Goal: Task Accomplishment & Management: Use online tool/utility

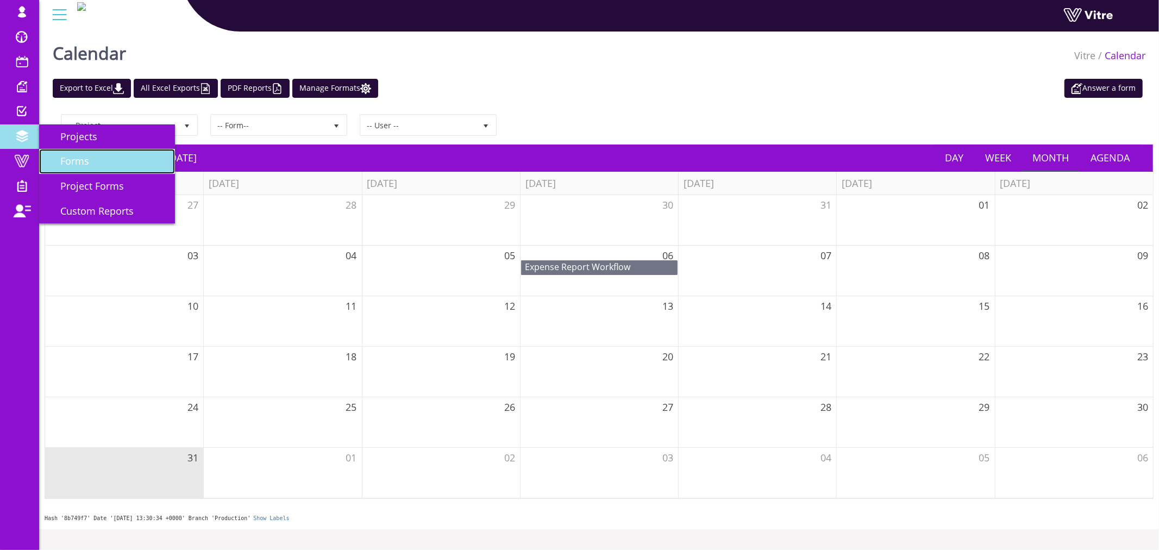
click at [73, 158] on span "Forms" at bounding box center [68, 160] width 42 height 13
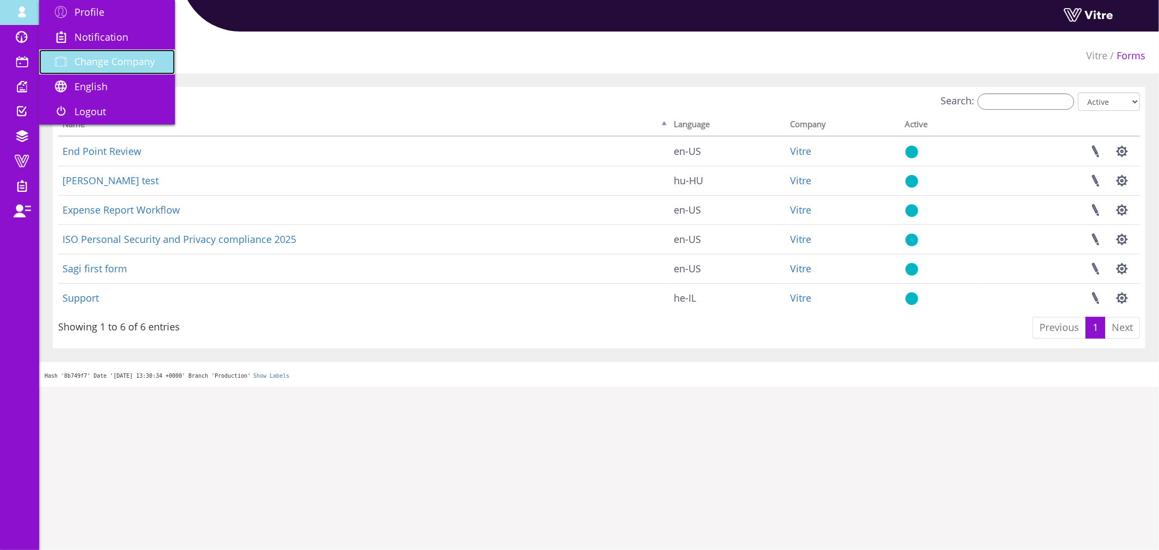
click at [115, 61] on span "Change Company" at bounding box center [114, 61] width 80 height 13
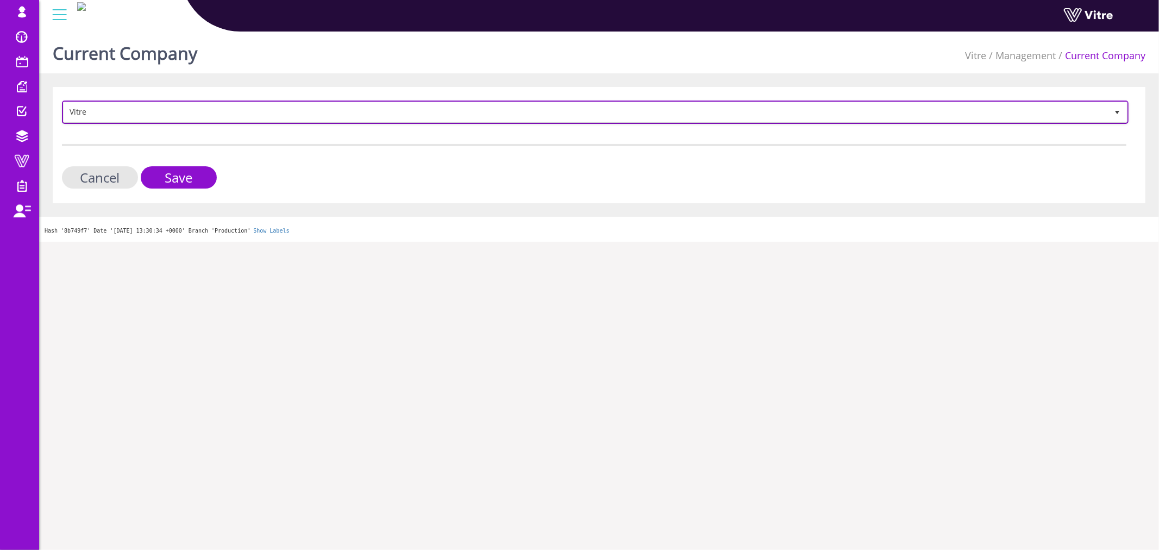
click at [308, 103] on span "Vitre" at bounding box center [586, 112] width 1044 height 20
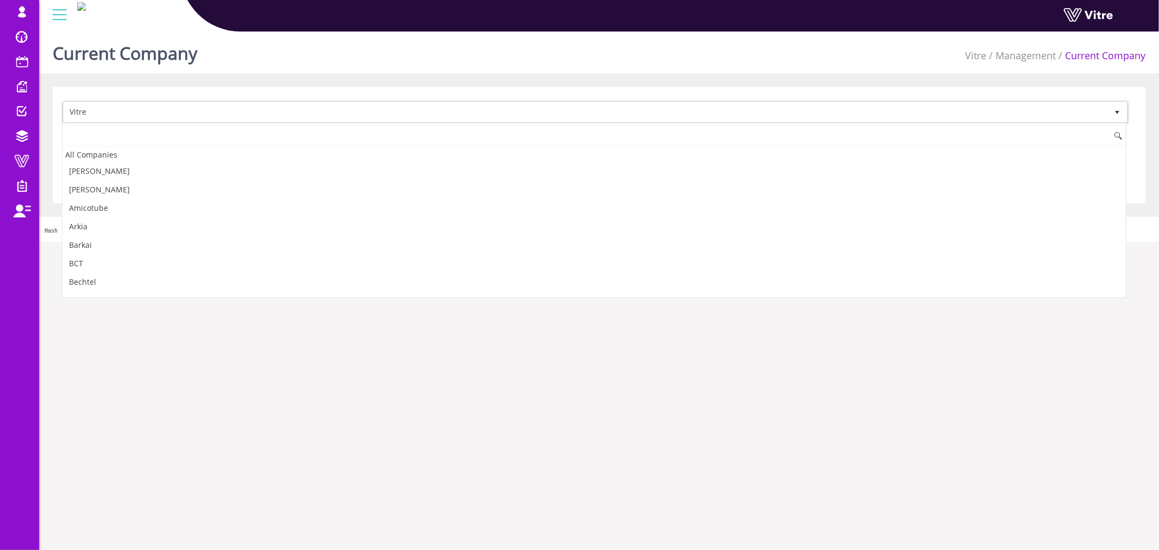
scroll to position [1464, 0]
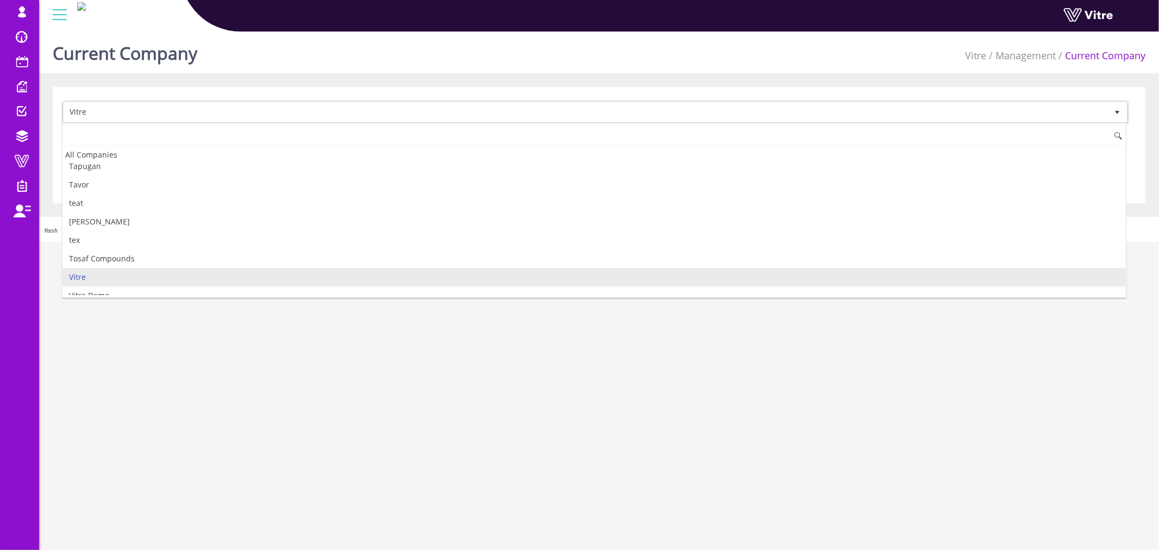
click at [210, 142] on input at bounding box center [593, 136] width 1063 height 21
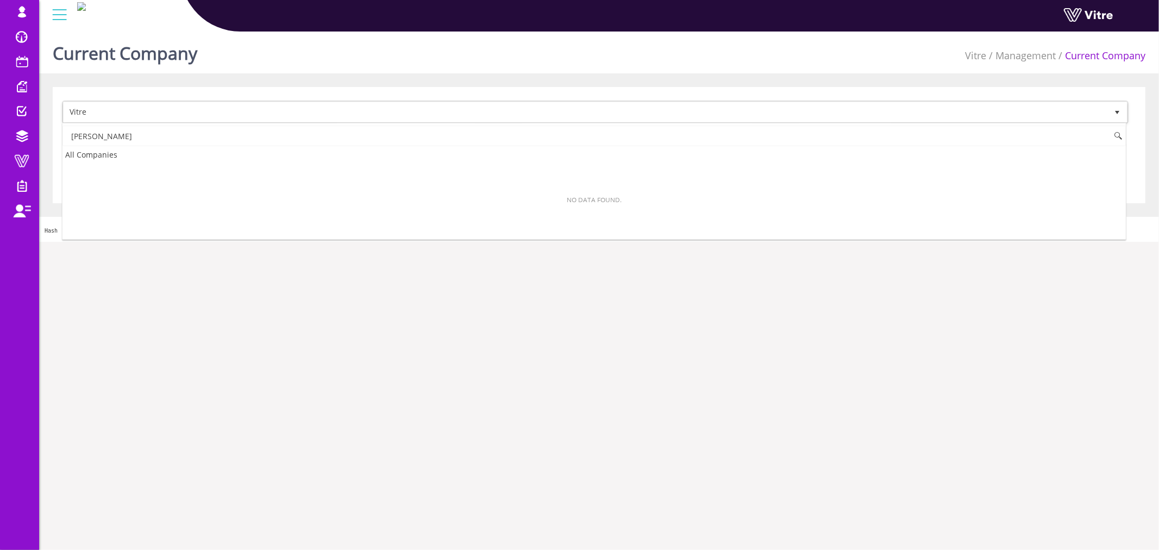
type input "ג"
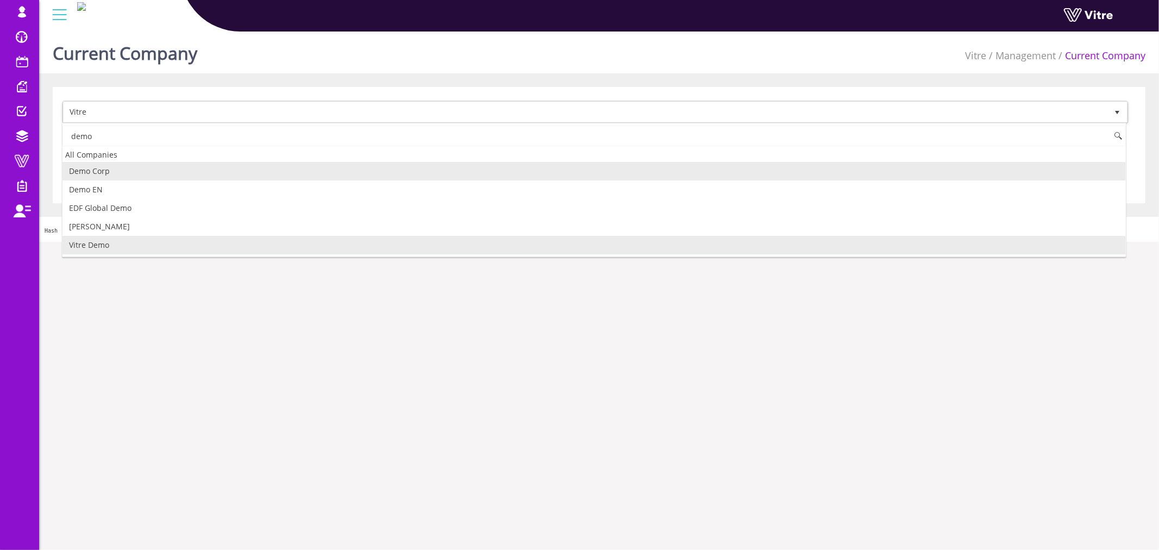
click at [127, 242] on li "Vitre Demo" at bounding box center [593, 245] width 1063 height 18
type input "demo"
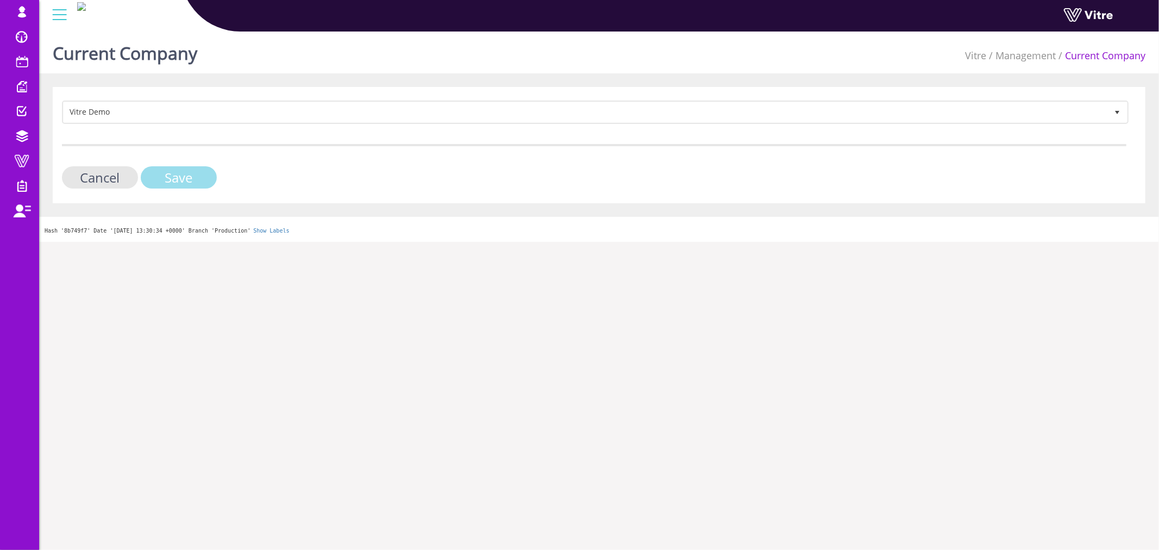
click at [187, 183] on input "Save" at bounding box center [179, 177] width 76 height 22
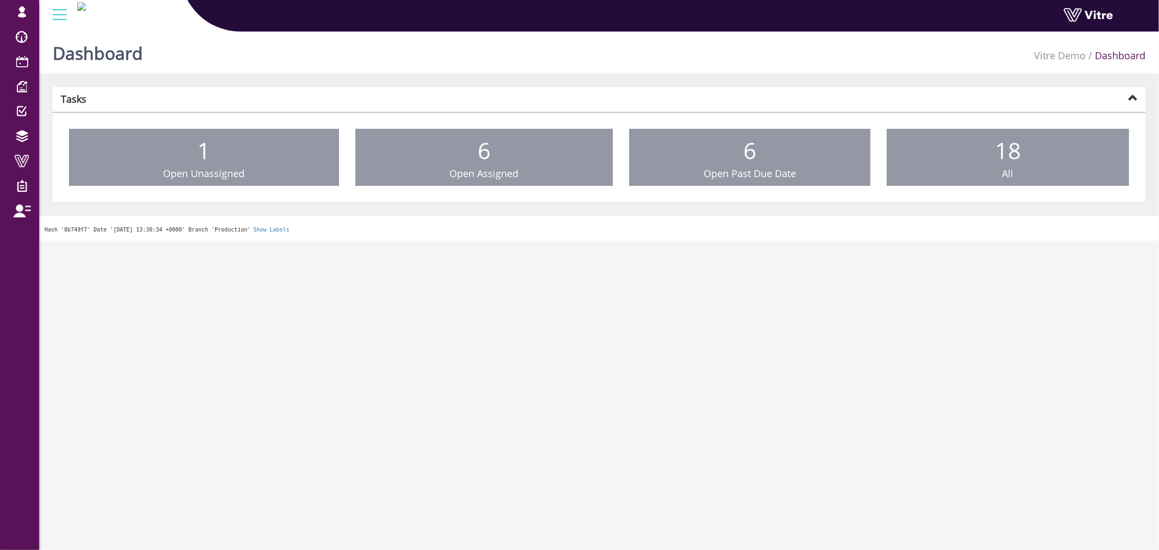
click at [310, 241] on html "[EMAIL_ADDRESS][DOMAIN_NAME] Profile Notification Change Company English Englis…" at bounding box center [579, 120] width 1159 height 241
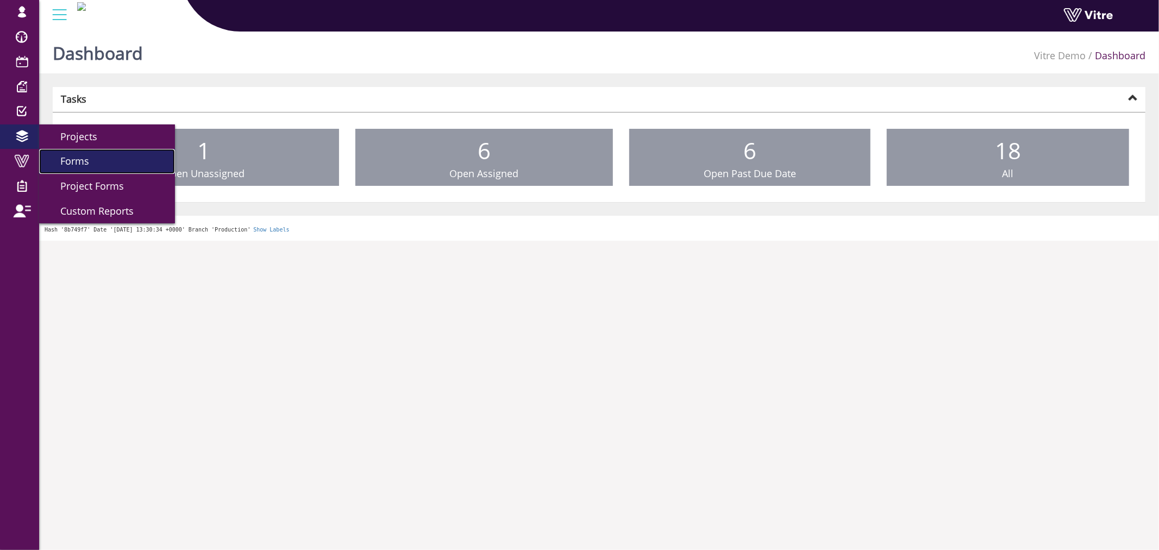
click at [74, 160] on span "Forms" at bounding box center [68, 160] width 42 height 13
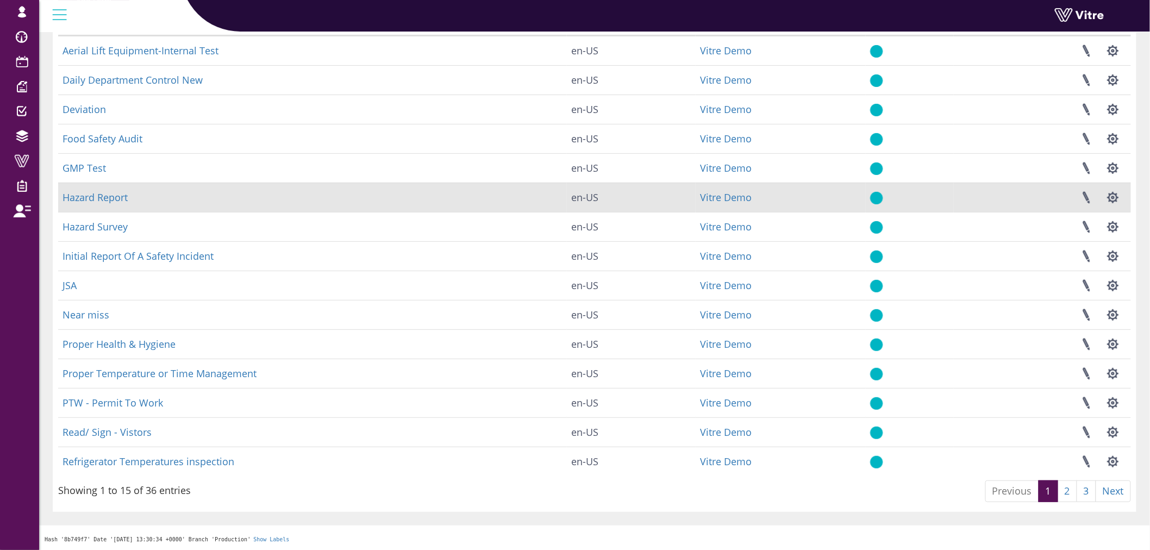
scroll to position [101, 0]
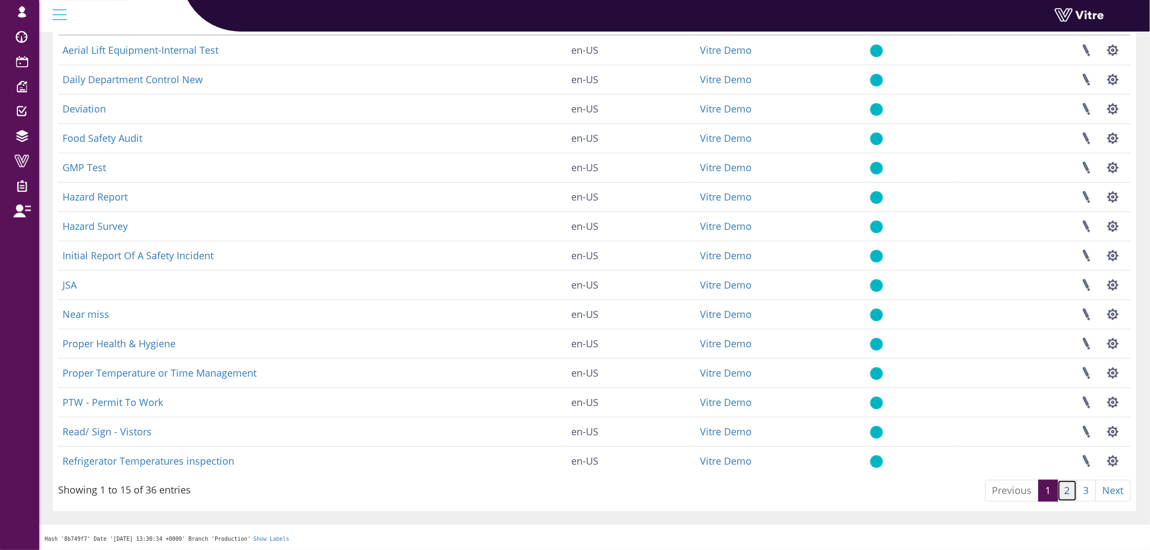
click at [1068, 490] on link "2" at bounding box center [1067, 491] width 20 height 22
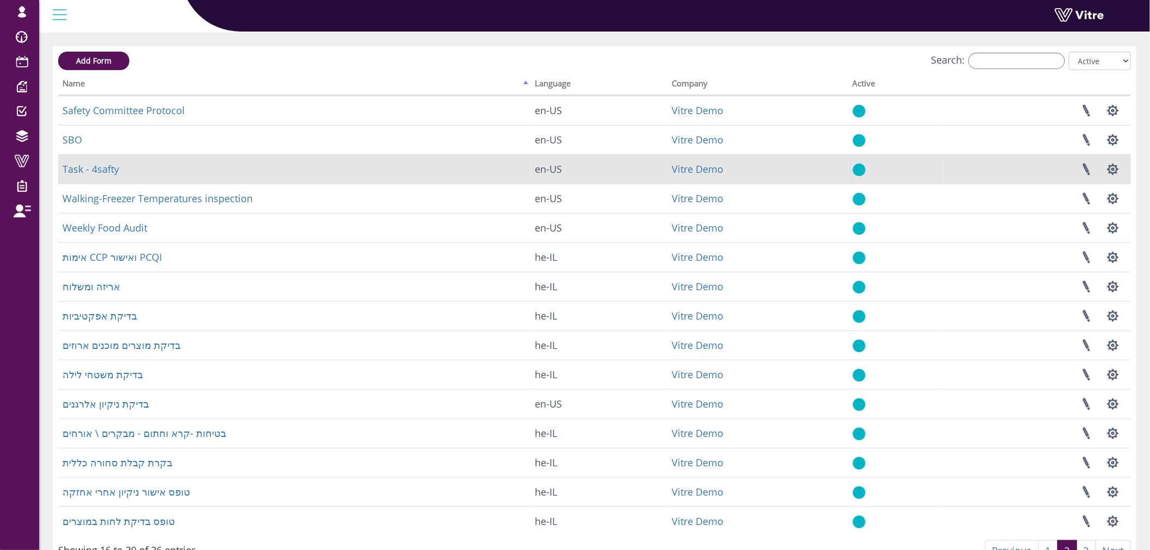
scroll to position [0, 0]
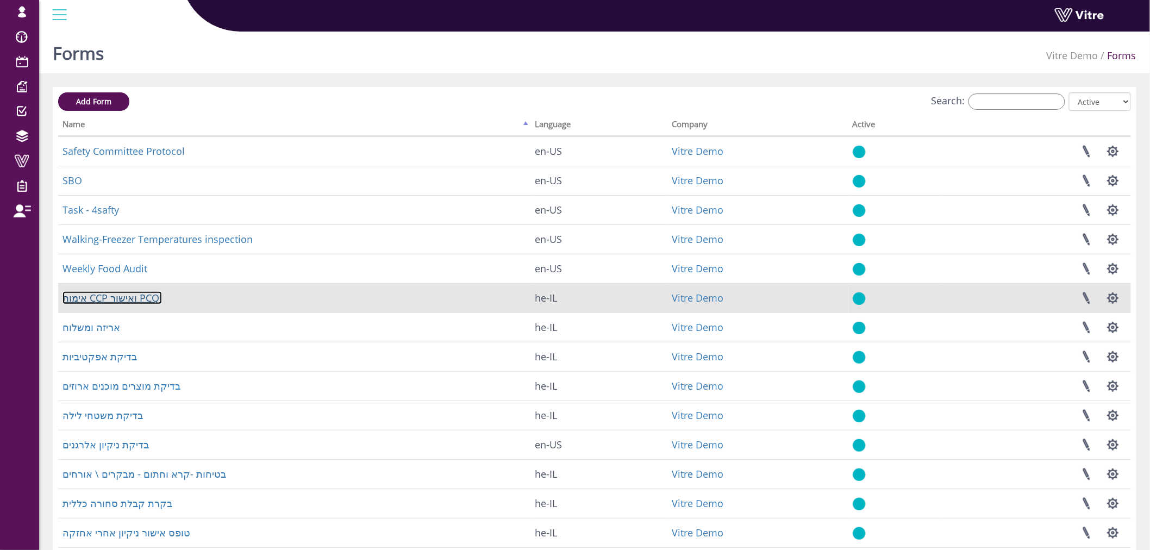
click at [143, 301] on link "אימות CCP ואישור PCQI" at bounding box center [111, 297] width 99 height 13
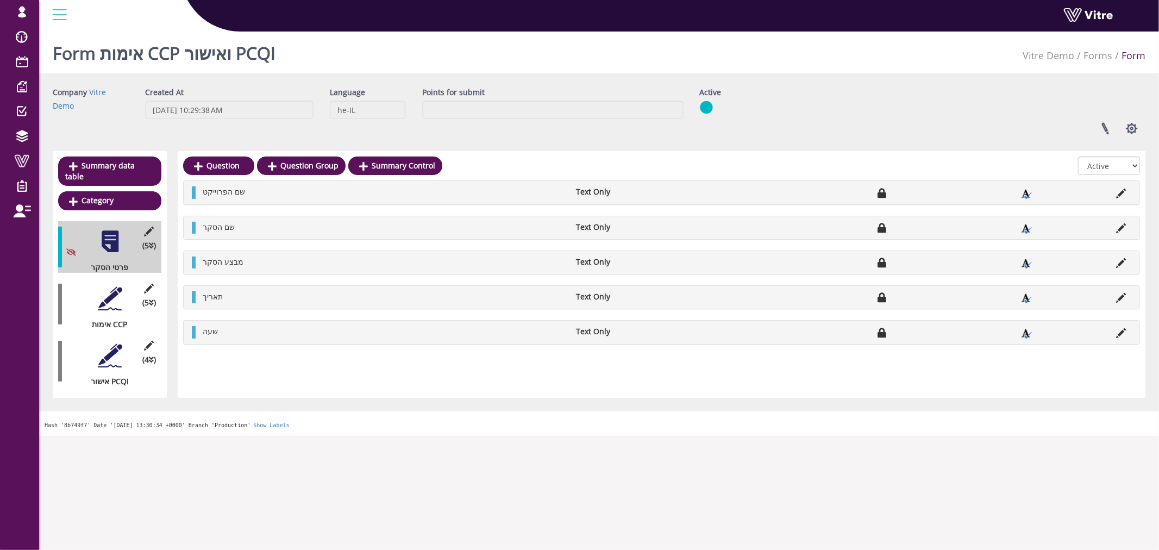
click at [107, 290] on div at bounding box center [110, 298] width 24 height 24
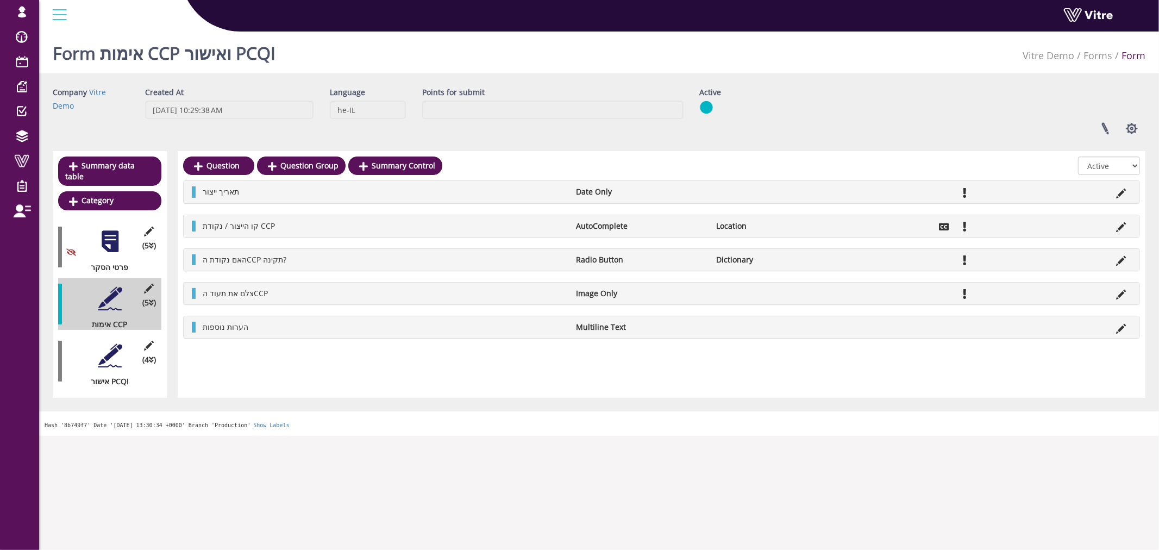
click at [105, 347] on div at bounding box center [110, 355] width 24 height 24
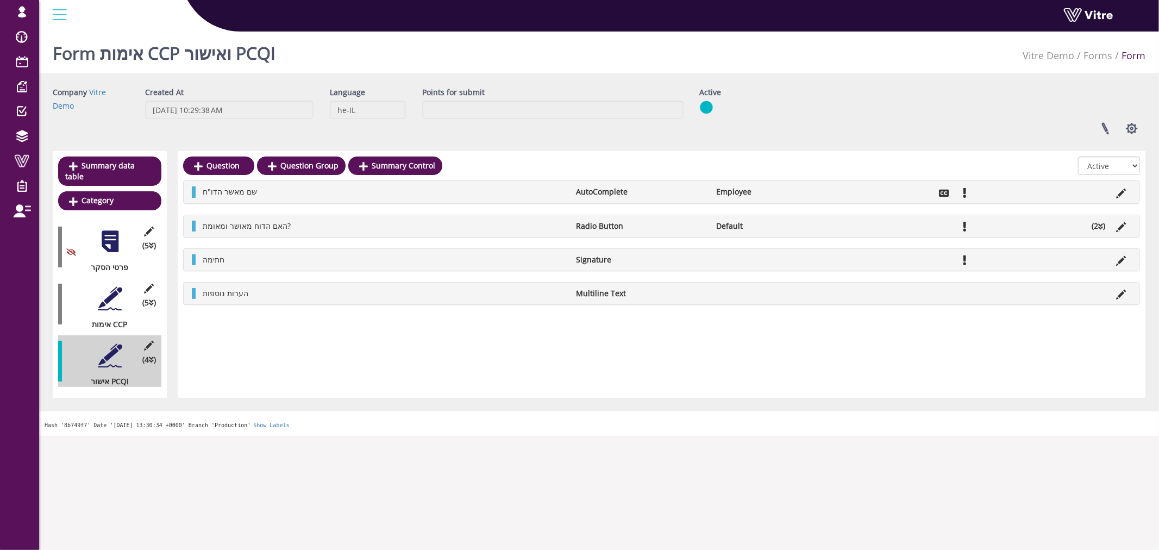
click at [120, 289] on div at bounding box center [110, 298] width 24 height 24
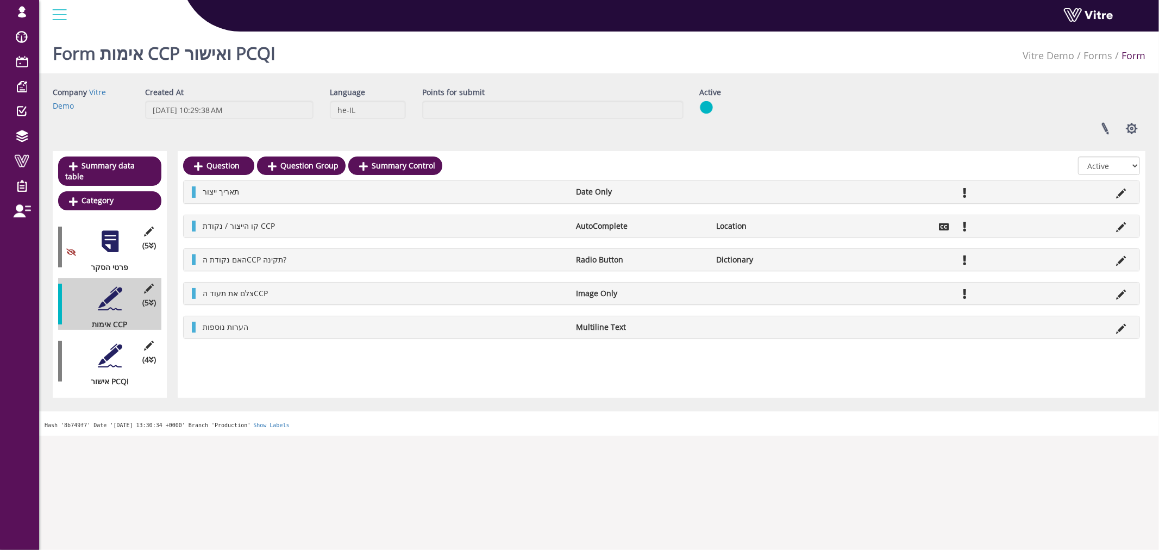
click at [118, 241] on div at bounding box center [110, 241] width 24 height 24
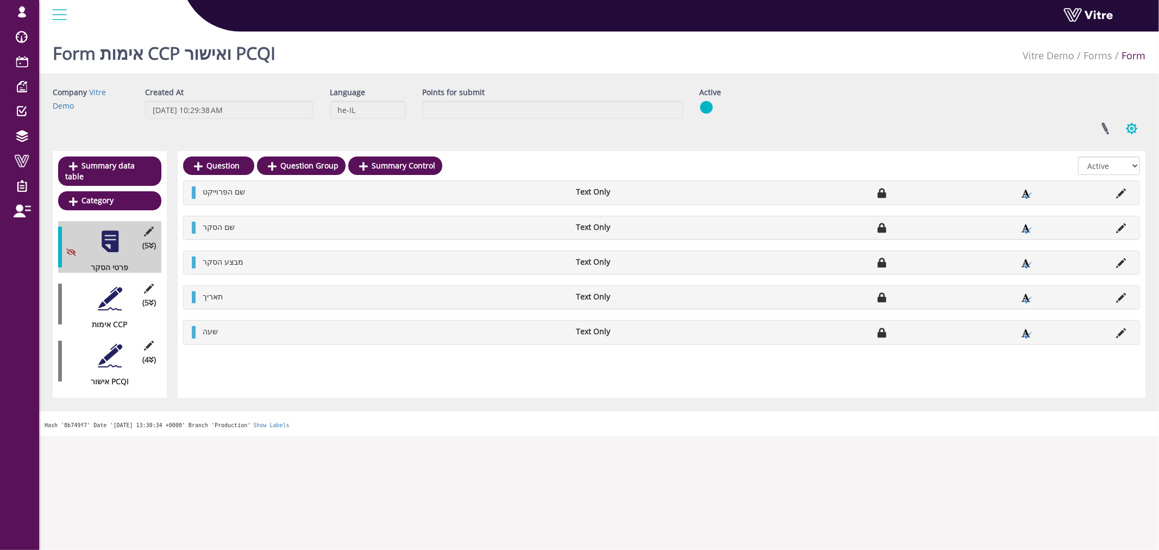
click at [1138, 129] on button "button" at bounding box center [1131, 128] width 27 height 29
click at [1094, 222] on link "Additional languages" at bounding box center [1095, 225] width 99 height 14
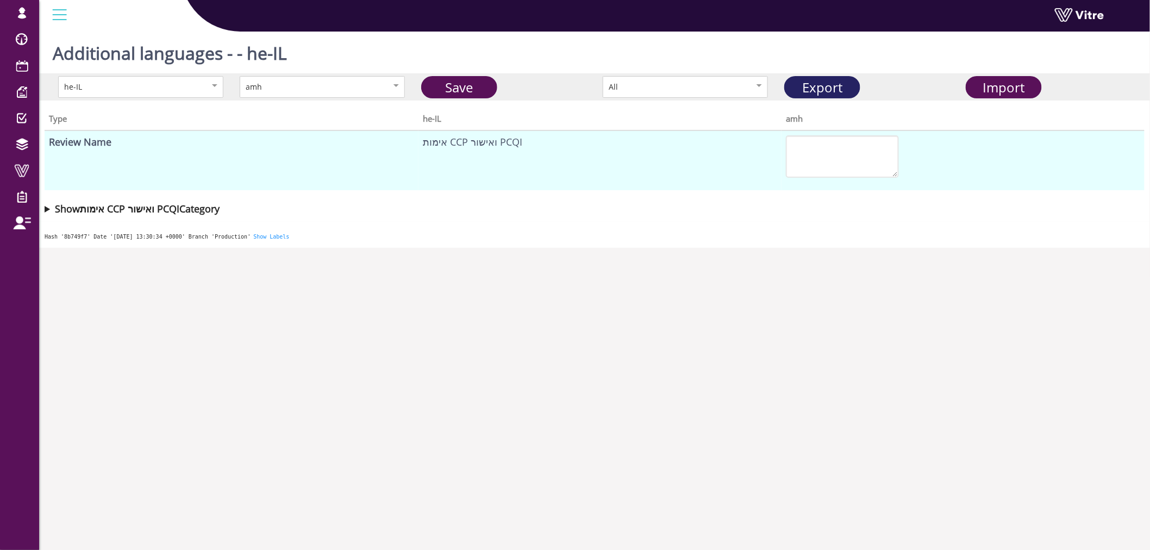
click at [812, 83] on link "Export" at bounding box center [822, 87] width 76 height 22
click at [729, 92] on div "All" at bounding box center [673, 87] width 130 height 12
click at [1009, 86] on span "Import" at bounding box center [1004, 87] width 42 height 18
click at [474, 88] on link "Save" at bounding box center [459, 87] width 76 height 22
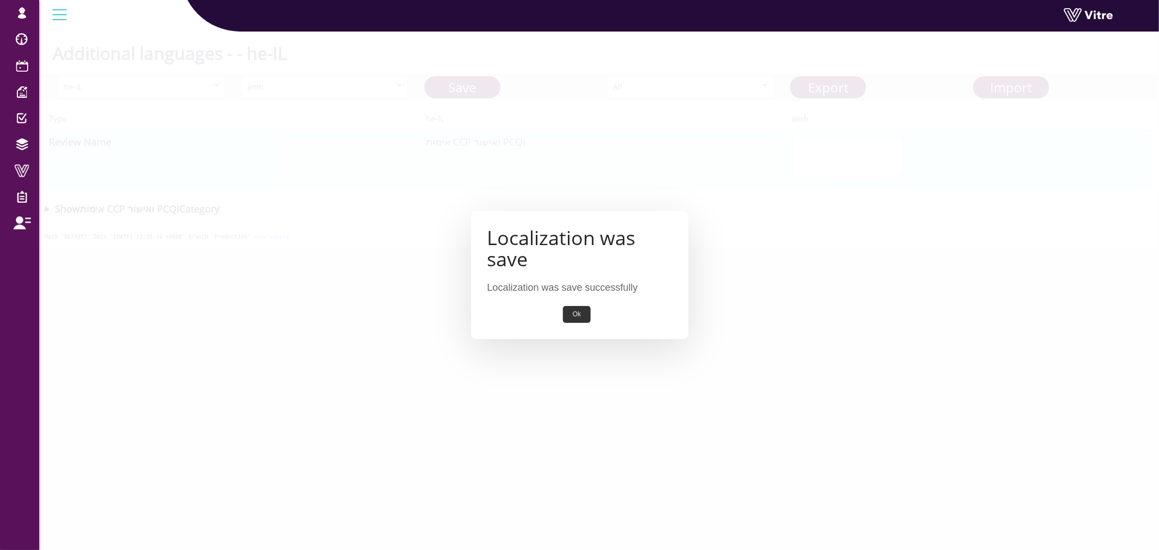
click at [576, 313] on button "Ok" at bounding box center [577, 314] width 28 height 17
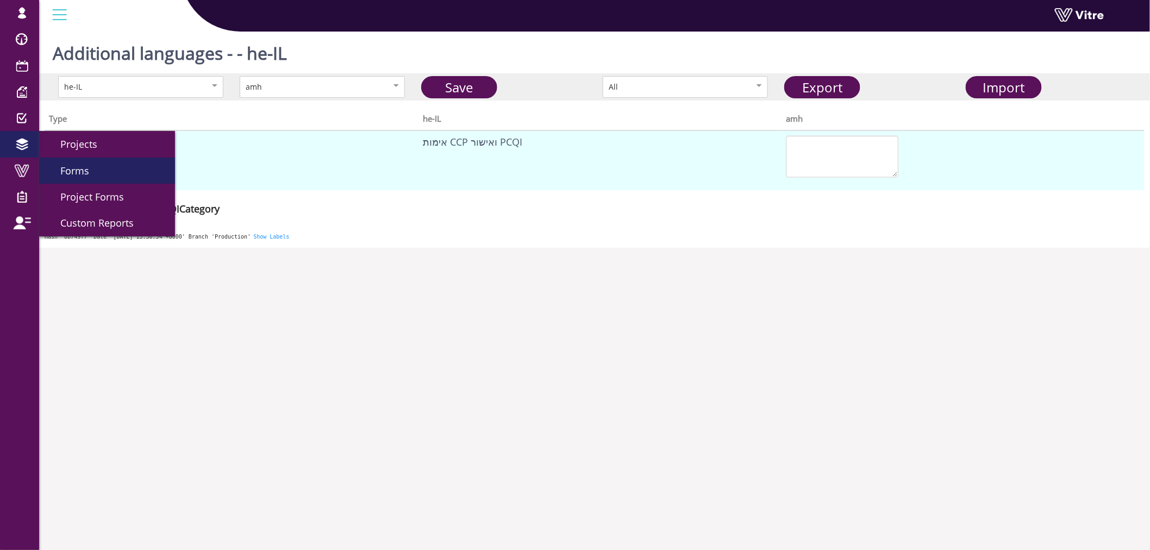
click at [89, 171] on link "Forms" at bounding box center [107, 171] width 136 height 26
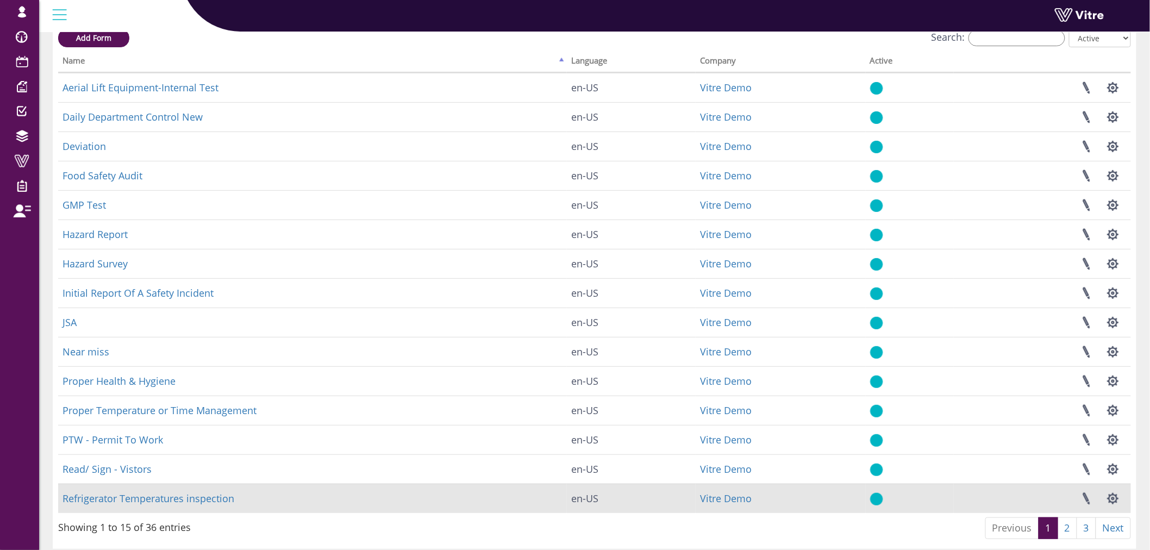
scroll to position [101, 0]
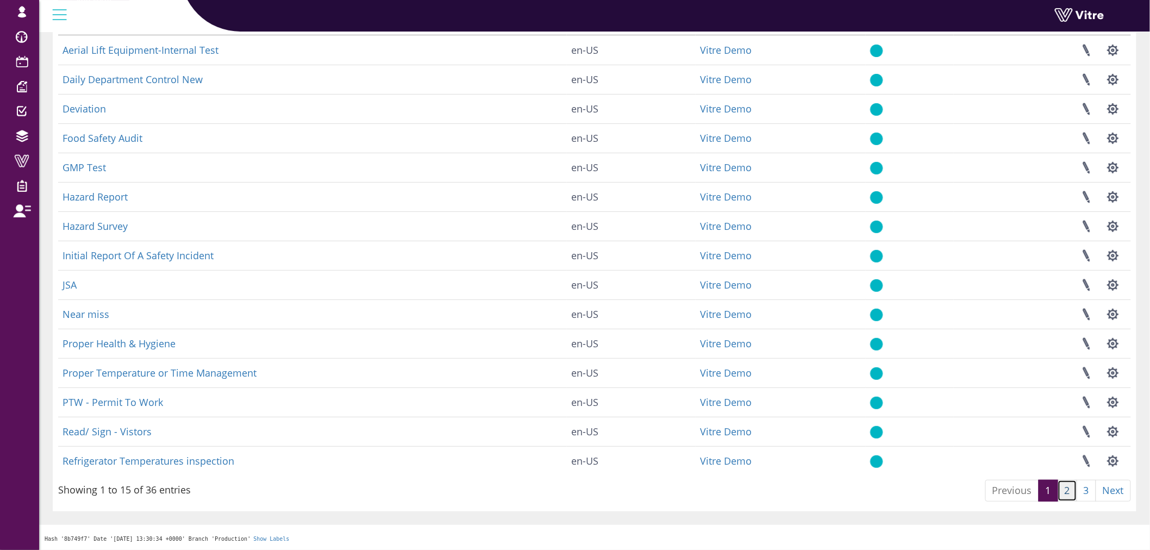
click at [1067, 481] on link "2" at bounding box center [1067, 491] width 20 height 22
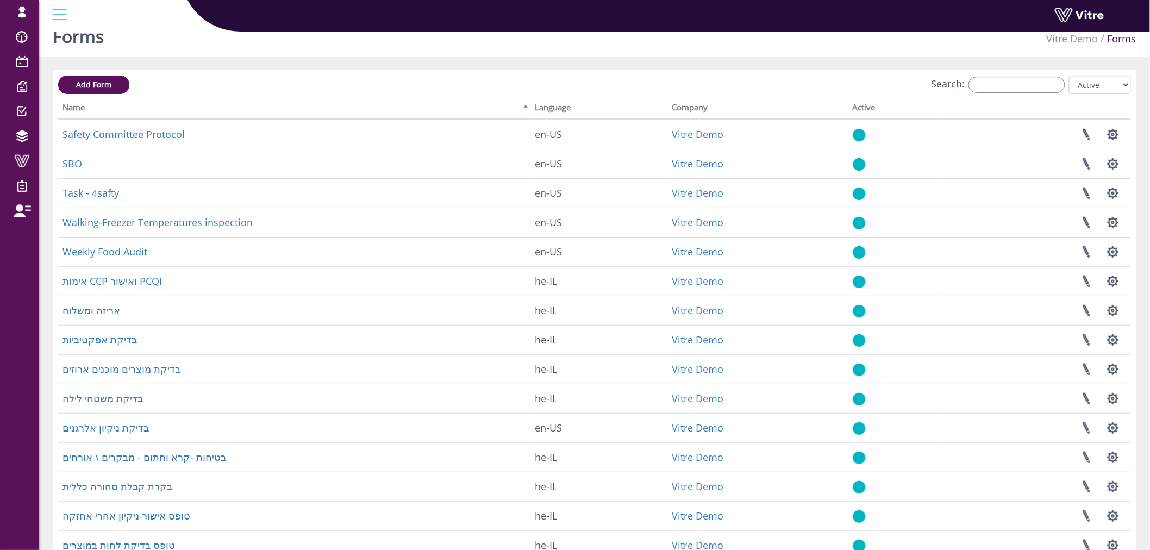
scroll to position [0, 0]
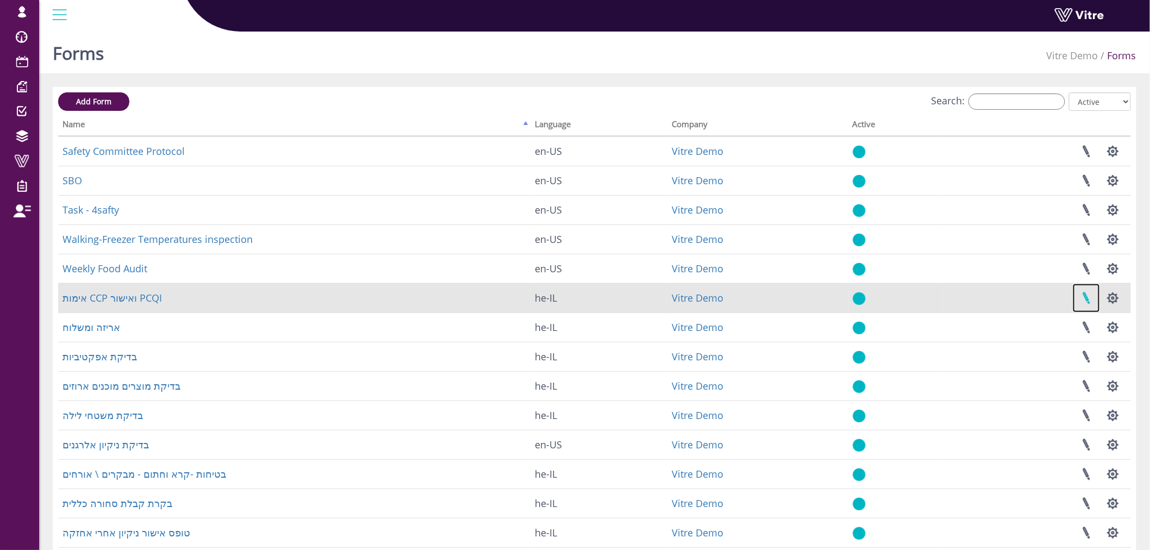
click at [1099, 305] on link at bounding box center [1085, 298] width 27 height 29
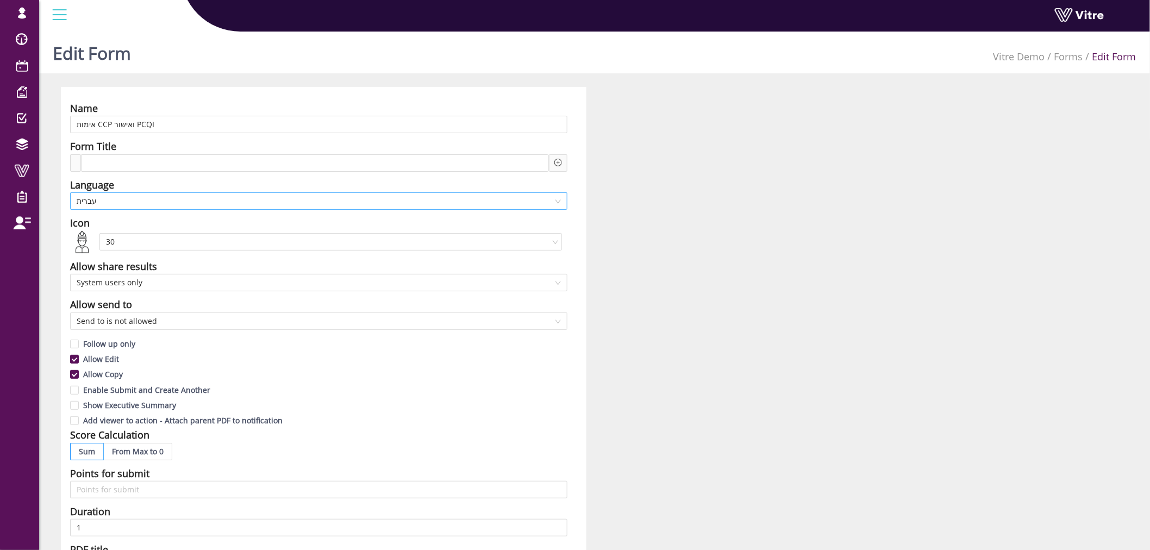
click at [198, 199] on span "עברית" at bounding box center [319, 201] width 484 height 16
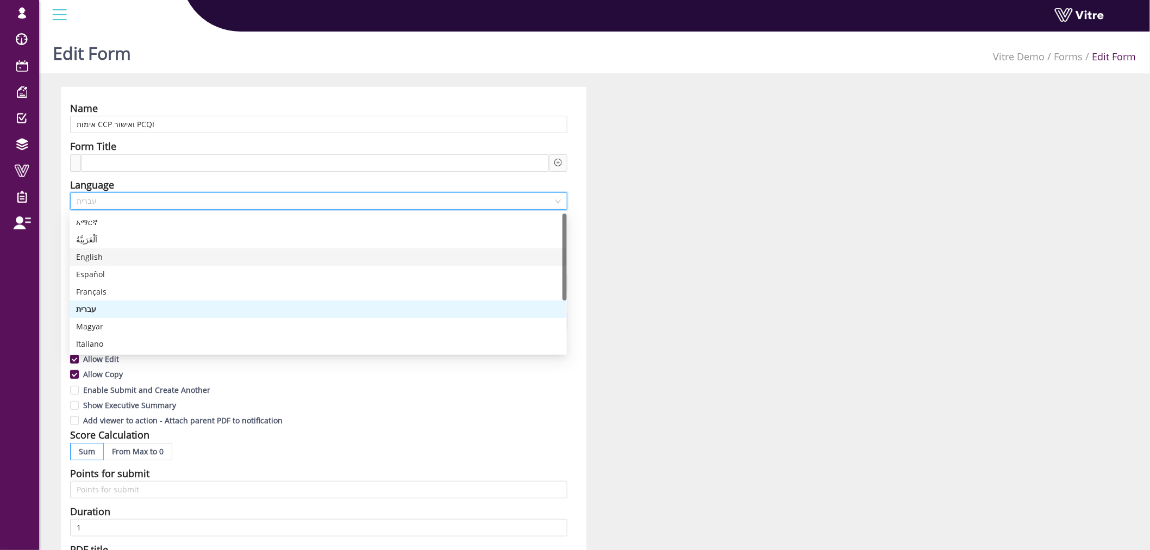
click at [159, 253] on div "English" at bounding box center [318, 257] width 484 height 12
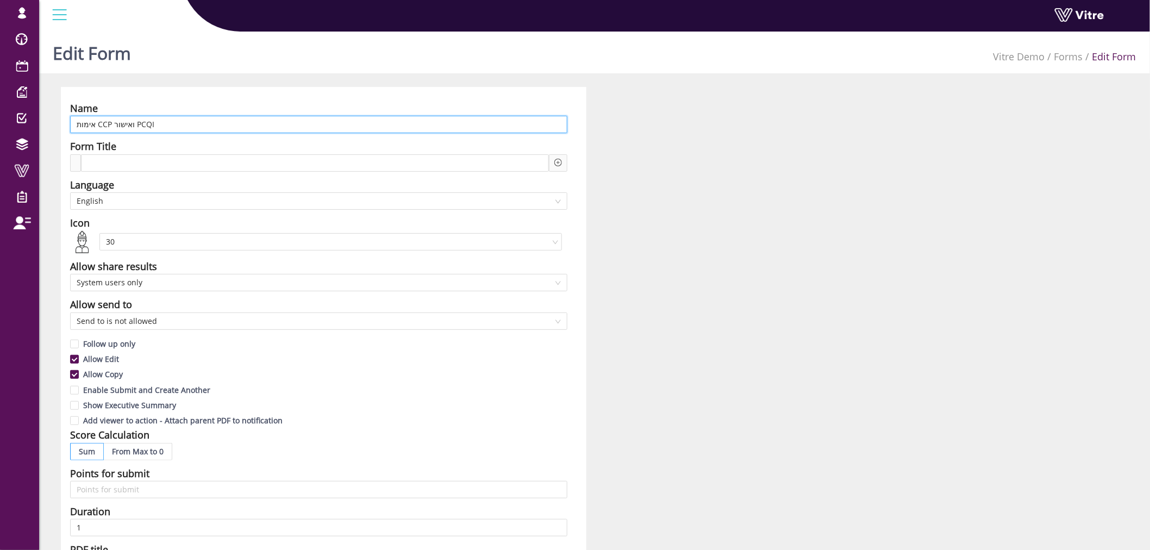
click at [322, 123] on input "אימות CCP ואישור PCQI" at bounding box center [318, 124] width 497 height 17
paste input "CCP Verification and PCQI Approval"
type input "CCP Verification and PCQI Approval"
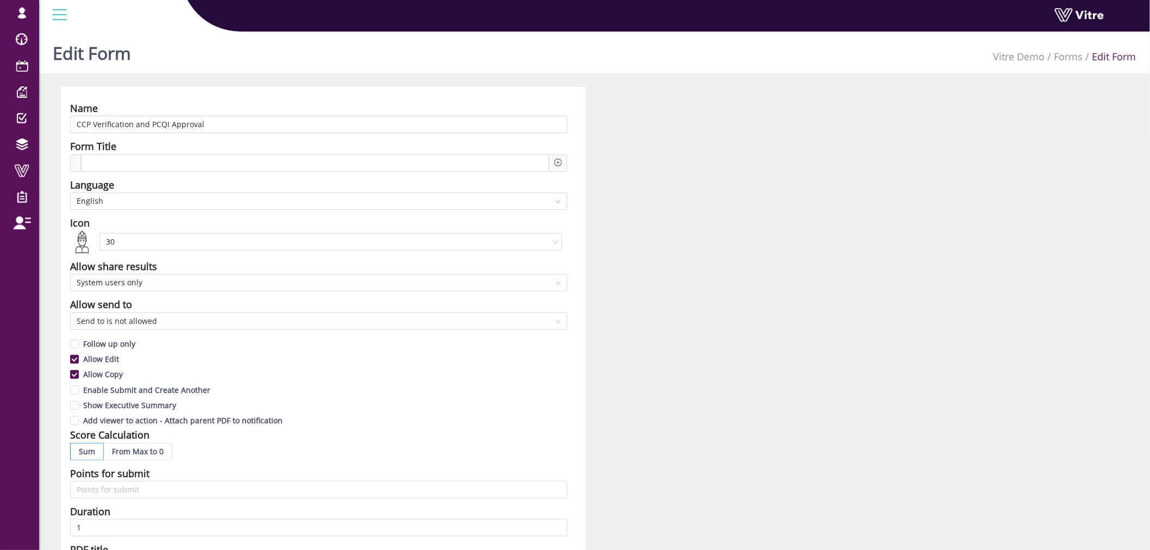
click at [876, 202] on div "Name CCP Verification and PCQI Approval Form Title Language English Icon 30 All…" at bounding box center [594, 478] width 1083 height 783
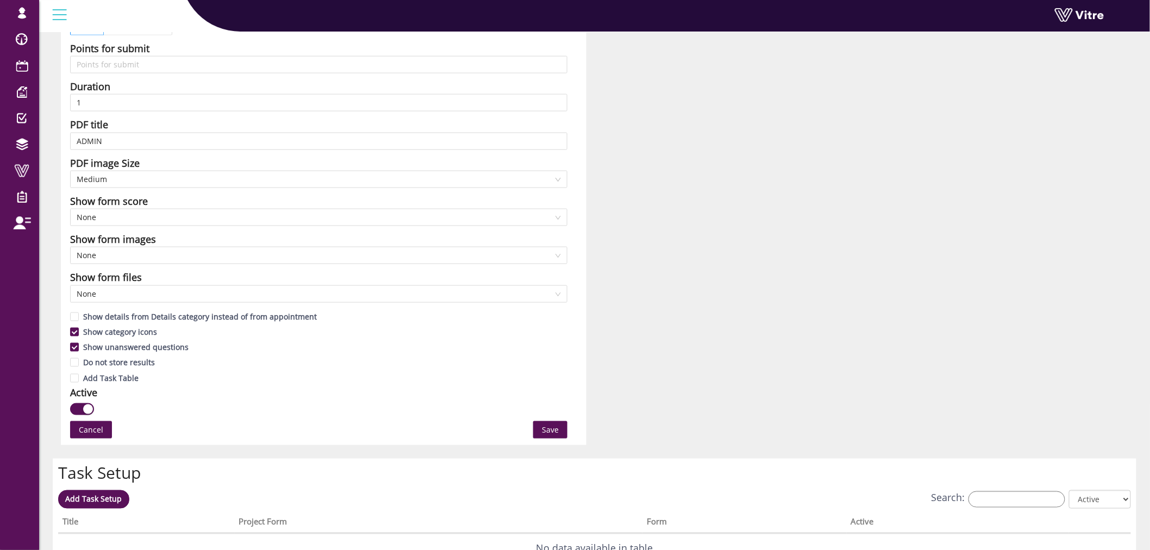
scroll to position [482, 0]
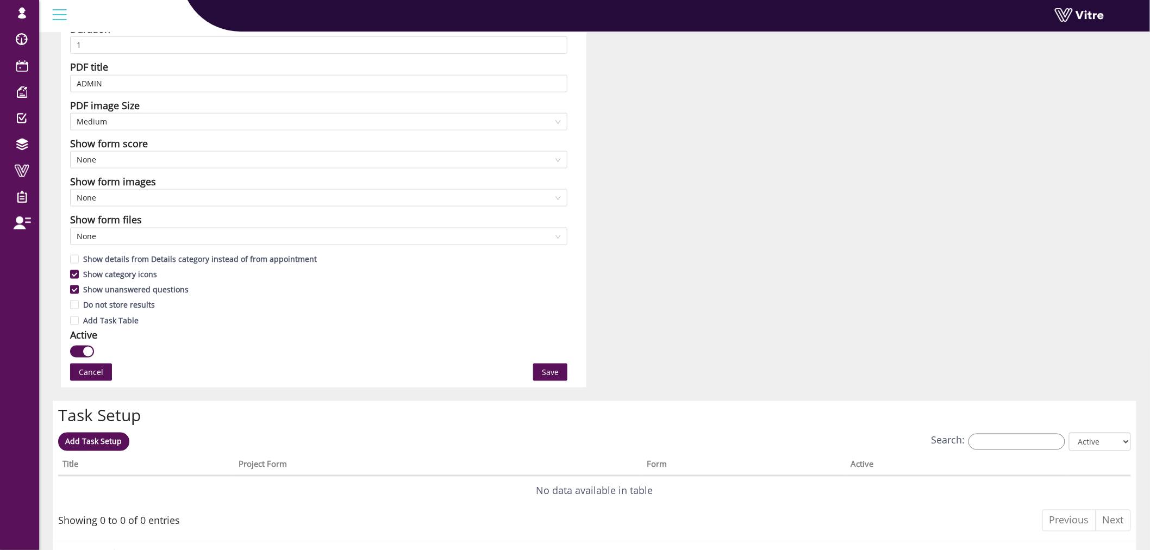
click at [549, 372] on span "Save" at bounding box center [550, 372] width 17 height 12
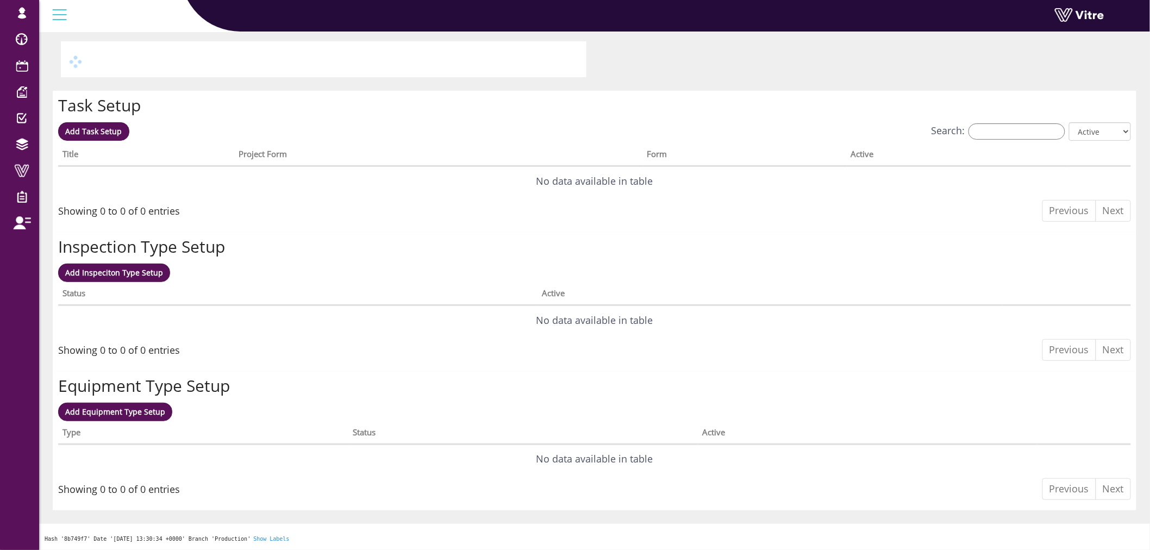
scroll to position [0, 0]
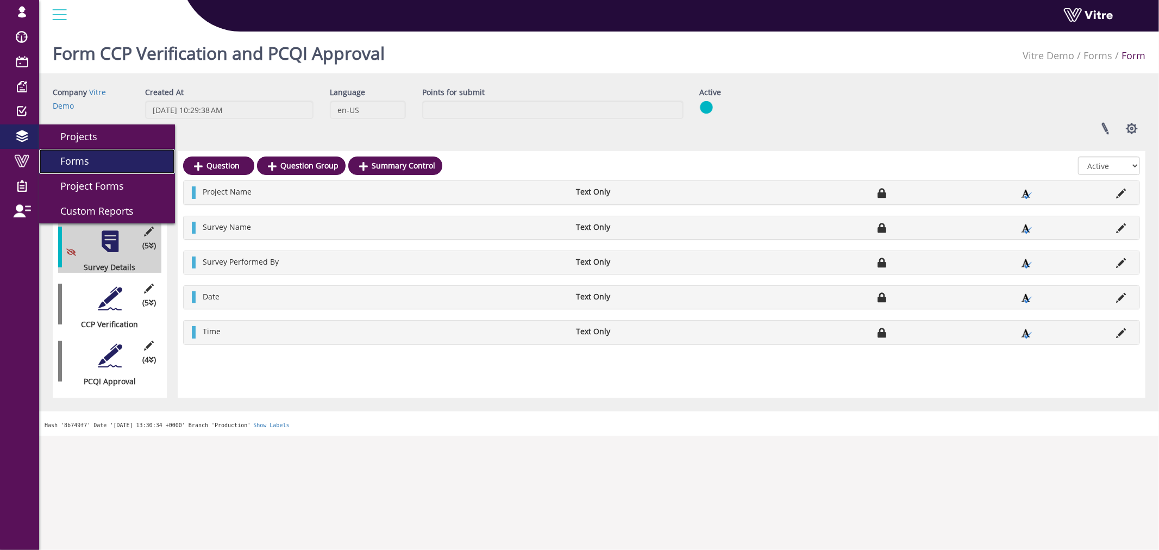
click at [99, 170] on link "Forms" at bounding box center [107, 161] width 136 height 25
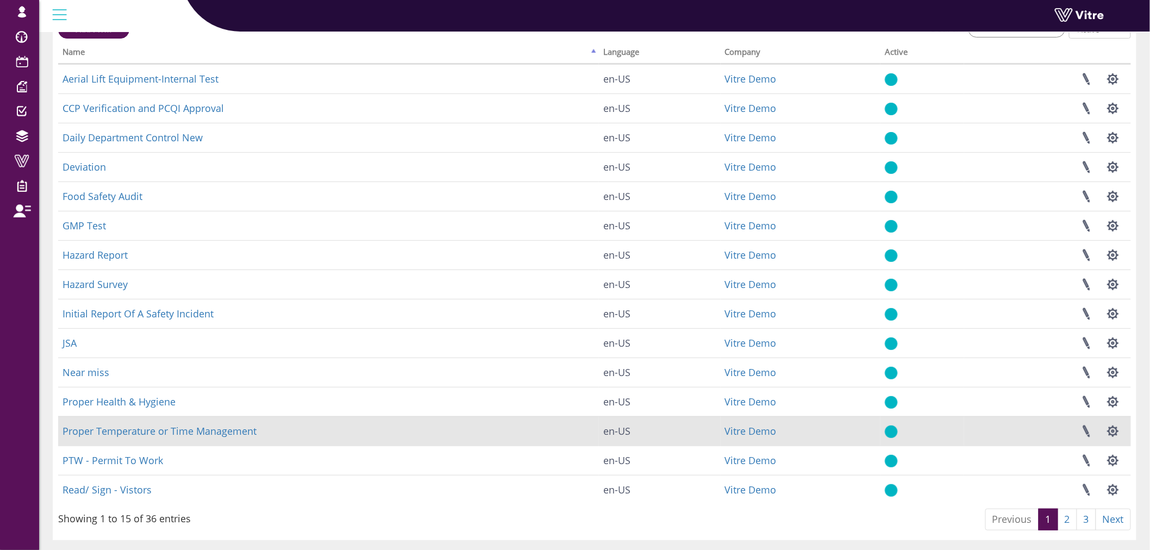
scroll to position [101, 0]
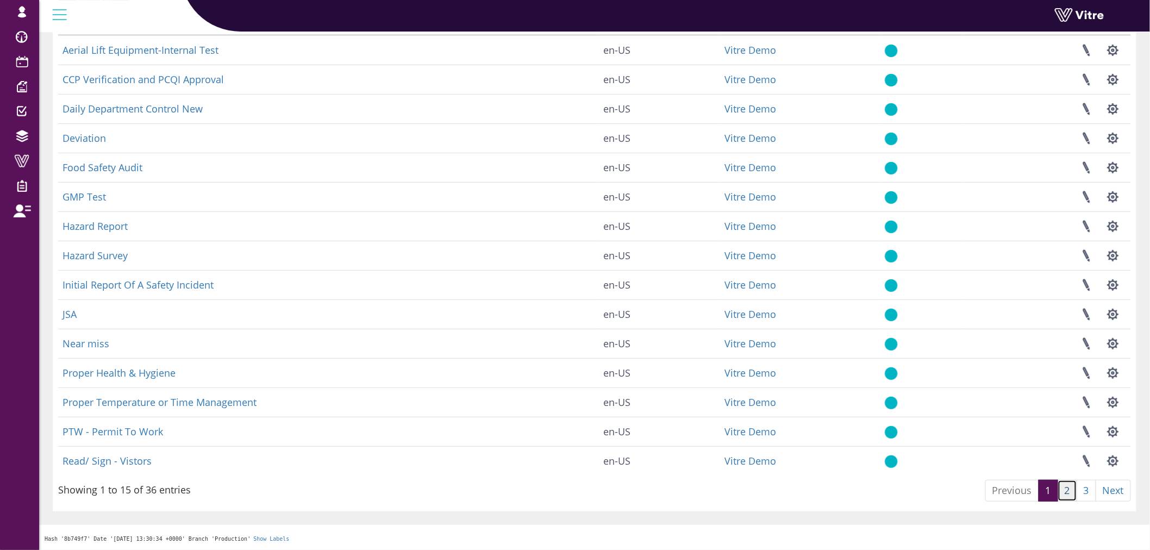
click at [1069, 491] on link "2" at bounding box center [1067, 491] width 20 height 22
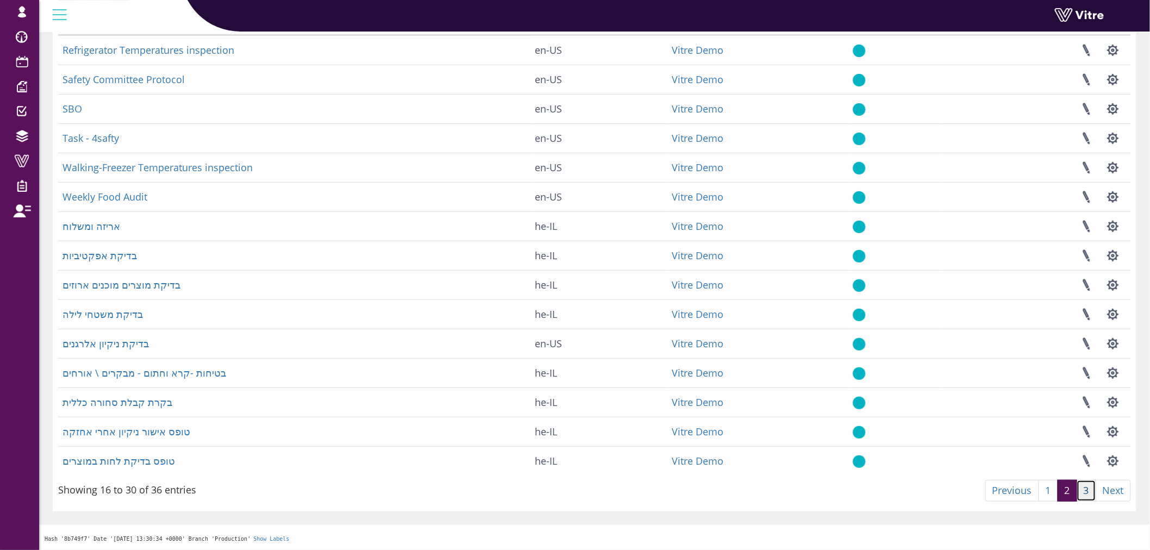
click at [1080, 495] on link "3" at bounding box center [1086, 491] width 20 height 22
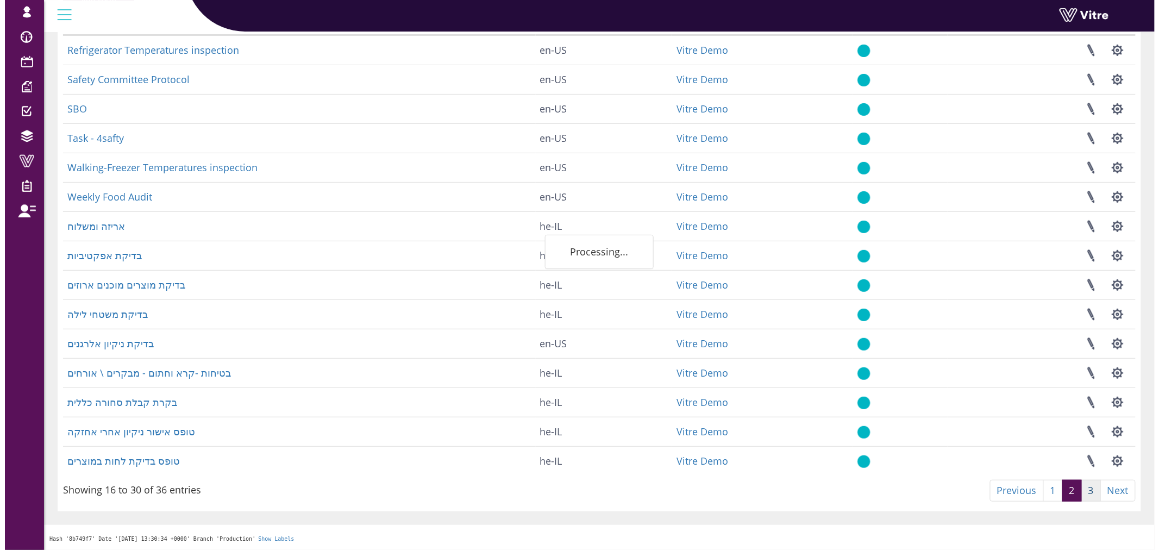
scroll to position [0, 0]
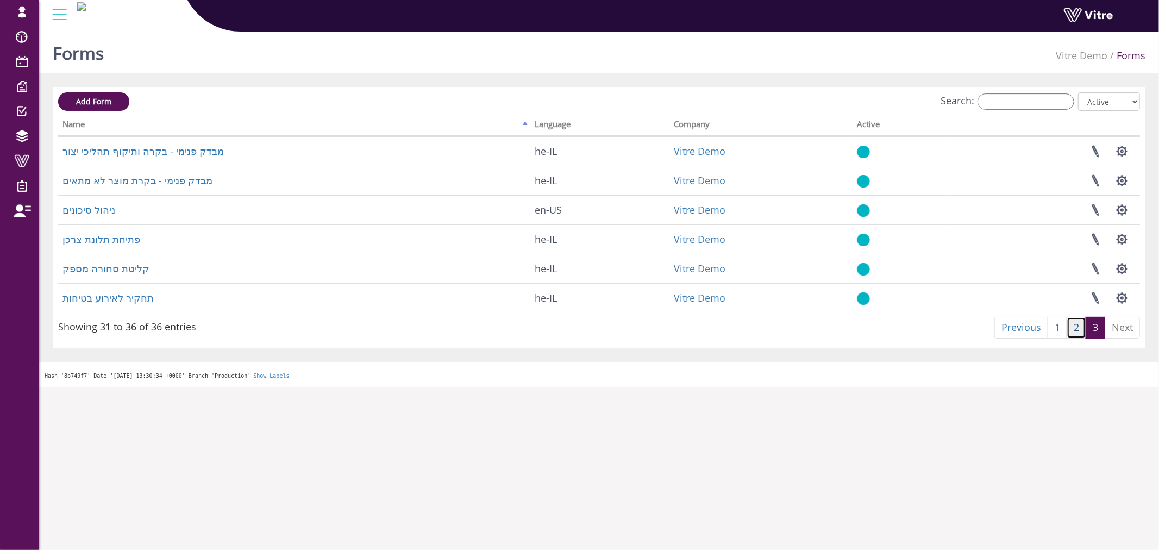
click at [1082, 330] on link "2" at bounding box center [1077, 328] width 20 height 22
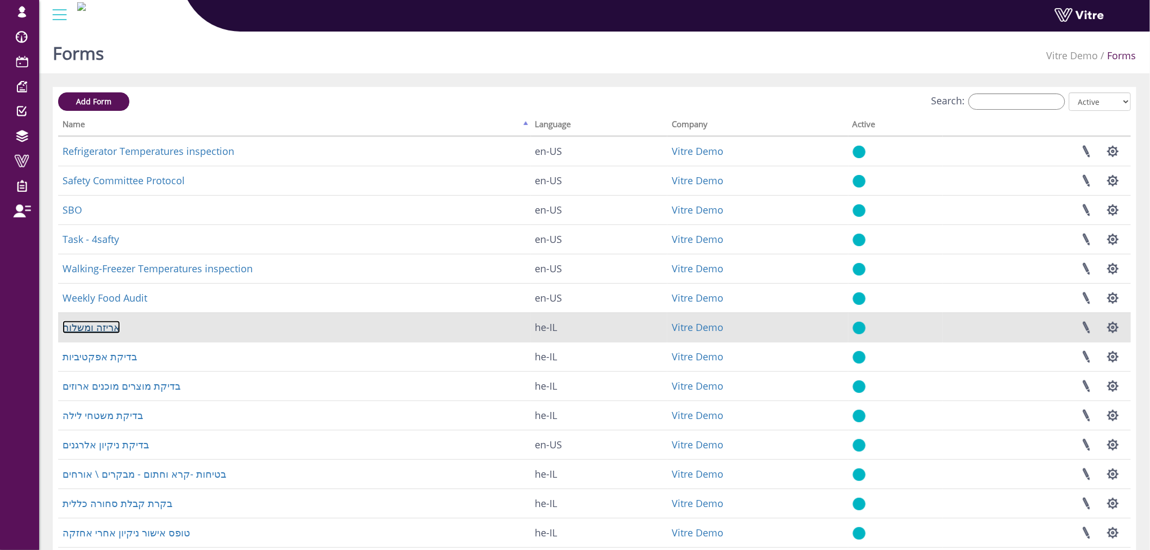
click at [102, 328] on link "אריזה ומשלוח" at bounding box center [91, 327] width 58 height 13
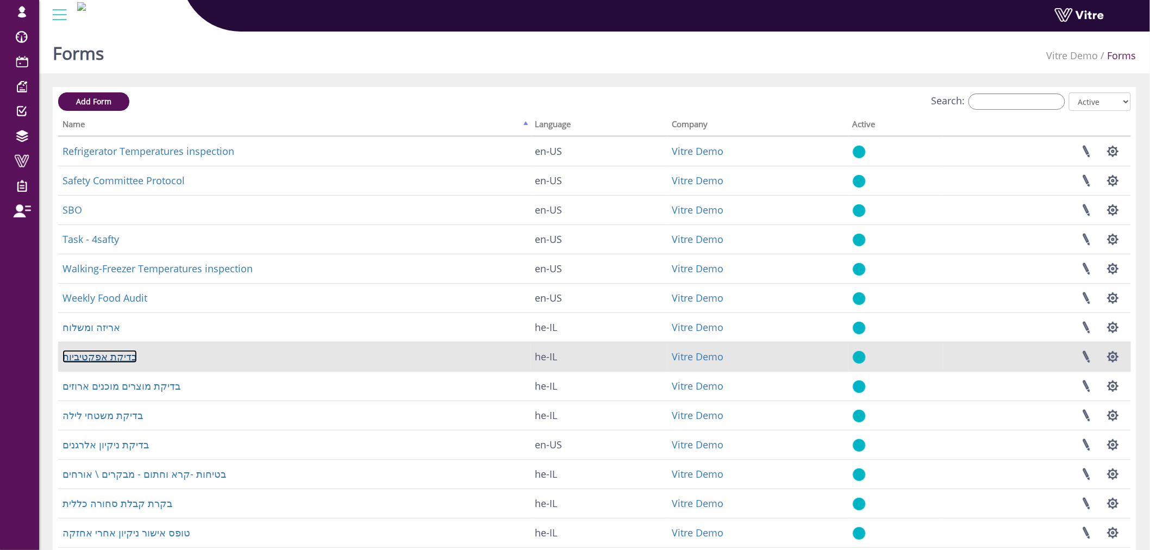
click at [103, 354] on link "בדיקת אפקטיביות" at bounding box center [99, 356] width 74 height 13
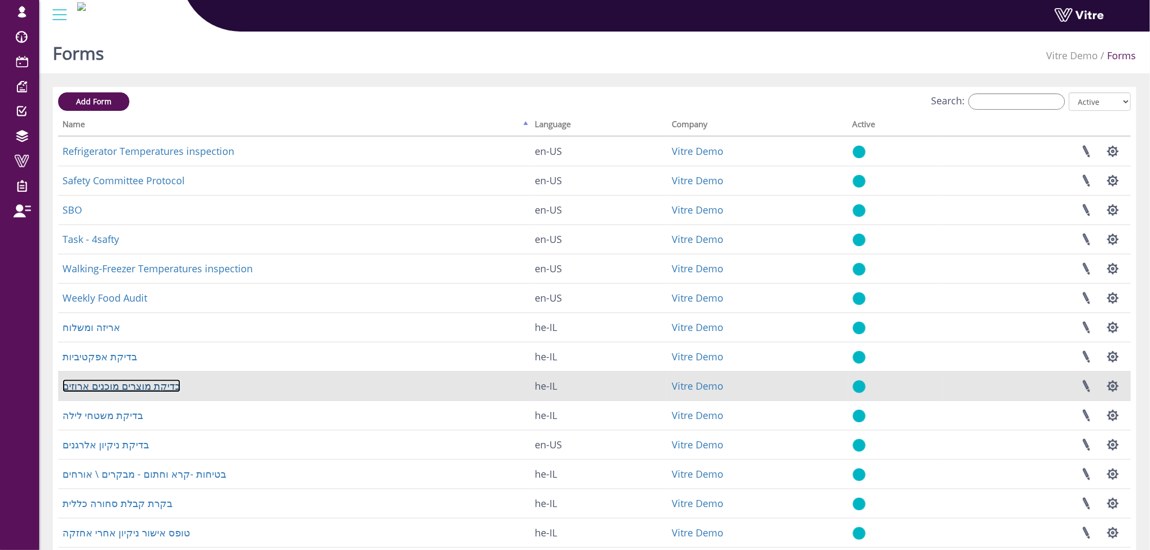
click at [105, 390] on link "בדיקת מוצרים מוכנים ארוזים" at bounding box center [121, 385] width 118 height 13
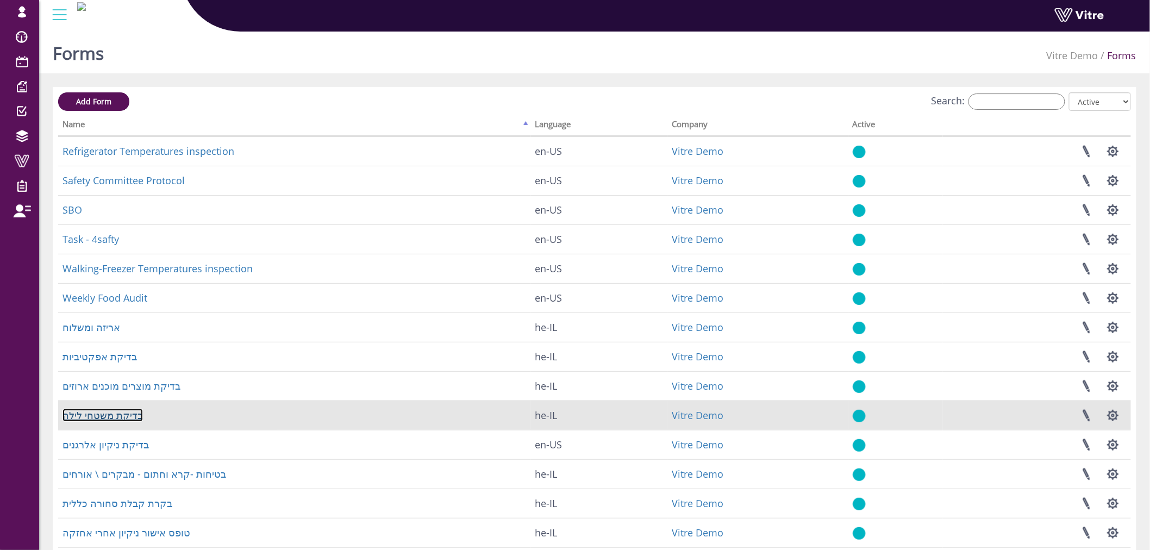
click at [99, 414] on link "בדיקת משטחי לילה" at bounding box center [102, 415] width 80 height 13
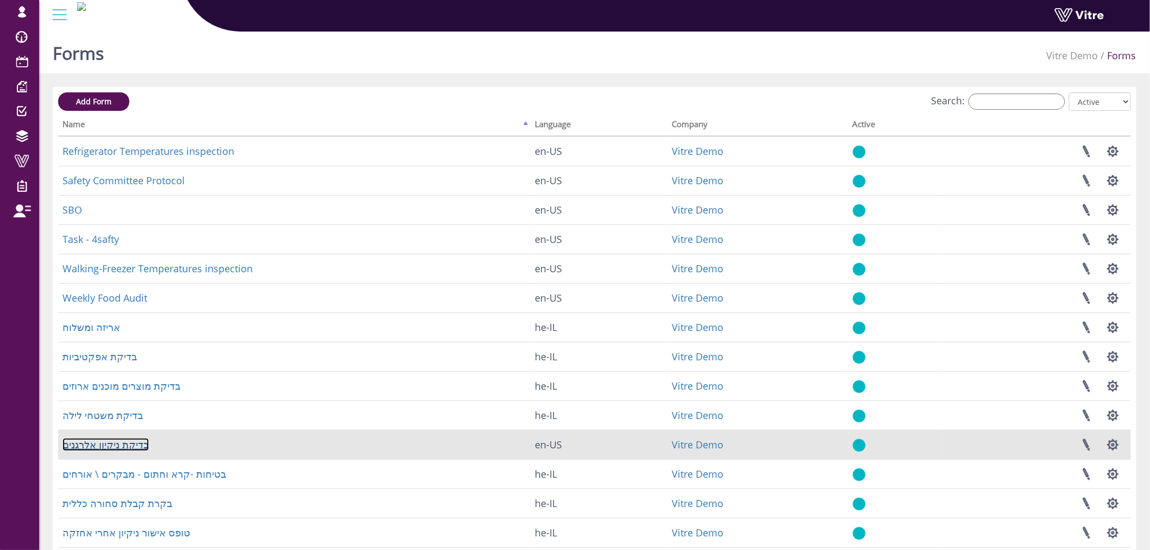
click at [101, 448] on link "בדיקת ניקיון אלרגנים" at bounding box center [105, 444] width 86 height 13
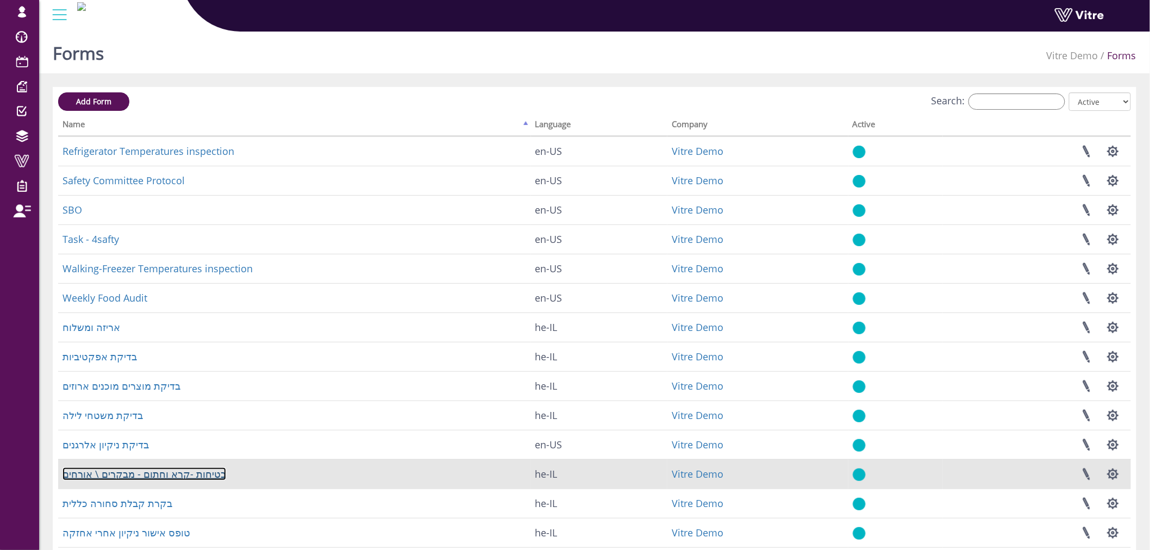
click at [101, 475] on link "בטיחות -קרא וחתום - מבקרים \ אורחים" at bounding box center [144, 473] width 164 height 13
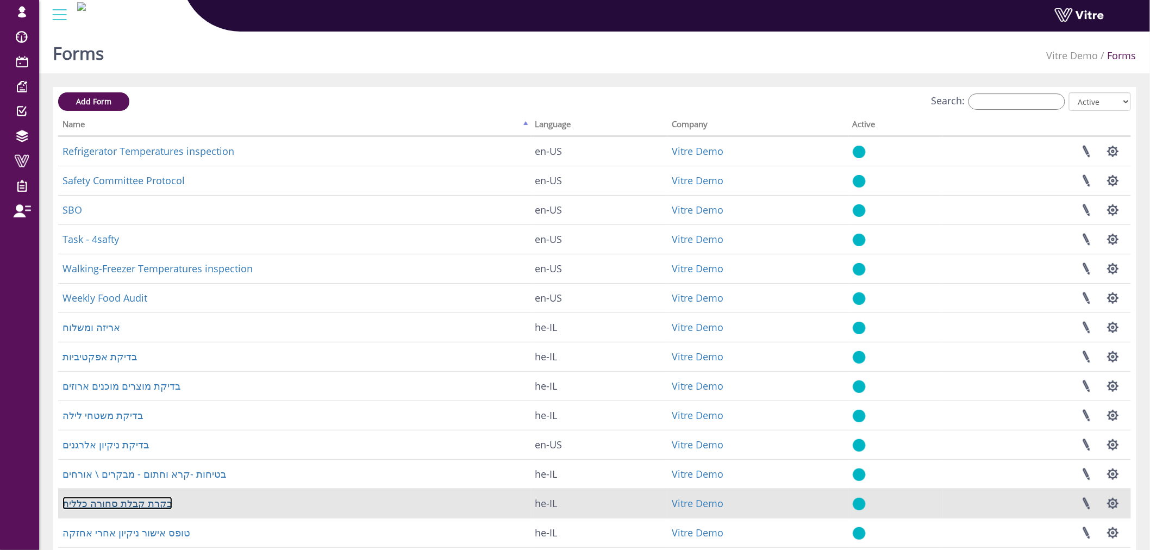
click at [109, 506] on link "בקרת קבלת סחורה כללית" at bounding box center [117, 503] width 110 height 13
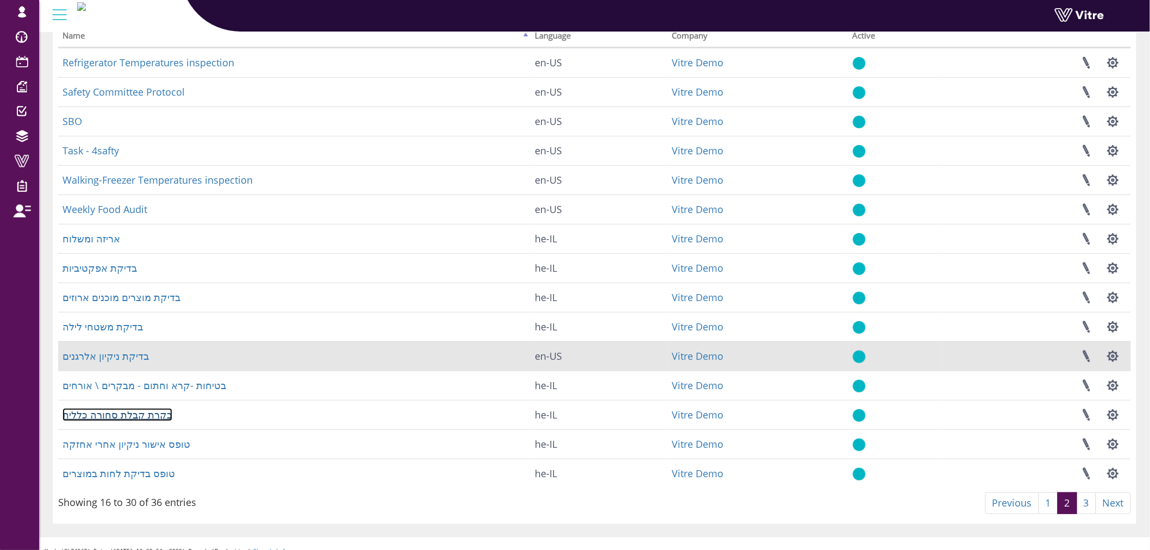
scroll to position [101, 0]
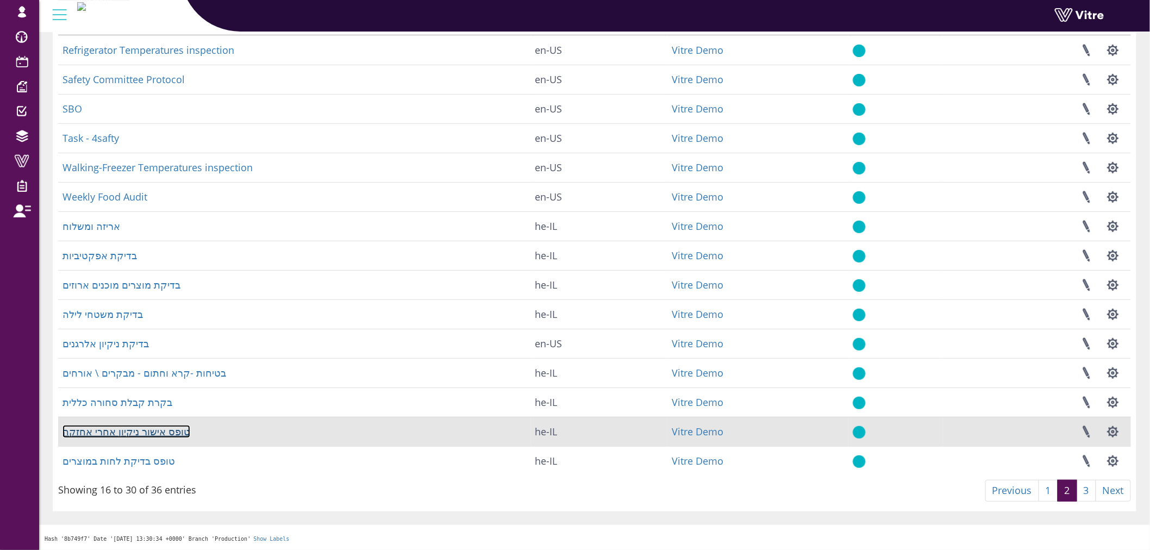
click at [135, 433] on link "טופס אישור ניקיון אחרי אחזקה" at bounding box center [126, 431] width 128 height 13
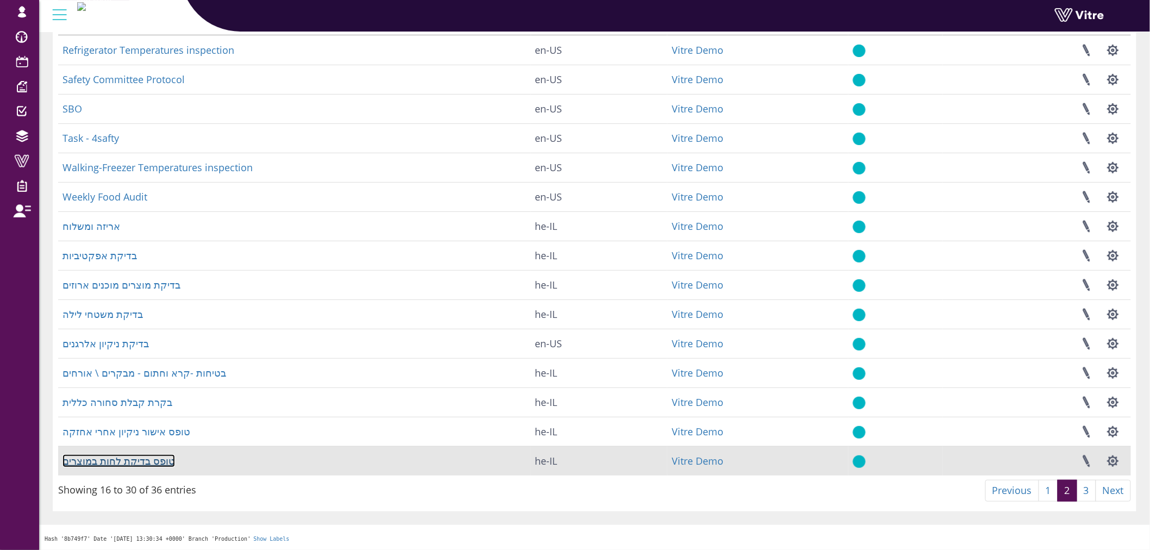
click at [127, 462] on link "טופס בדיקת לחות במוצרים" at bounding box center [118, 460] width 112 height 13
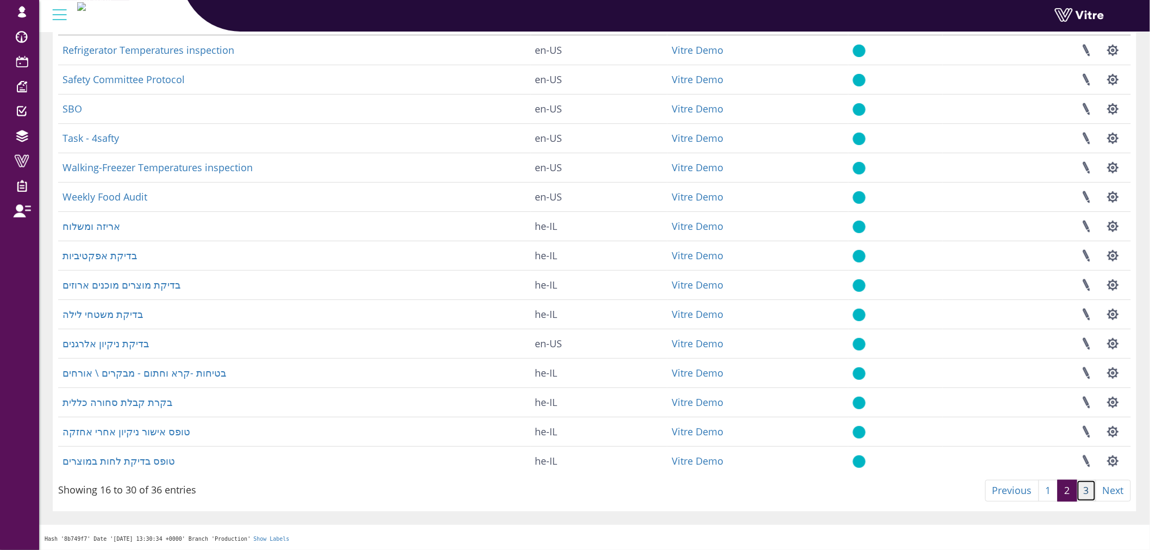
click at [1085, 493] on link "3" at bounding box center [1086, 491] width 20 height 22
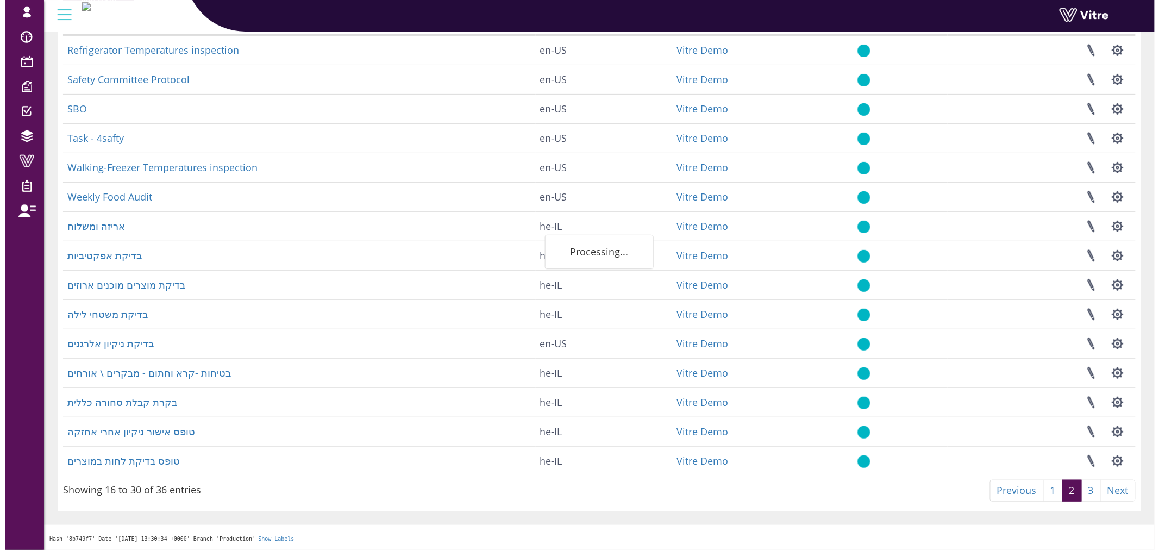
scroll to position [0, 0]
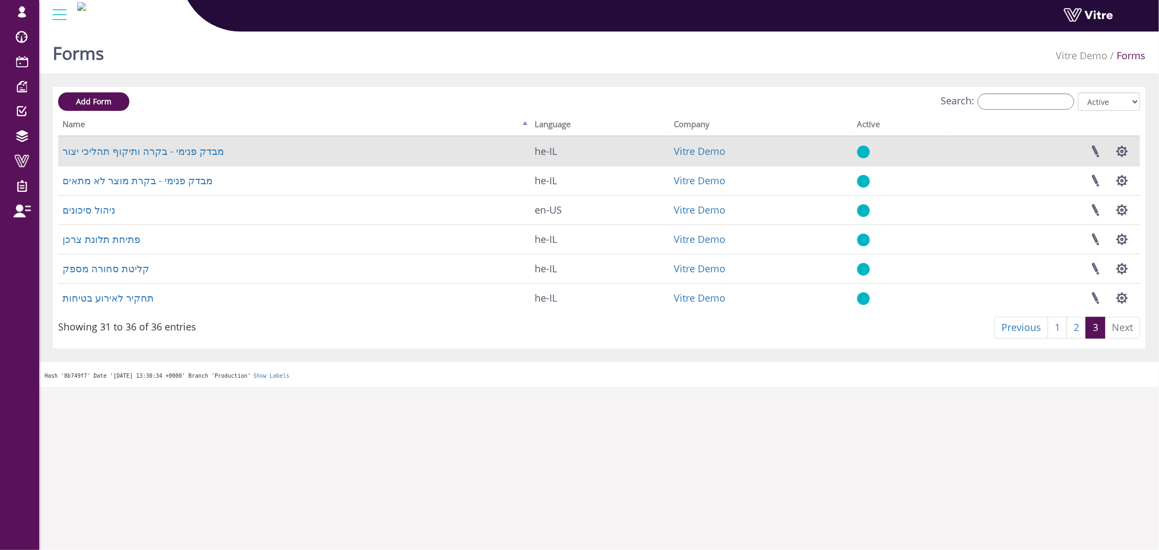
click at [185, 158] on td "מבדק פנימי - בקרה ותיקוף תהליכי יצור" at bounding box center [294, 150] width 472 height 29
click at [186, 154] on link "מבדק פנימי - בקרה ותיקוף תהליכי יצור" at bounding box center [142, 151] width 161 height 13
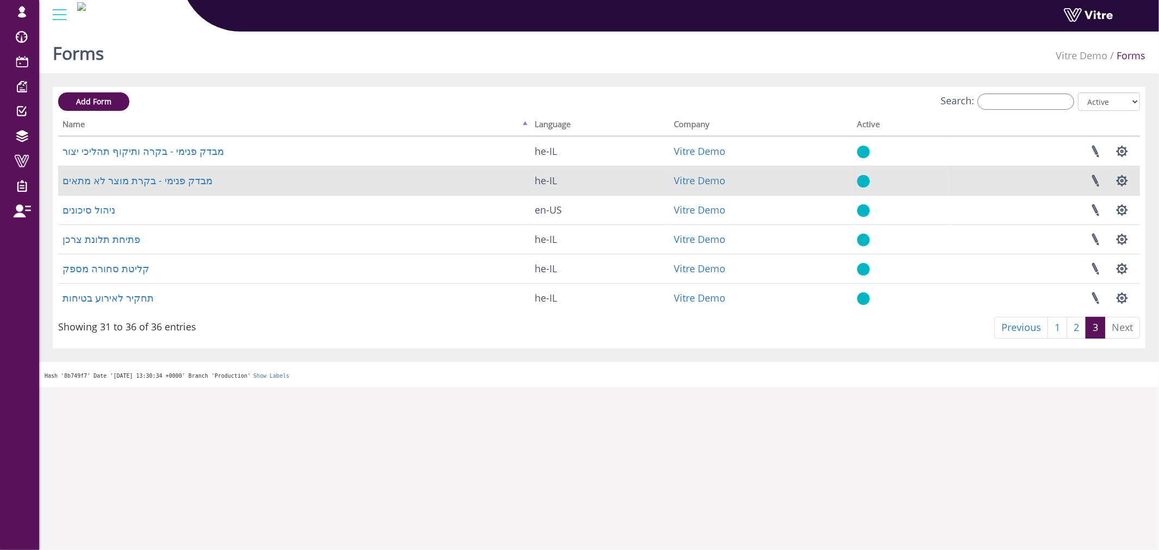
click at [170, 172] on td "מבדק פנימי - בקרת מוצר לא מתאים" at bounding box center [294, 180] width 472 height 29
click at [166, 176] on link "מבדק פנימי - בקרת מוצר לא מתאים" at bounding box center [137, 180] width 150 height 13
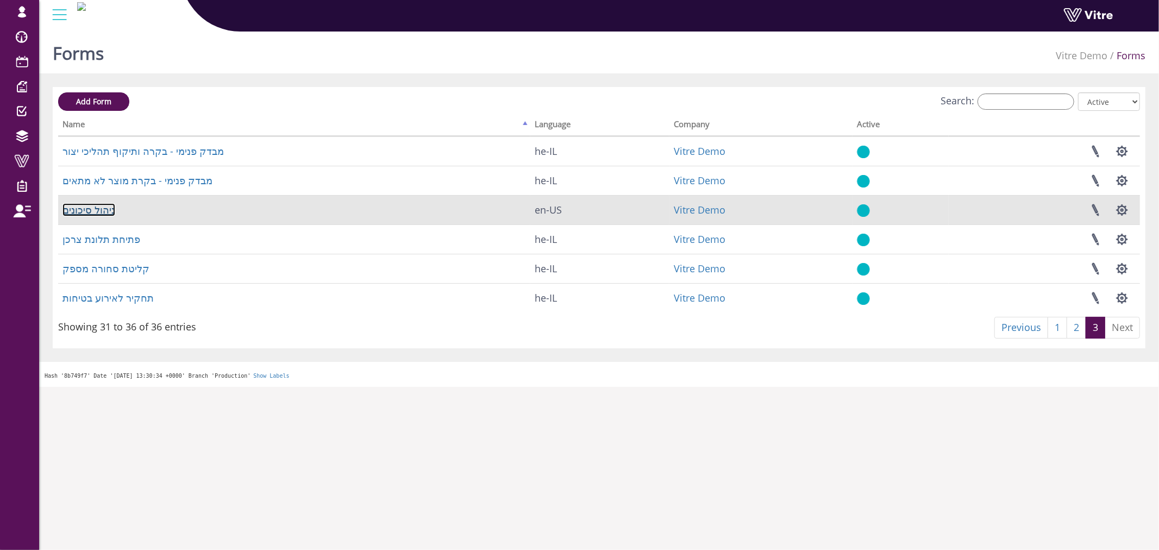
click at [102, 210] on link "ניהול סיכונים" at bounding box center [88, 209] width 53 height 13
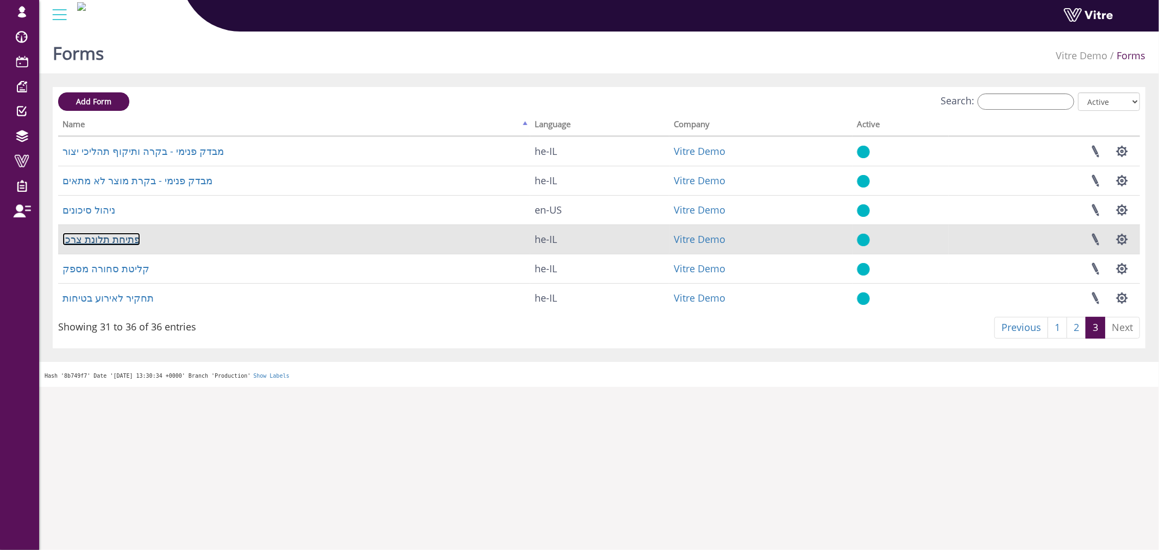
click at [104, 242] on link "פתיחת תלונת צרכן" at bounding box center [101, 239] width 78 height 13
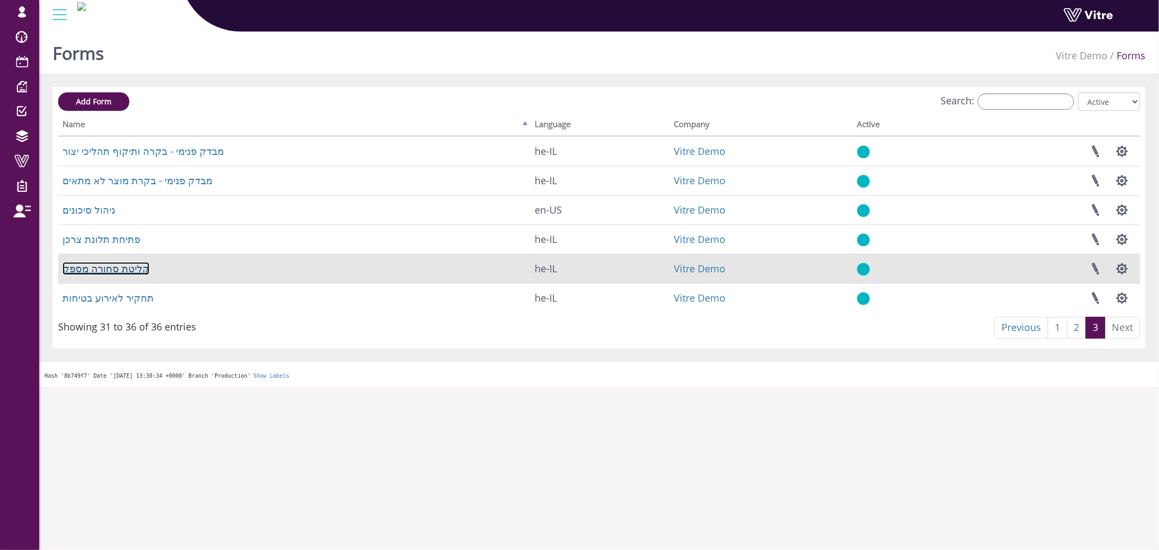
click at [107, 268] on link "קליטת סחורה מספק" at bounding box center [105, 268] width 87 height 13
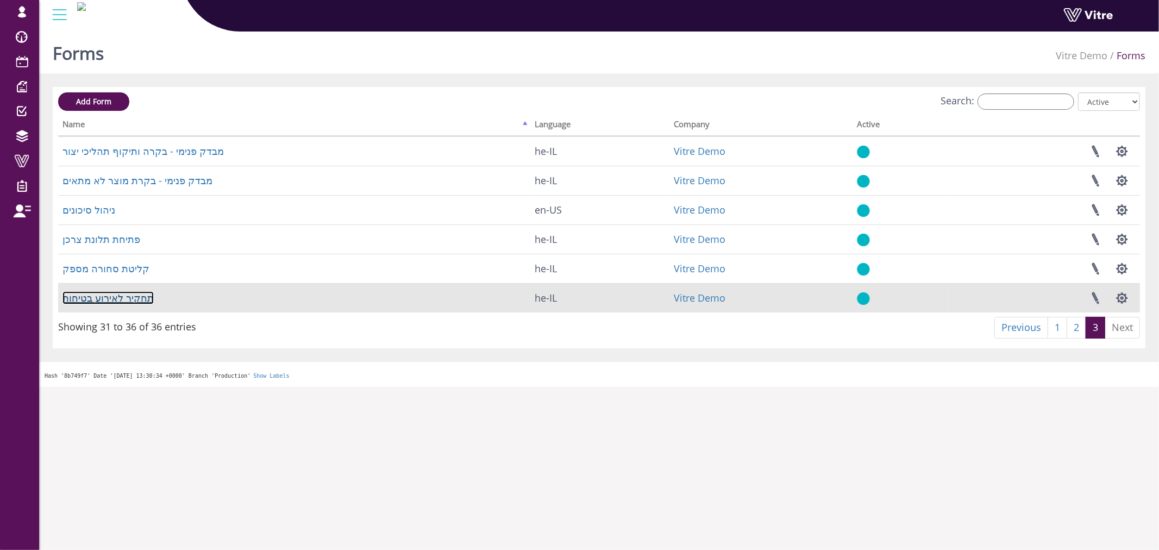
click at [110, 300] on link "תחקיר לאירוע בטיחות" at bounding box center [107, 297] width 91 height 13
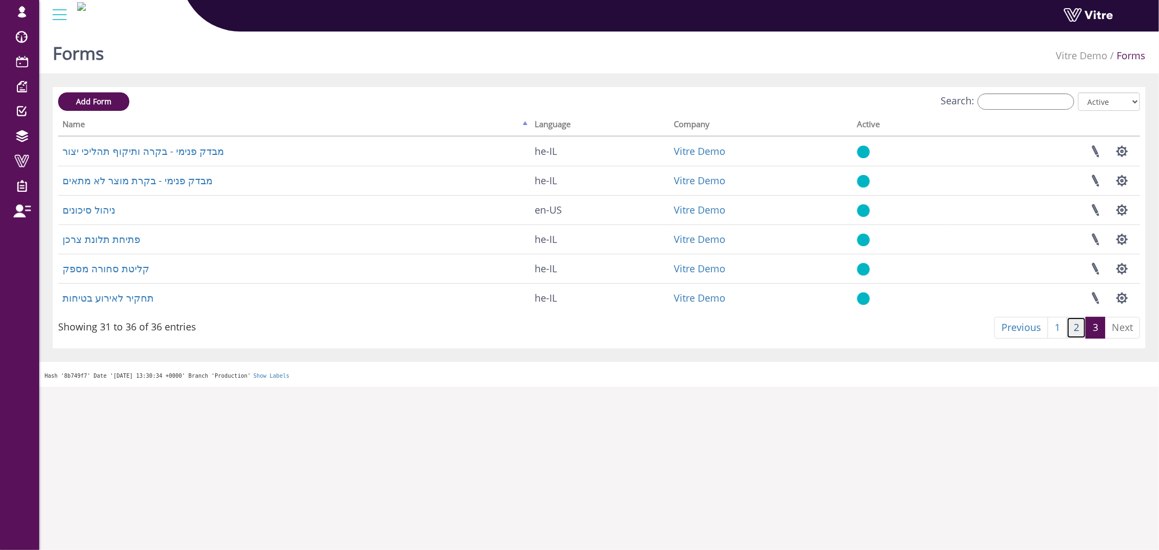
click at [1072, 324] on link "2" at bounding box center [1077, 328] width 20 height 22
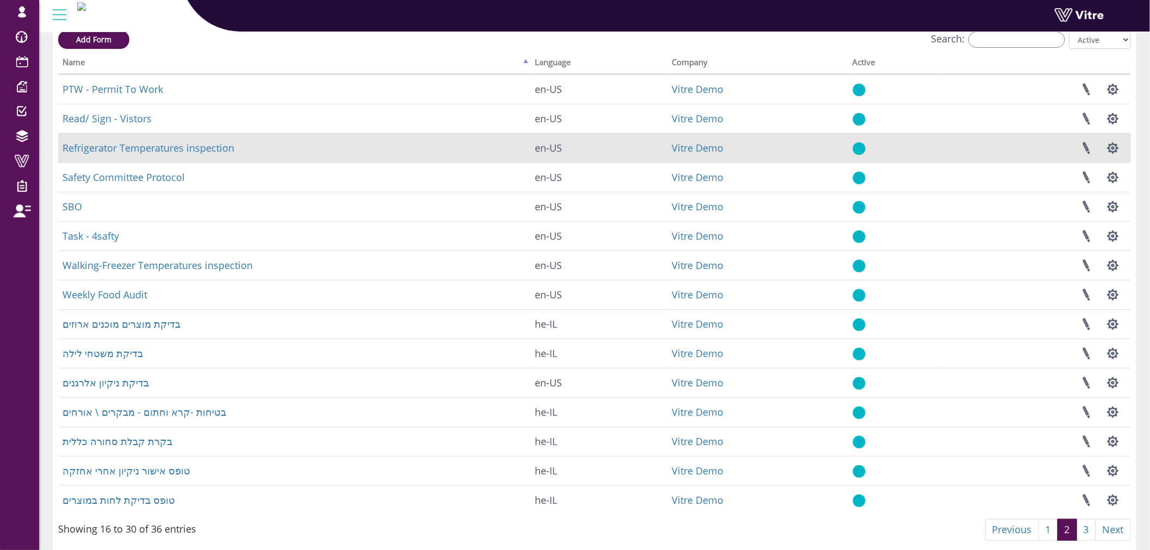
scroll to position [41, 0]
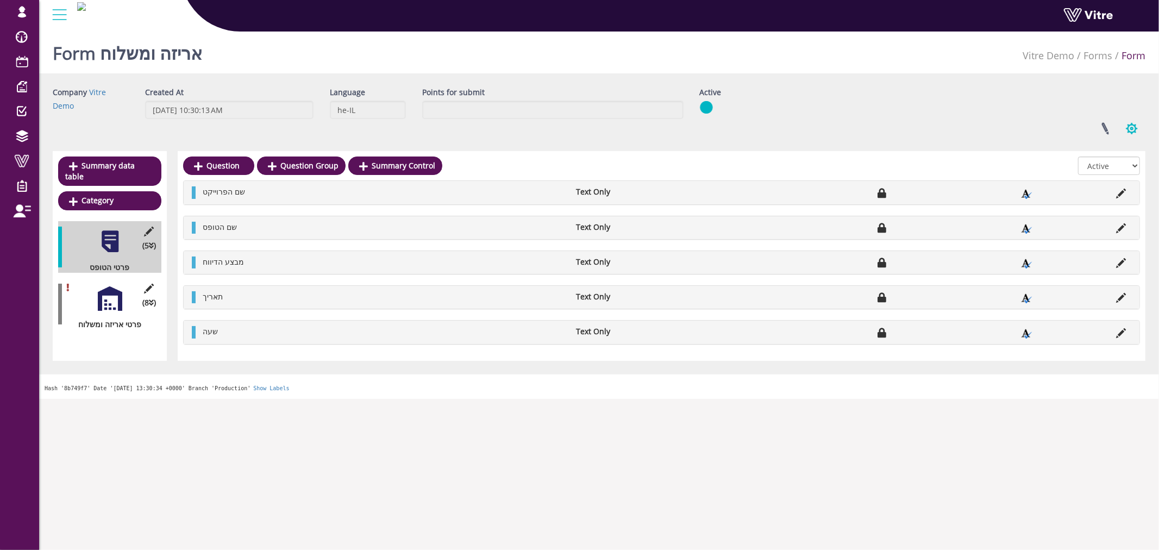
click at [1136, 134] on button "button" at bounding box center [1131, 128] width 27 height 29
click at [1082, 226] on link "Additional languages" at bounding box center [1095, 225] width 99 height 14
click at [1106, 131] on link at bounding box center [1104, 128] width 27 height 29
click at [1132, 137] on button "button" at bounding box center [1131, 128] width 27 height 29
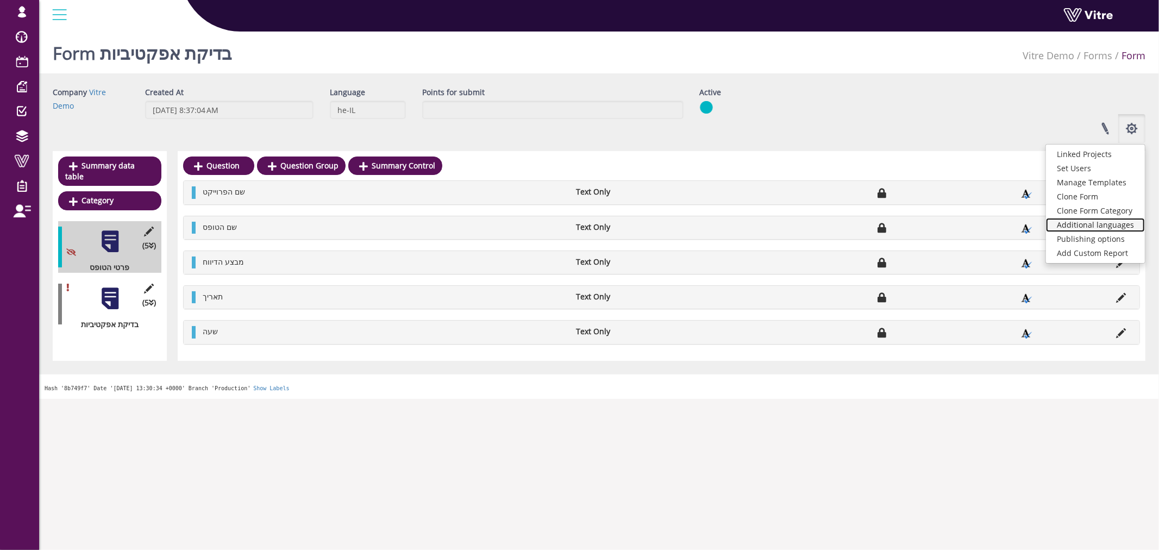
click at [1107, 226] on link "Additional languages" at bounding box center [1095, 225] width 99 height 14
click at [1106, 131] on link at bounding box center [1104, 128] width 27 height 29
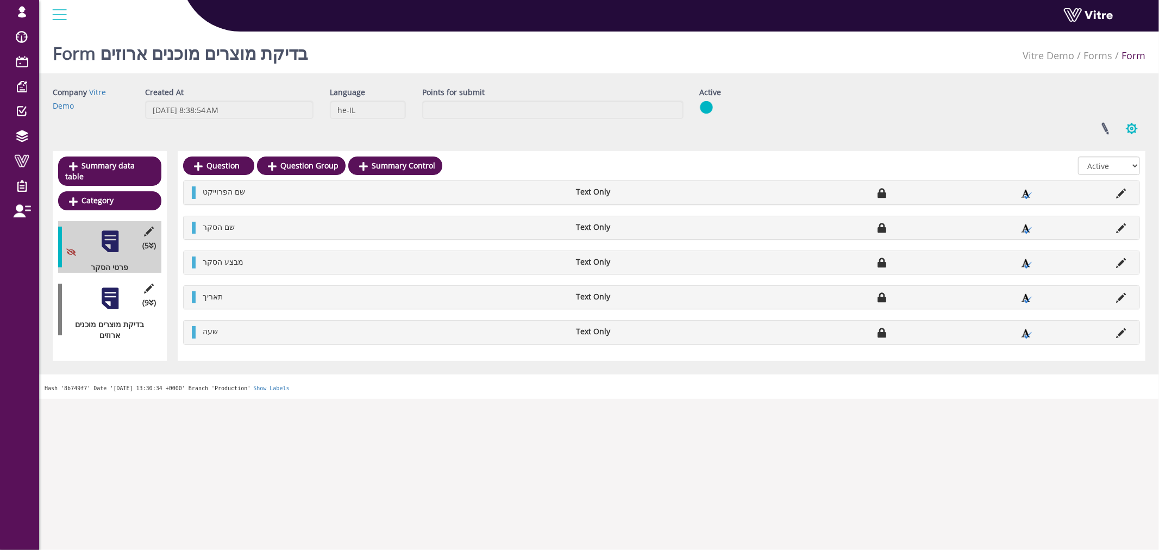
click at [1131, 124] on button "button" at bounding box center [1131, 128] width 27 height 29
click at [1122, 229] on link "Additional languages" at bounding box center [1095, 225] width 99 height 14
click at [1137, 128] on button "button" at bounding box center [1131, 128] width 27 height 29
click at [1108, 125] on link at bounding box center [1104, 128] width 27 height 29
click at [1137, 124] on button "button" at bounding box center [1131, 128] width 27 height 29
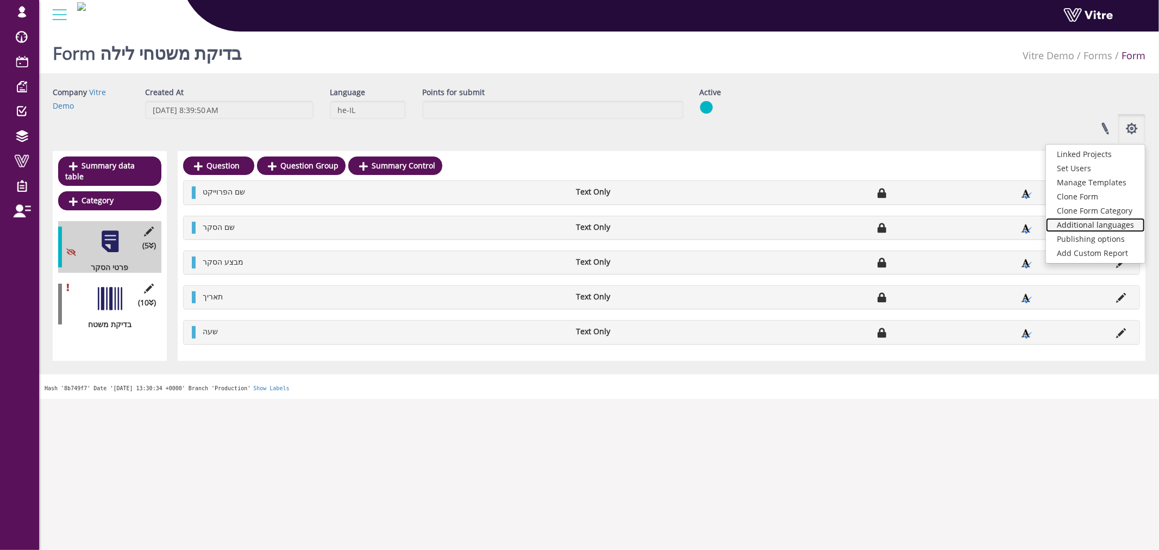
click at [1097, 225] on link "Additional languages" at bounding box center [1095, 225] width 99 height 14
click at [1111, 129] on link at bounding box center [1104, 128] width 27 height 29
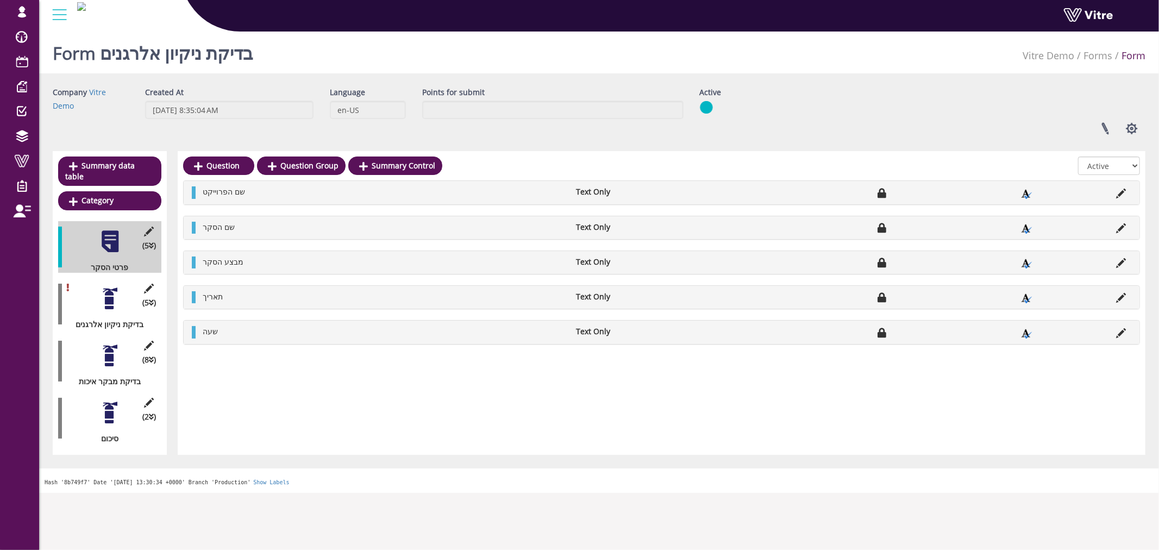
drag, startPoint x: 1128, startPoint y: 130, endPoint x: 1008, endPoint y: 140, distance: 121.0
click at [983, 145] on div "Company Vitre Demo Created At [DATE] 8:35:04 AM Language en-US Points for submi…" at bounding box center [599, 271] width 1093 height 368
click at [1137, 129] on button "button" at bounding box center [1131, 128] width 27 height 29
click at [1105, 227] on link "Additional languages" at bounding box center [1095, 225] width 99 height 14
click at [1134, 128] on button "button" at bounding box center [1131, 128] width 27 height 29
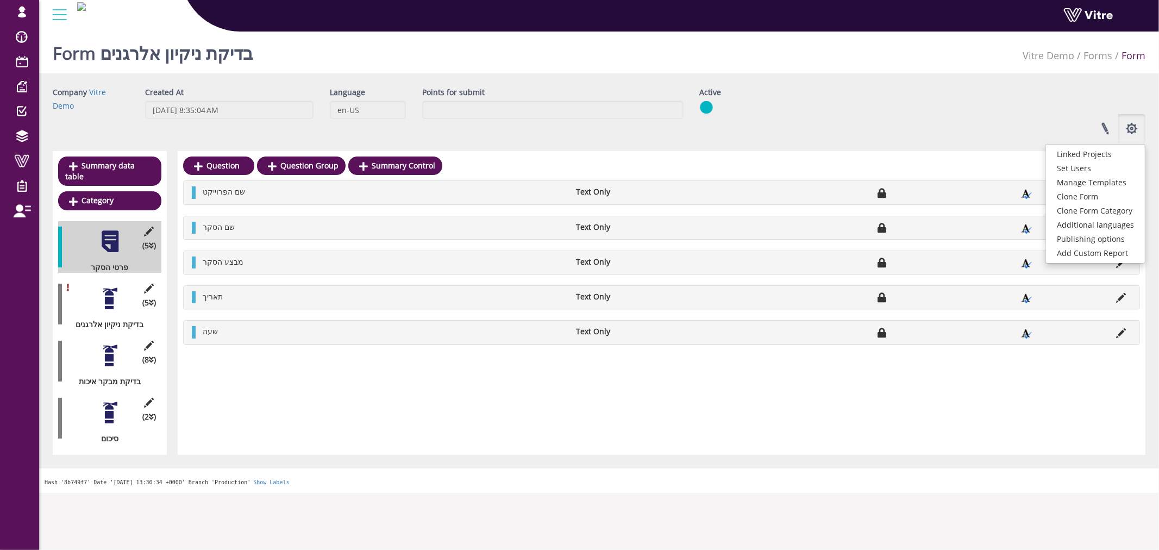
click at [976, 131] on div "Linked Projects Set Users Manage Templates Clone Form Clone Form Category Addit…" at bounding box center [923, 128] width 462 height 29
click at [1112, 136] on link at bounding box center [1104, 128] width 27 height 29
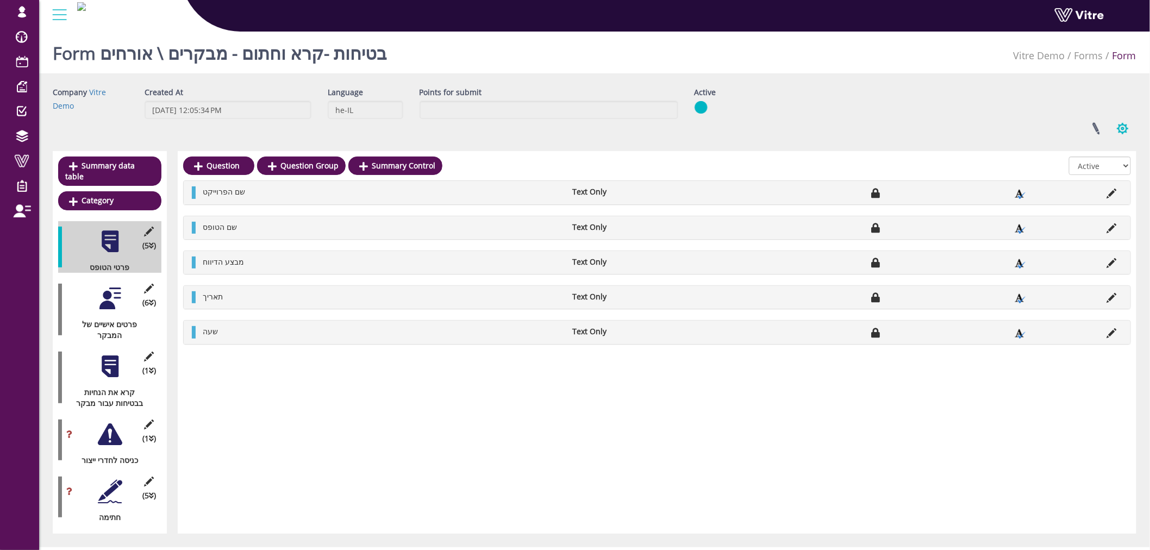
click at [1128, 136] on button "button" at bounding box center [1122, 128] width 27 height 29
click at [1100, 223] on link "Additional languages" at bounding box center [1086, 225] width 99 height 14
click at [1100, 128] on link at bounding box center [1095, 128] width 27 height 29
click at [1095, 131] on link at bounding box center [1095, 128] width 27 height 29
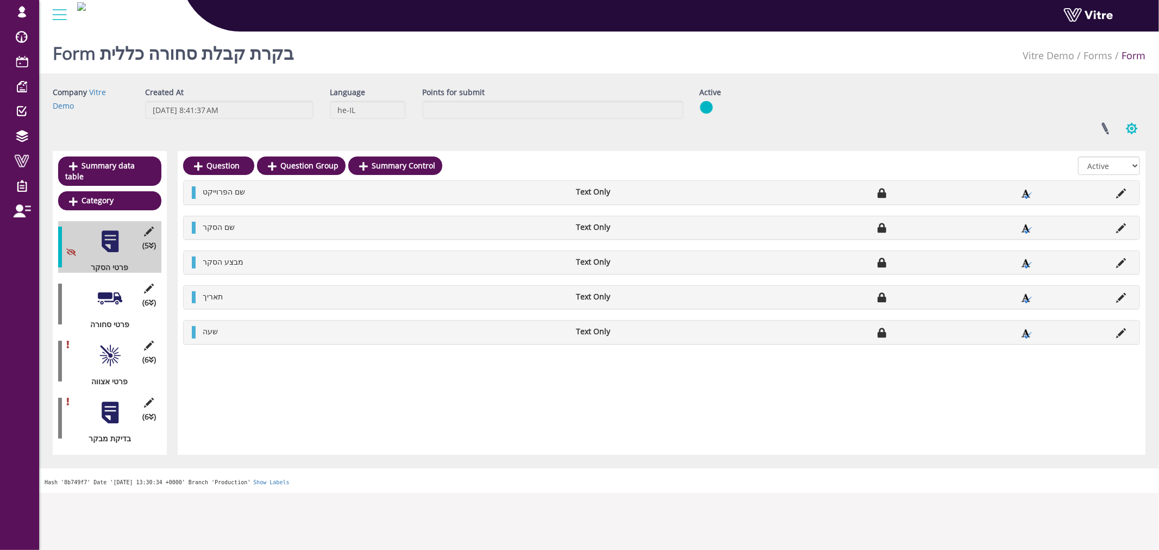
click at [1134, 123] on button "button" at bounding box center [1131, 128] width 27 height 29
click at [1103, 221] on link "Additional languages" at bounding box center [1095, 225] width 99 height 14
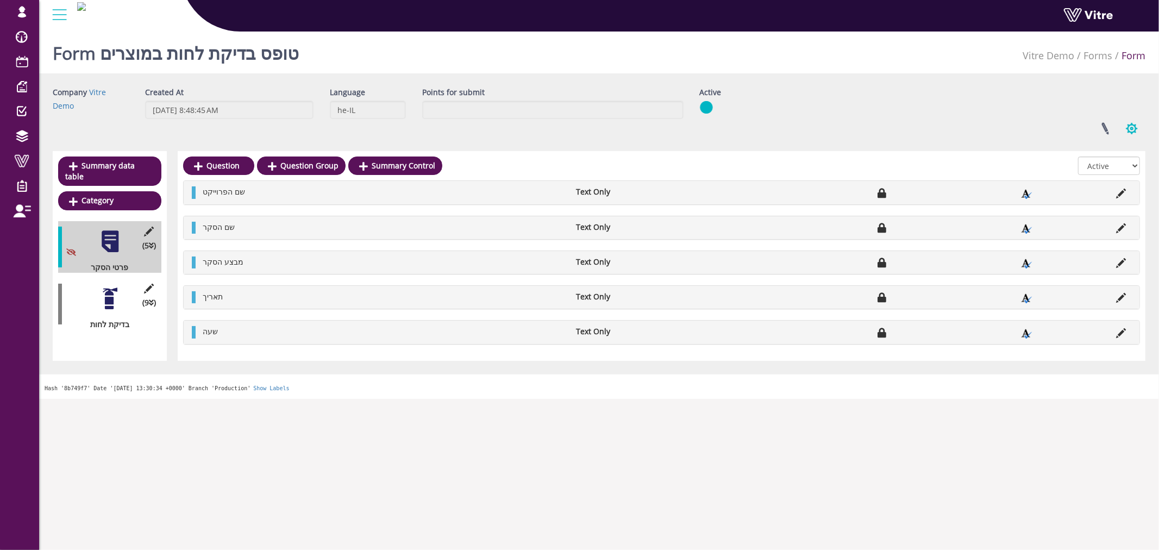
click at [1136, 127] on button "button" at bounding box center [1131, 128] width 27 height 29
click at [1106, 221] on link "Additional languages" at bounding box center [1095, 225] width 99 height 14
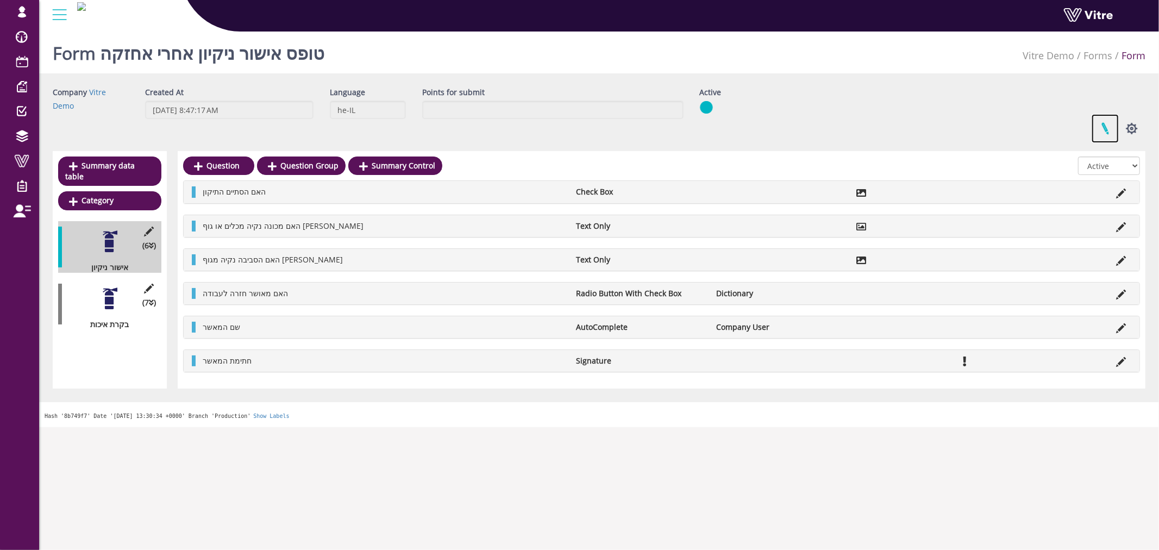
click at [1111, 124] on link at bounding box center [1104, 128] width 27 height 29
click at [1097, 134] on link at bounding box center [1104, 128] width 27 height 29
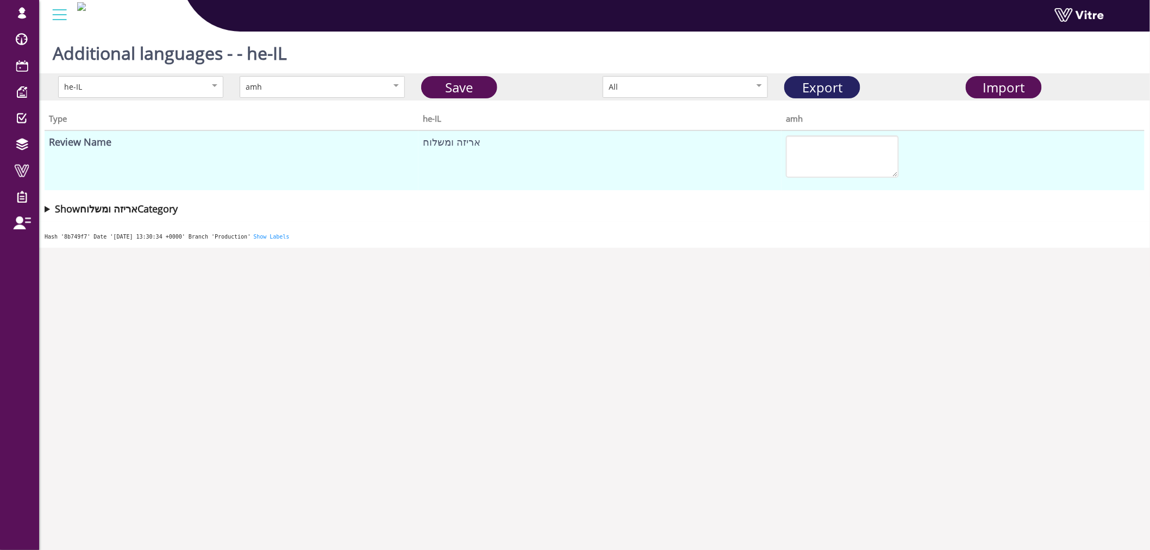
click at [818, 89] on link "Export" at bounding box center [822, 87] width 76 height 22
click at [1012, 85] on span "Import" at bounding box center [1004, 87] width 42 height 18
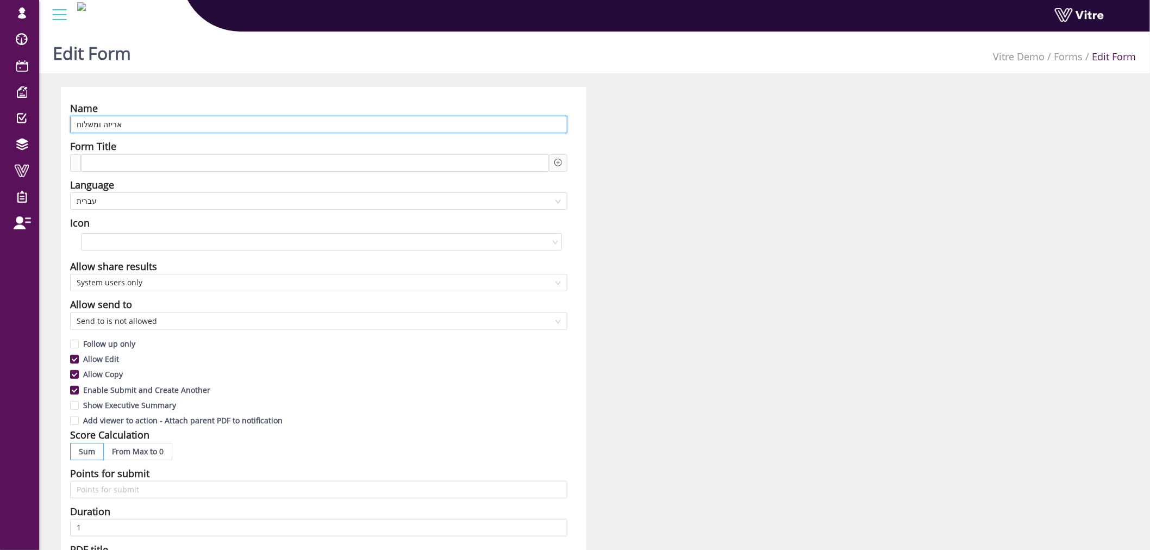
click at [236, 122] on input "אריזה ומשלוח" at bounding box center [318, 124] width 497 height 17
paste input "Packaging and Shipping"
click at [218, 207] on span "עברית" at bounding box center [319, 201] width 484 height 16
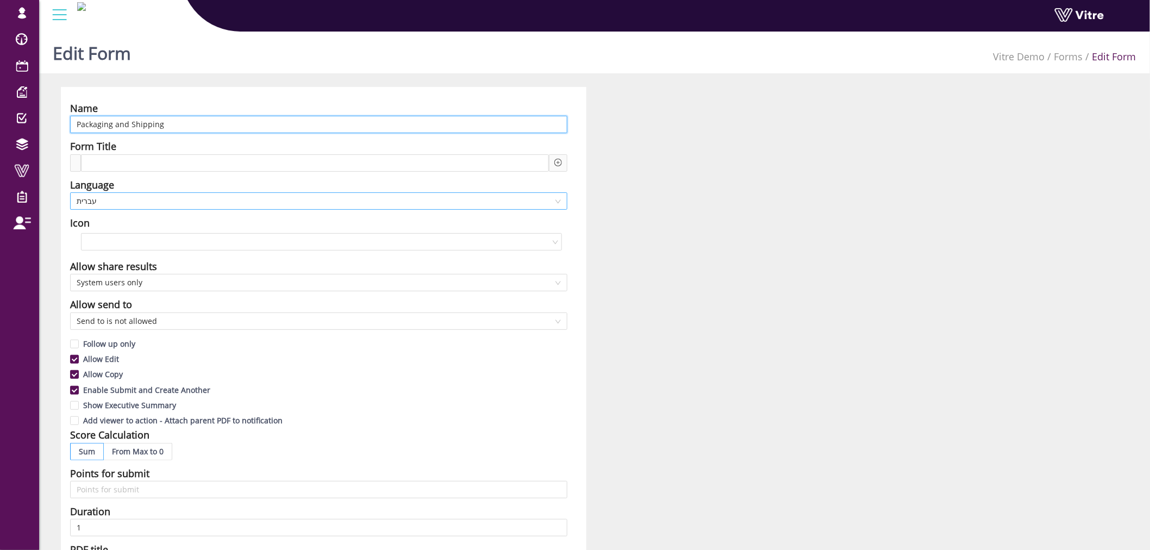
type input "Packaging and Shipping"
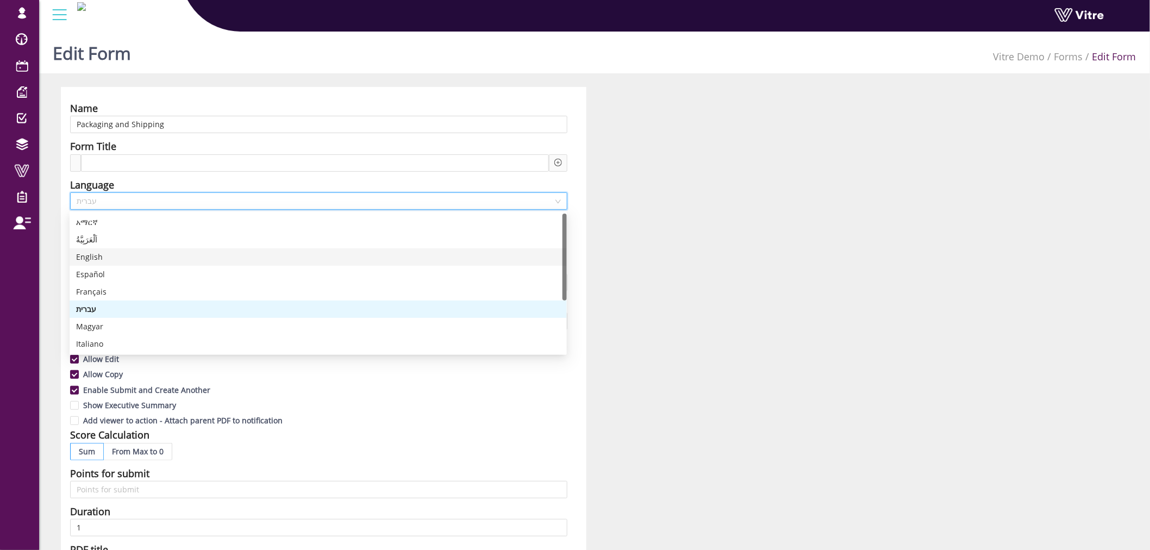
click at [178, 258] on div "English" at bounding box center [318, 257] width 484 height 12
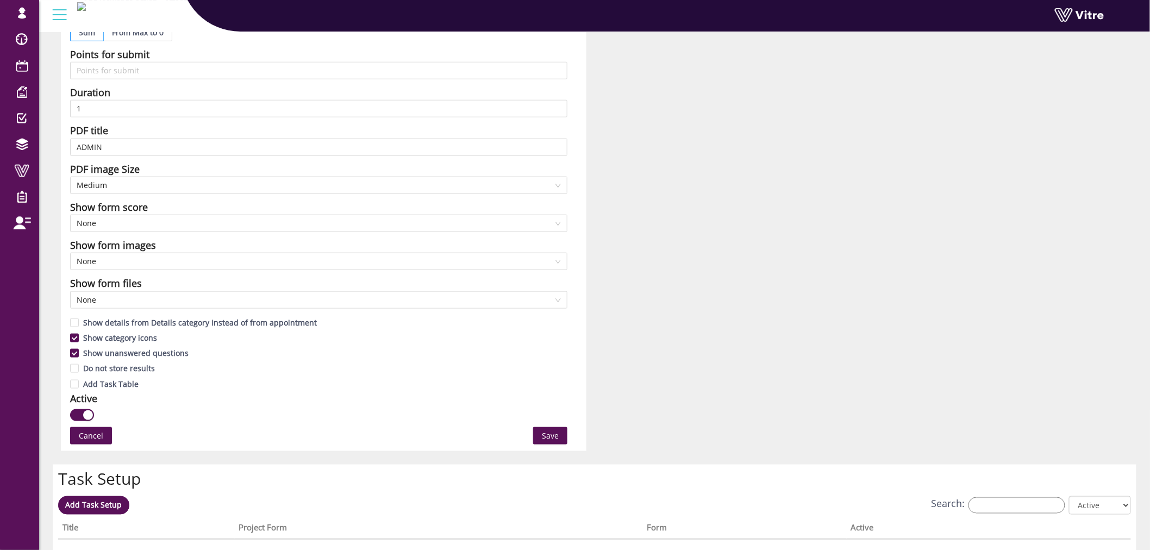
scroll to position [422, 0]
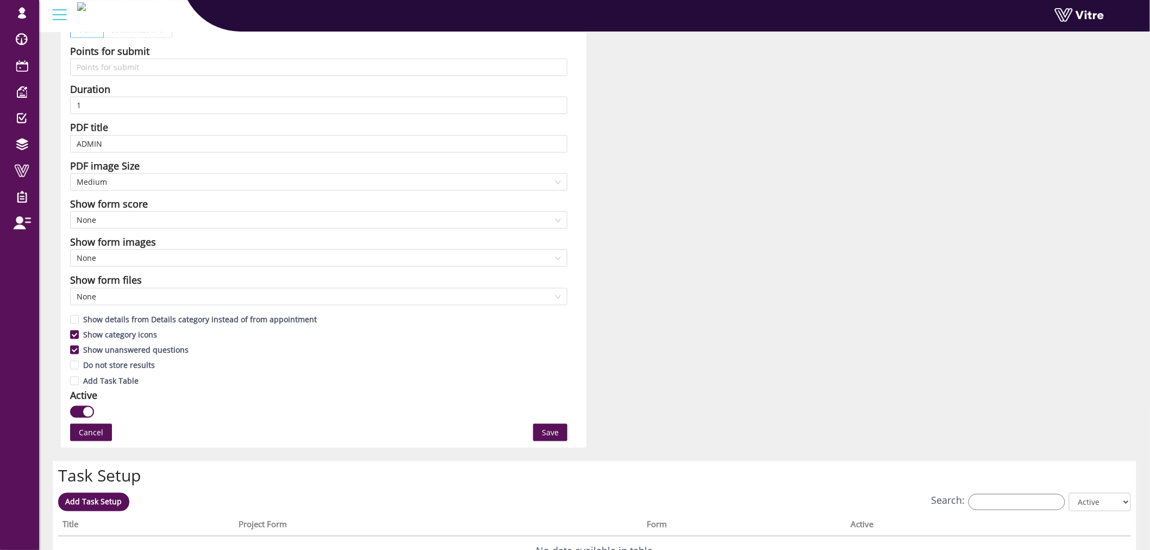
click at [542, 430] on span "Save" at bounding box center [550, 432] width 17 height 12
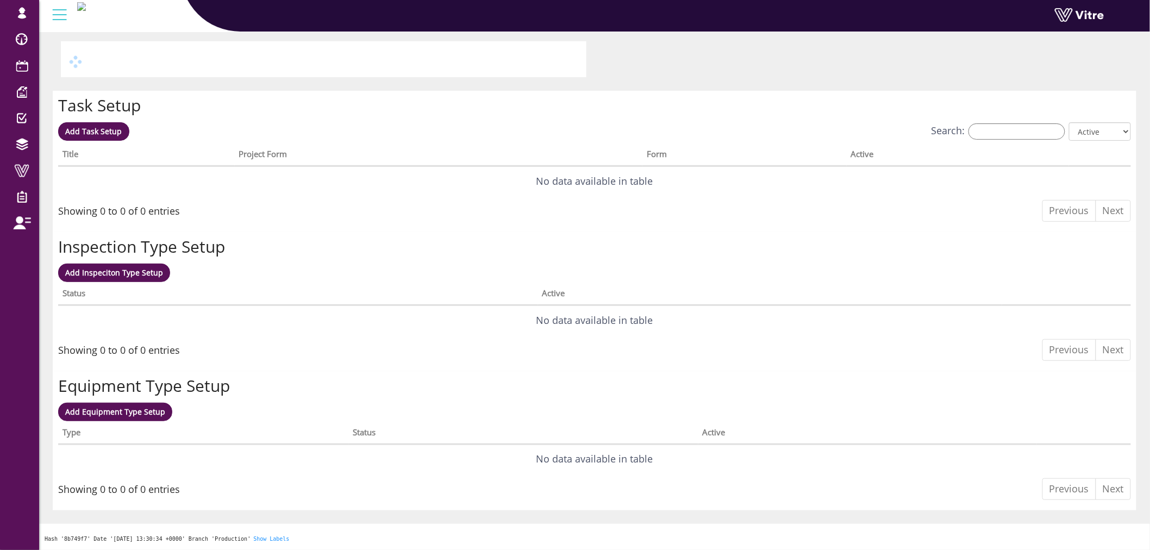
scroll to position [0, 0]
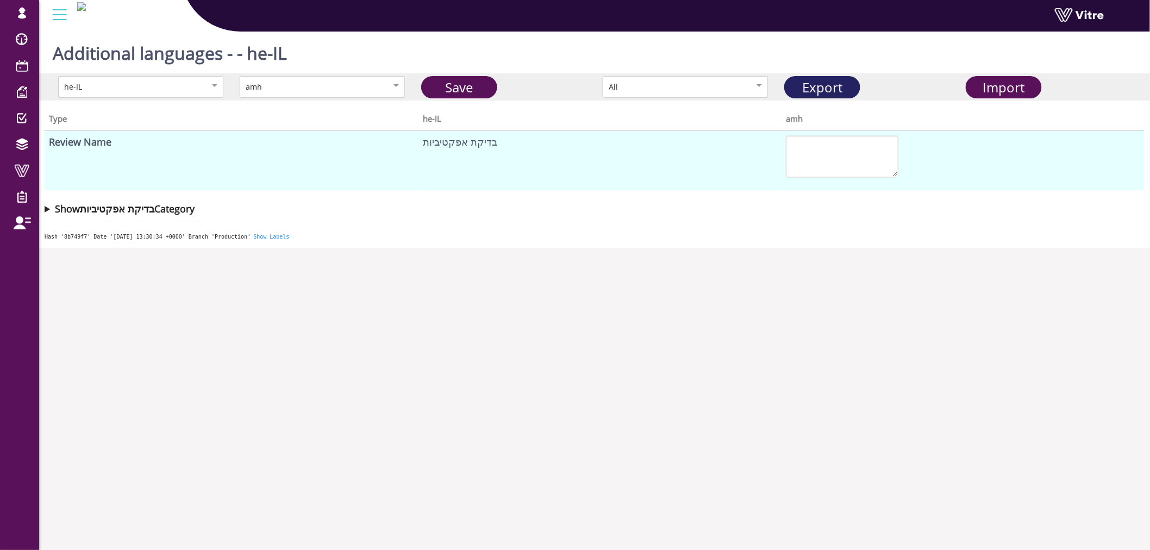
click at [838, 85] on link "Export" at bounding box center [822, 87] width 76 height 22
click at [1000, 85] on span "Import" at bounding box center [1004, 87] width 42 height 18
click at [464, 90] on link "Save" at bounding box center [459, 87] width 76 height 22
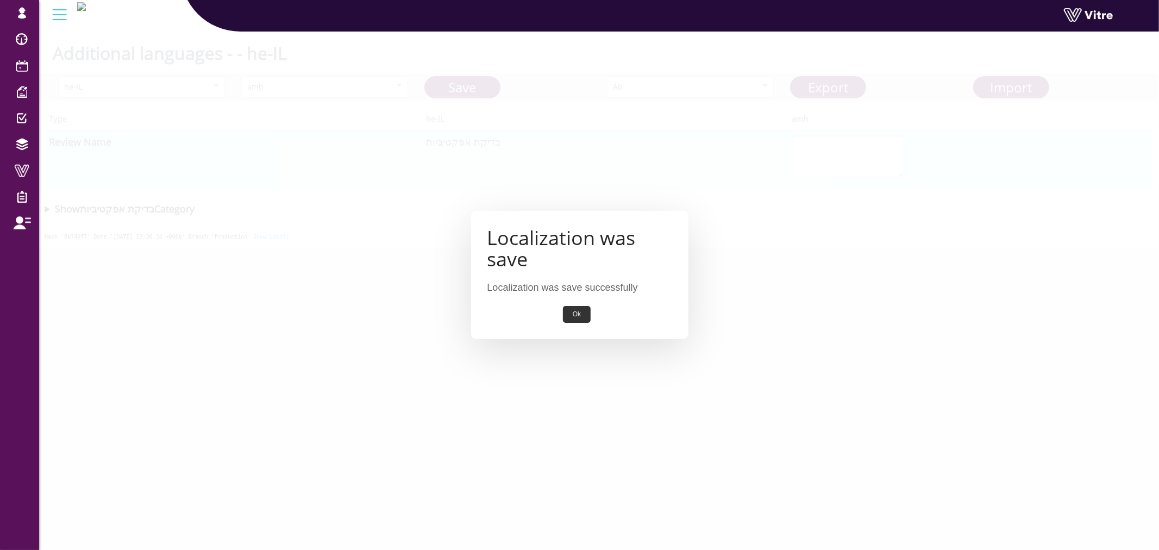
click at [574, 313] on button "Ok" at bounding box center [577, 314] width 28 height 17
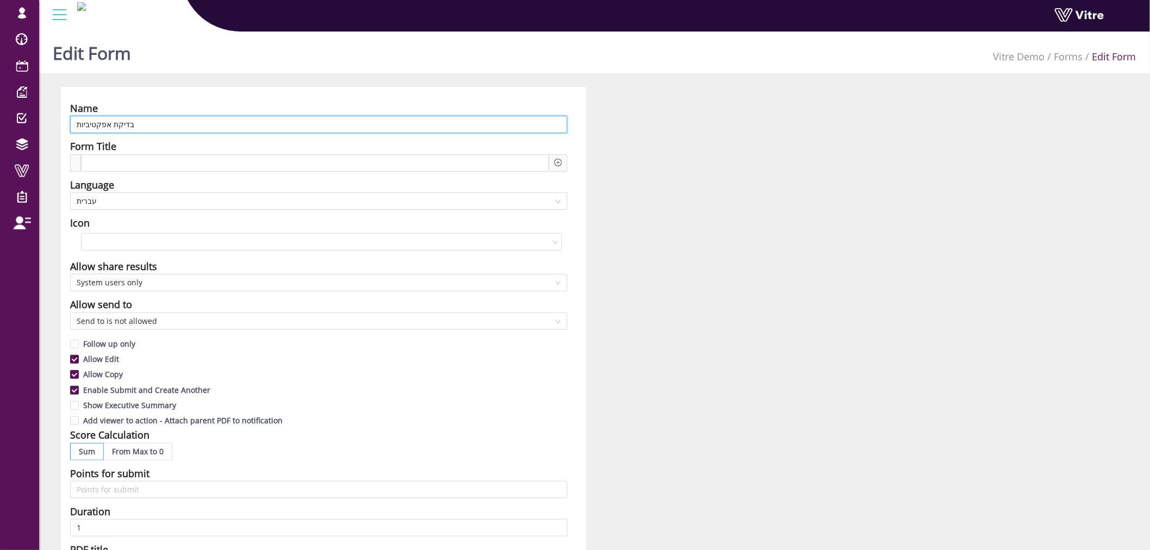
click at [335, 125] on input "בדיקת אפקטיביות" at bounding box center [318, 124] width 497 height 17
click at [333, 121] on input "בדיקת אפקטיביות" at bounding box center [318, 124] width 497 height 17
paste input ""Effectiveness Check ""
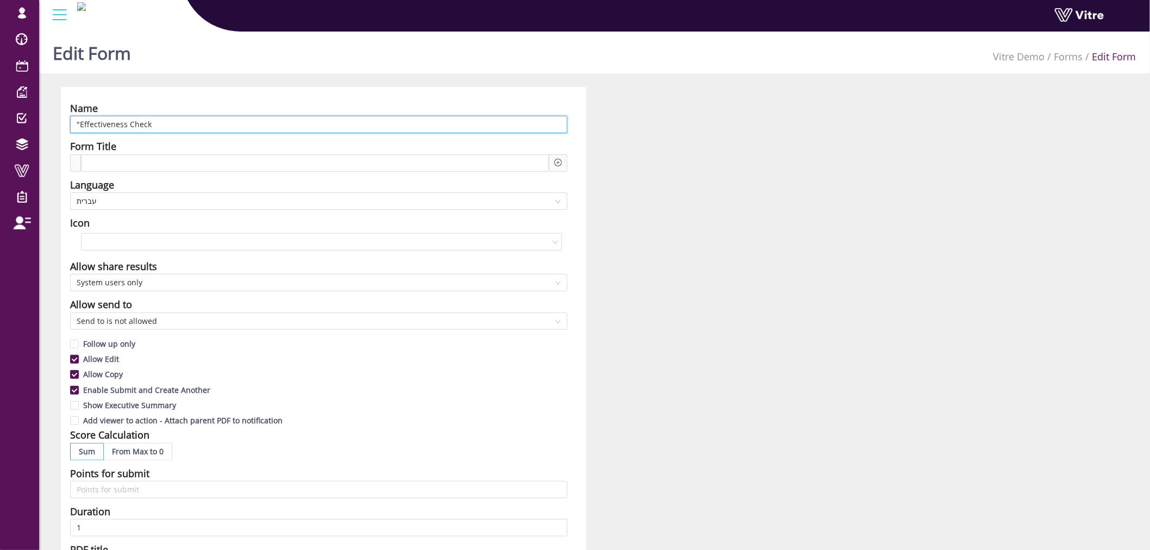
click at [81, 125] on input ""Effectiveness Check" at bounding box center [318, 124] width 497 height 17
click at [170, 203] on span "עברית" at bounding box center [319, 201] width 484 height 16
type input "Effectiveness Check"
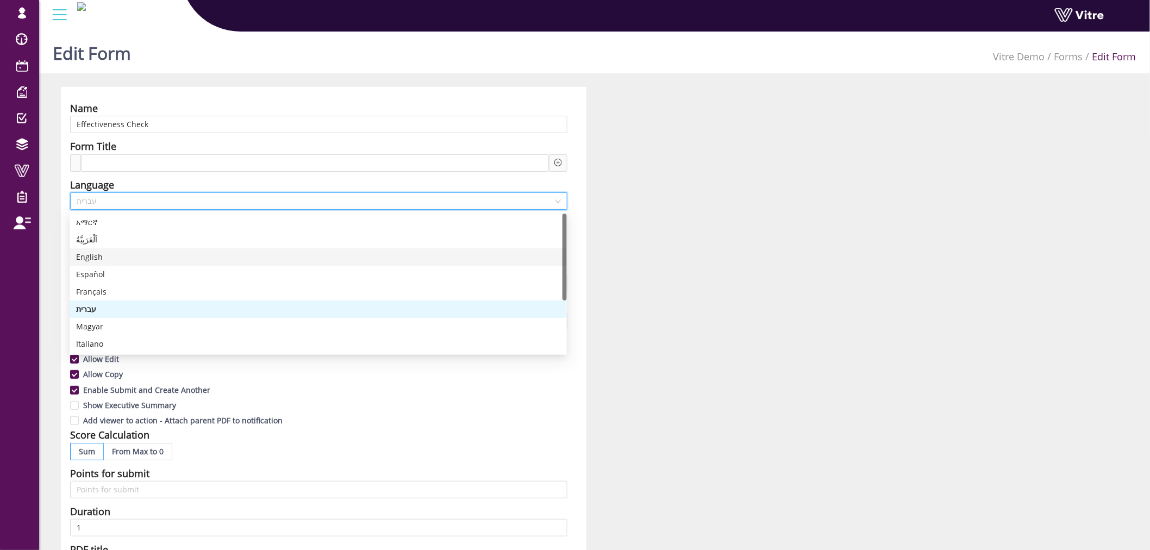
click at [163, 257] on div "English" at bounding box center [318, 257] width 484 height 12
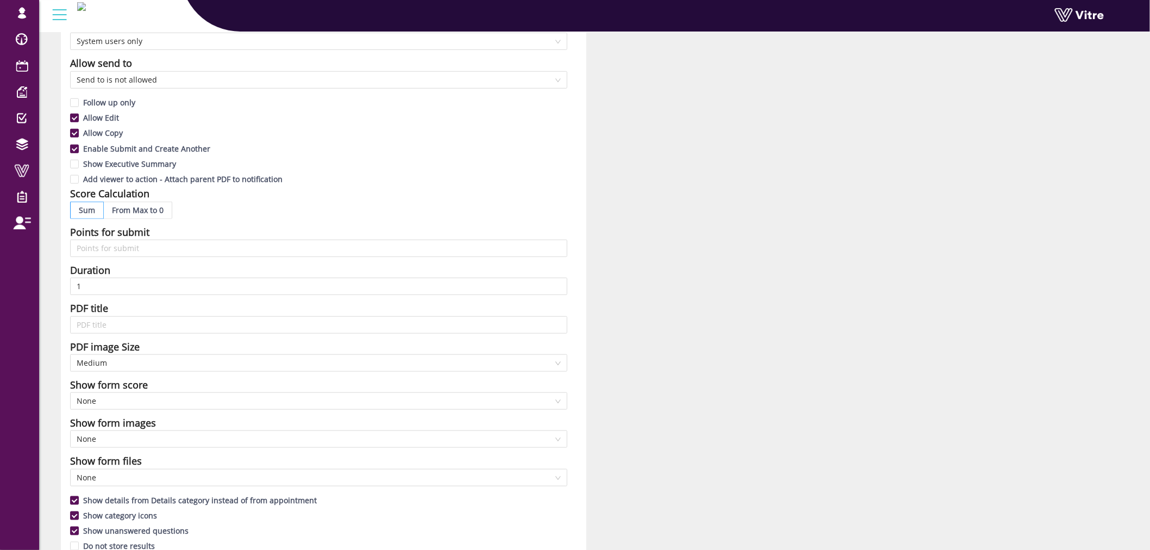
click at [667, 285] on div "Name Effectiveness Check Form Title Language en-US English Icon Allow share res…" at bounding box center [594, 237] width 1083 height 783
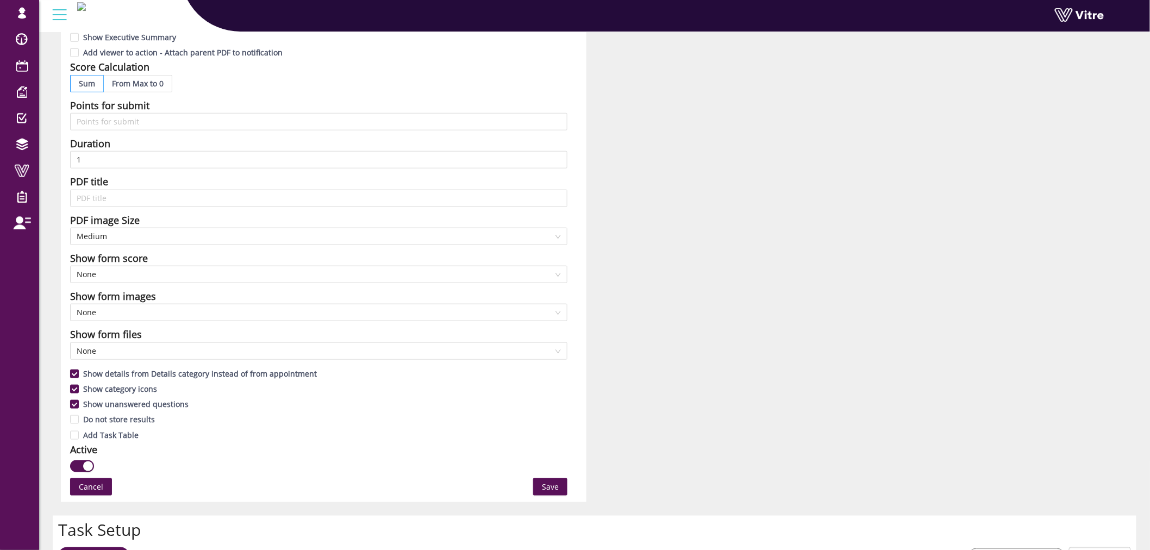
scroll to position [543, 0]
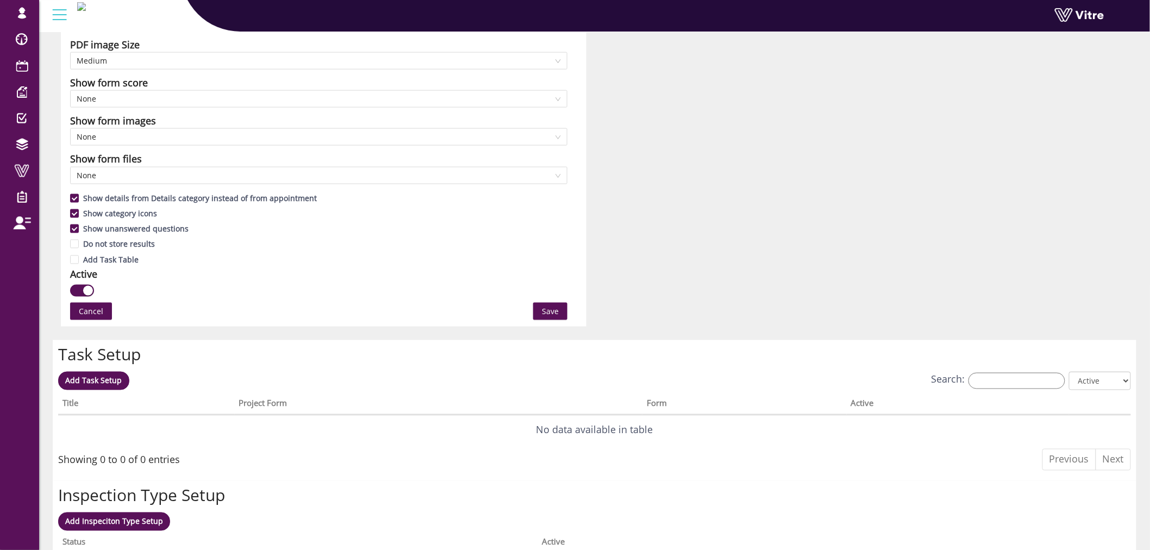
click at [545, 314] on span "Save" at bounding box center [550, 311] width 17 height 12
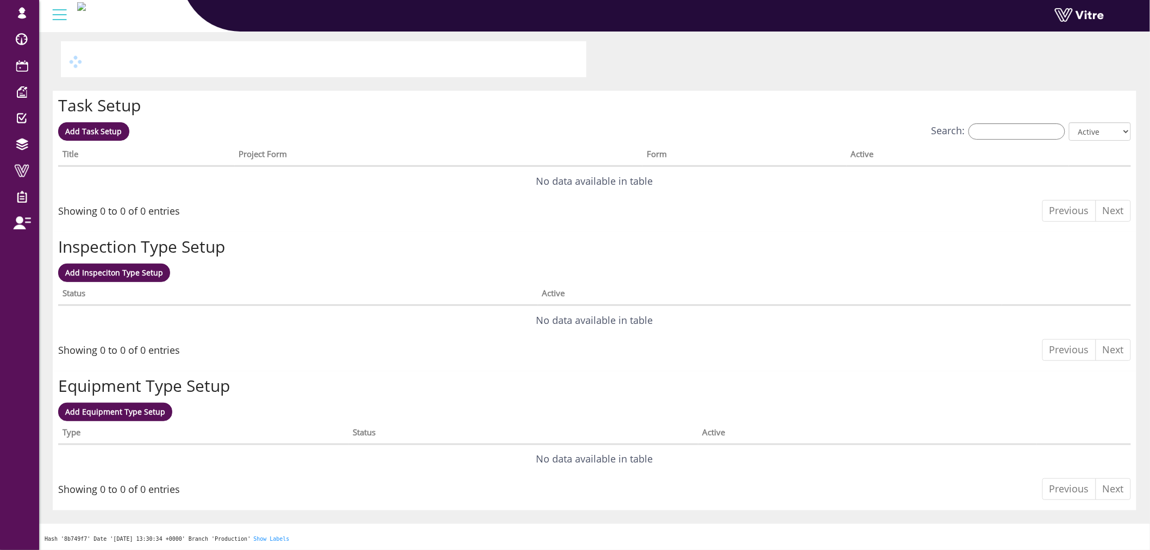
scroll to position [0, 0]
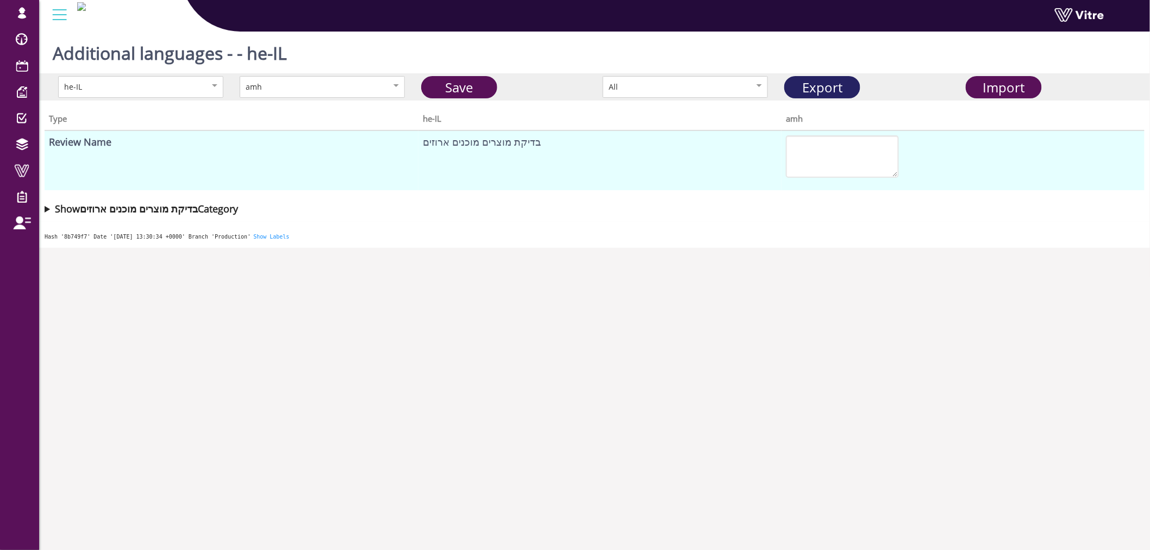
click at [836, 84] on link "Export" at bounding box center [822, 87] width 76 height 22
click at [991, 80] on span "Import" at bounding box center [1004, 87] width 42 height 18
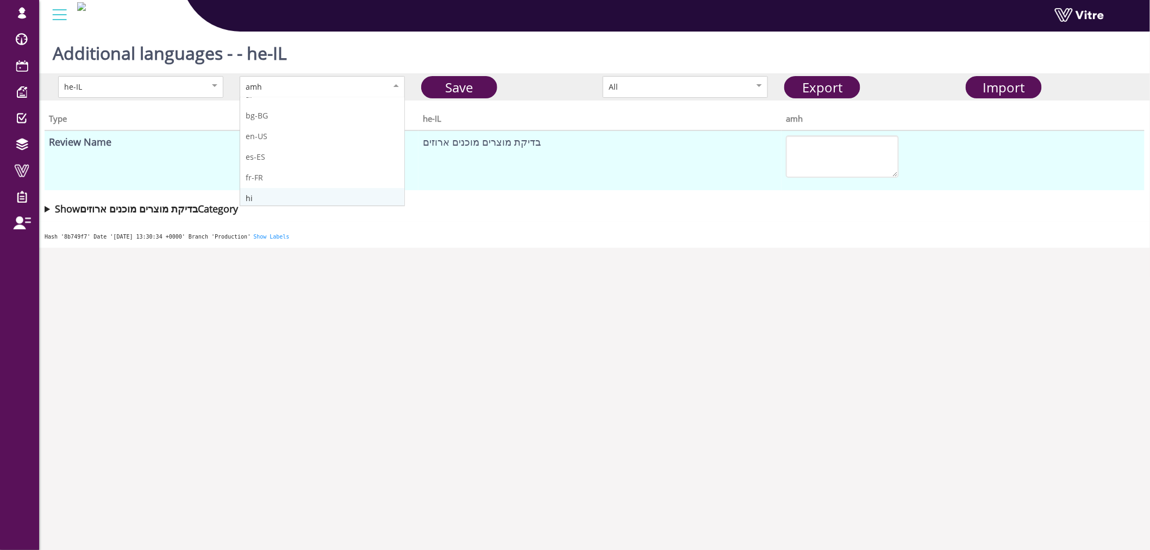
scroll to position [60, 0]
click at [534, 107] on th "he-IL" at bounding box center [599, 118] width 363 height 24
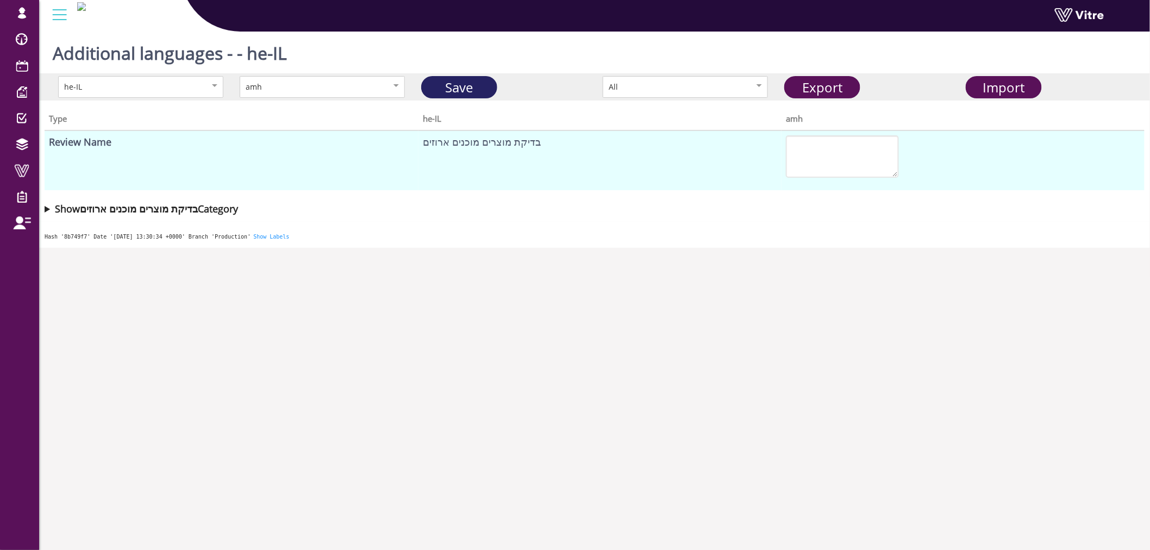
click at [476, 89] on link "Save" at bounding box center [459, 87] width 76 height 22
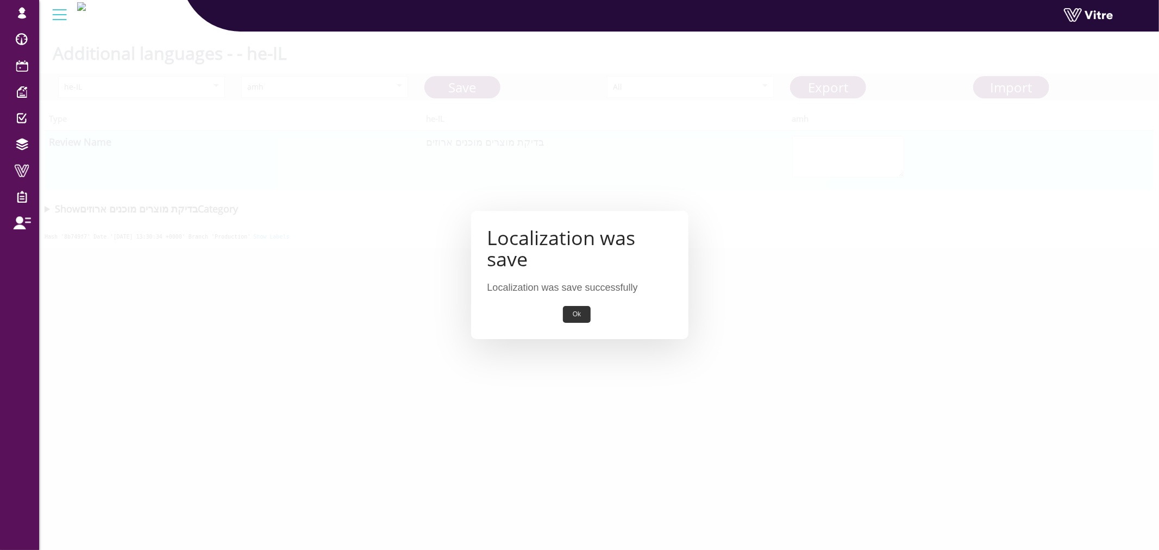
click at [580, 310] on button "Ok" at bounding box center [577, 314] width 28 height 17
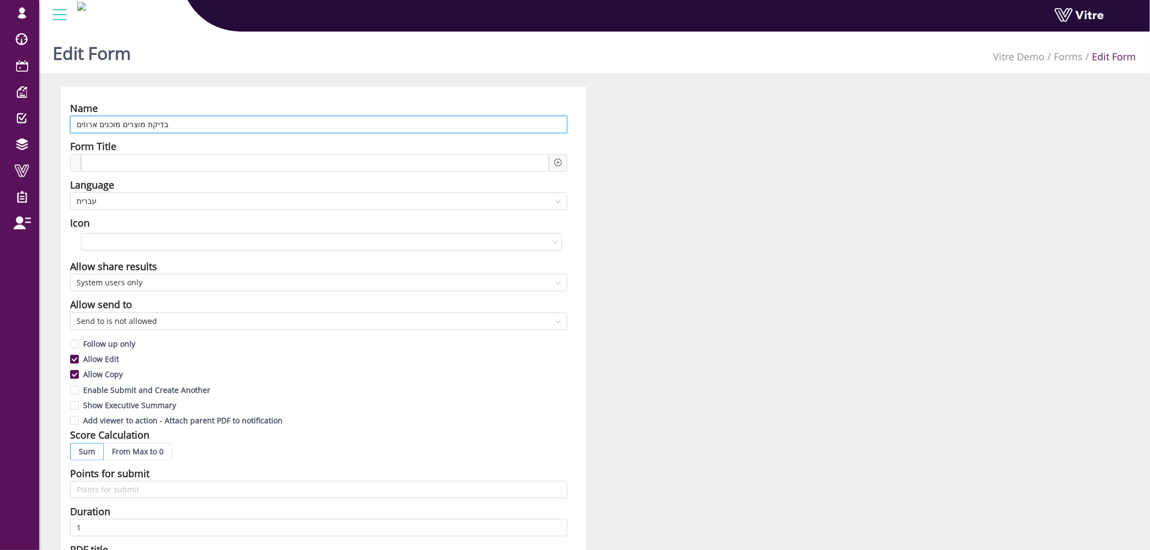
click at [348, 116] on input "בדיקת מוצרים מוכנים ארוזים" at bounding box center [318, 124] width 497 height 17
paste input ""Packed Finished Products Inspection ""
drag, startPoint x: 248, startPoint y: 126, endPoint x: 210, endPoint y: 131, distance: 38.4
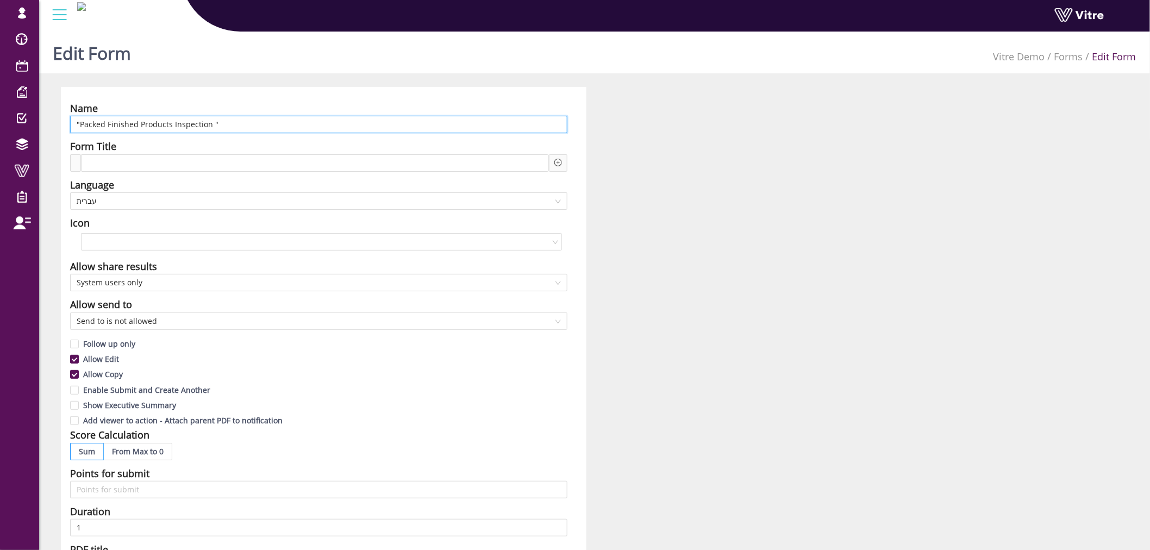
click at [210, 131] on input ""Packed Finished Products Inspection "" at bounding box center [318, 124] width 497 height 17
click at [78, 125] on input ""Packed Finished Products Inspection" at bounding box center [318, 124] width 497 height 17
click at [80, 125] on input ""Packed Finished Products Inspection" at bounding box center [318, 124] width 497 height 17
click at [185, 199] on span "עברית" at bounding box center [319, 201] width 484 height 16
type input "Packed Finished Products Inspection"
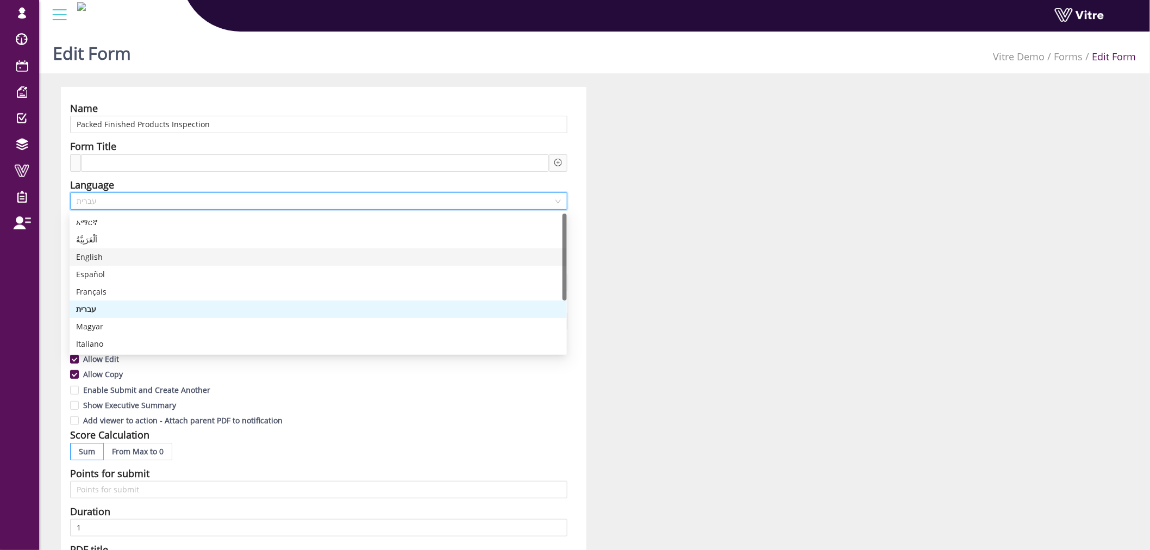
click at [169, 258] on div "English" at bounding box center [318, 257] width 484 height 12
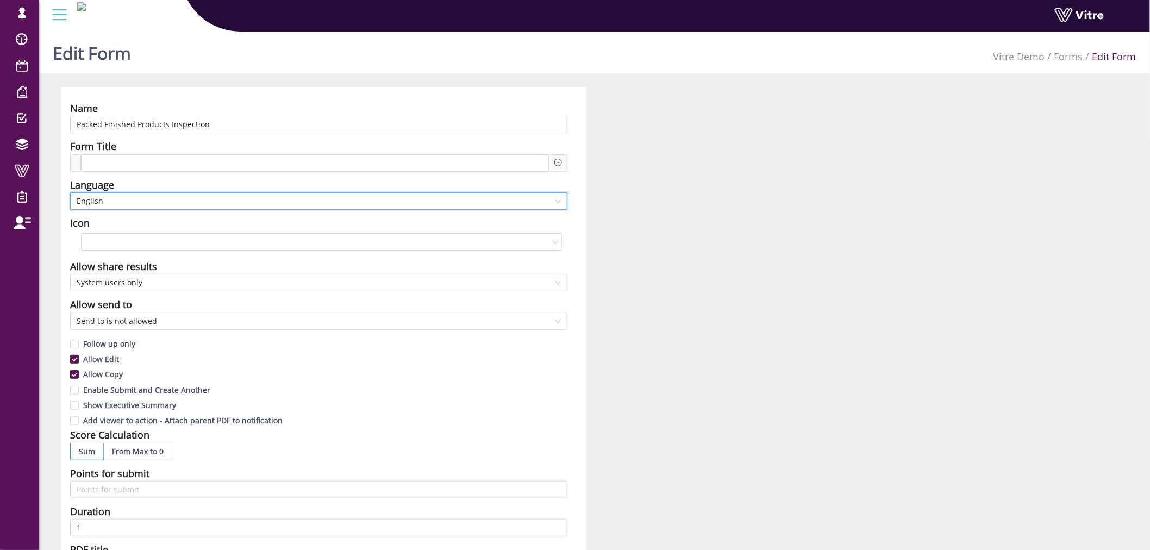
click at [647, 246] on div "Name Packed Finished Products Inspection Form Title Language en-US English Icon…" at bounding box center [594, 478] width 1083 height 783
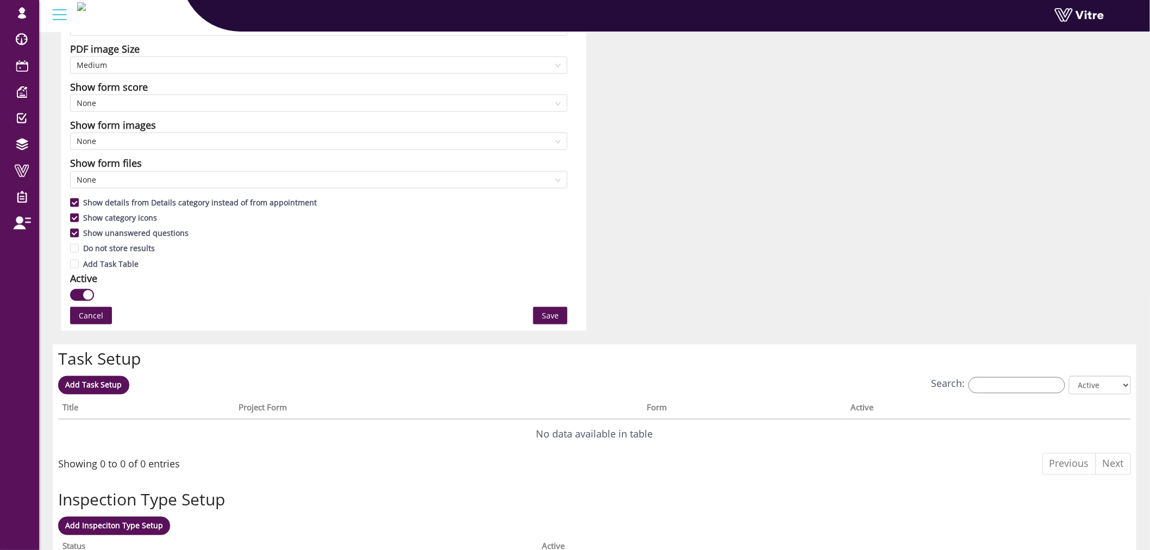
scroll to position [543, 0]
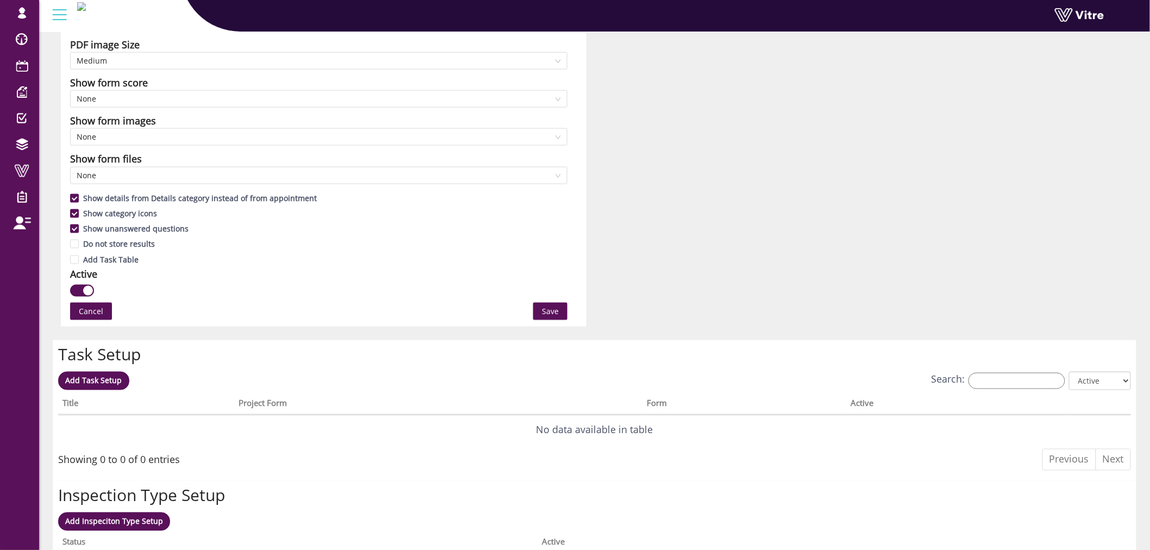
click at [546, 308] on span "Save" at bounding box center [550, 311] width 17 height 12
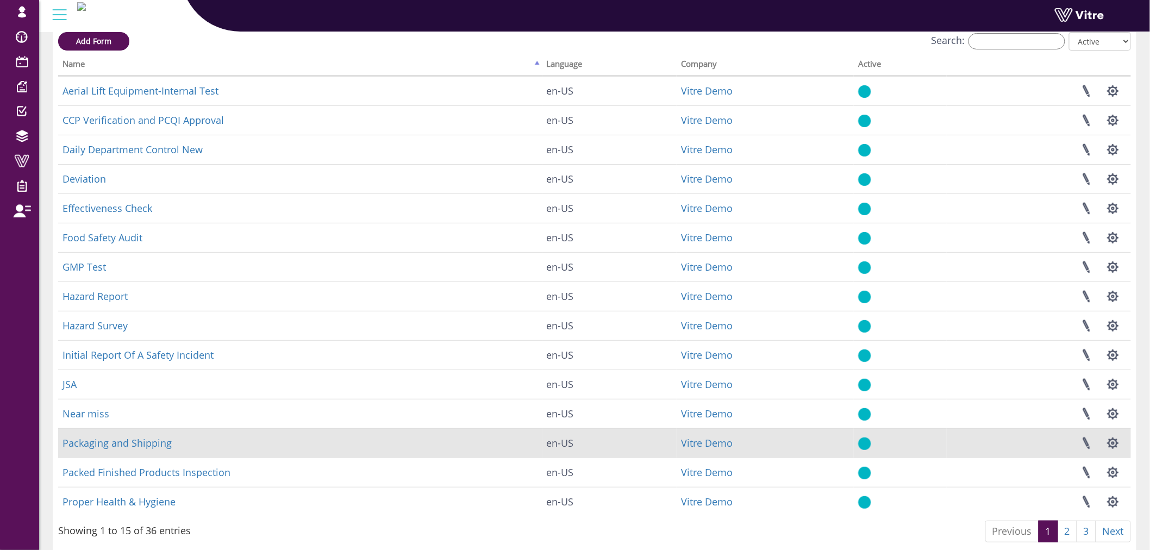
scroll to position [101, 0]
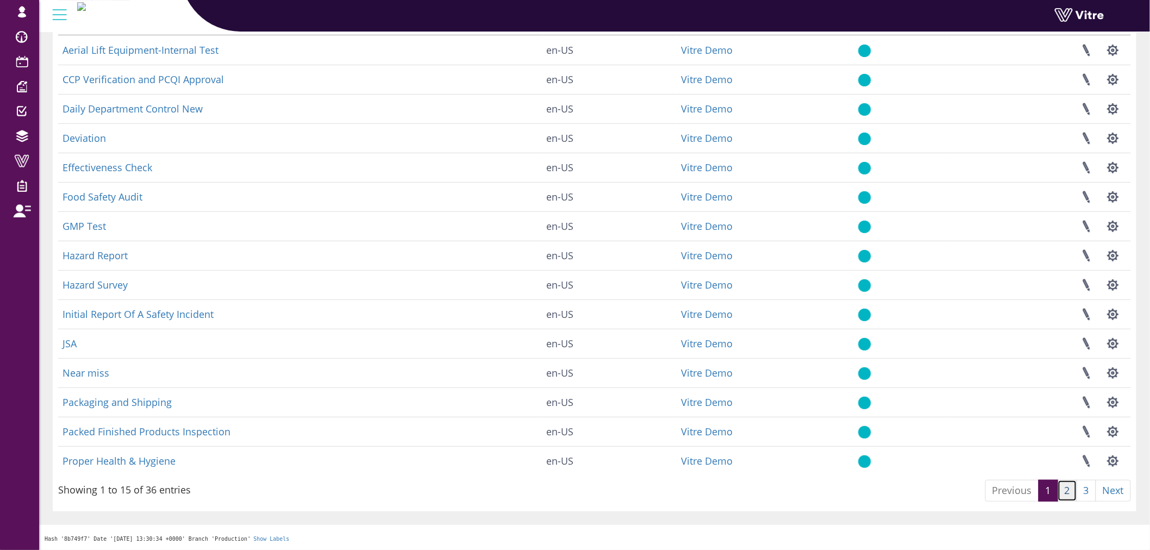
click at [1067, 499] on link "2" at bounding box center [1067, 491] width 20 height 22
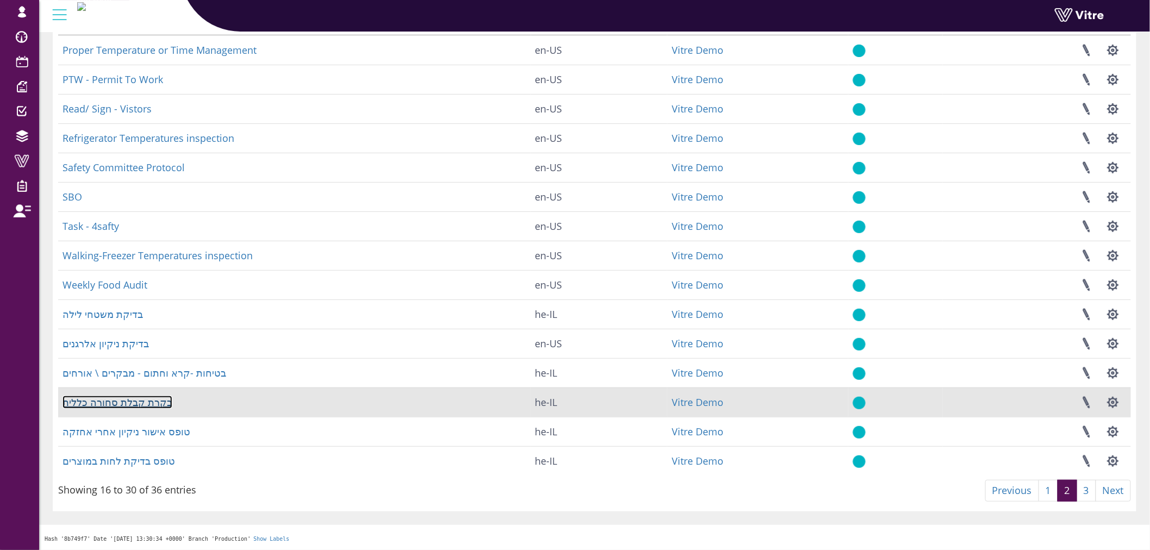
click at [103, 405] on link "בקרת קבלת סחורה כללית" at bounding box center [117, 402] width 110 height 13
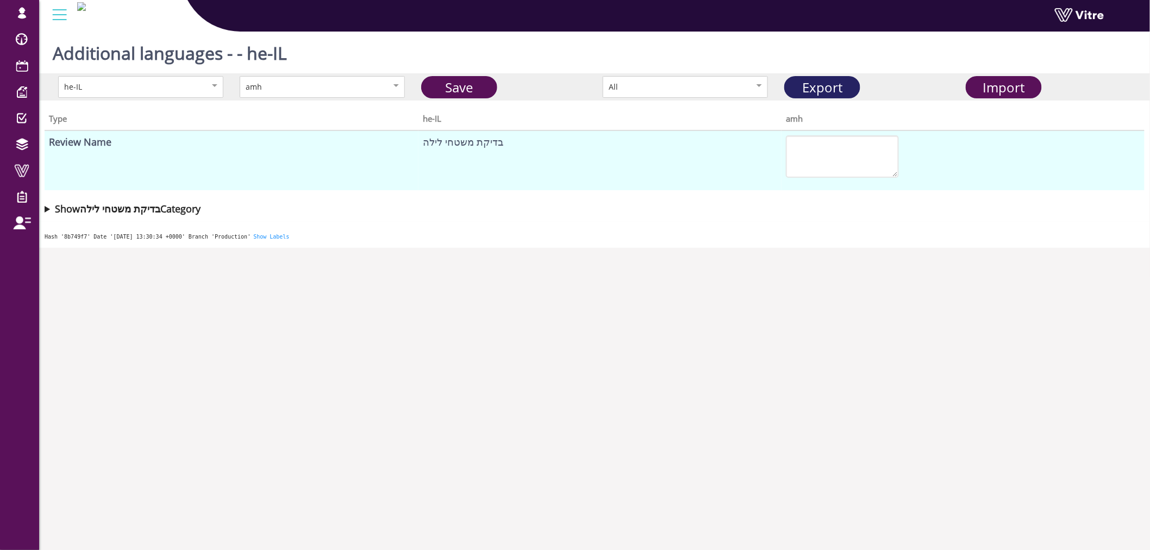
click at [850, 84] on link "Export" at bounding box center [822, 87] width 76 height 22
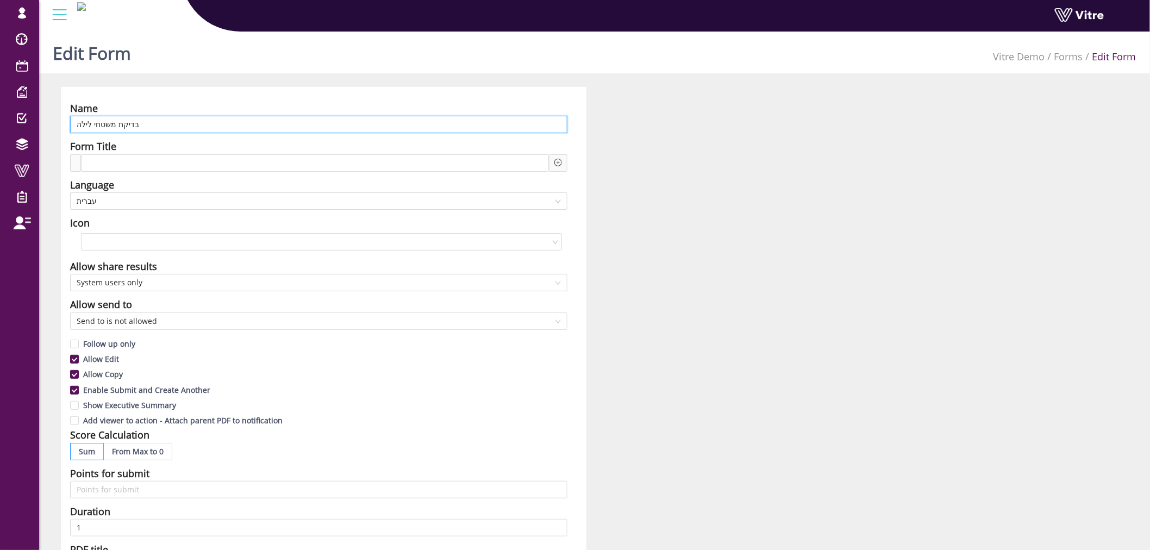
click at [259, 127] on input "בדיקת משטחי לילה" at bounding box center [318, 124] width 497 height 17
paste input "Night Pallet Inspection"
type input "Night Pallet Inspection"
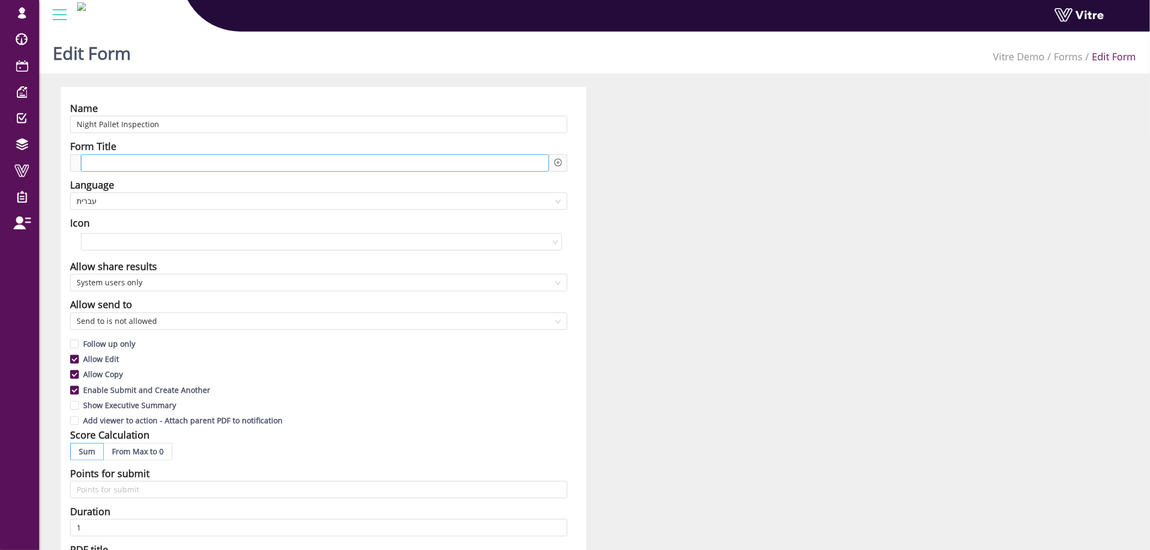
click at [221, 161] on div at bounding box center [315, 162] width 468 height 17
click at [193, 199] on span "עברית" at bounding box center [319, 201] width 484 height 16
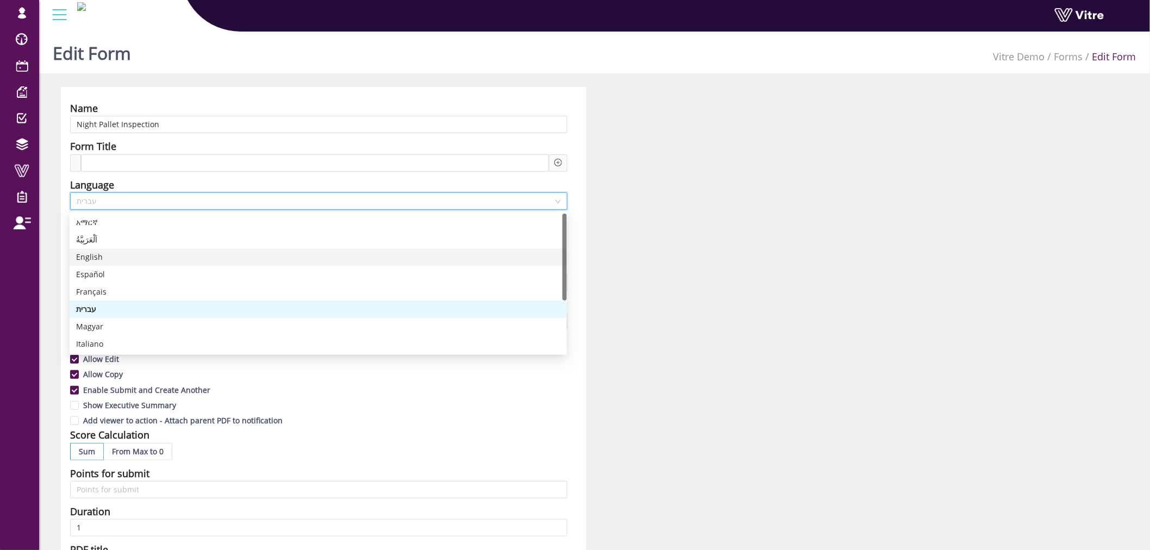
drag, startPoint x: 178, startPoint y: 268, endPoint x: 178, endPoint y: 257, distance: 10.9
click at [178, 257] on div "አማርኛ اَلْعَرَبِيَّةُ English Español Français עברית Magyar Italiano Nederlands …" at bounding box center [318, 301] width 497 height 174
click at [178, 257] on div "English" at bounding box center [318, 257] width 484 height 12
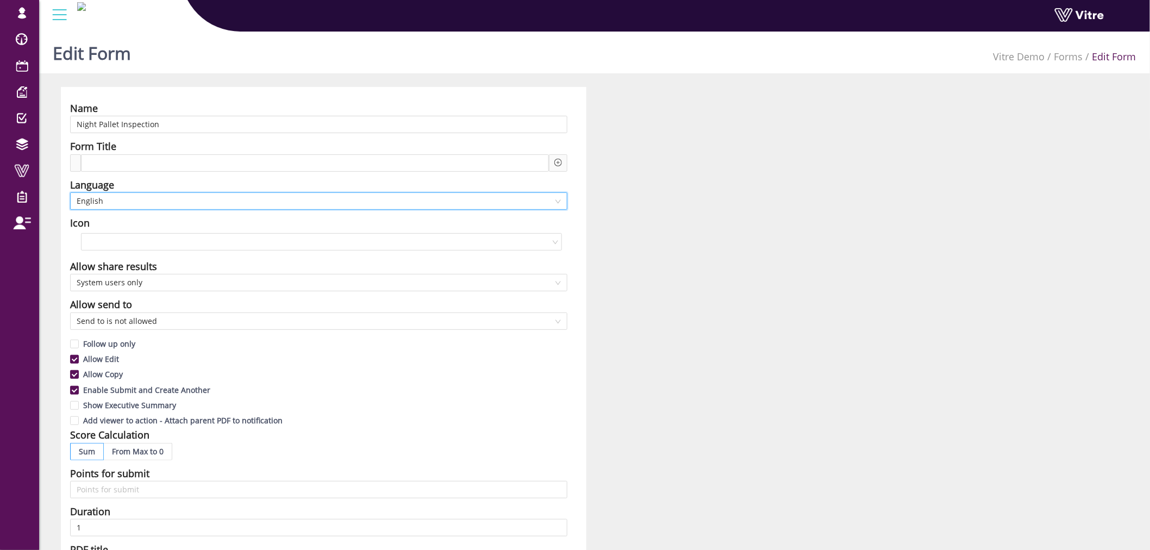
click at [605, 242] on div "Name Night Pallet Inspection Form Title Language en-US English Icon Allow share…" at bounding box center [594, 478] width 1083 height 783
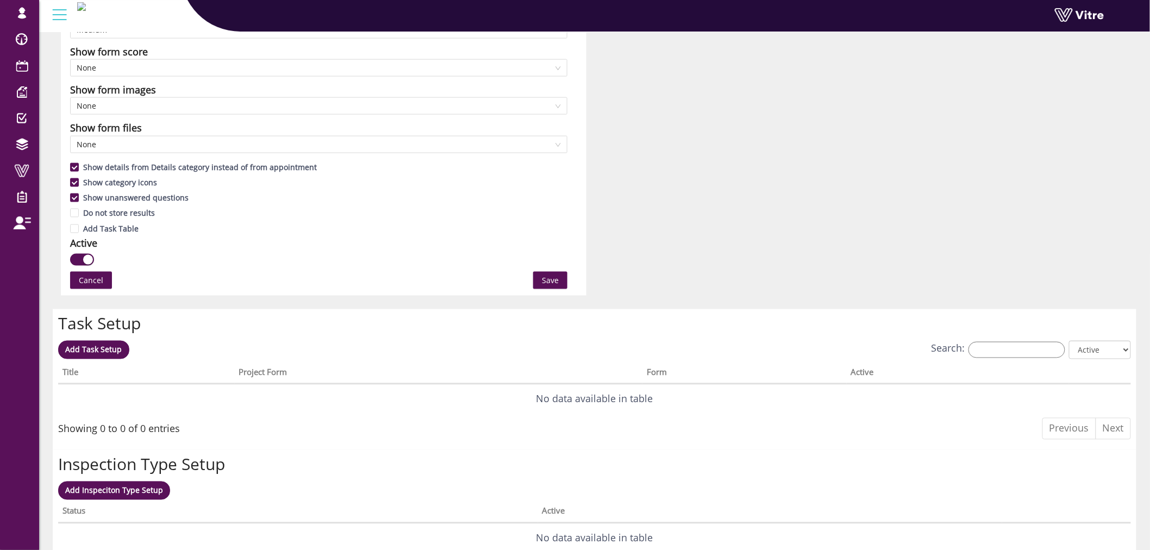
scroll to position [422, 0]
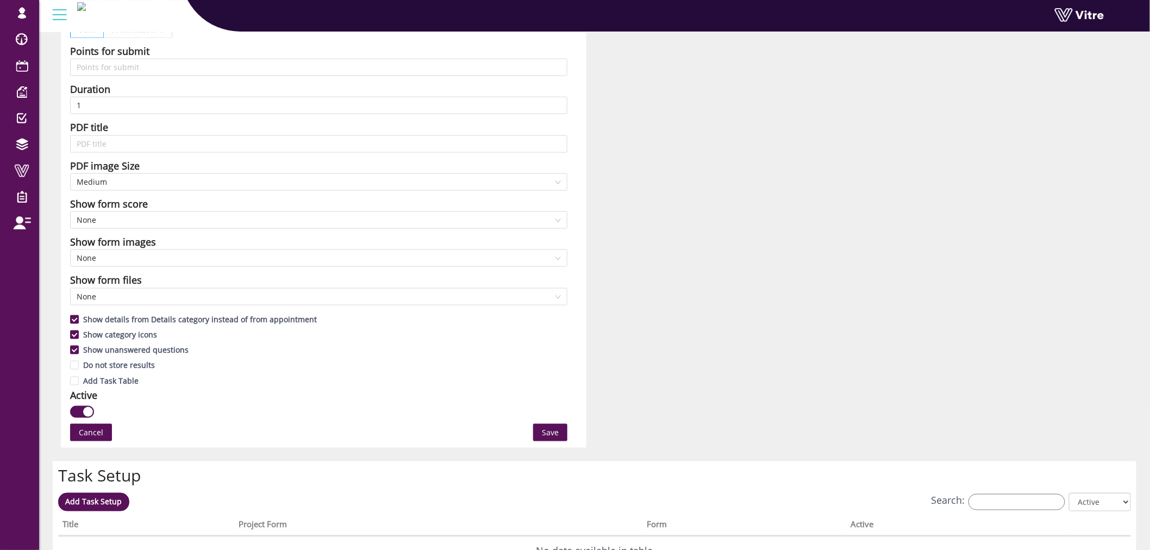
click at [557, 432] on span "Save" at bounding box center [550, 432] width 17 height 12
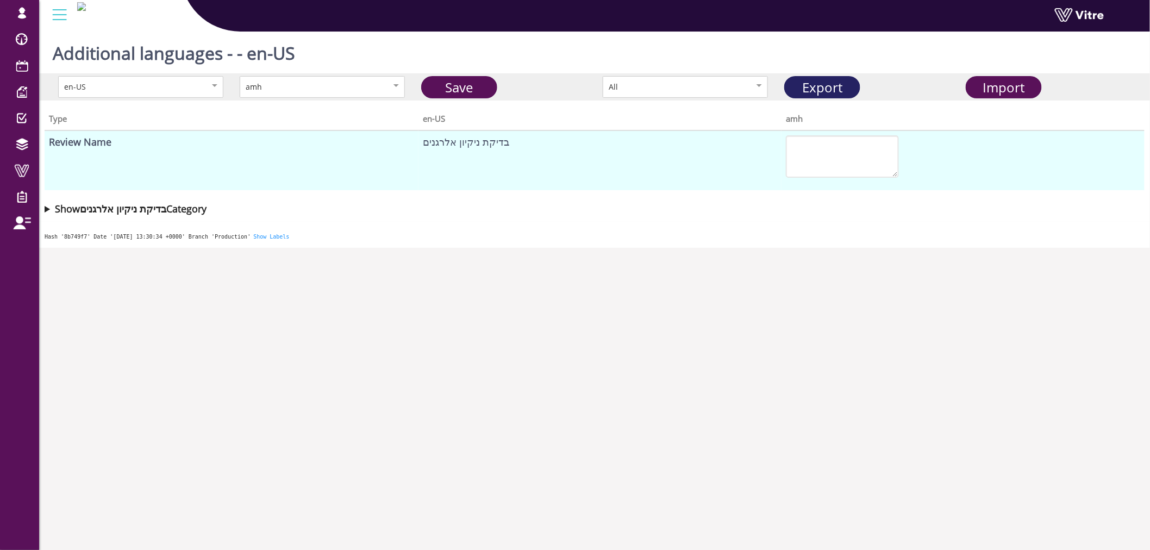
click at [832, 90] on link "Export" at bounding box center [822, 87] width 76 height 22
click at [1011, 92] on span "Import" at bounding box center [1004, 87] width 42 height 18
click at [450, 89] on link "Save" at bounding box center [459, 87] width 76 height 22
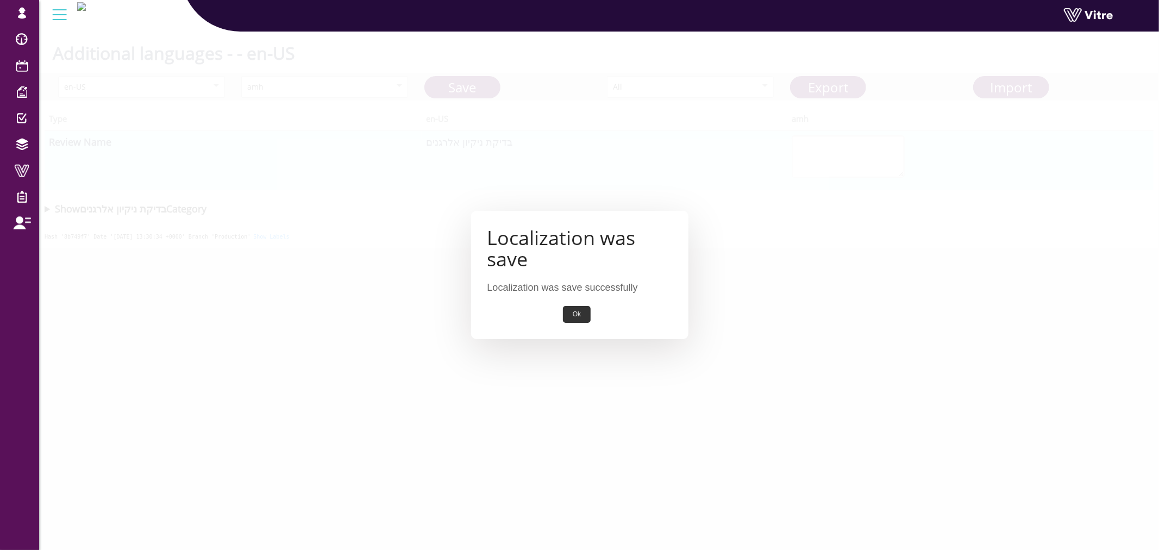
click at [578, 315] on button "Ok" at bounding box center [577, 314] width 28 height 17
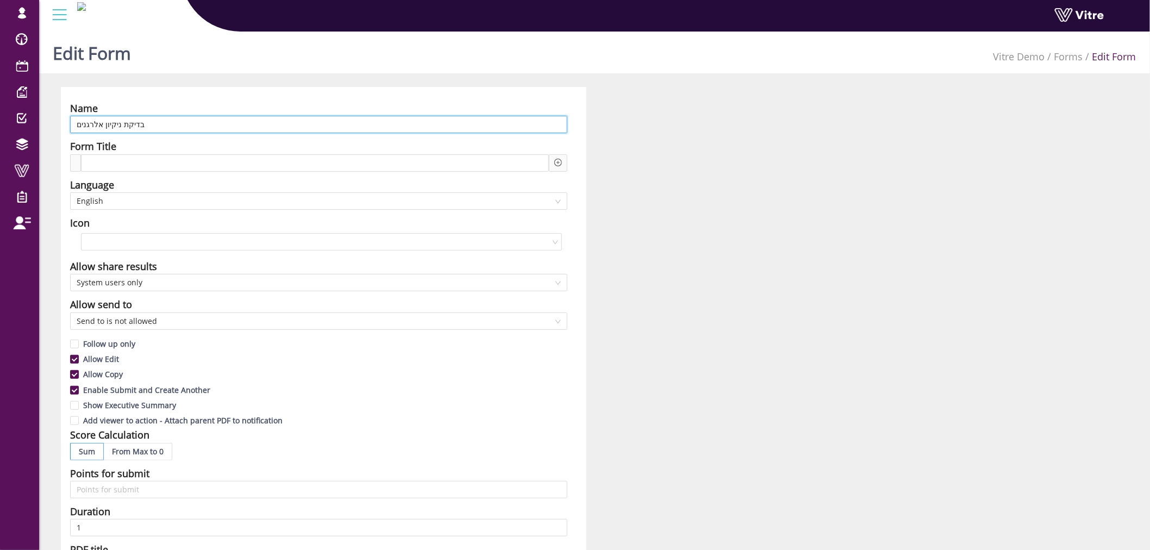
click at [172, 128] on input "בדיקת ניקיון אלרגנים" at bounding box center [318, 124] width 497 height 17
paste input "Allergen Cleaning Inspection"
type input "Allergen Cleaning Inspection"
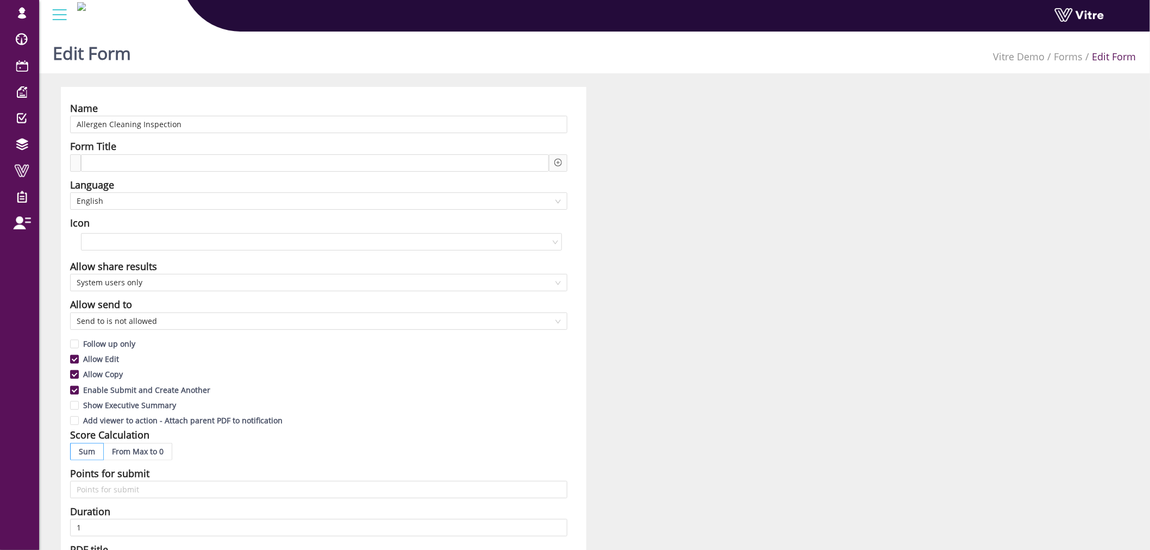
click at [796, 204] on div "Name Allergen Cleaning Inspection Form Title Language English Icon Allow share …" at bounding box center [594, 478] width 1083 height 783
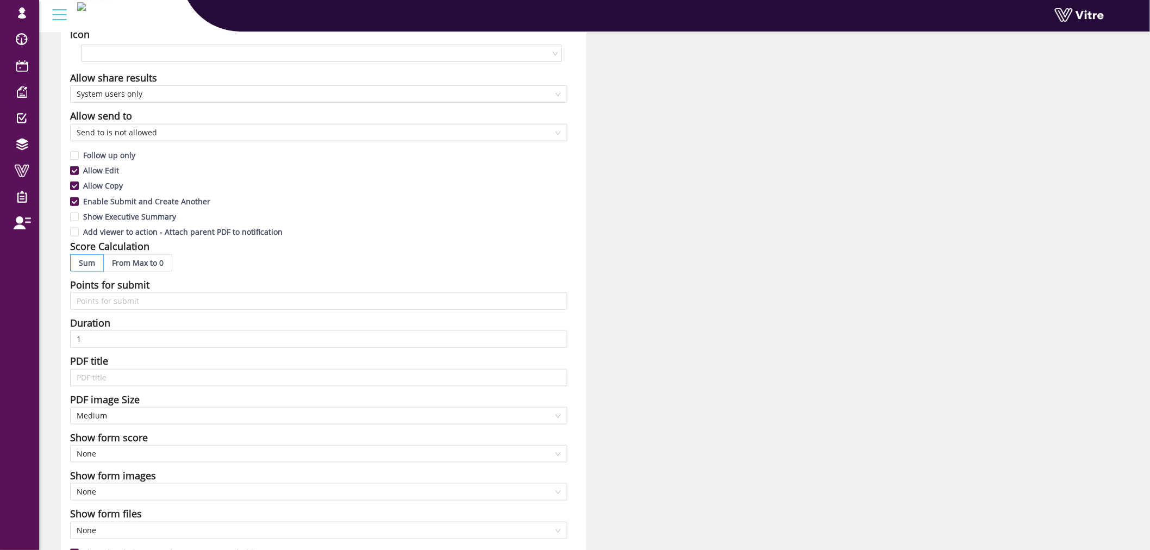
scroll to position [422, 0]
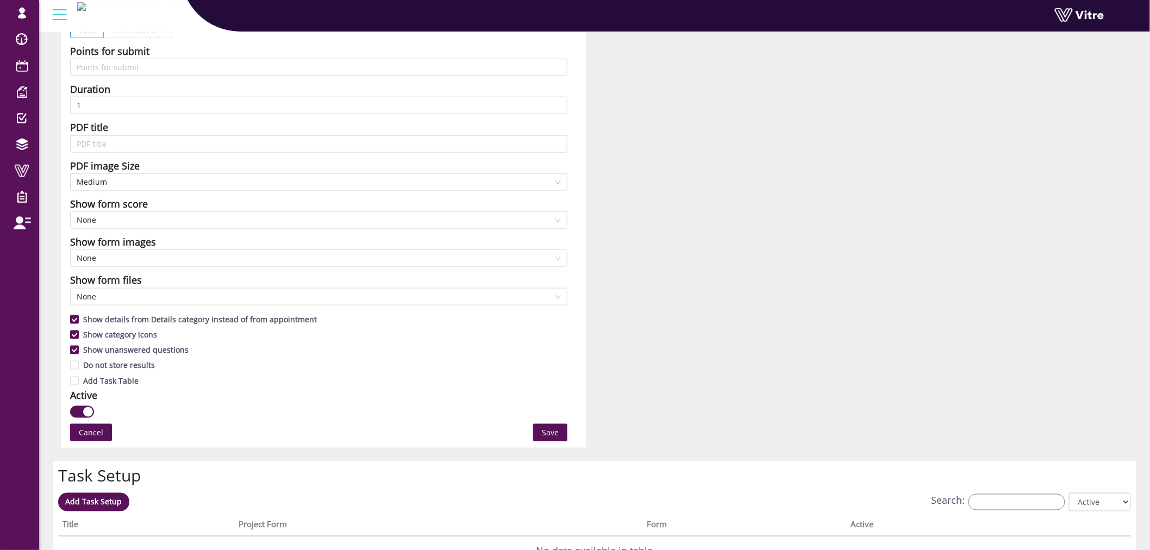
click at [550, 432] on span "Save" at bounding box center [550, 432] width 17 height 12
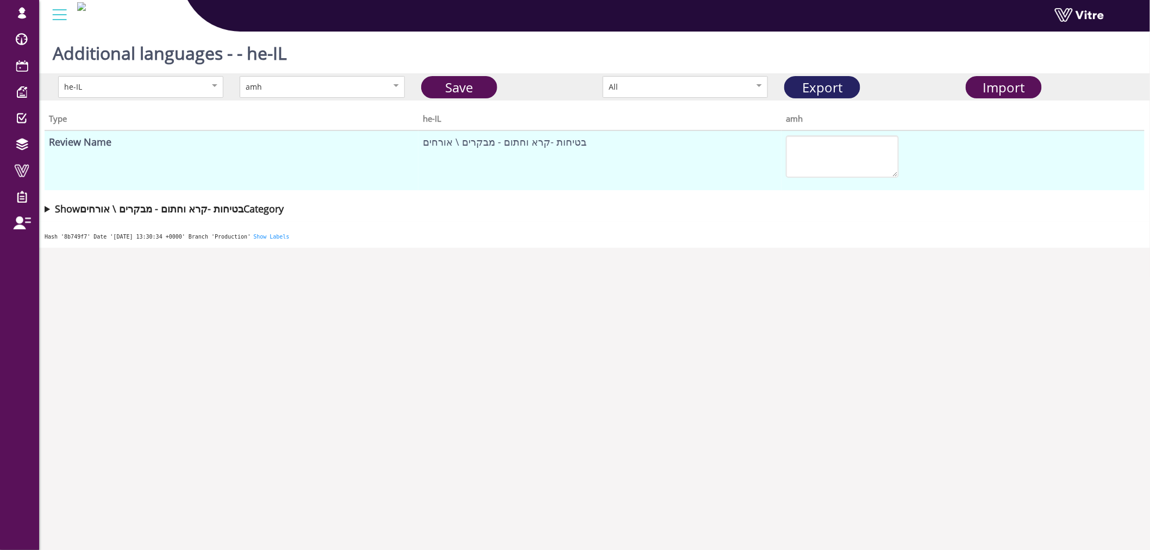
click at [836, 77] on link "Export" at bounding box center [822, 87] width 76 height 22
click at [1003, 90] on span "Import" at bounding box center [1004, 87] width 42 height 18
click at [473, 85] on link "Save" at bounding box center [459, 87] width 76 height 22
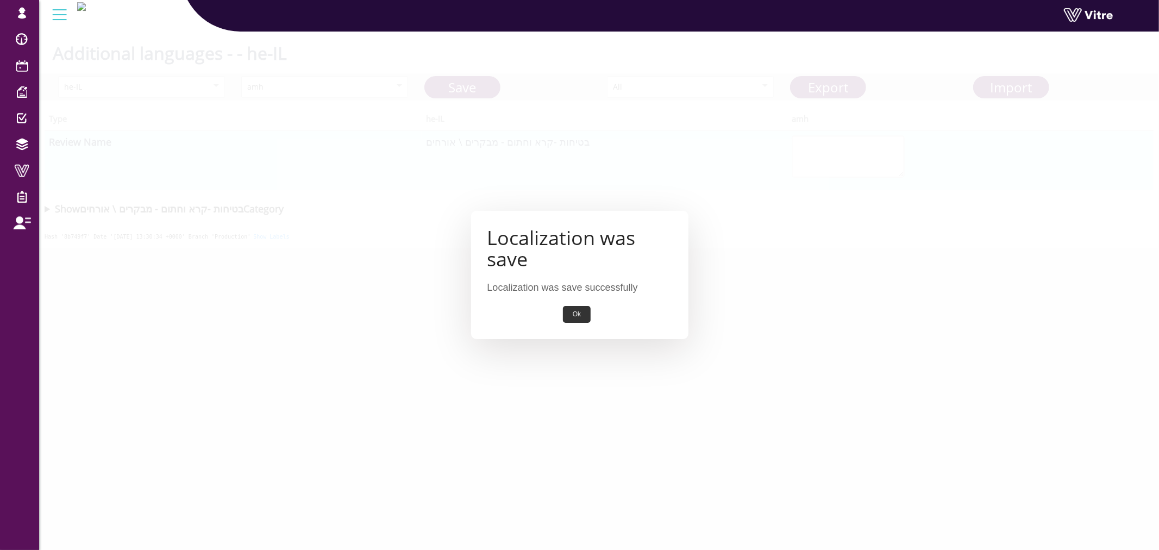
click at [563, 310] on button "Ok" at bounding box center [577, 314] width 28 height 17
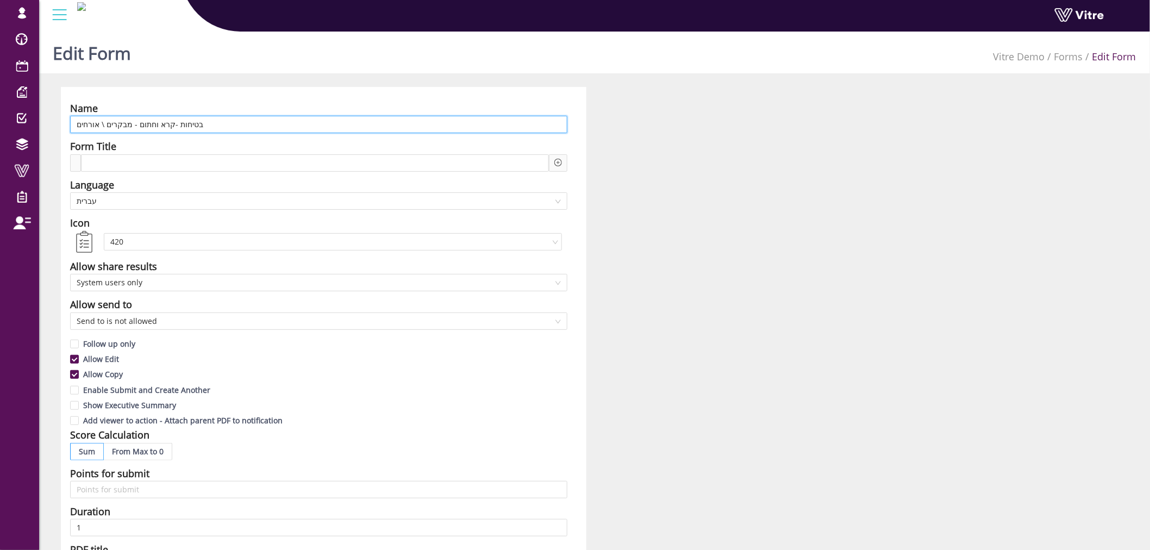
click at [489, 123] on input "בטיחות -קרא וחתום - מבקרים \ אורחים" at bounding box center [318, 124] width 497 height 17
paste input "Form Details Project Name Form Name Reported By / Reporting Person Date Time Vi…"
type input "בטיחות -קרא וחתום - מבקרים \ אורחים Form Details Project Name Form Name Reporte…"
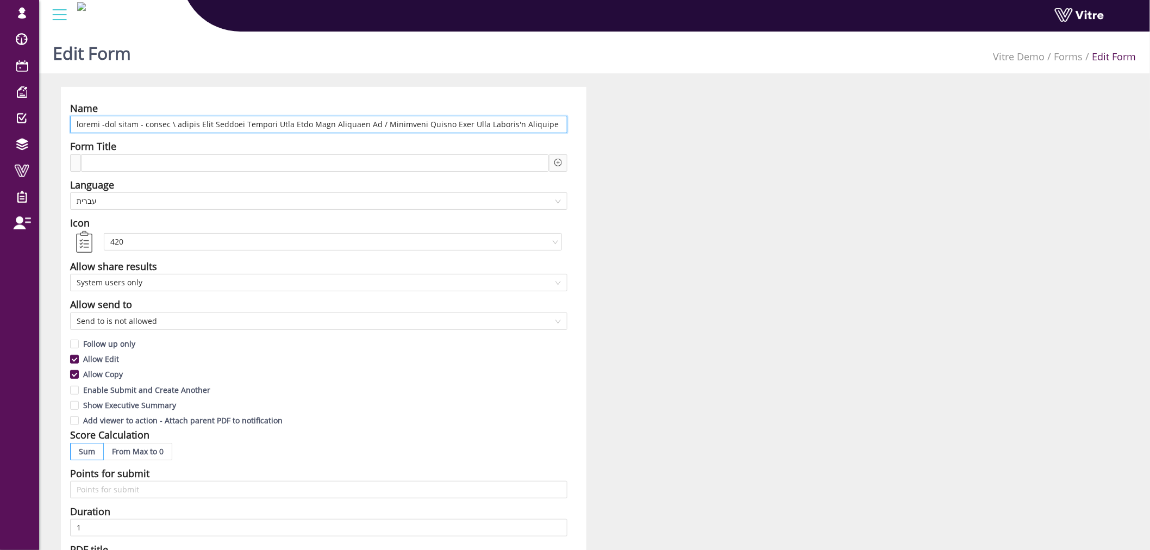
scroll to position [0, 10728]
click at [454, 123] on input "text" at bounding box center [318, 124] width 497 height 17
paste input "Read the safety instructions for visitors"
click at [198, 202] on span "עברית" at bounding box center [319, 201] width 484 height 16
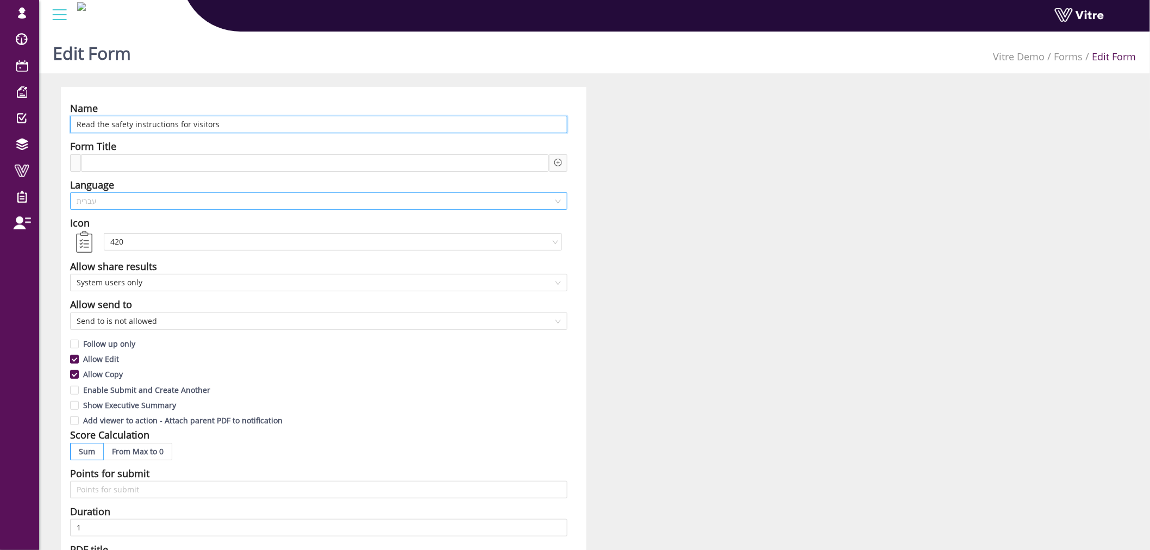
type input "Read the safety instructions for visitors"
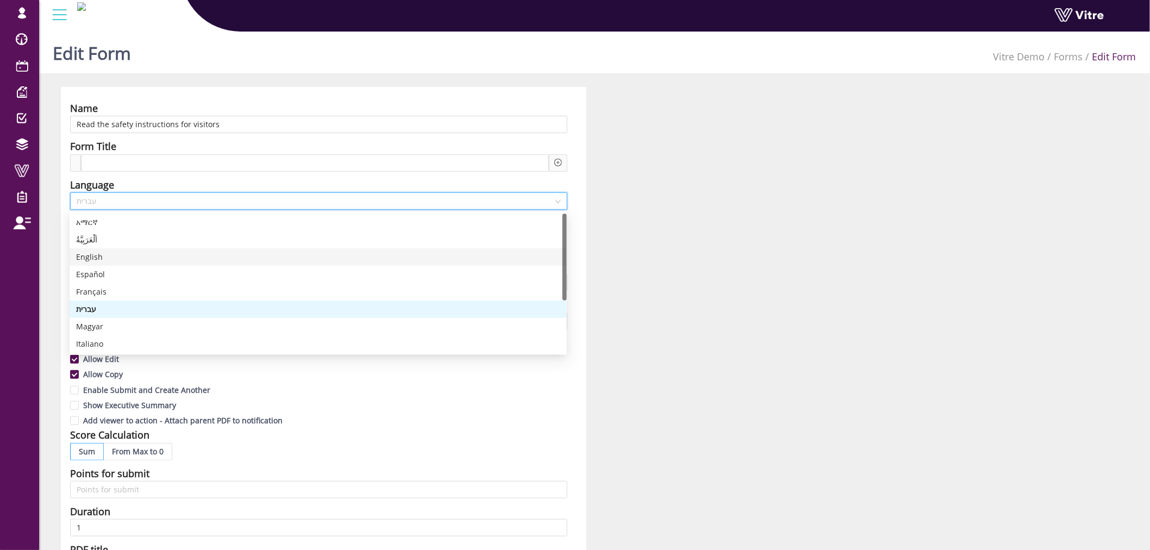
click at [128, 260] on div "English" at bounding box center [318, 257] width 484 height 12
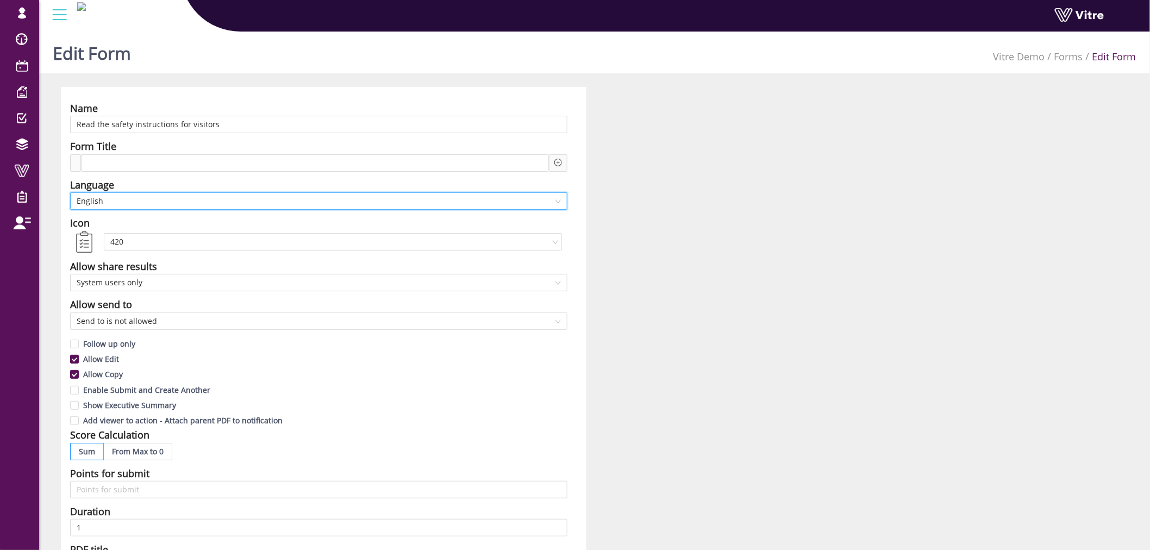
click at [648, 243] on div "Name Read the safety instructions for visitors Form Title Language en-US Englis…" at bounding box center [594, 478] width 1083 height 783
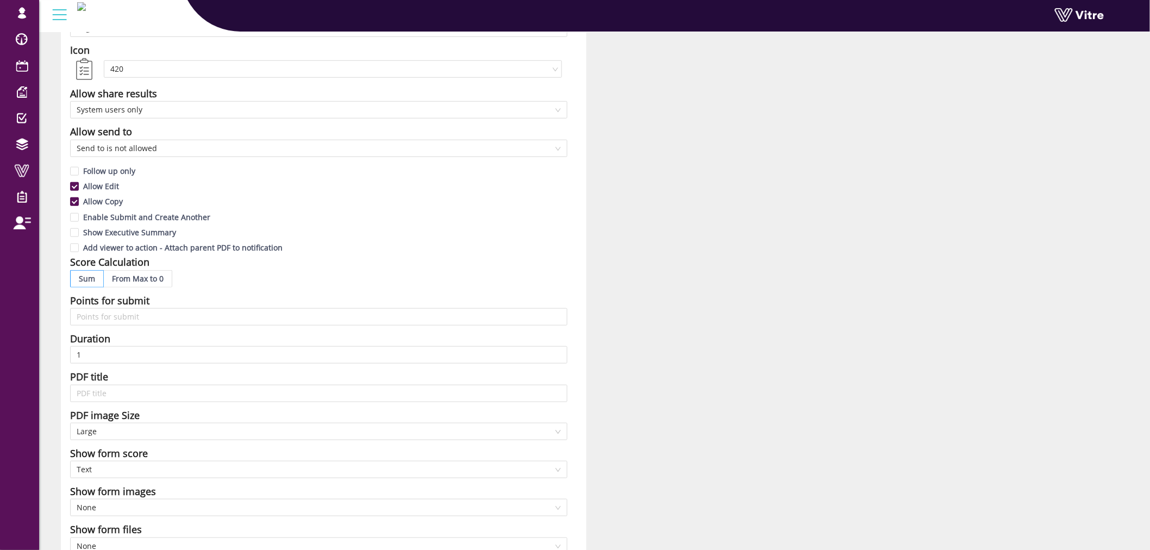
scroll to position [422, 0]
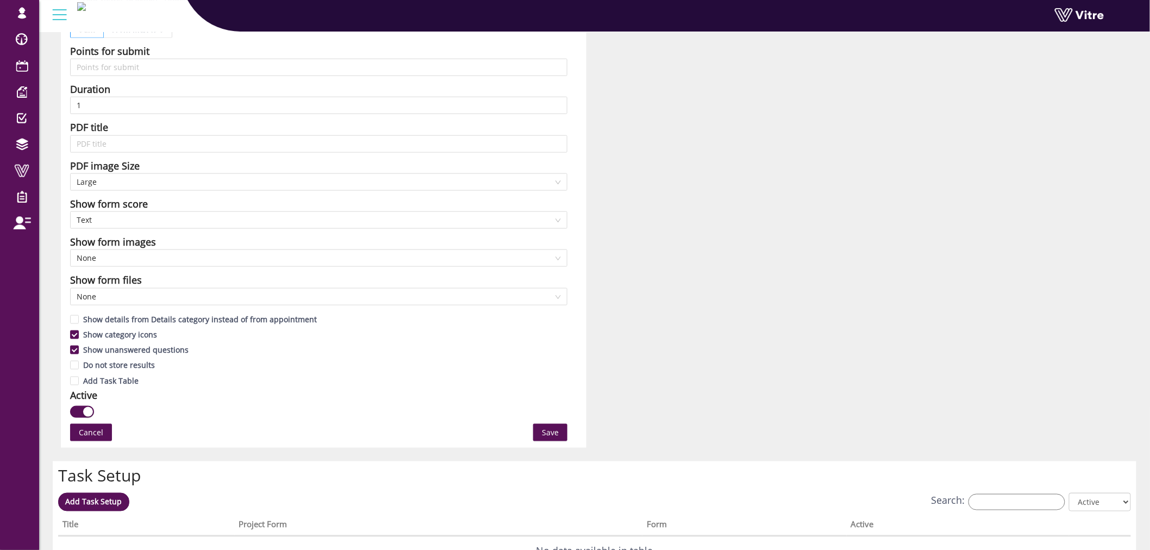
click at [549, 424] on button "Save" at bounding box center [550, 432] width 34 height 17
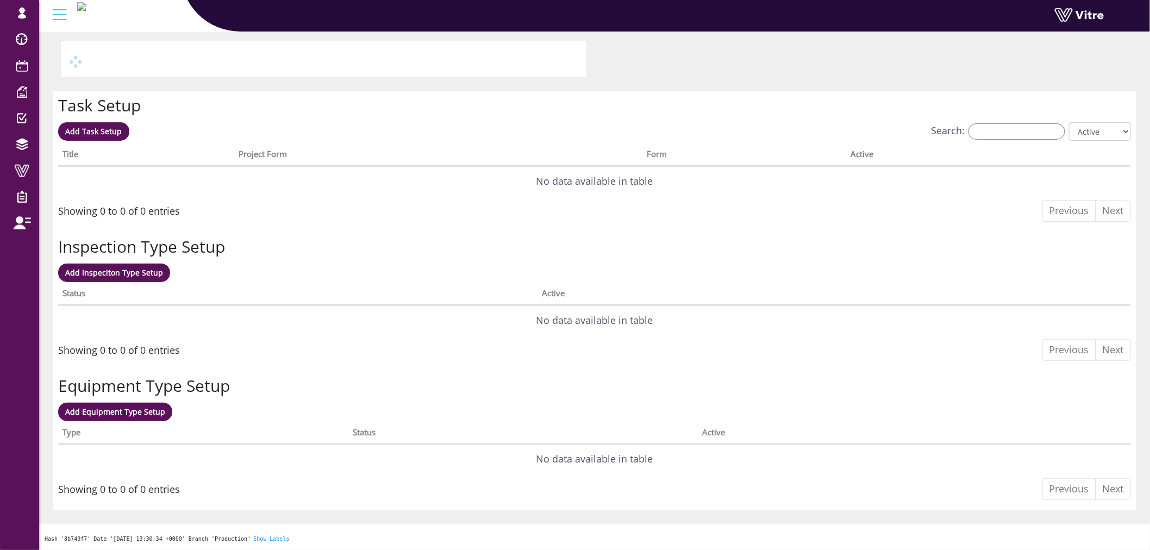
scroll to position [0, 0]
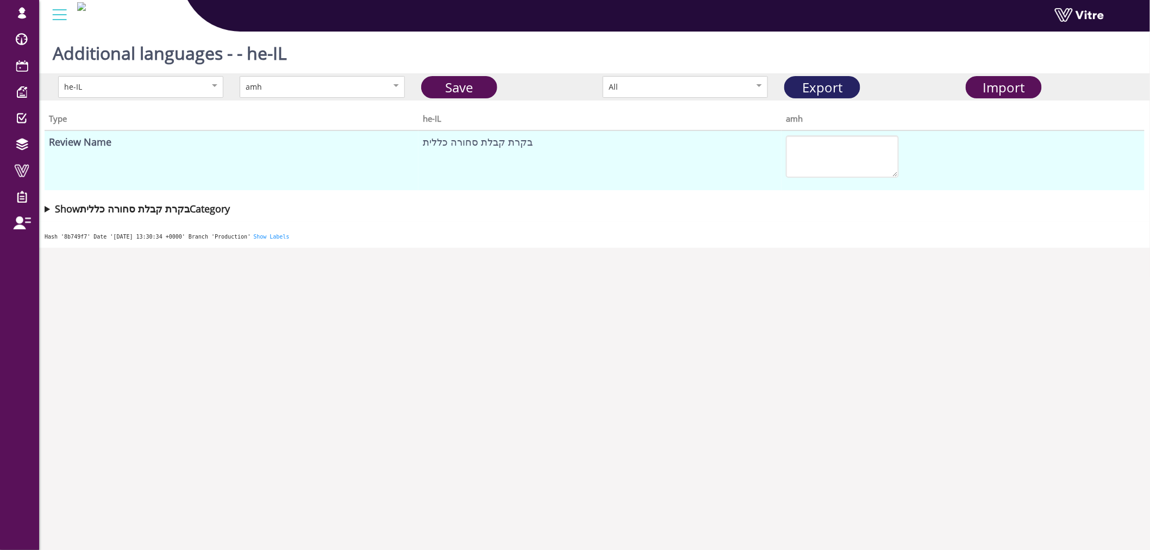
click at [838, 85] on link "Export" at bounding box center [822, 87] width 76 height 22
click at [1009, 95] on span "Import" at bounding box center [1004, 87] width 42 height 18
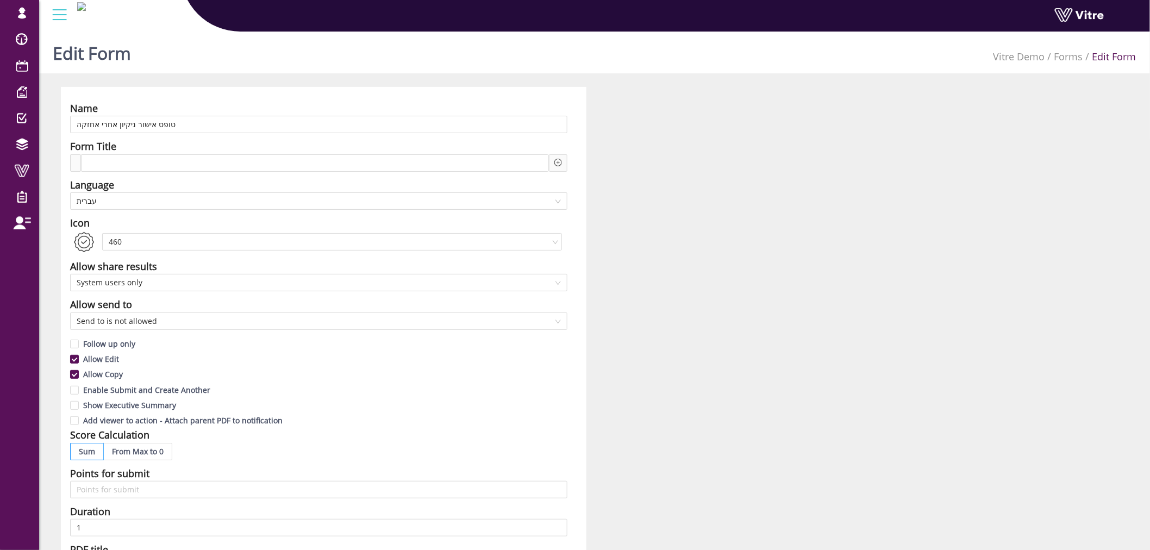
click at [1128, 55] on li "Edit Form" at bounding box center [1109, 56] width 53 height 15
click at [1069, 56] on link "Forms" at bounding box center [1068, 56] width 29 height 13
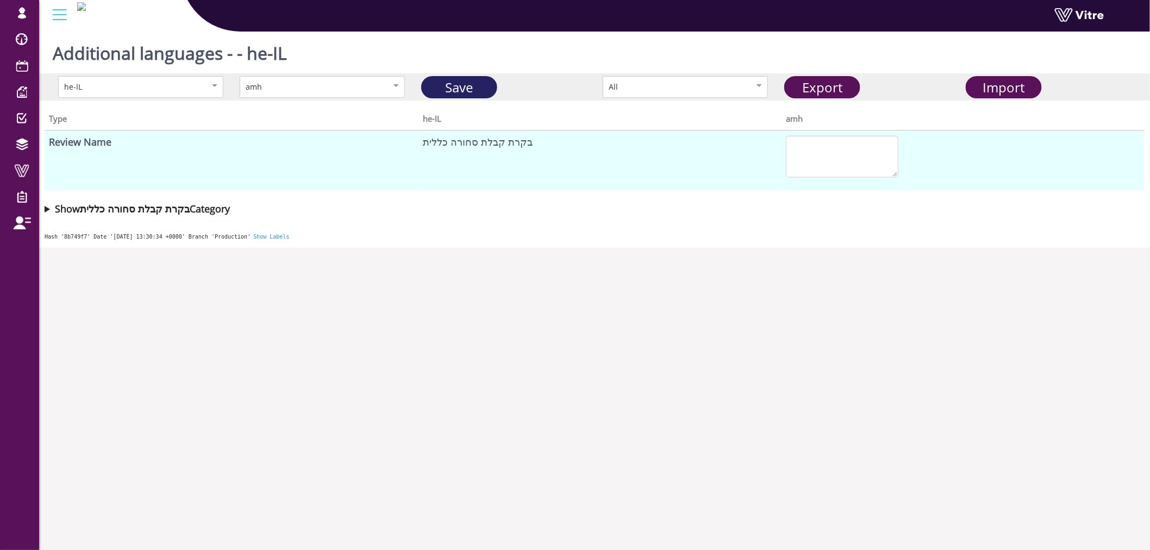
click at [470, 84] on link "Save" at bounding box center [459, 87] width 76 height 22
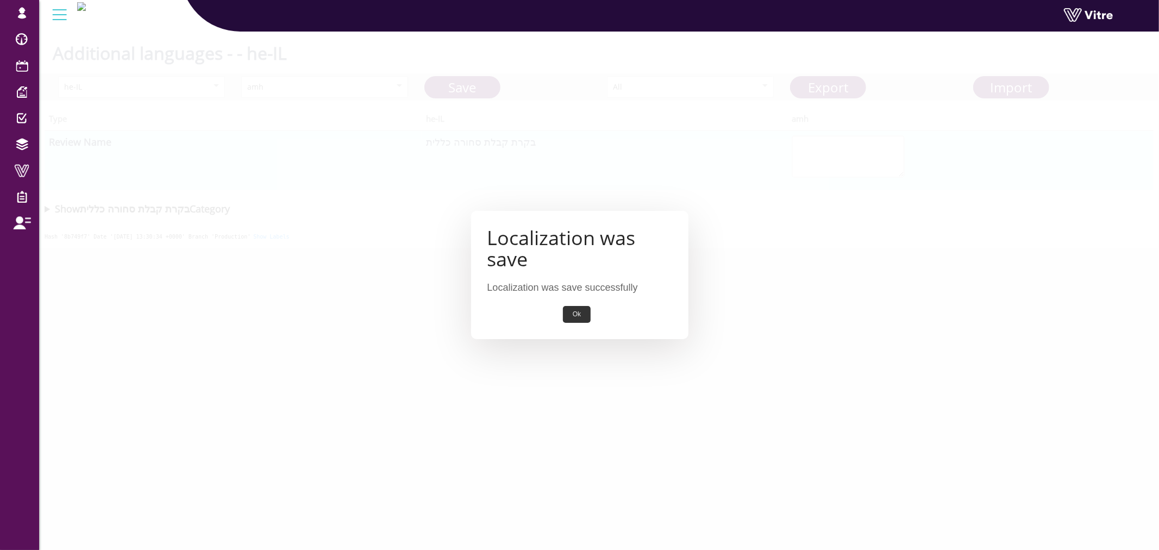
click at [577, 312] on button "Ok" at bounding box center [577, 314] width 28 height 17
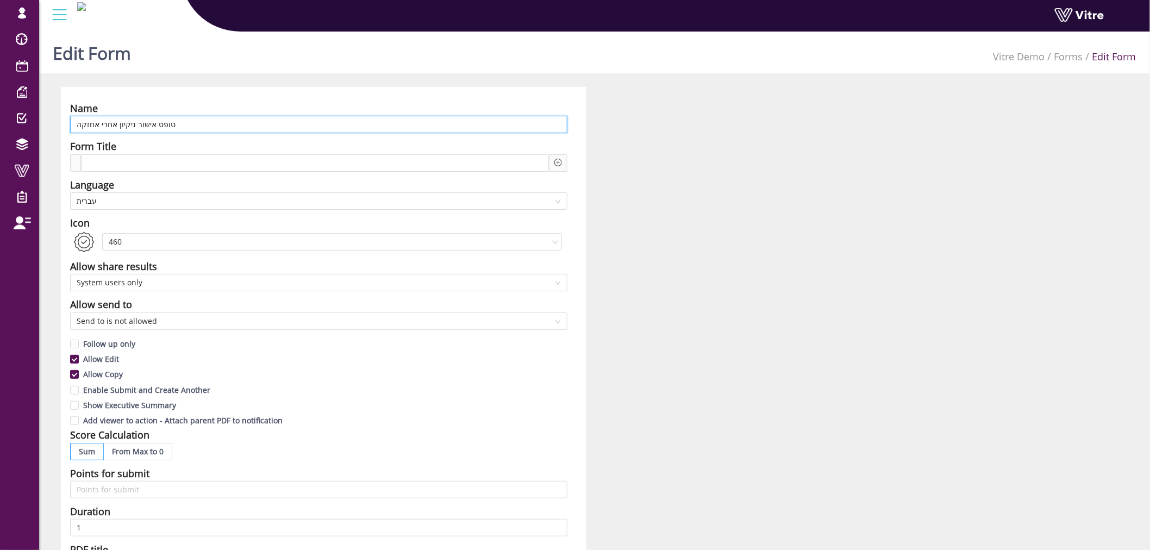
click at [254, 131] on input "טופס אישור ניקיון אחרי אחזקה" at bounding box center [318, 124] width 497 height 17
click at [254, 129] on input "טופס אישור ניקיון אחרי אחזקה" at bounding box center [318, 124] width 497 height 17
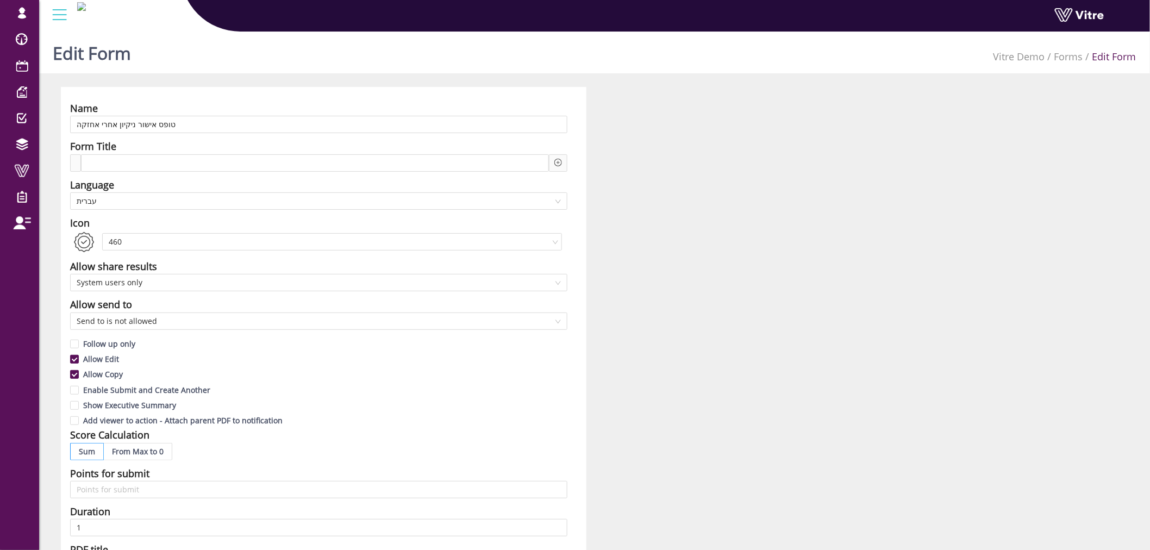
click at [124, 197] on span "עברית" at bounding box center [319, 201] width 484 height 16
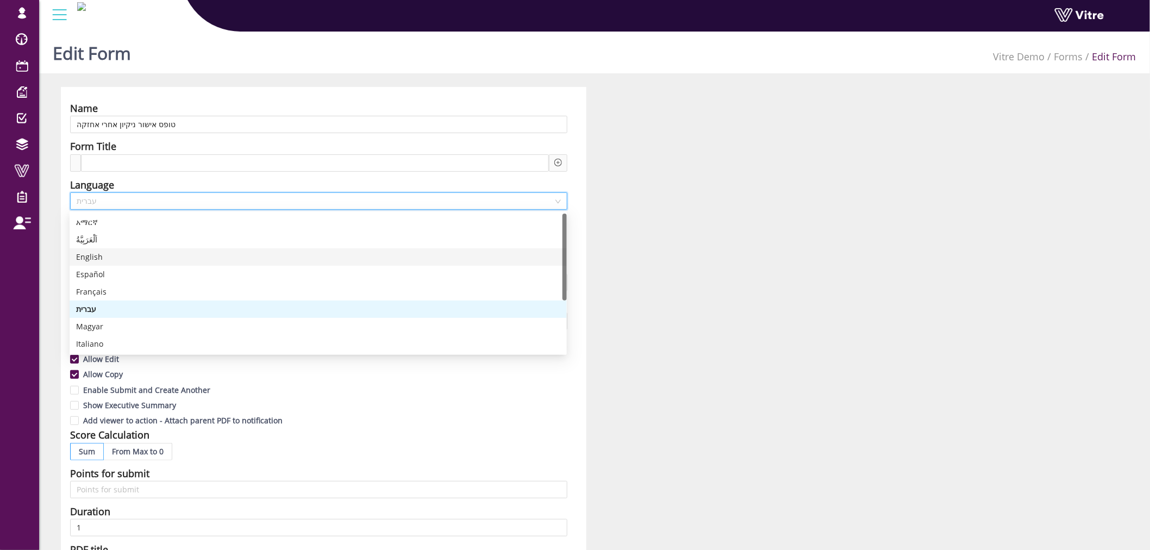
click at [112, 256] on div "English" at bounding box center [318, 257] width 484 height 12
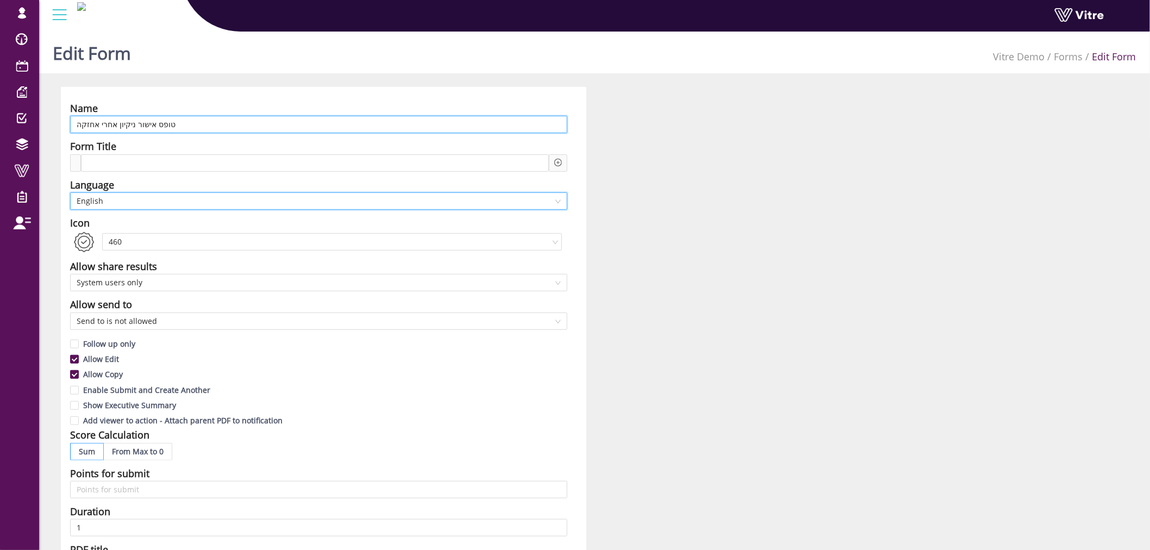
click at [173, 121] on input "טופס אישור ניקיון אחרי אחזקה" at bounding box center [318, 124] width 497 height 17
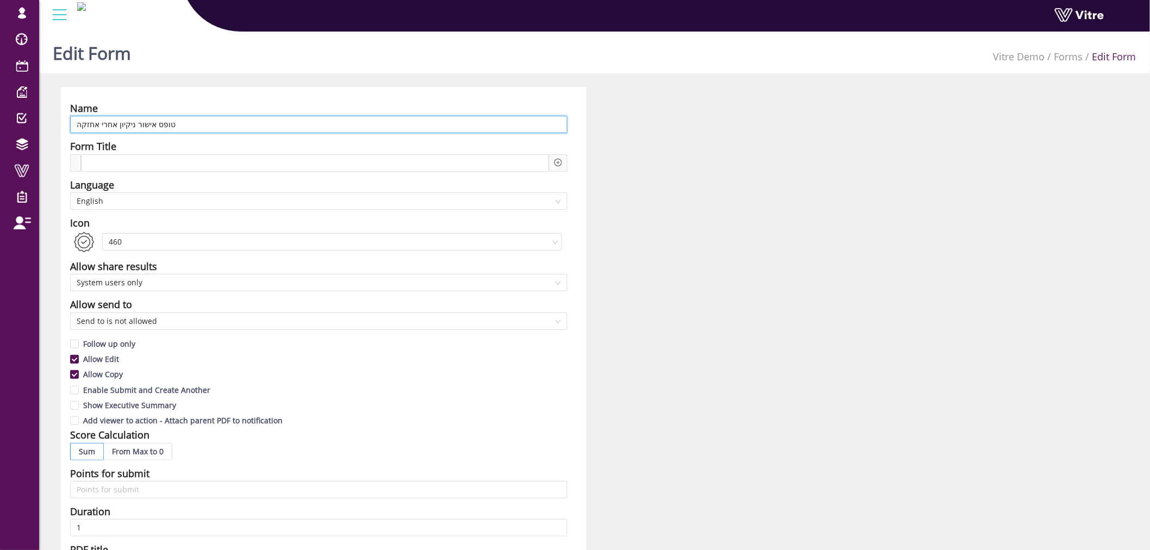
click at [173, 120] on input "טופס אישור ניקיון אחרי אחזקה" at bounding box center [318, 124] width 497 height 17
paste input "Post-Maintenance Cleaning Approval Form"
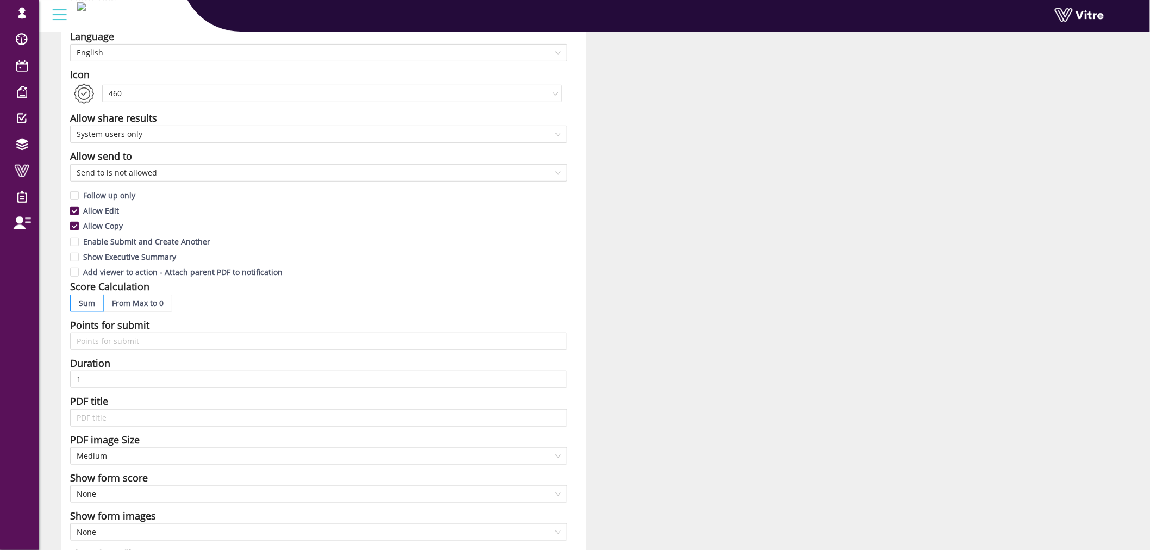
scroll to position [362, 0]
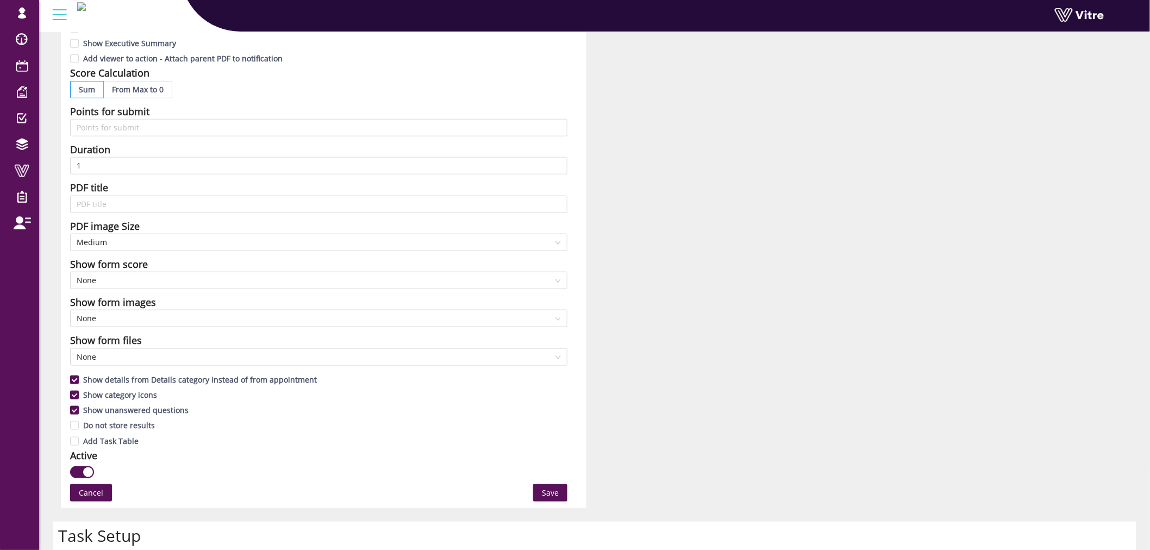
type input "Post-Maintenance Cleaning Approval Form"
click at [553, 491] on span "Save" at bounding box center [550, 493] width 17 height 12
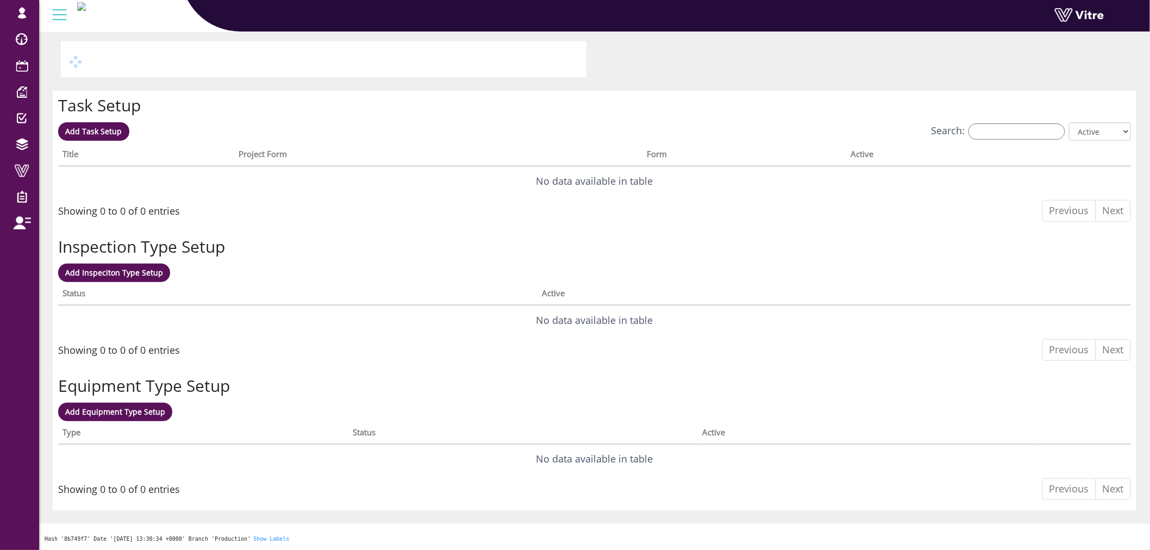
scroll to position [0, 0]
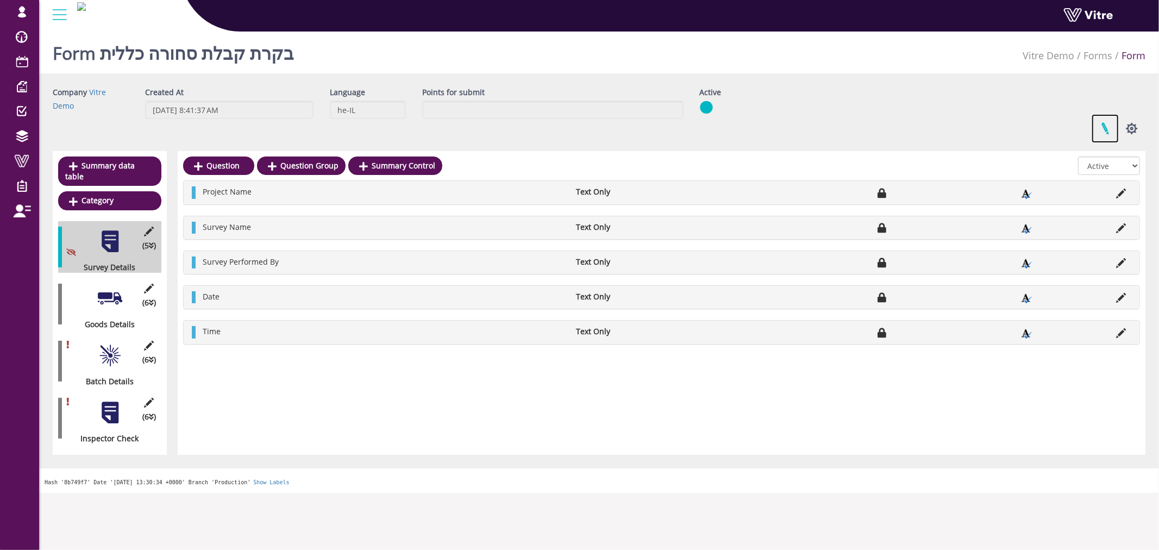
click at [1105, 122] on link at bounding box center [1104, 128] width 27 height 29
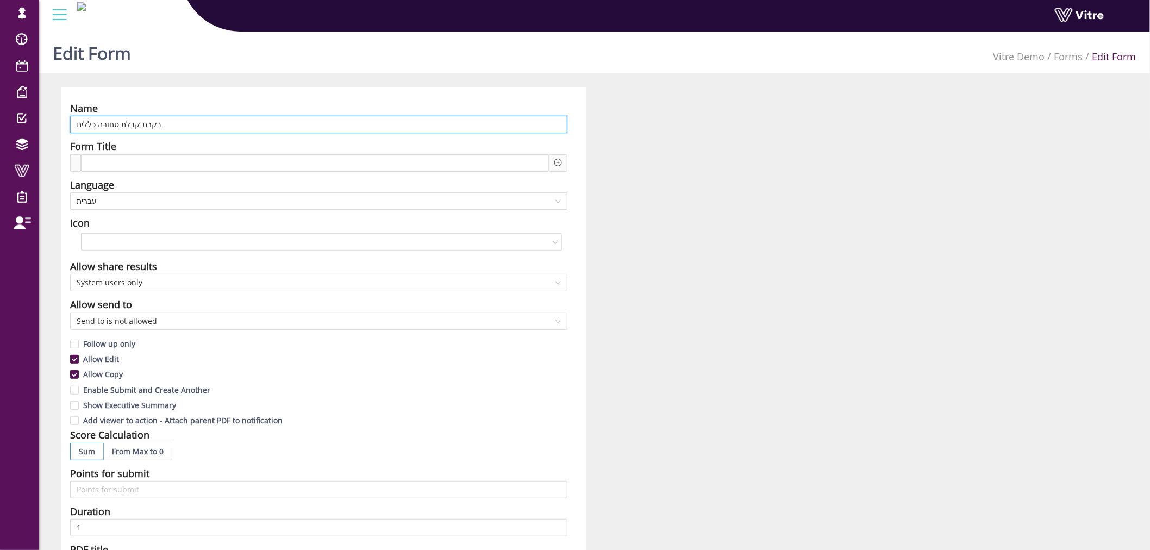
click at [297, 122] on input "בקרת קבלת סחורה כללית" at bounding box center [318, 124] width 497 height 17
paste input "General Goods Receipt Control"
click at [128, 199] on span "עברית" at bounding box center [319, 201] width 484 height 16
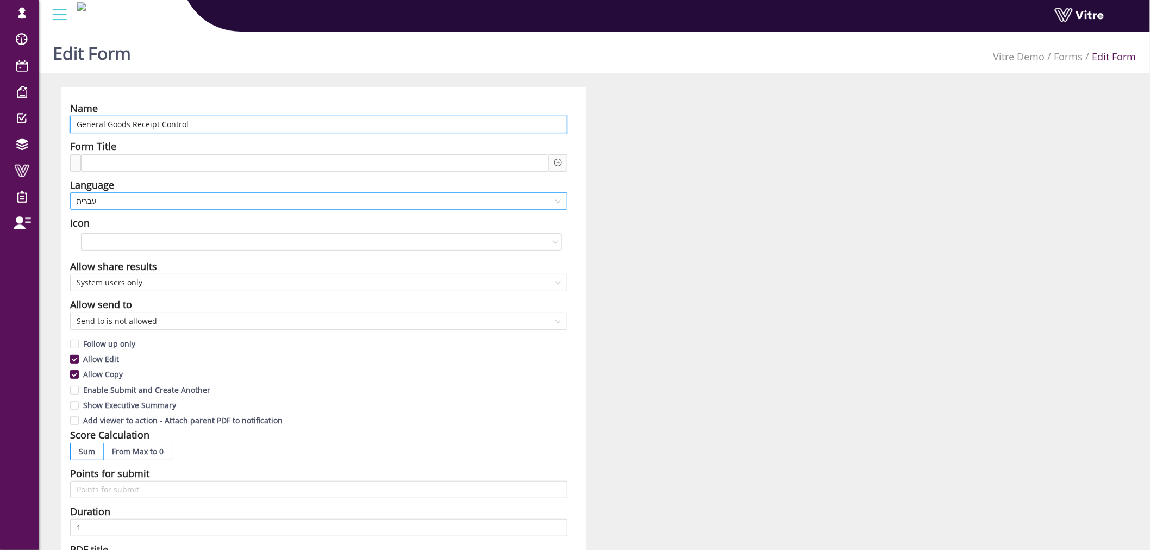
type input "General Goods Receipt Control"
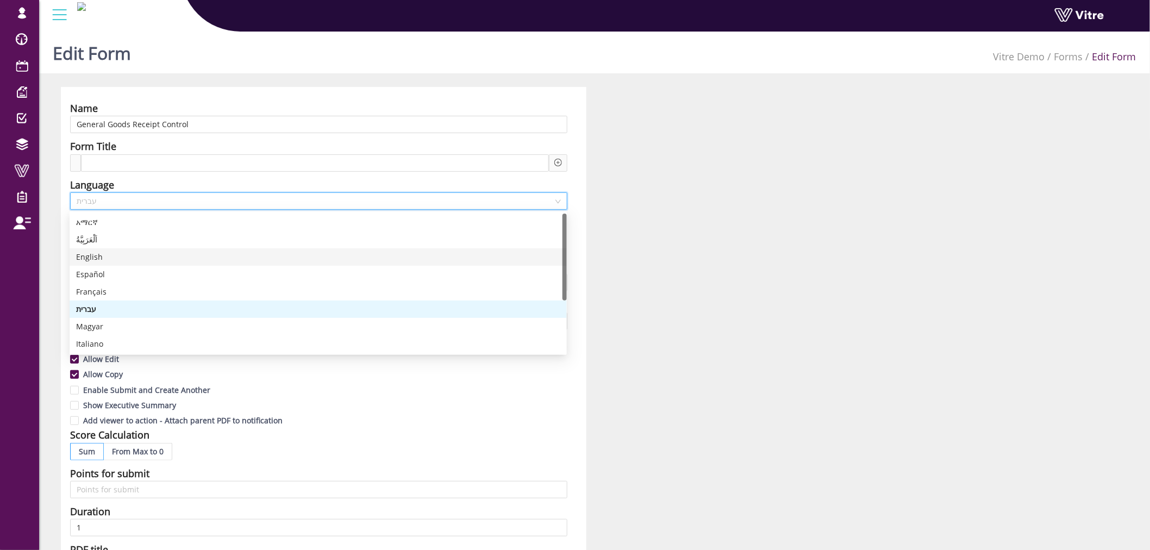
click at [106, 253] on div "English" at bounding box center [318, 257] width 484 height 12
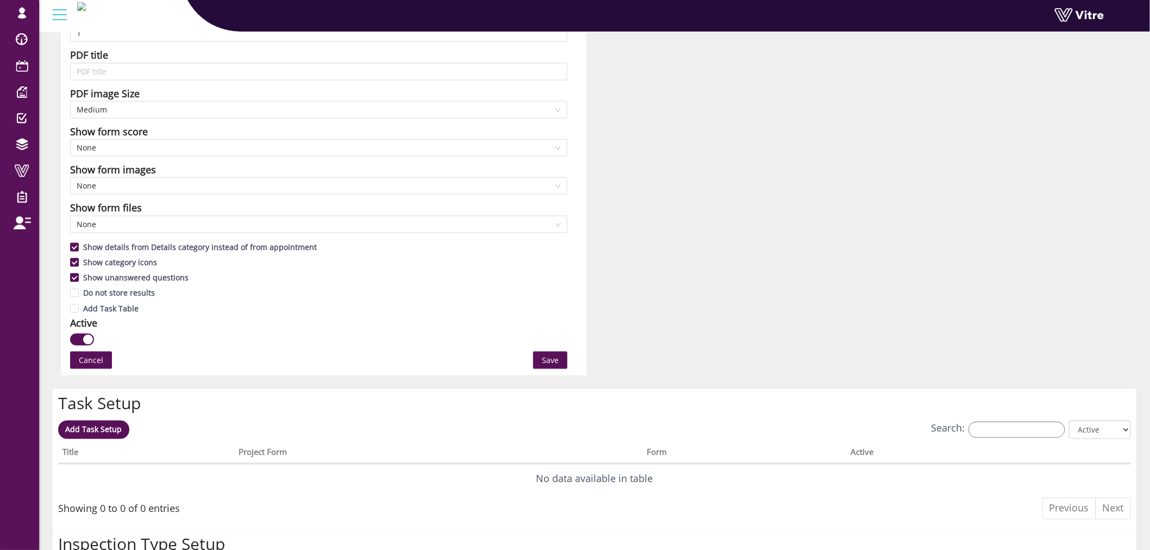
scroll to position [604, 0]
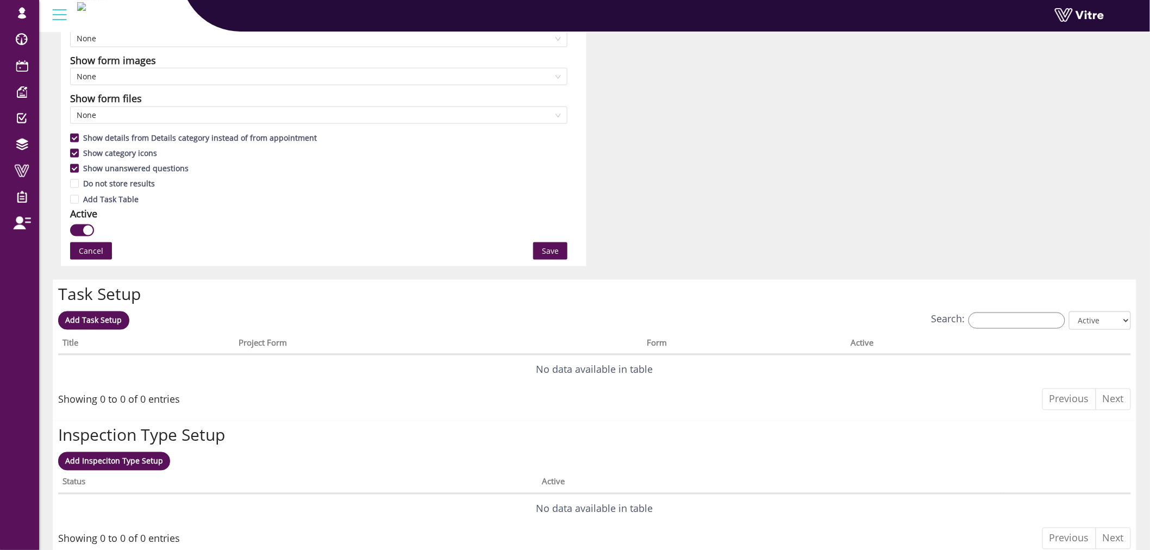
click at [555, 251] on span "Save" at bounding box center [550, 251] width 17 height 12
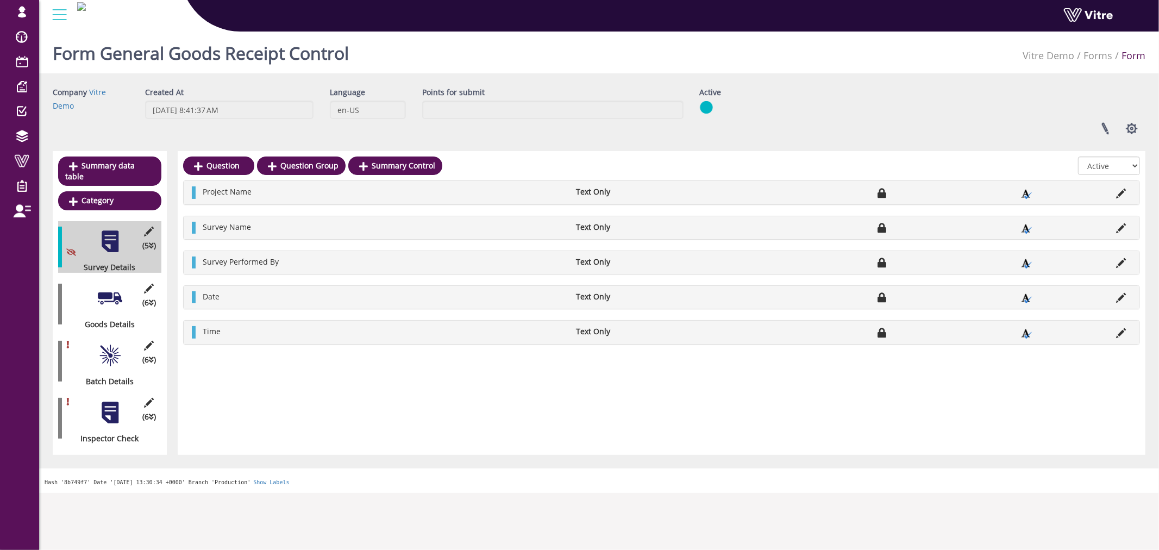
click at [849, 117] on div "Linked Projects Set Users Manage Templates Clone Form Clone Form Category Addit…" at bounding box center [923, 128] width 462 height 29
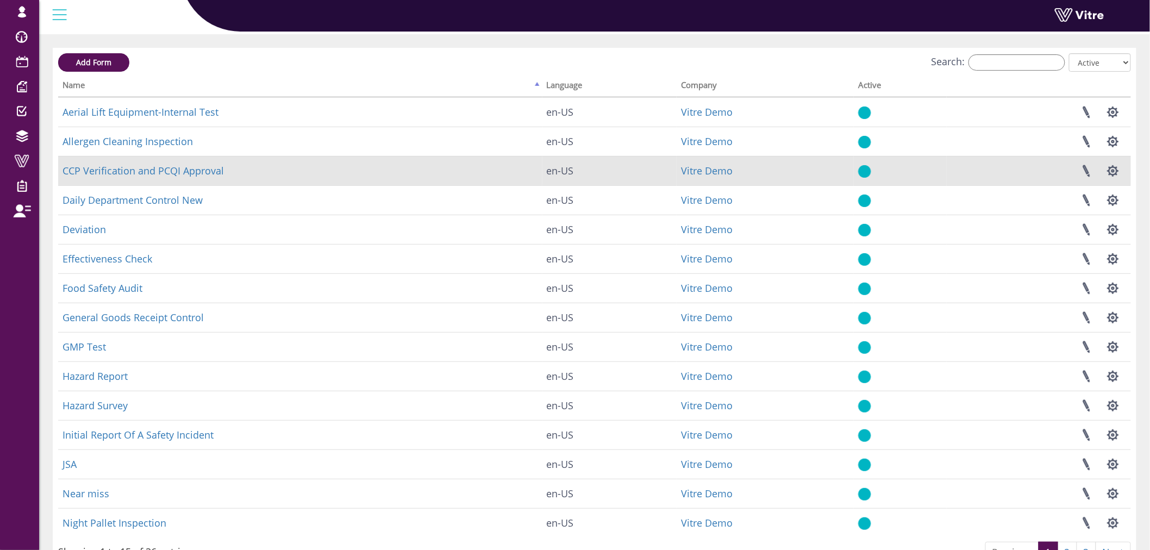
scroll to position [101, 0]
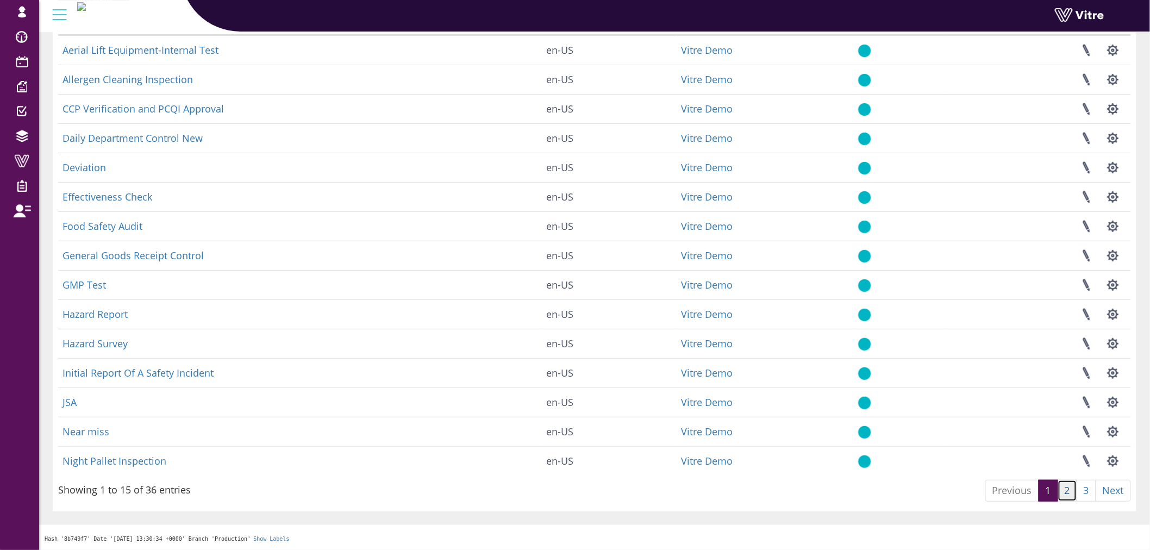
click at [1071, 492] on link "2" at bounding box center [1067, 491] width 20 height 22
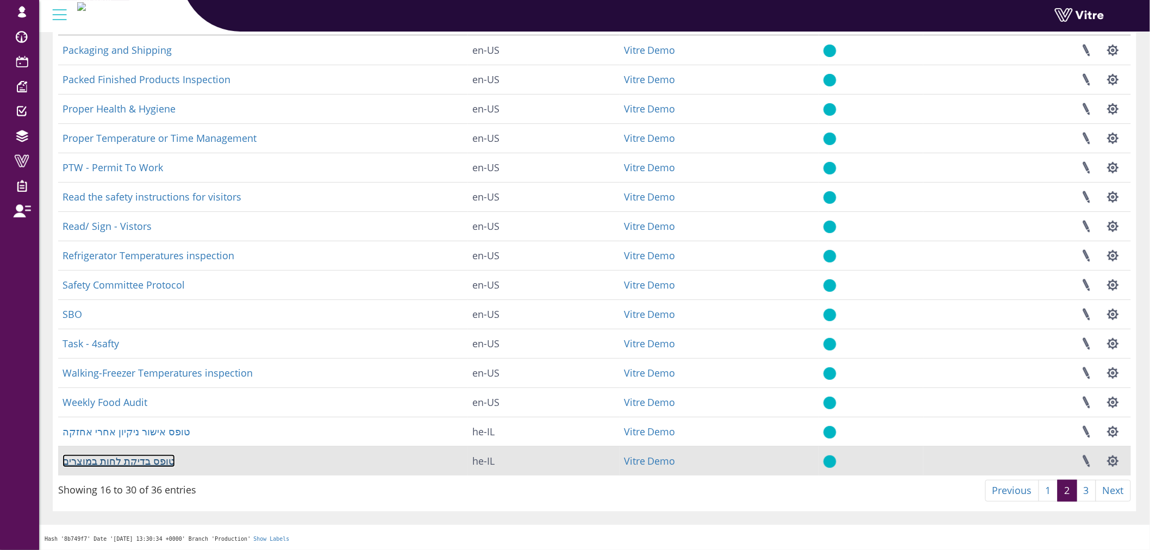
click at [132, 455] on link "טופס בדיקת לחות במוצרים" at bounding box center [118, 460] width 112 height 13
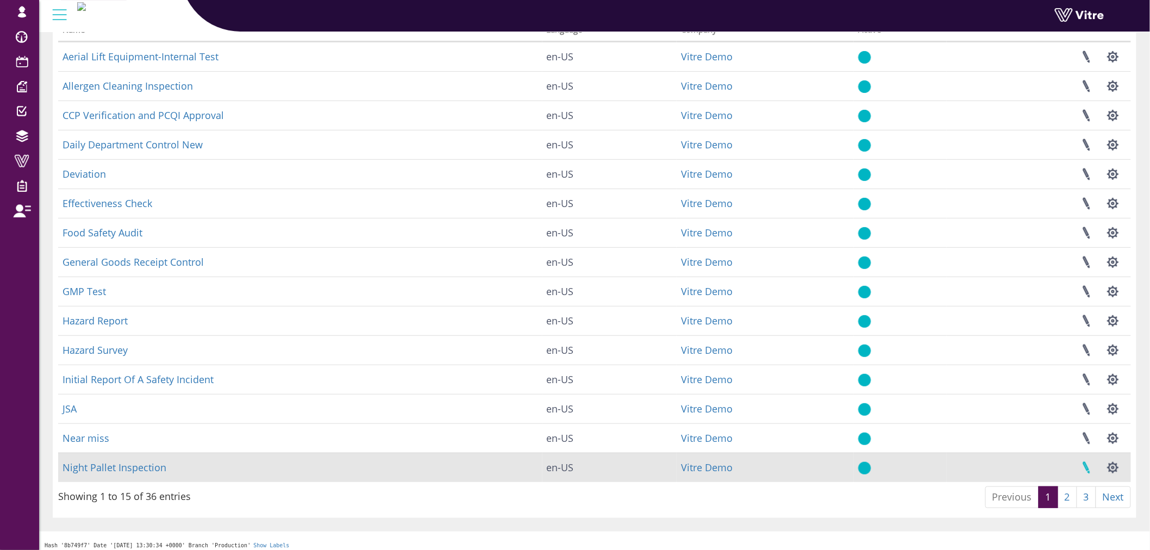
scroll to position [101, 0]
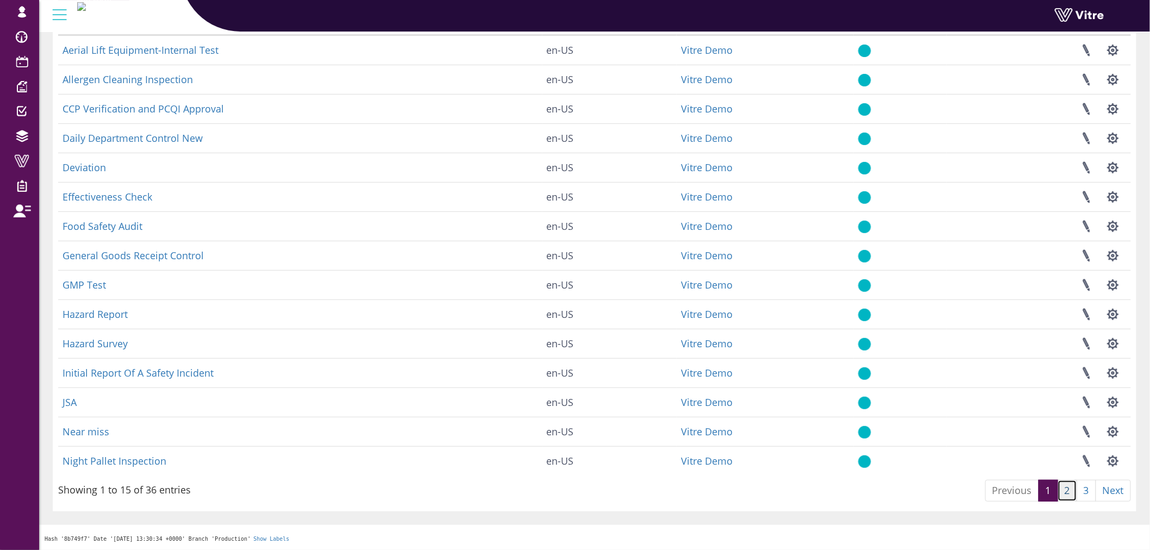
click at [1069, 493] on link "2" at bounding box center [1067, 491] width 20 height 22
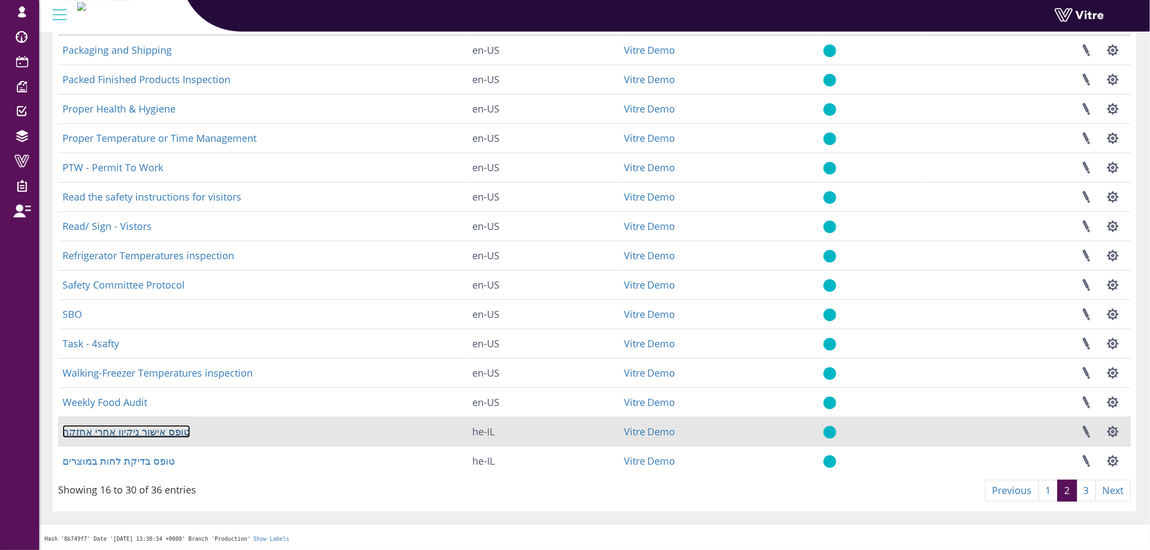
click at [139, 432] on link "טופס אישור ניקיון אחרי אחזקה" at bounding box center [126, 431] width 128 height 13
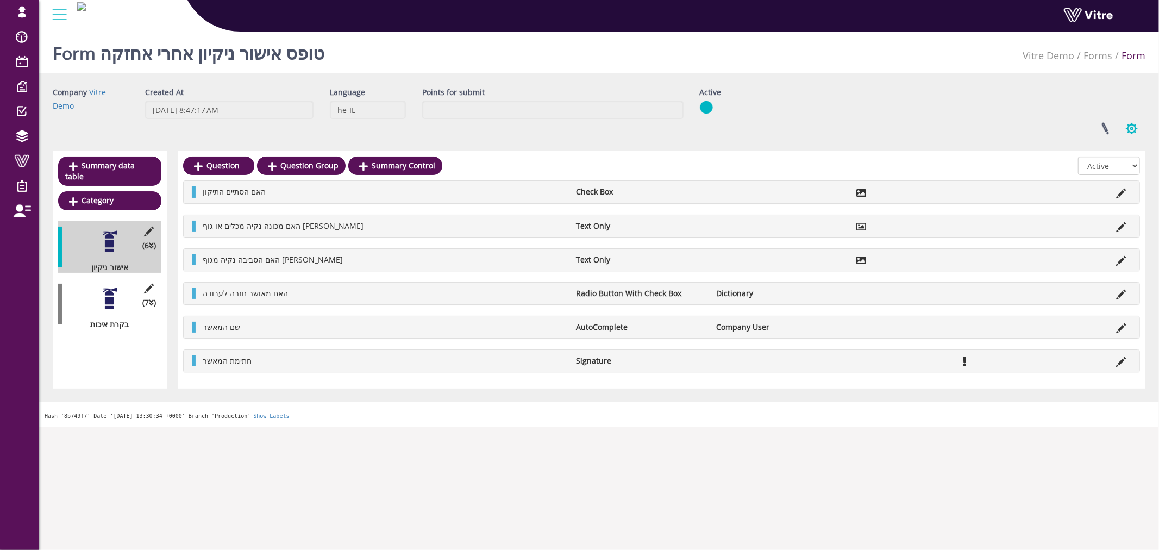
click at [1127, 127] on button "button" at bounding box center [1131, 128] width 27 height 29
click at [1088, 223] on link "Additional languages" at bounding box center [1095, 225] width 99 height 14
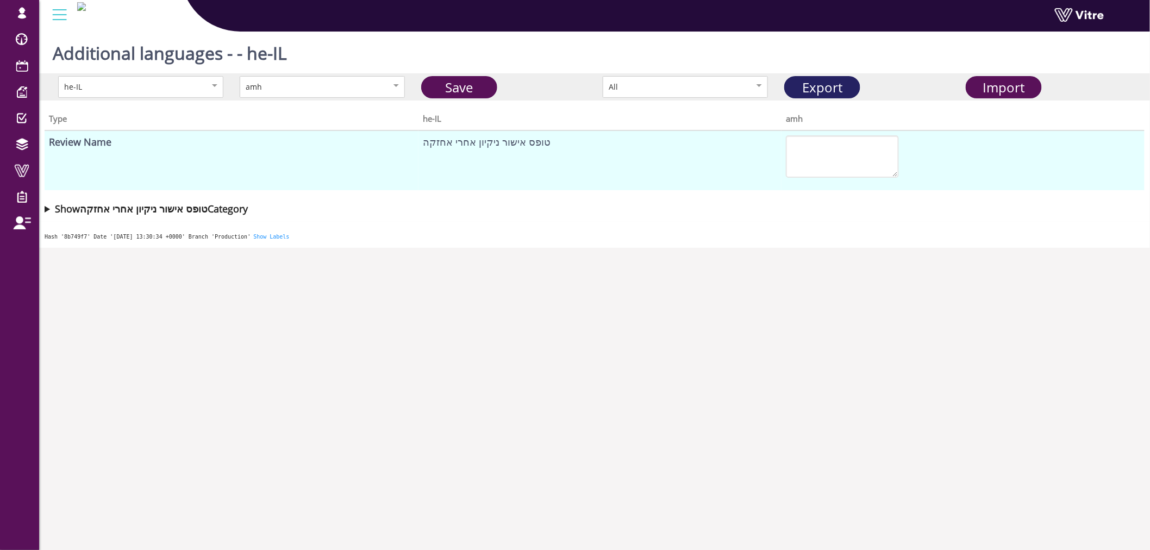
click at [815, 91] on link "Export" at bounding box center [822, 87] width 76 height 22
click at [1020, 87] on span "Import" at bounding box center [1004, 87] width 42 height 18
click at [480, 95] on link "Save" at bounding box center [459, 87] width 76 height 22
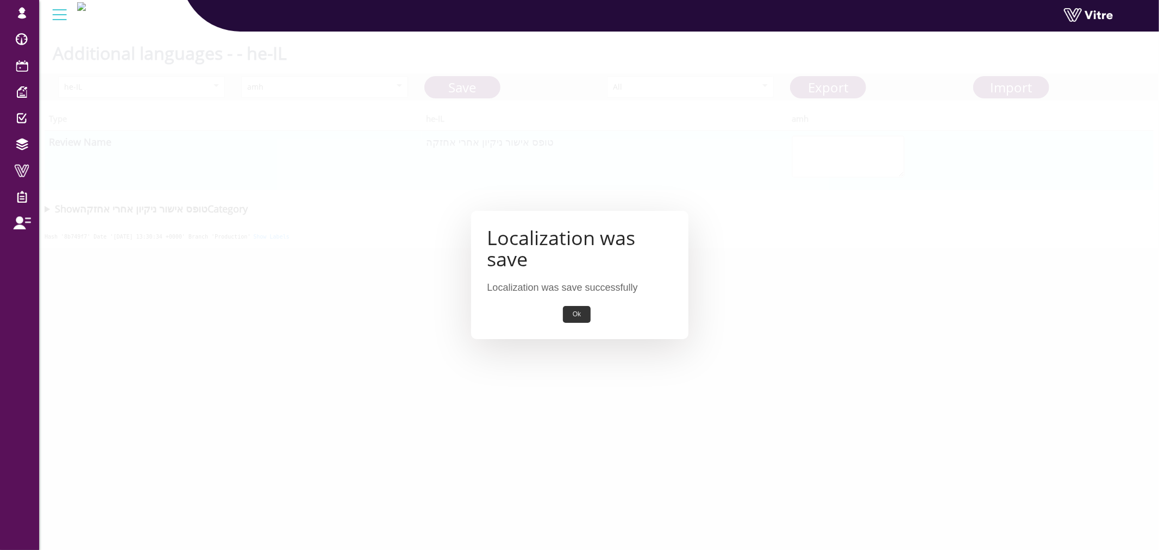
click at [451, 83] on div "Localization was save Localization was save successfully Ok" at bounding box center [579, 275] width 1159 height 550
click at [575, 312] on button "Ok" at bounding box center [577, 314] width 28 height 17
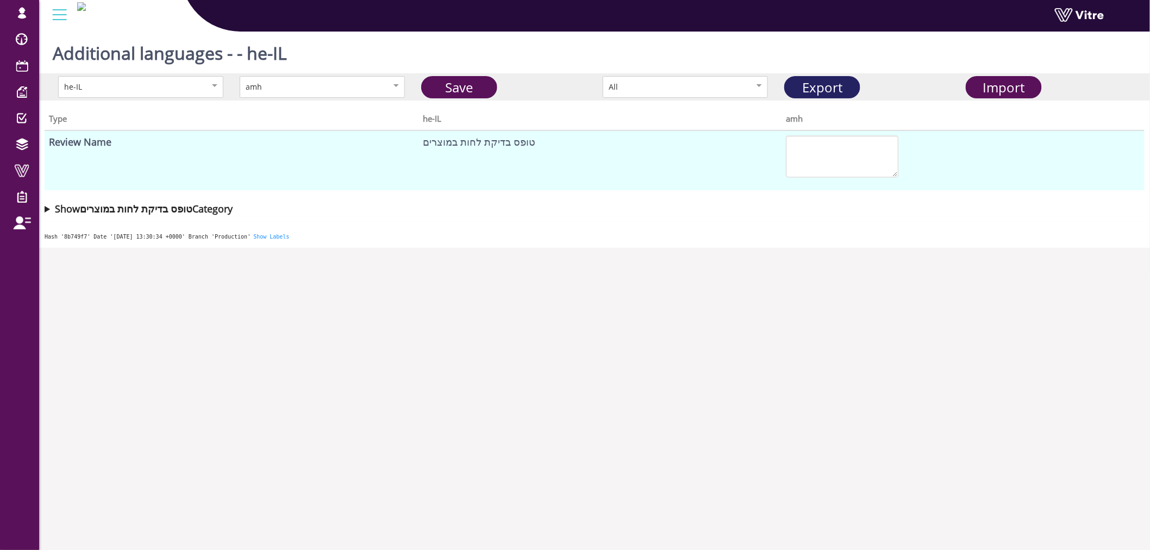
click at [810, 87] on link "Export" at bounding box center [822, 87] width 76 height 22
click at [1021, 97] on span "Import" at bounding box center [1003, 87] width 76 height 22
click at [998, 87] on span "Import" at bounding box center [1004, 87] width 42 height 18
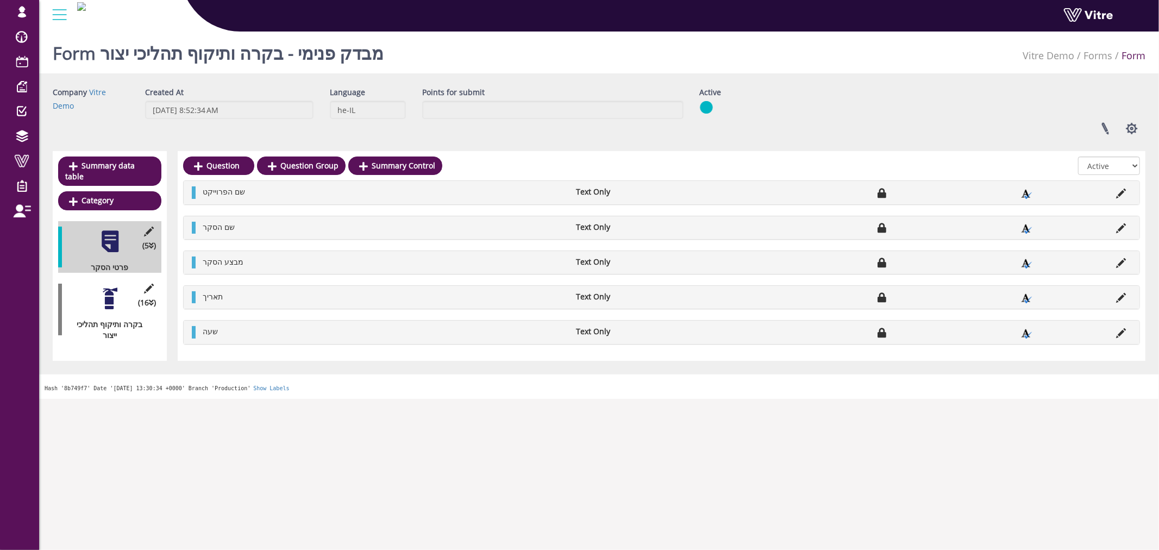
drag, startPoint x: 1132, startPoint y: 129, endPoint x: 1018, endPoint y: 122, distance: 114.3
click at [965, 127] on div "Linked Projects Set Users Manage Templates Clone Form Clone Form Category Addit…" at bounding box center [923, 128] width 462 height 29
drag, startPoint x: 1137, startPoint y: 132, endPoint x: 1137, endPoint y: 141, distance: 9.2
click at [1137, 132] on button "button" at bounding box center [1131, 128] width 27 height 29
click at [1100, 225] on link "Additional languages" at bounding box center [1095, 225] width 99 height 14
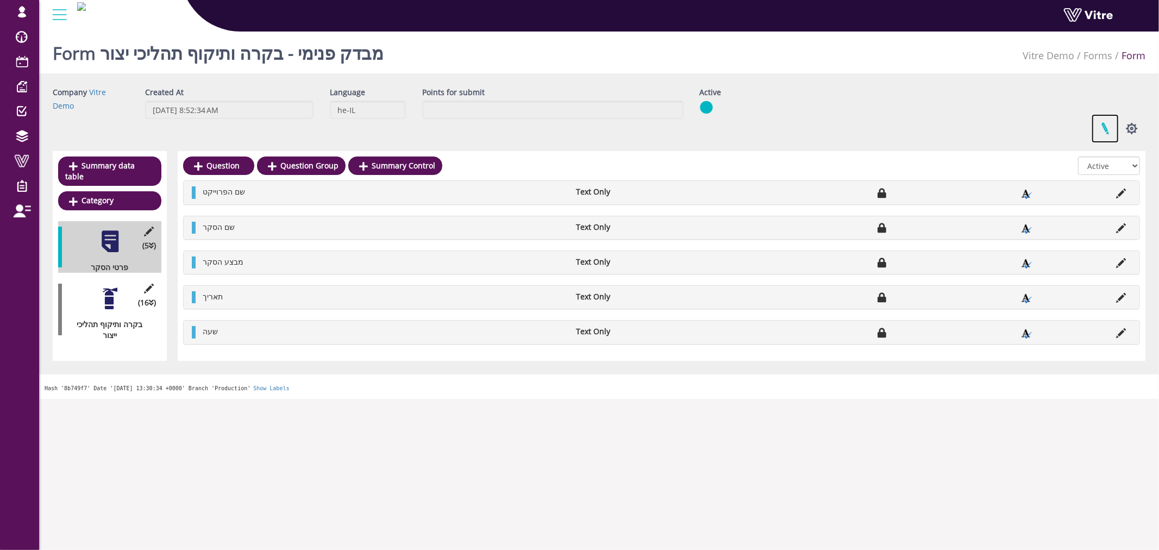
click at [1111, 131] on link at bounding box center [1104, 128] width 27 height 29
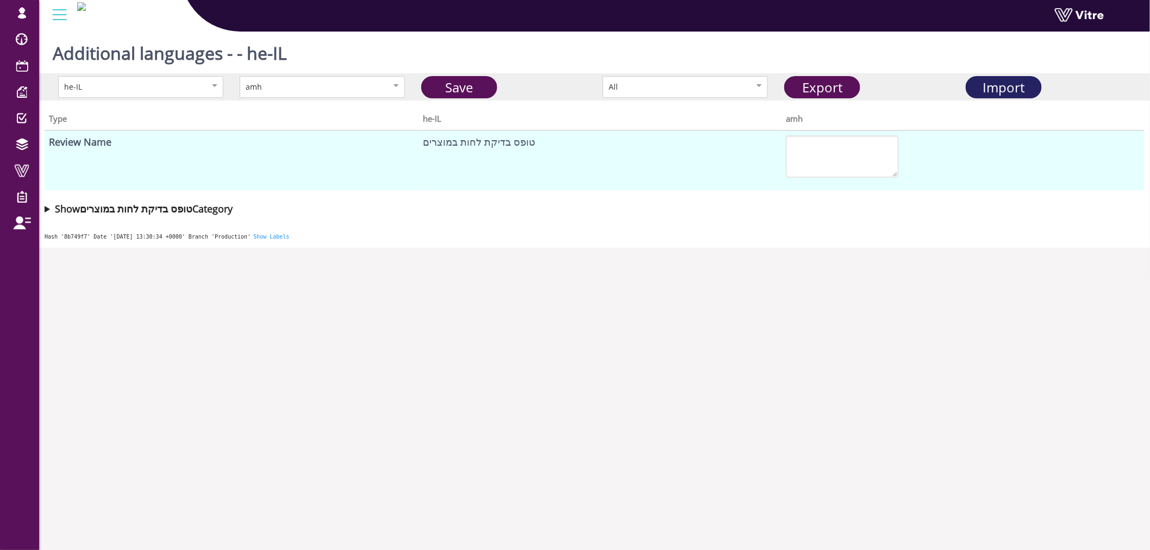
click at [1008, 89] on span "Import" at bounding box center [1004, 87] width 42 height 18
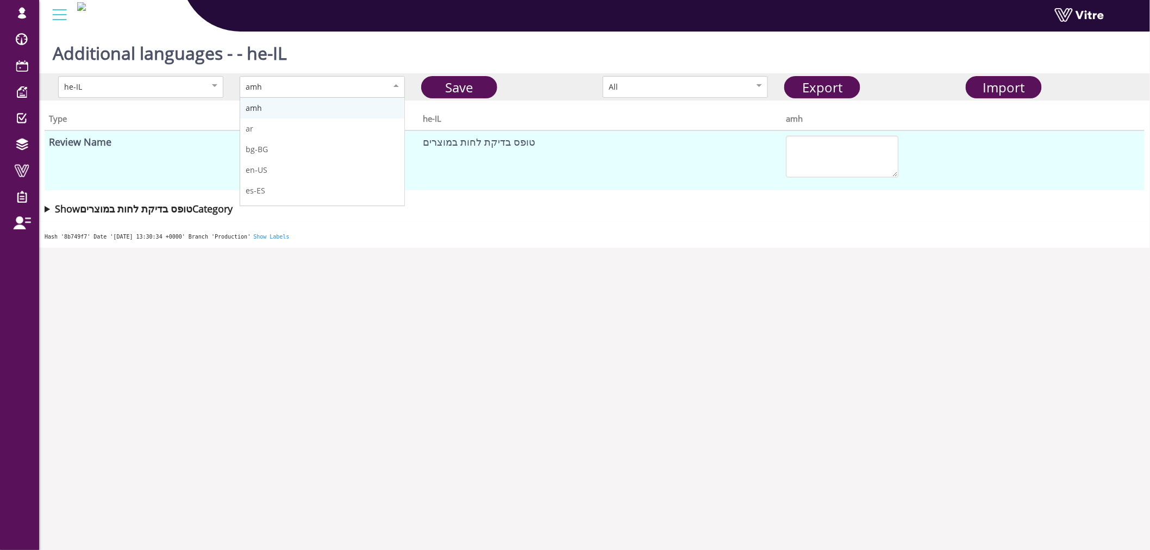
click at [361, 81] on div "amh" at bounding box center [311, 87] width 130 height 12
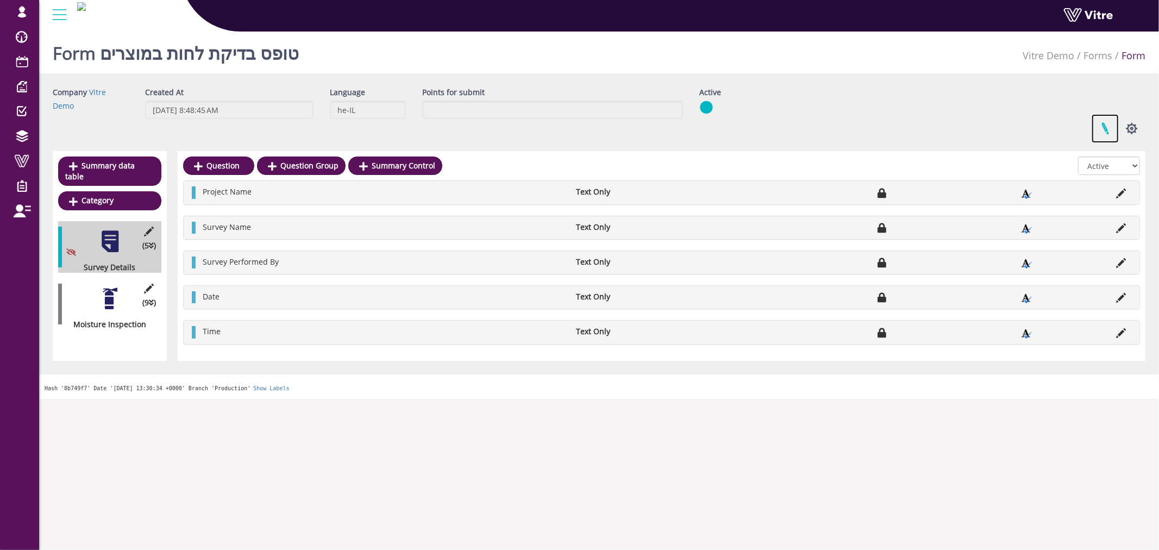
click at [1102, 137] on link at bounding box center [1104, 128] width 27 height 29
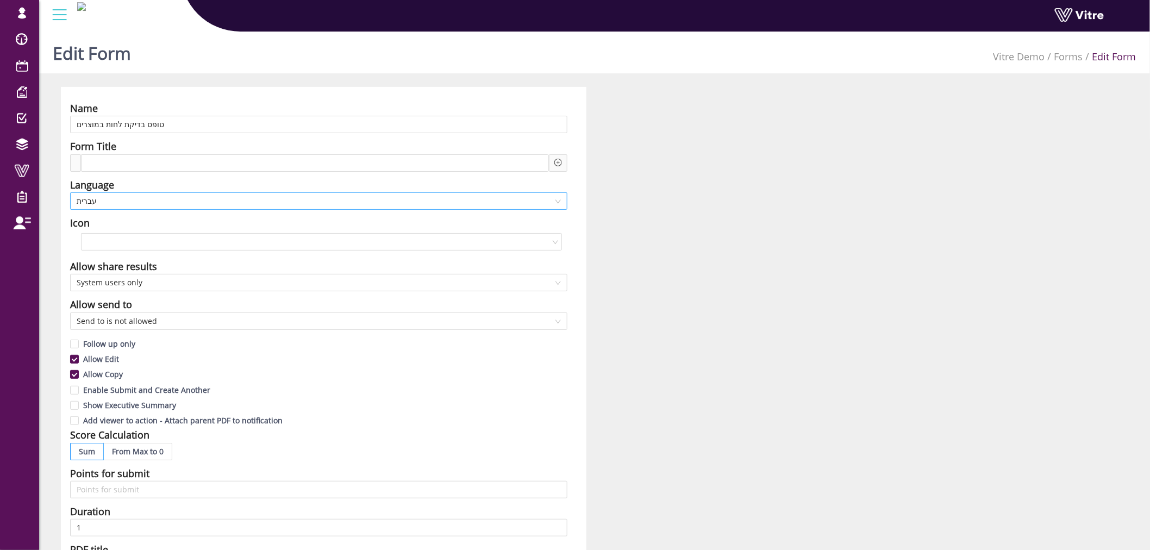
click at [448, 195] on span "עברית" at bounding box center [319, 201] width 484 height 16
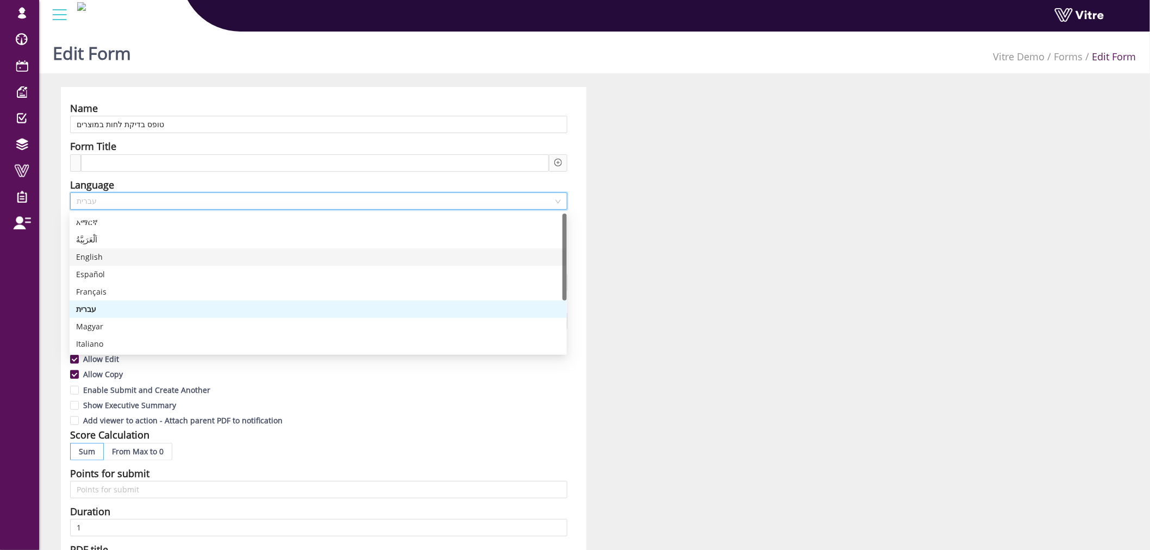
click at [85, 259] on div "English" at bounding box center [318, 257] width 484 height 12
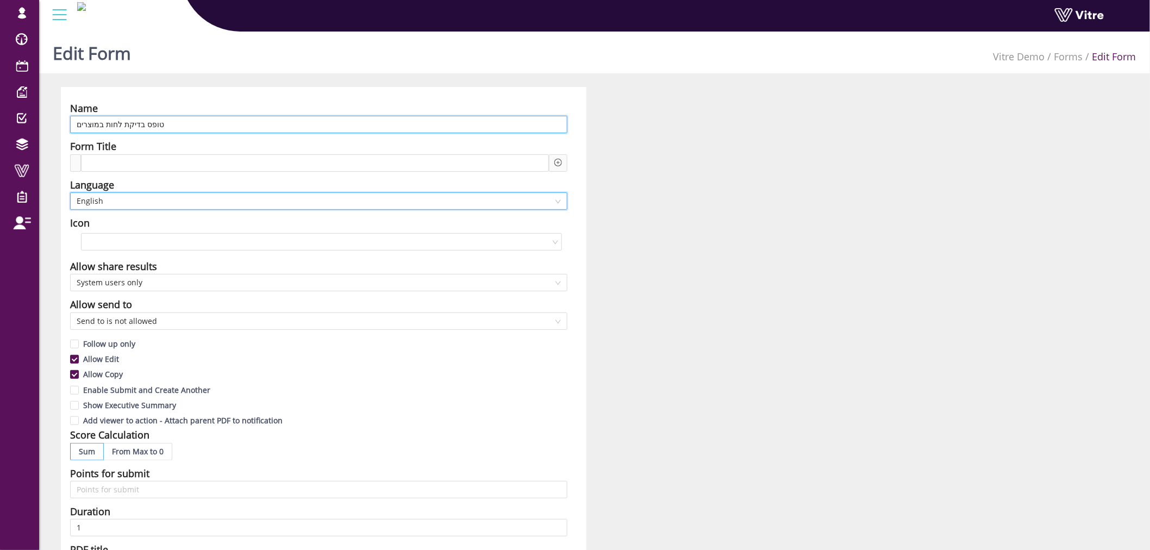
click at [199, 127] on input "טופס בדיקת לחות במוצרים" at bounding box center [318, 124] width 497 height 17
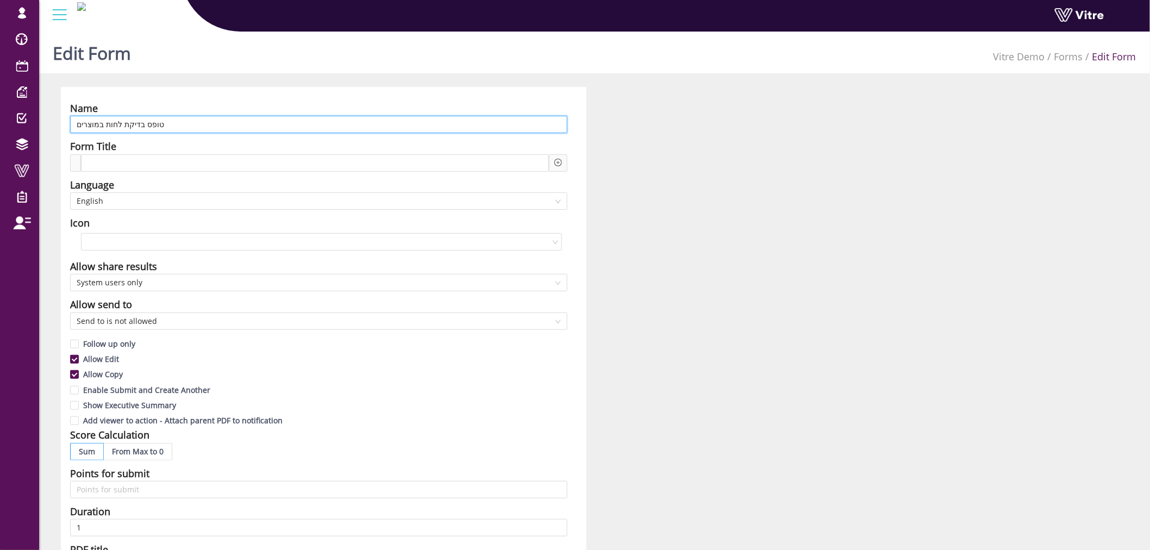
click at [199, 127] on input "טופס בדיקת לחות במוצרים" at bounding box center [318, 124] width 497 height 17
paste input "Product Moisture Inspection Form"
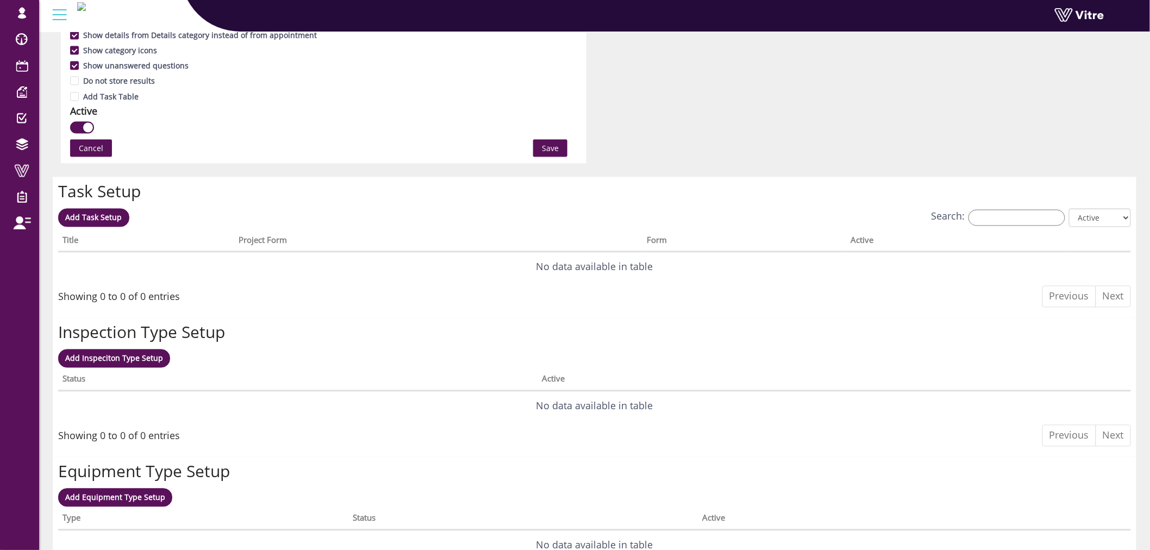
scroll to position [551, 0]
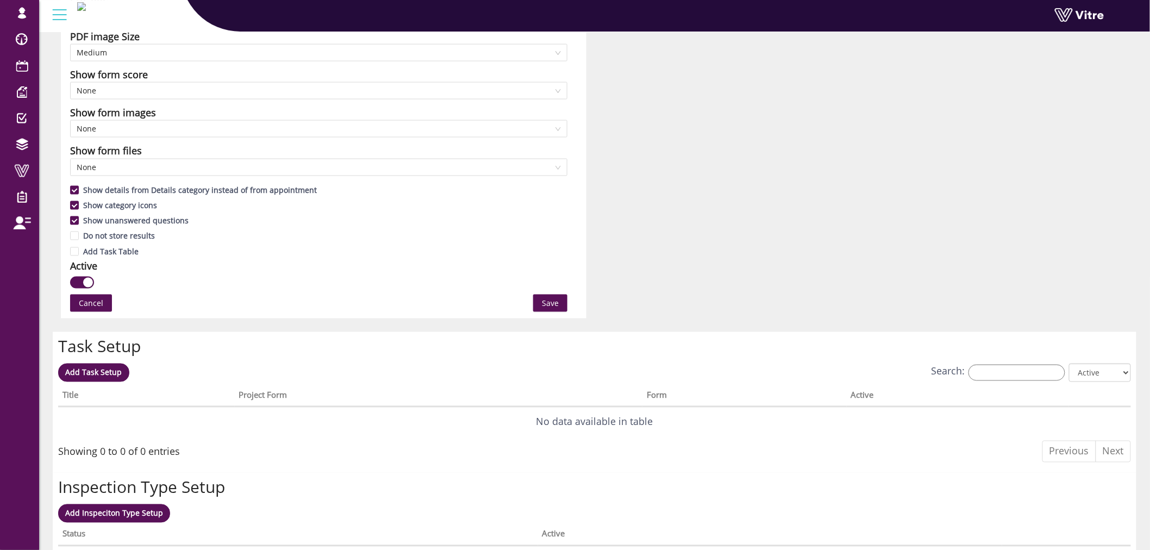
type input "Product Moisture Inspection Form"
click at [554, 306] on span "Save" at bounding box center [550, 303] width 17 height 12
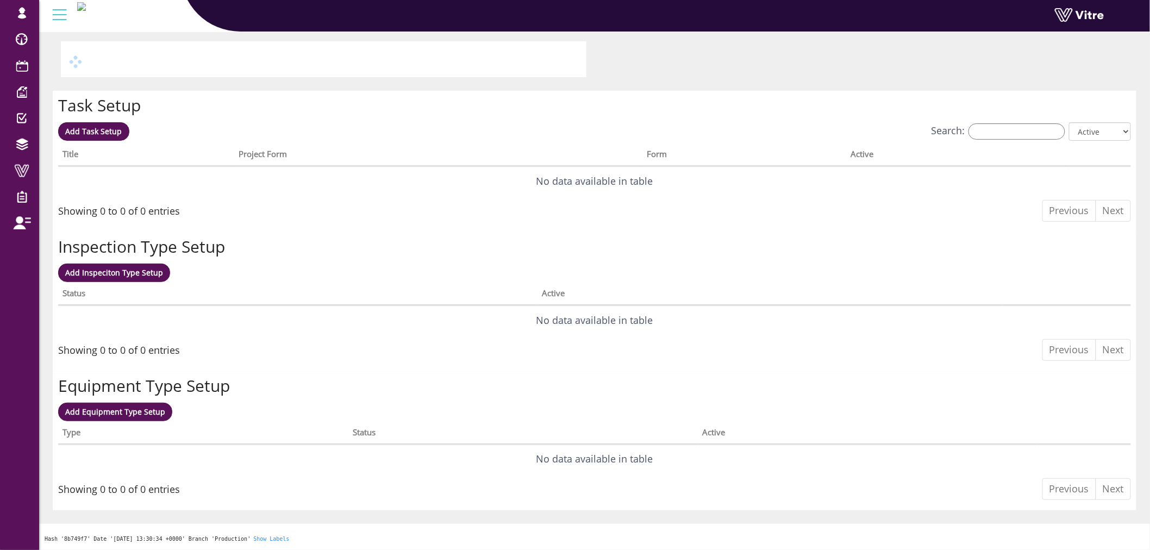
scroll to position [0, 0]
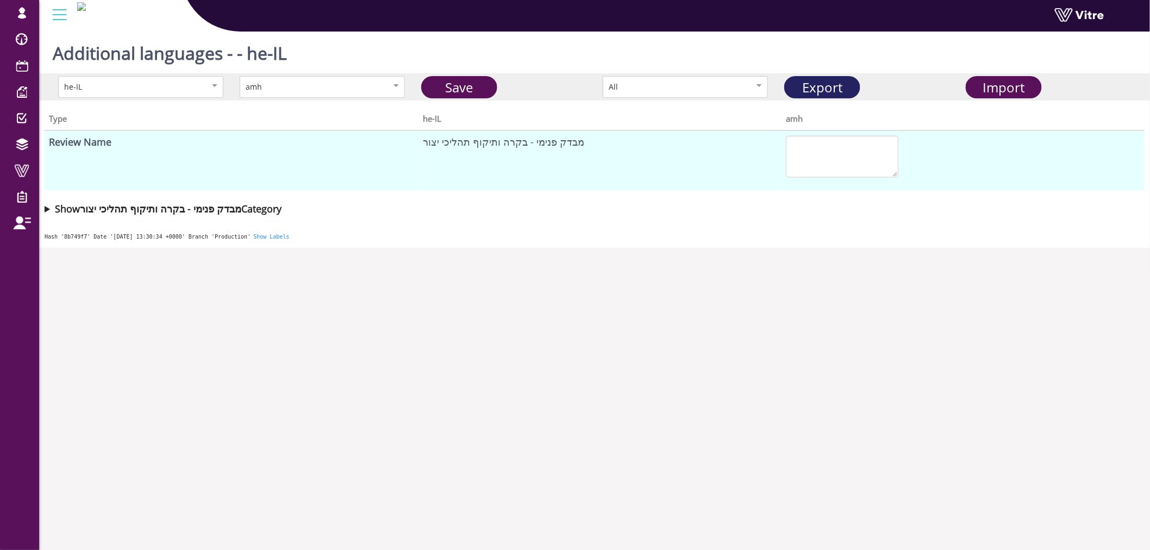
click at [831, 90] on link "Export" at bounding box center [822, 87] width 76 height 22
click at [992, 86] on span "Import" at bounding box center [1004, 87] width 42 height 18
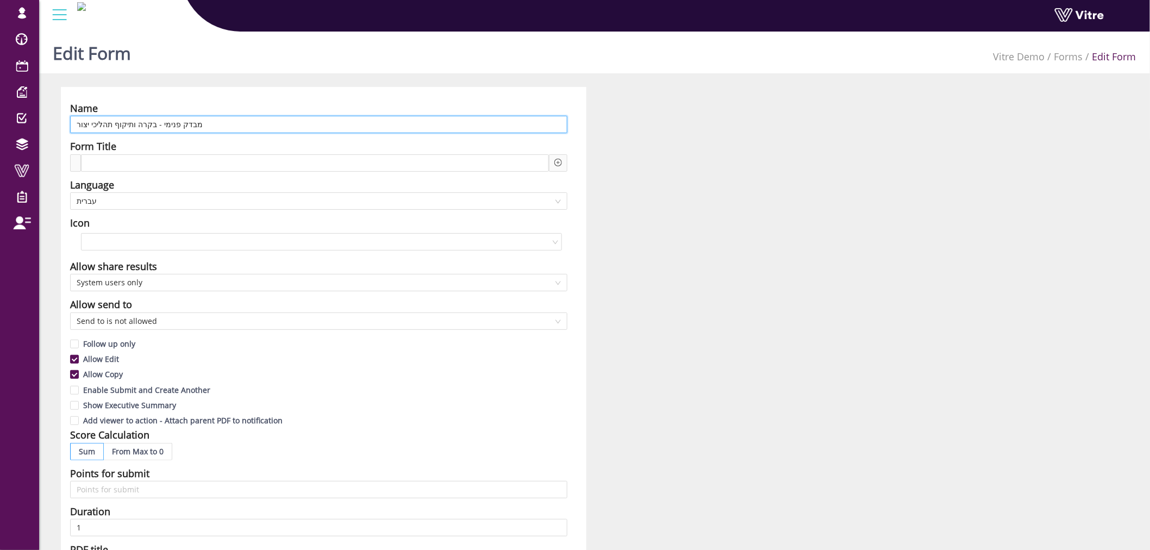
click at [509, 129] on input "מבדק פנימי - בקרה ותיקוף תהליכי יצור" at bounding box center [318, 124] width 497 height 17
paste input "Internal Audit – Production Process Control and Validation"
type input "Internal Audit – Production Process Control and Validation"
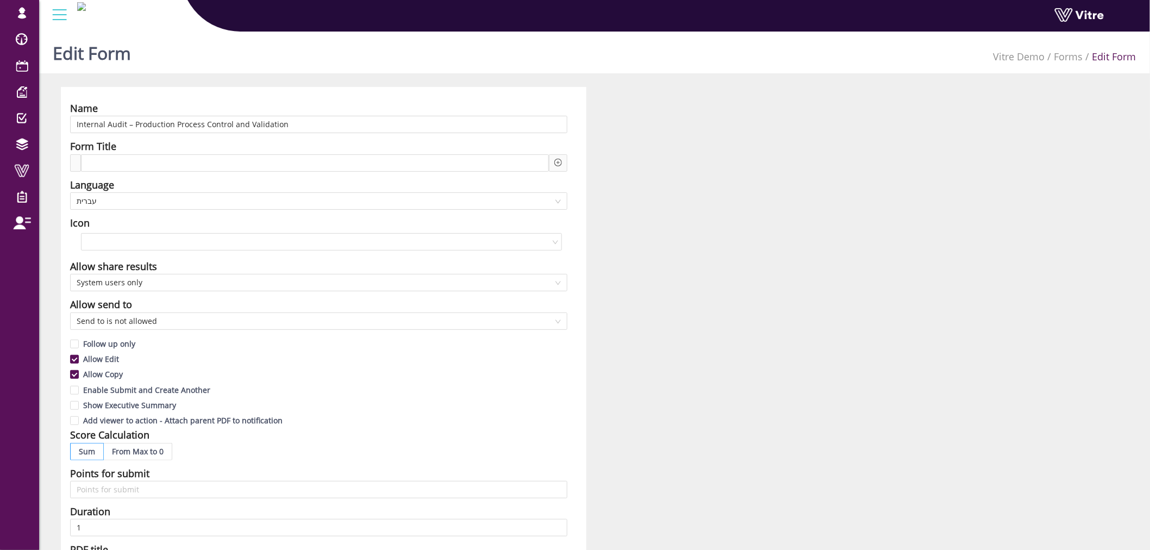
click at [428, 191] on div "Language" at bounding box center [318, 184] width 497 height 15
click at [426, 200] on span "עברית" at bounding box center [319, 201] width 484 height 16
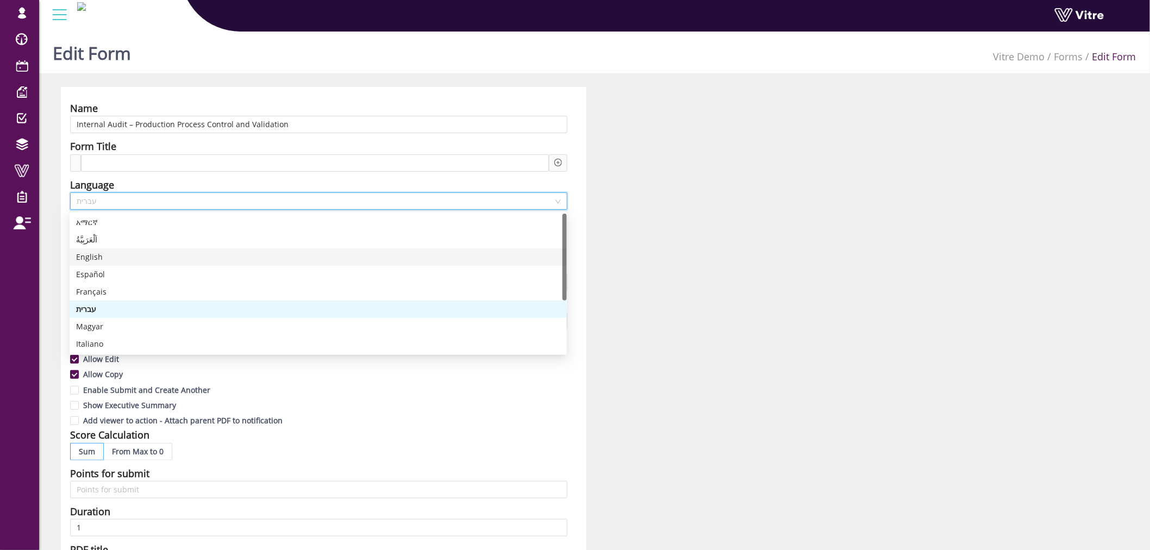
click at [83, 259] on div "English" at bounding box center [318, 257] width 484 height 12
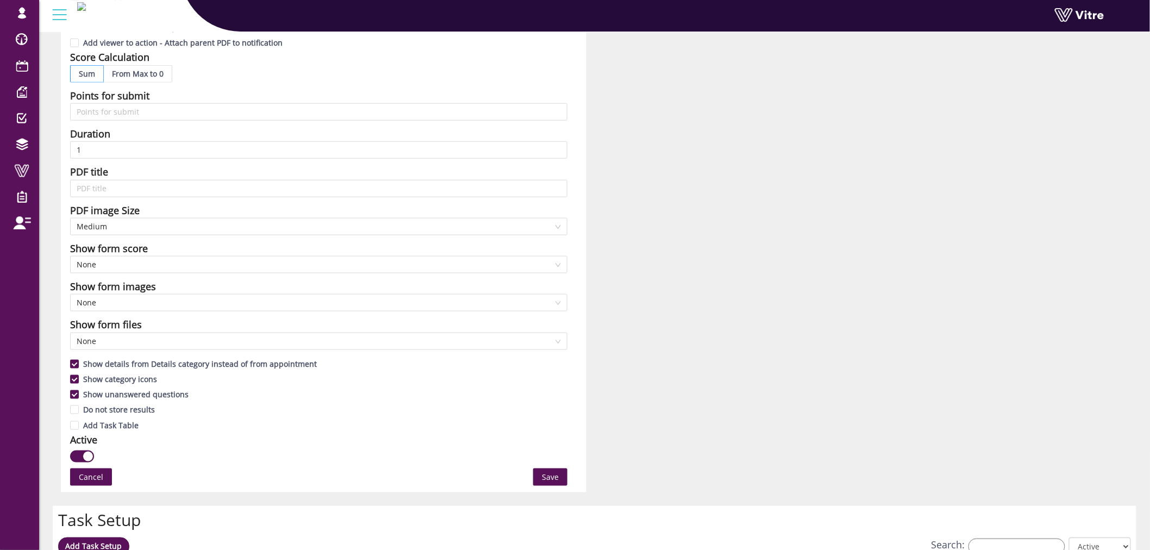
scroll to position [422, 0]
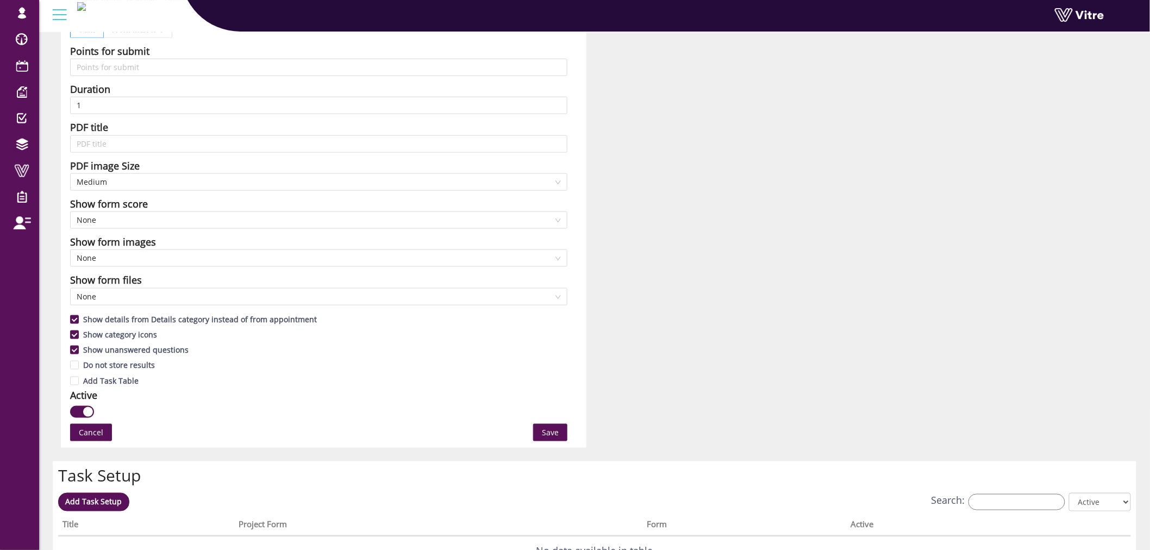
click at [538, 431] on button "Save" at bounding box center [550, 432] width 34 height 17
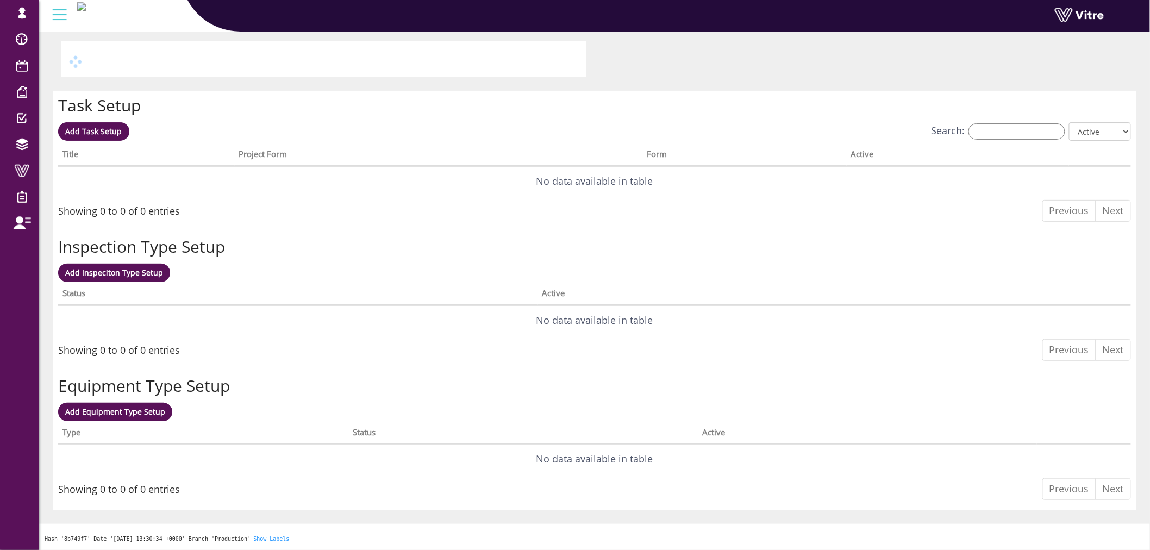
scroll to position [0, 0]
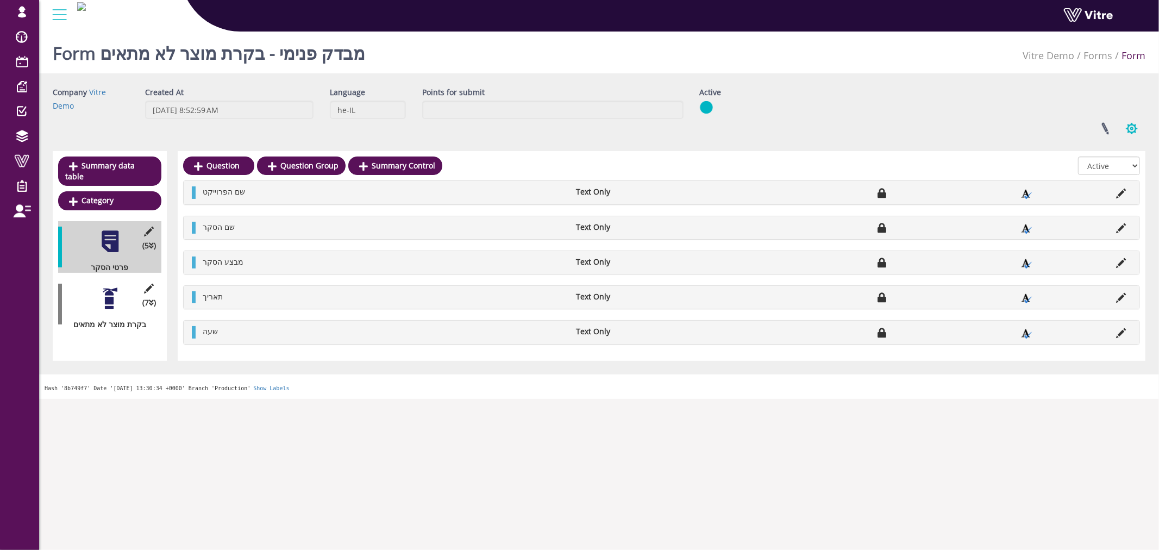
click at [1133, 130] on button "button" at bounding box center [1131, 128] width 27 height 29
click at [1097, 225] on link "Additional languages" at bounding box center [1095, 225] width 99 height 14
click at [1105, 131] on link at bounding box center [1104, 128] width 27 height 29
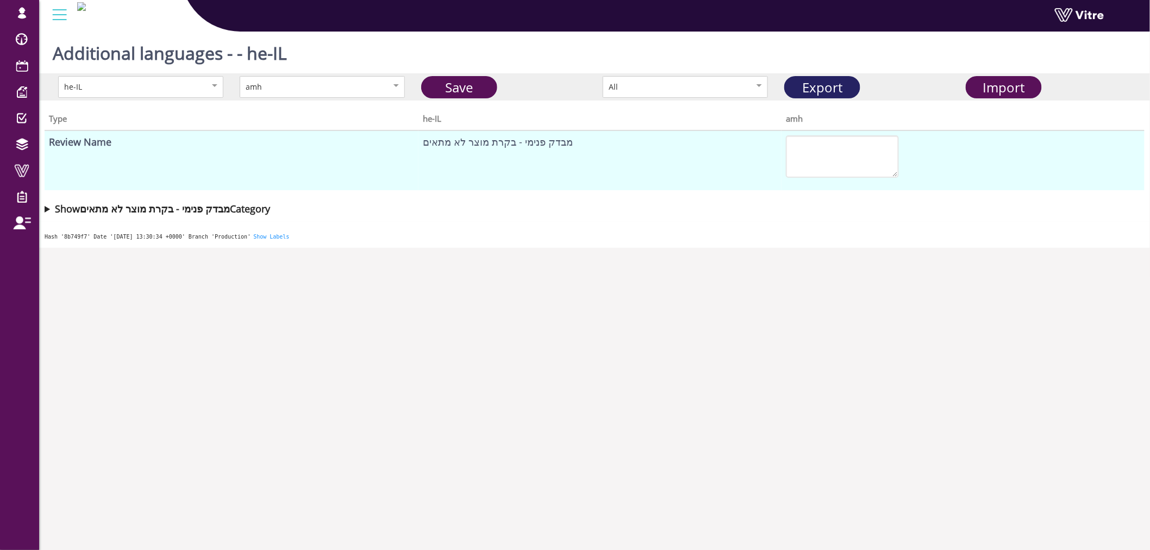
click at [801, 89] on link "Export" at bounding box center [822, 87] width 76 height 22
click at [983, 94] on span "Import" at bounding box center [1004, 87] width 42 height 18
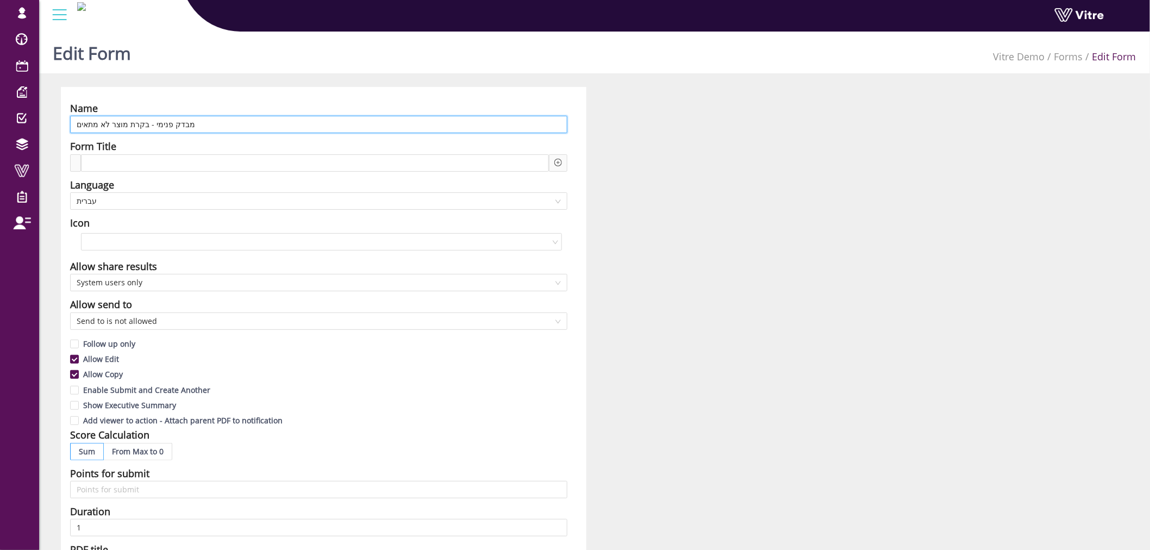
click at [250, 127] on input "מבדק פנימי - בקרת מוצר לא מתאים" at bounding box center [318, 124] width 497 height 17
click at [248, 129] on input "מבדק פנימי - בקרת מוצר לא מתאים" at bounding box center [318, 124] width 497 height 17
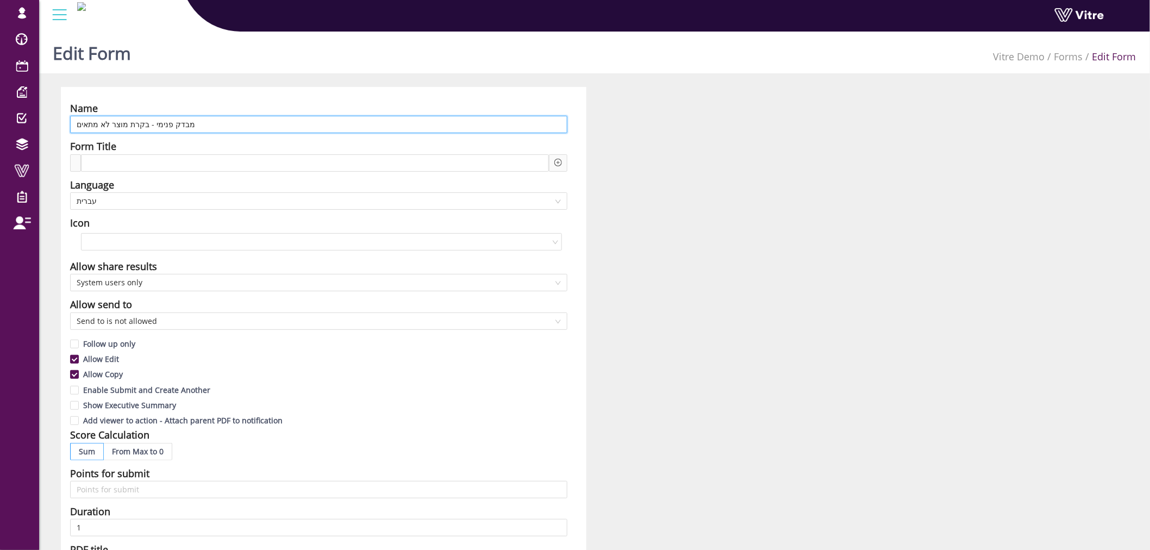
paste input "Internal Audit – Nonconforming Product Control"
click at [287, 202] on span "עברית" at bounding box center [319, 201] width 484 height 16
type input "Internal Audit – Nonconforming Product Control"
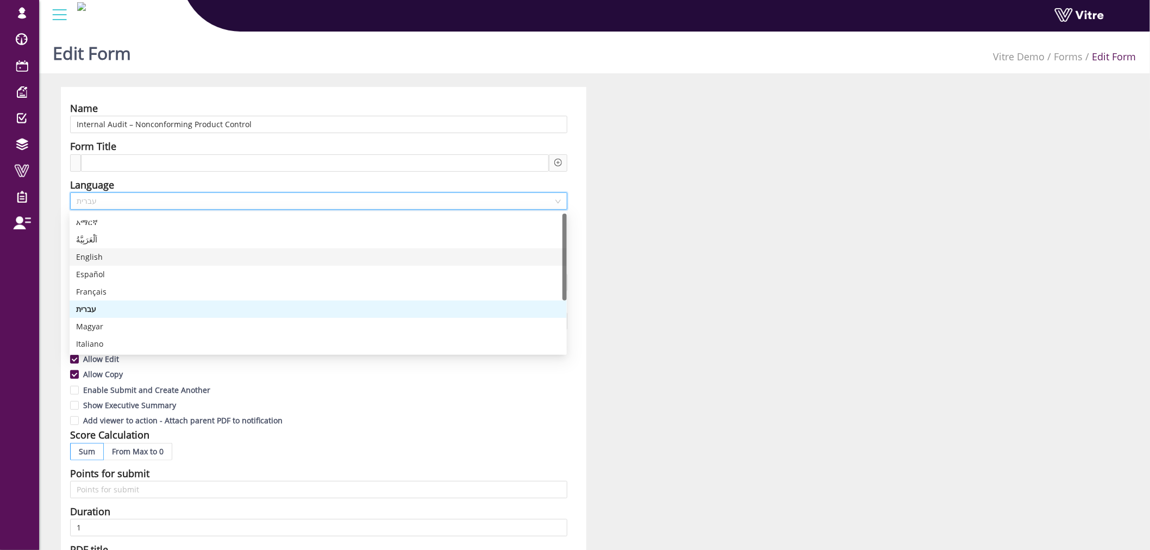
click at [154, 265] on div "English" at bounding box center [318, 256] width 497 height 17
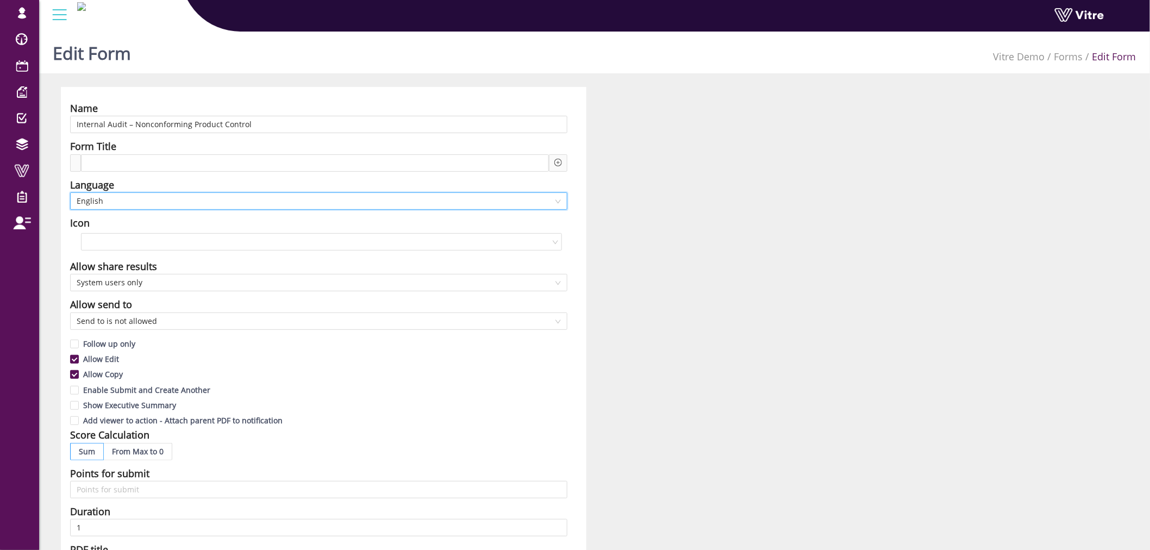
click at [720, 247] on div "Name Internal Audit – Nonconforming Product Control Form Title Language en-US E…" at bounding box center [594, 478] width 1083 height 783
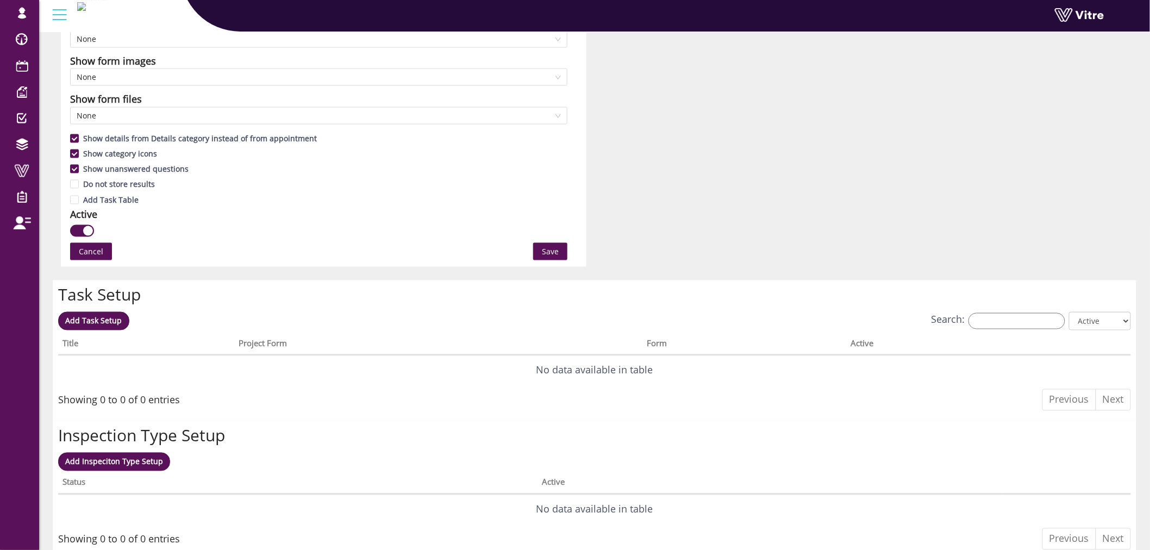
scroll to position [604, 0]
click at [548, 253] on span "Save" at bounding box center [550, 251] width 17 height 12
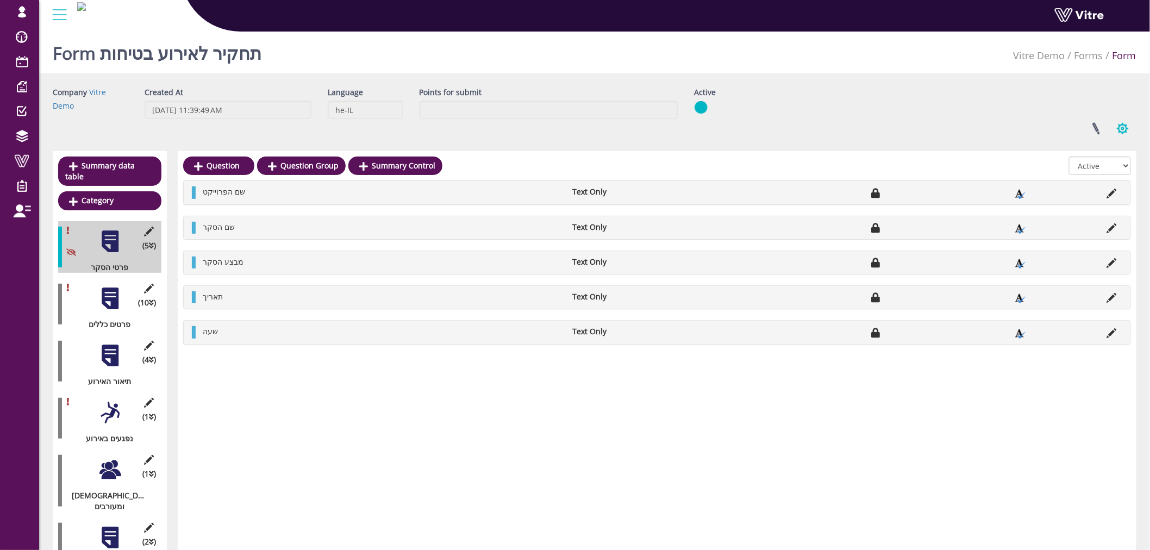
click at [1120, 133] on button "button" at bounding box center [1122, 128] width 27 height 29
click at [1086, 227] on link "Additional languages" at bounding box center [1086, 225] width 99 height 14
click at [1105, 131] on link at bounding box center [1095, 128] width 27 height 29
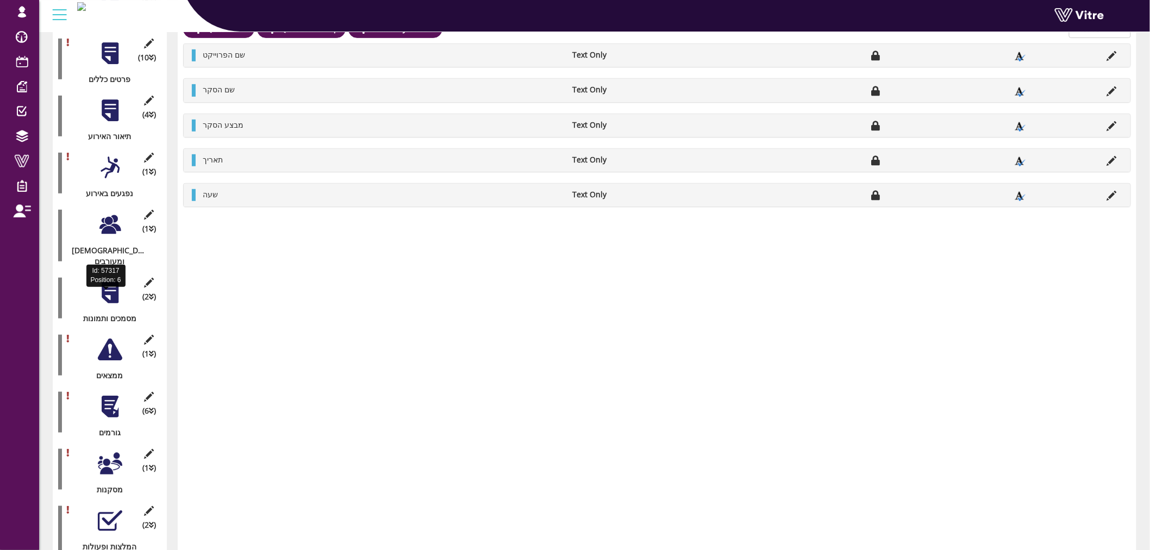
scroll to position [224, 0]
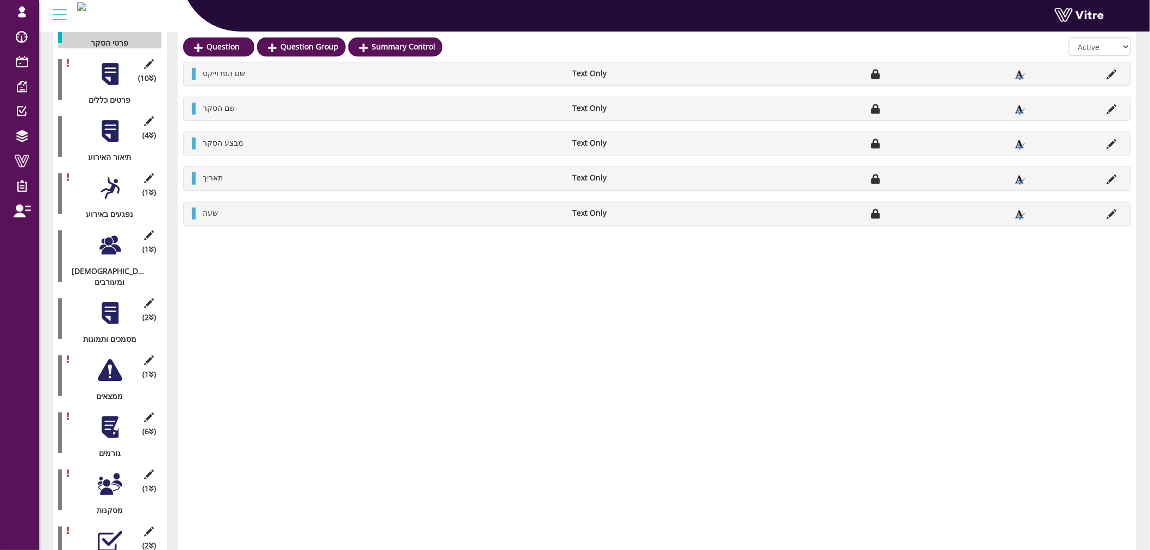
click at [109, 178] on div at bounding box center [110, 188] width 24 height 24
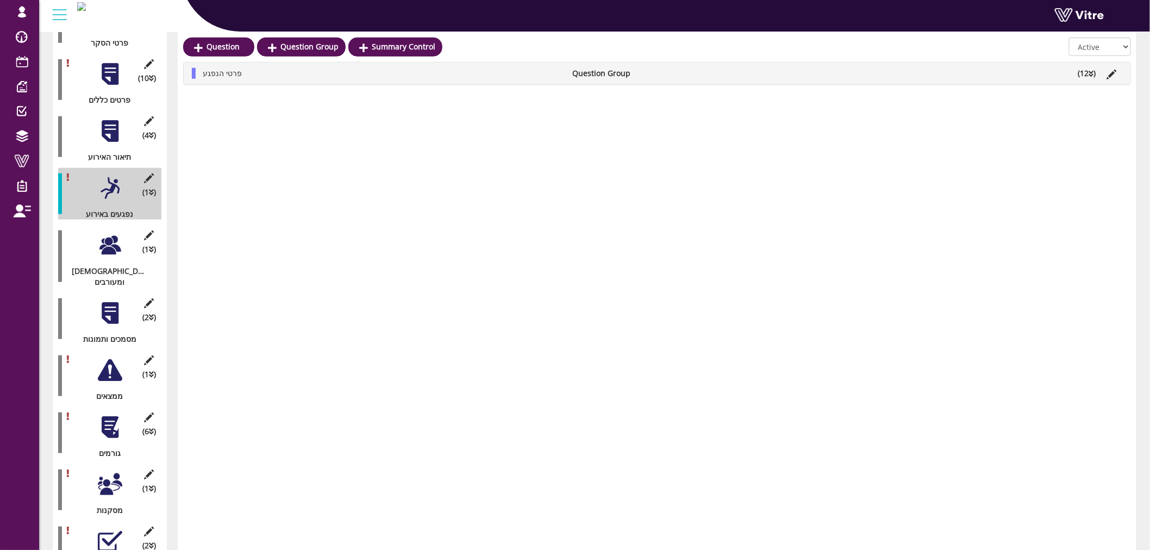
click at [112, 119] on div at bounding box center [110, 131] width 24 height 24
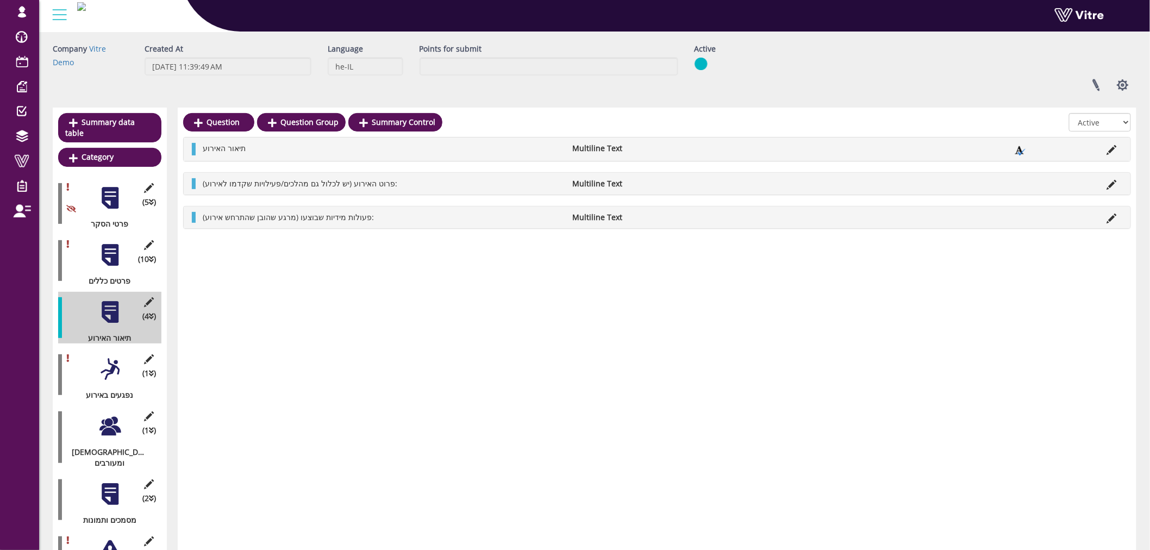
scroll to position [285, 0]
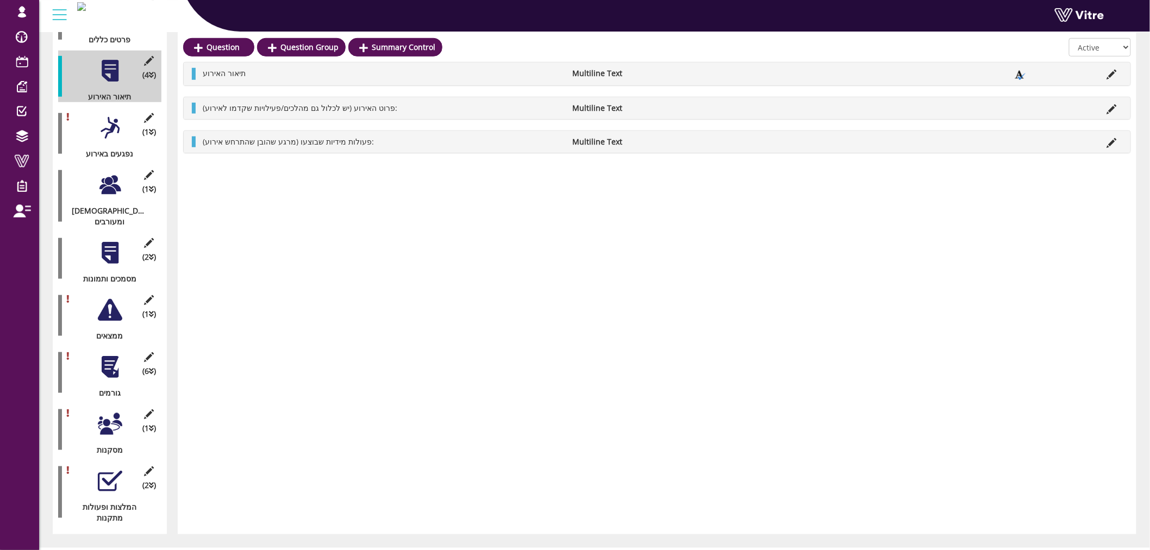
click at [109, 469] on div at bounding box center [110, 481] width 24 height 24
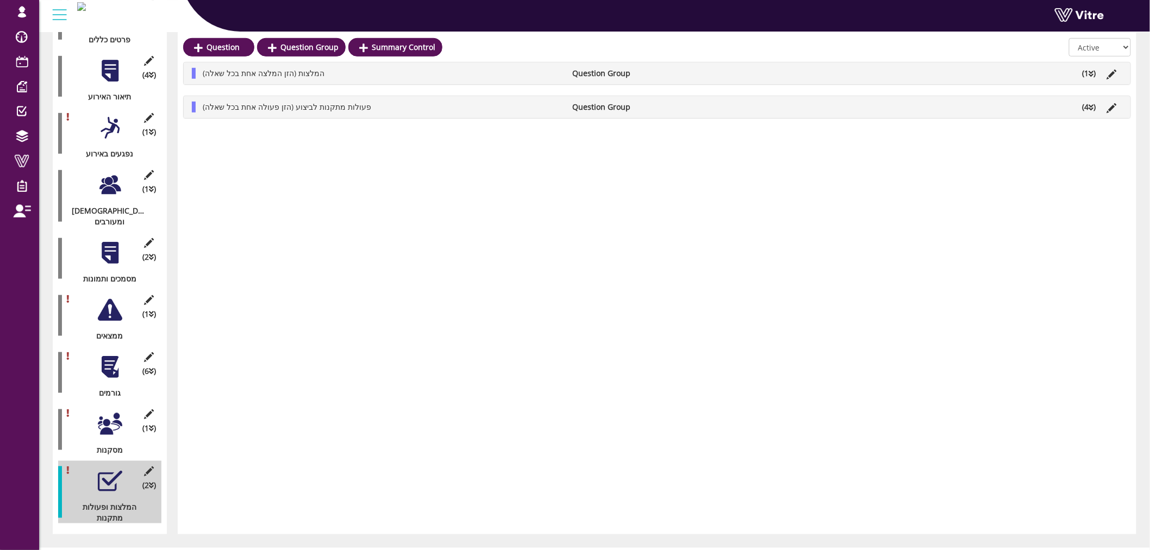
click at [1088, 74] on li "(1 )" at bounding box center [1089, 73] width 24 height 11
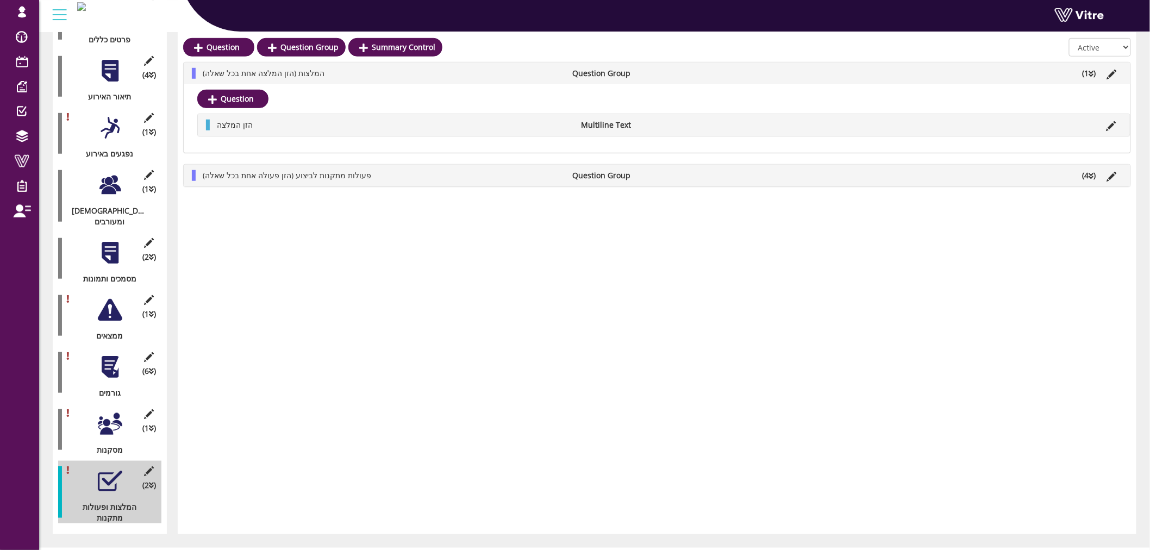
click at [1091, 182] on div "פעולות מתקנות לביצוע (הזן פעולה אחת בכל שאלה) Question Group (4 )" at bounding box center [657, 176] width 946 height 22
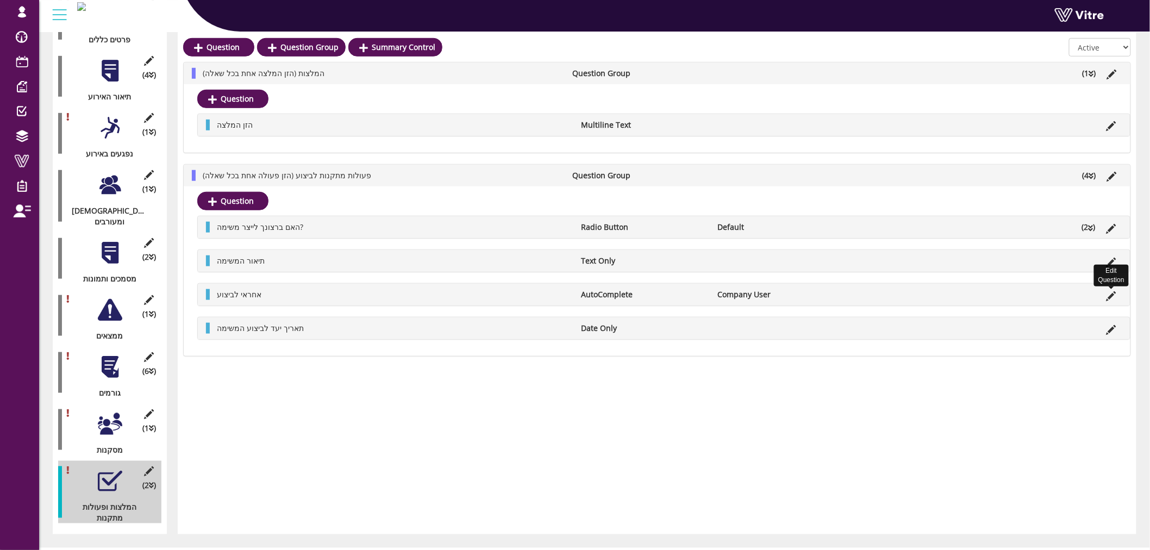
click at [1109, 296] on icon at bounding box center [1111, 296] width 10 height 10
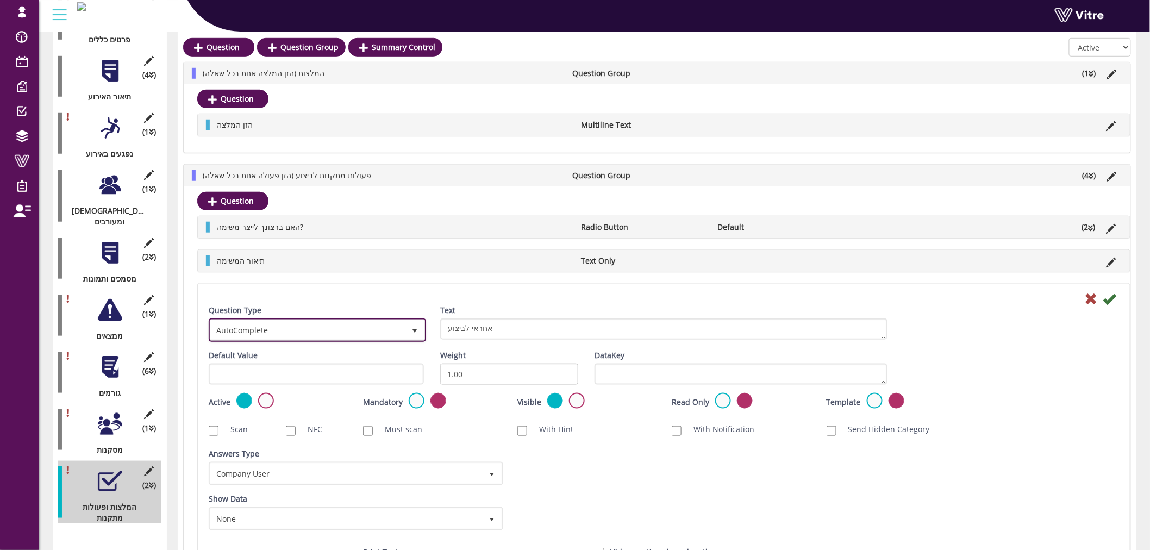
click at [399, 333] on span "AutoComplete" at bounding box center [307, 330] width 195 height 20
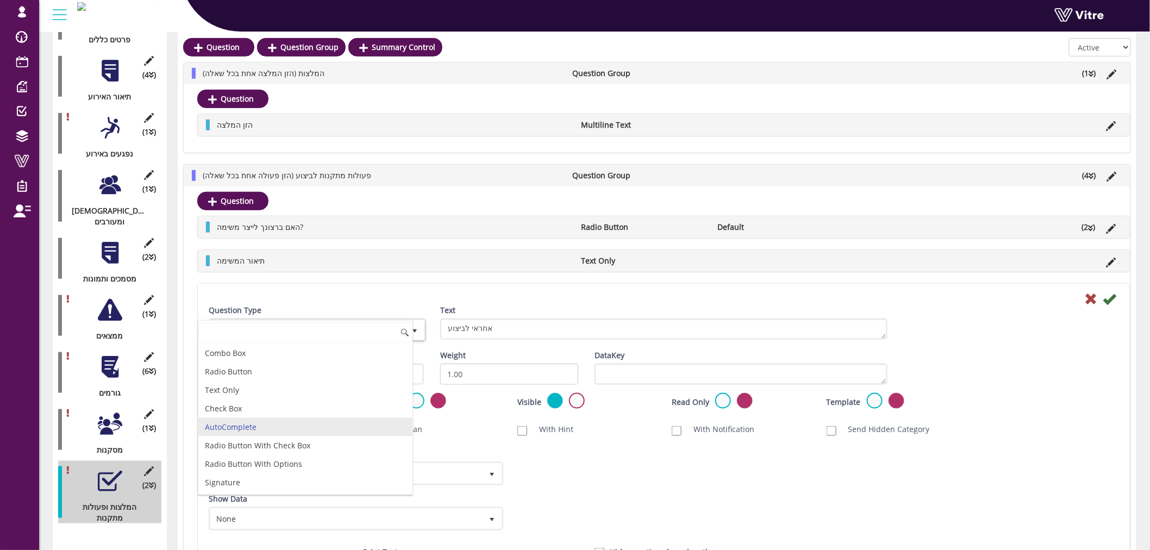
click at [354, 424] on li "AutoComplete" at bounding box center [305, 427] width 214 height 18
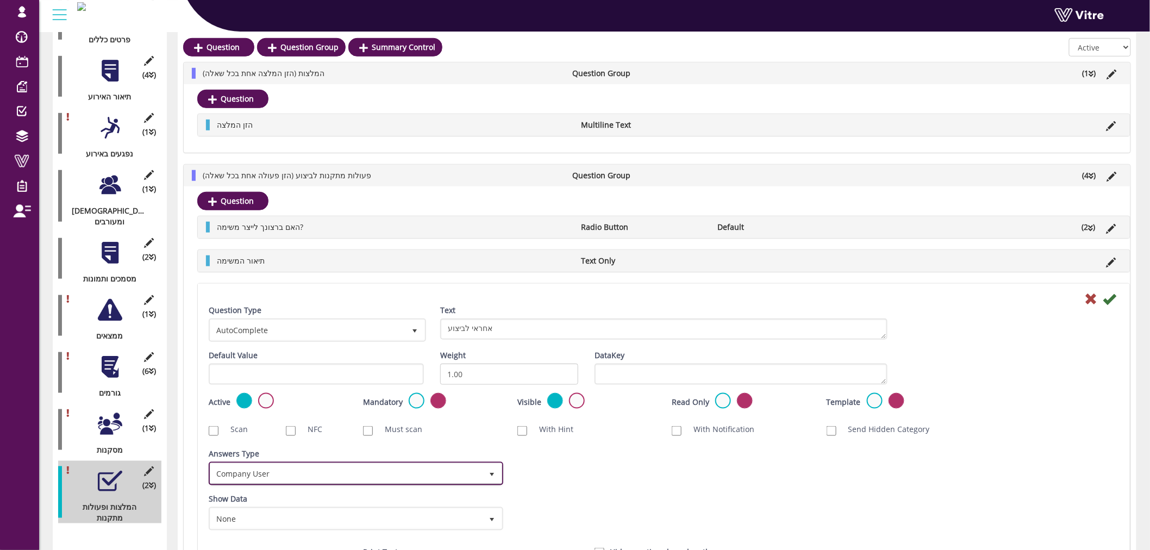
drag, startPoint x: 387, startPoint y: 471, endPoint x: 568, endPoint y: 466, distance: 180.4
click at [568, 466] on div "Answers Type Company User 5 Answers Type Company User 5 Module Select Form Cont…" at bounding box center [663, 470] width 926 height 45
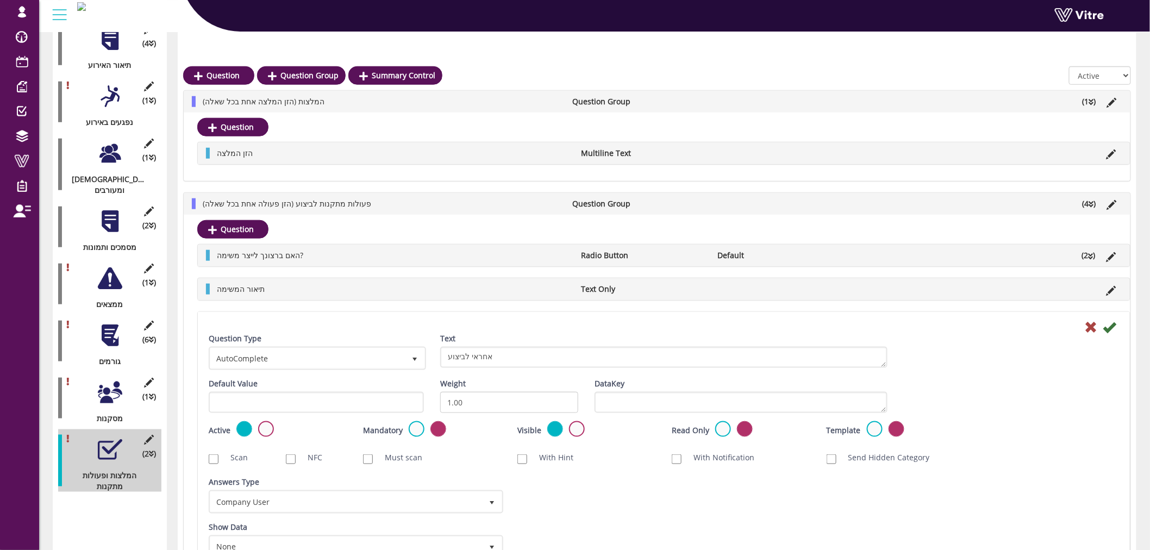
scroll to position [345, 0]
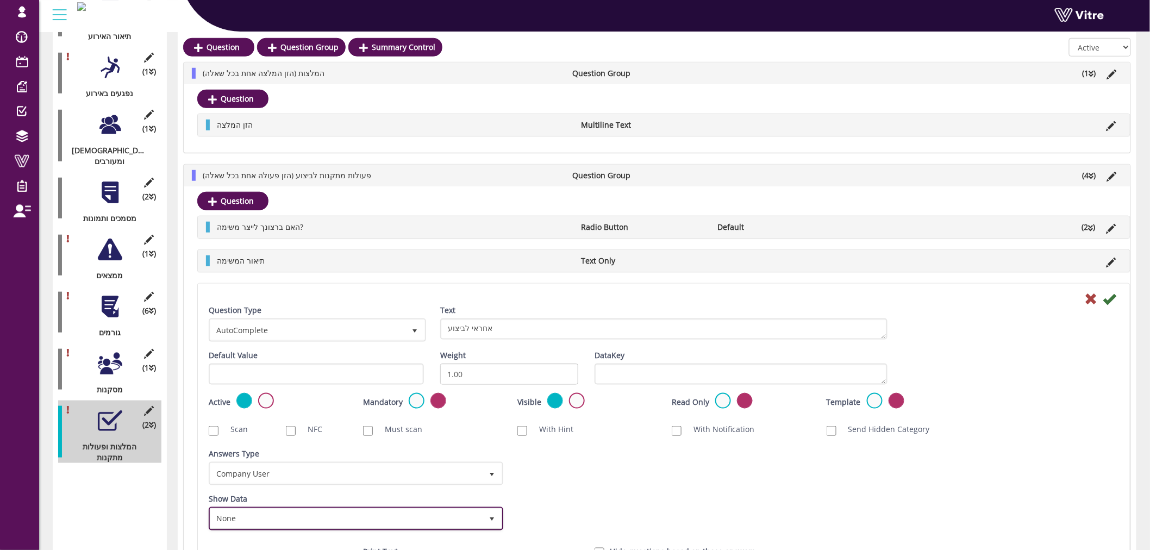
click at [431, 512] on span "None" at bounding box center [346, 519] width 272 height 20
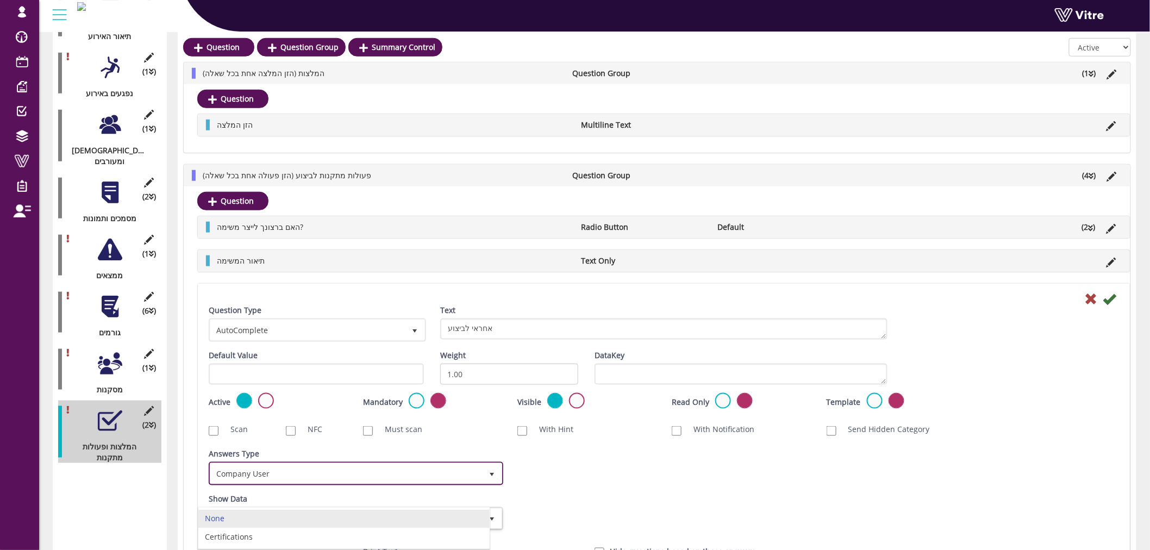
click at [428, 476] on span "Company User" at bounding box center [346, 473] width 272 height 20
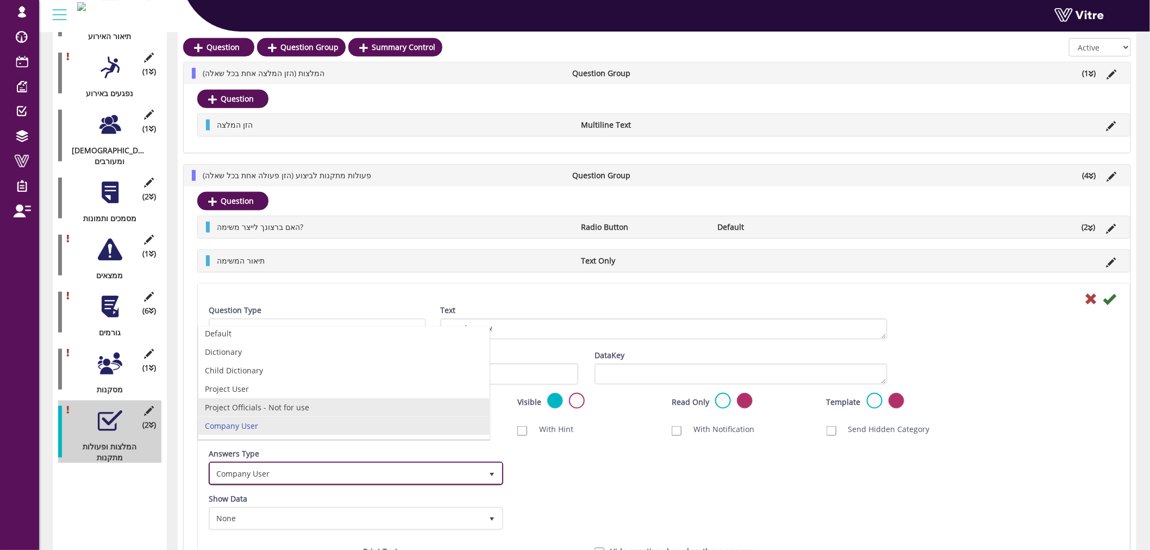
scroll to position [0, 0]
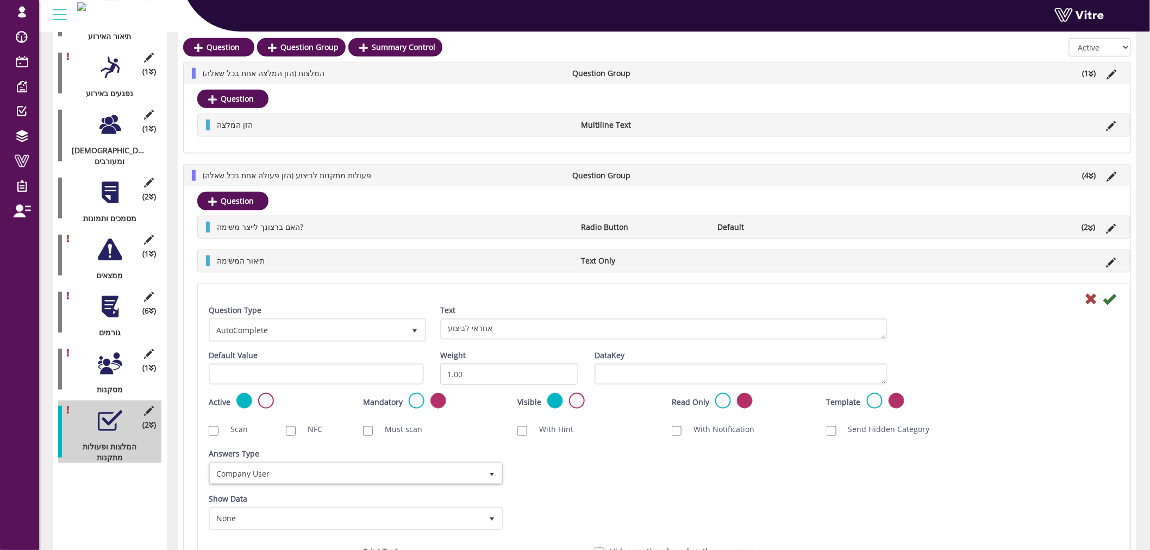
click at [630, 470] on div "Answers Type Company User 5 Answers Type Company User 5 Module Select Form Cont…" at bounding box center [663, 470] width 926 height 45
click at [350, 331] on span "AutoComplete" at bounding box center [307, 330] width 195 height 20
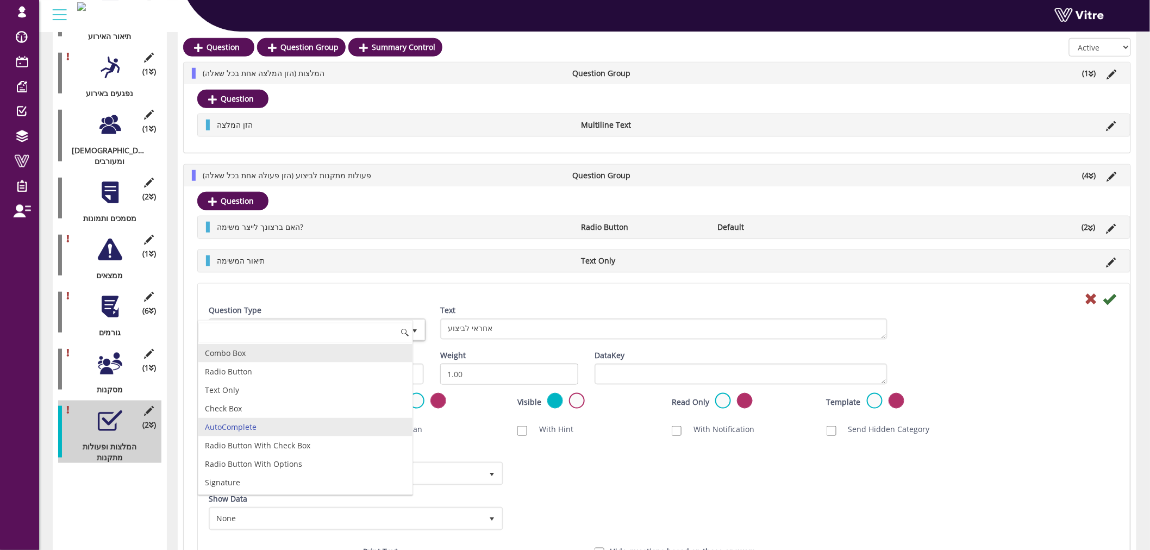
click at [258, 357] on li "Combo Box" at bounding box center [305, 353] width 214 height 18
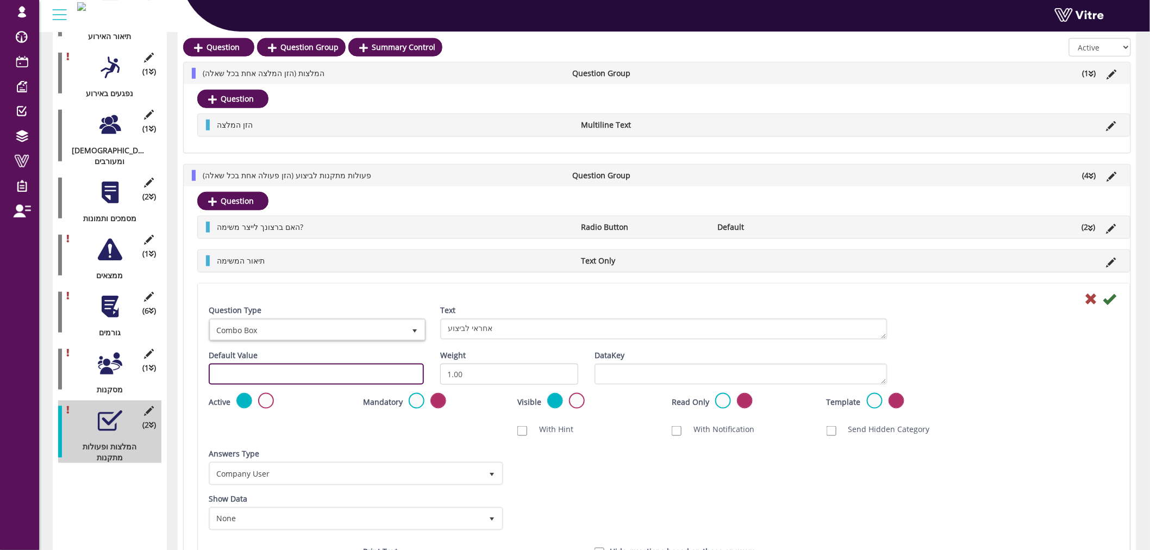
click at [317, 372] on input "text" at bounding box center [316, 373] width 215 height 21
click at [408, 448] on div "Answers Type Company User 5" at bounding box center [355, 466] width 292 height 37
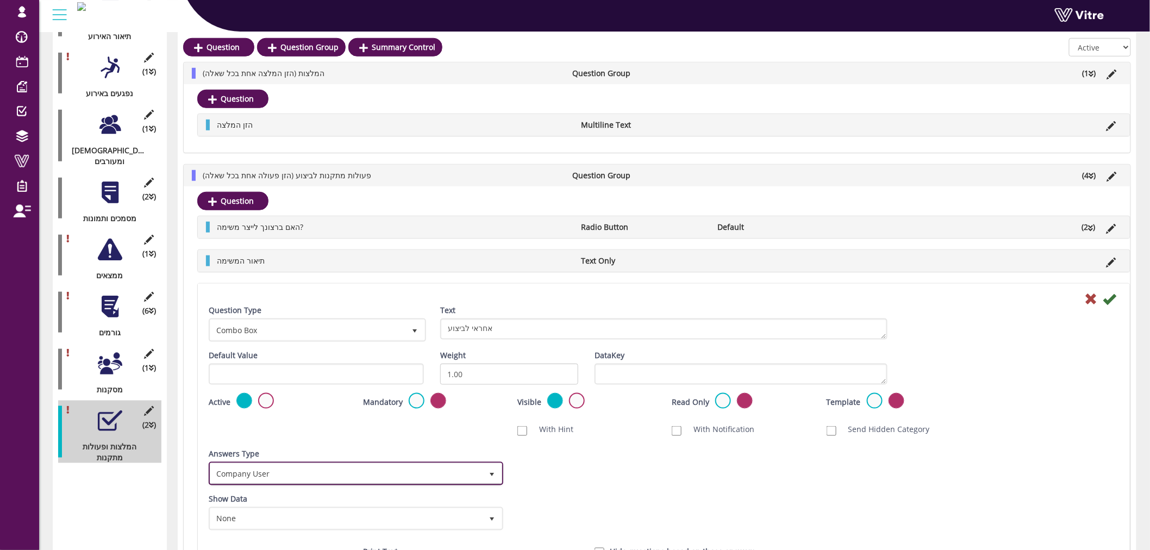
click at [397, 470] on span "Company User" at bounding box center [346, 473] width 272 height 20
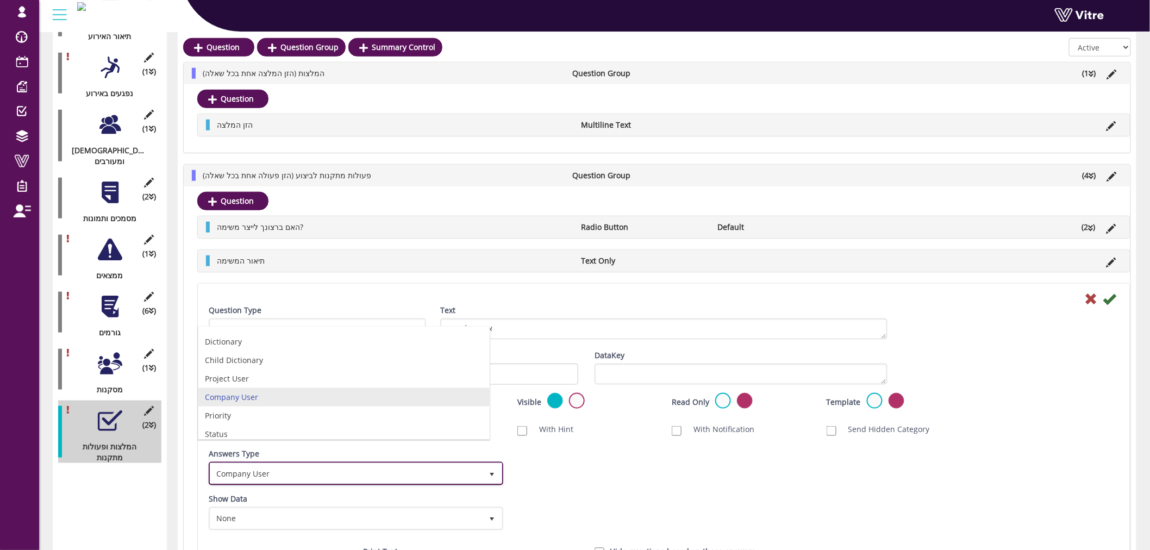
scroll to position [21, 0]
click at [595, 477] on div "Answers Type Company User 5 Answers Type Company User 5 Module Select Form Cont…" at bounding box center [663, 470] width 926 height 45
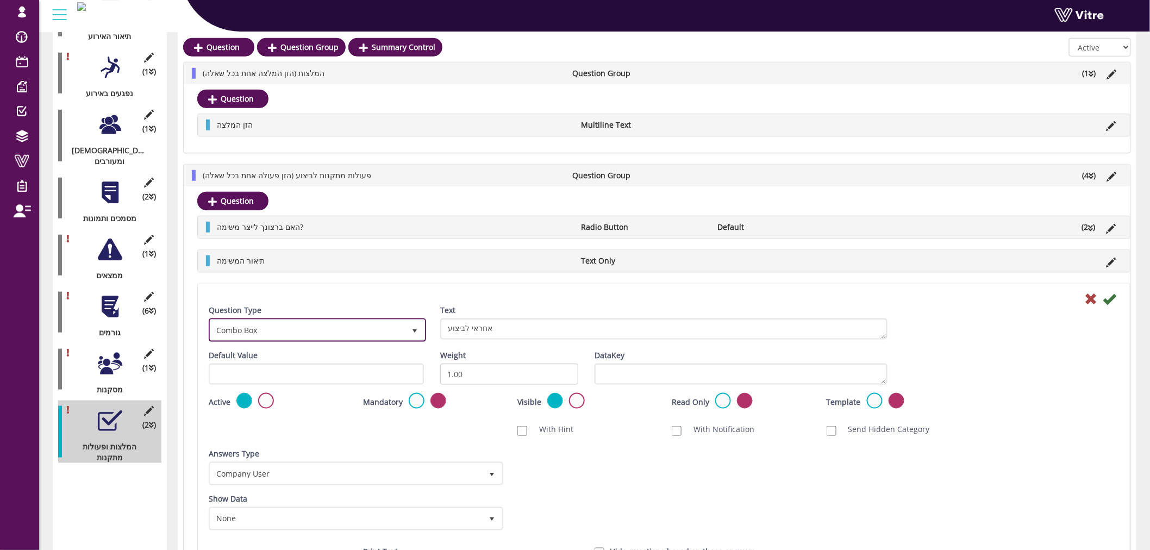
click at [368, 322] on span "Combo Box" at bounding box center [307, 330] width 195 height 20
click at [660, 187] on div "Question האם ברצונך לייצר משימה? Radio Button Default (2 ) Answer כן לא תיאור ה…" at bounding box center [657, 422] width 946 height 472
click at [1102, 174] on li at bounding box center [1111, 175] width 21 height 11
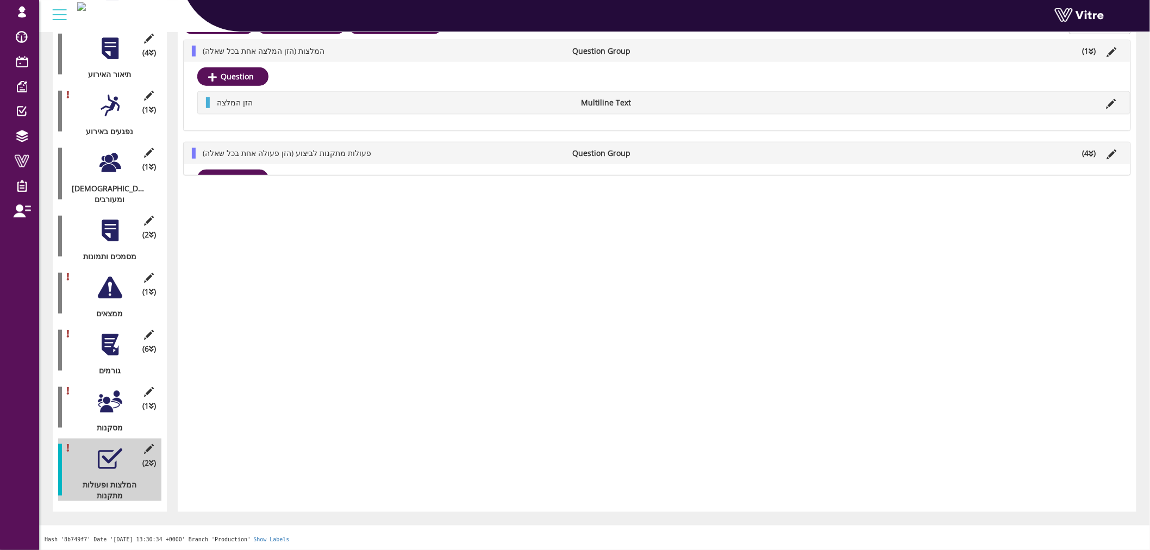
scroll to position [285, 0]
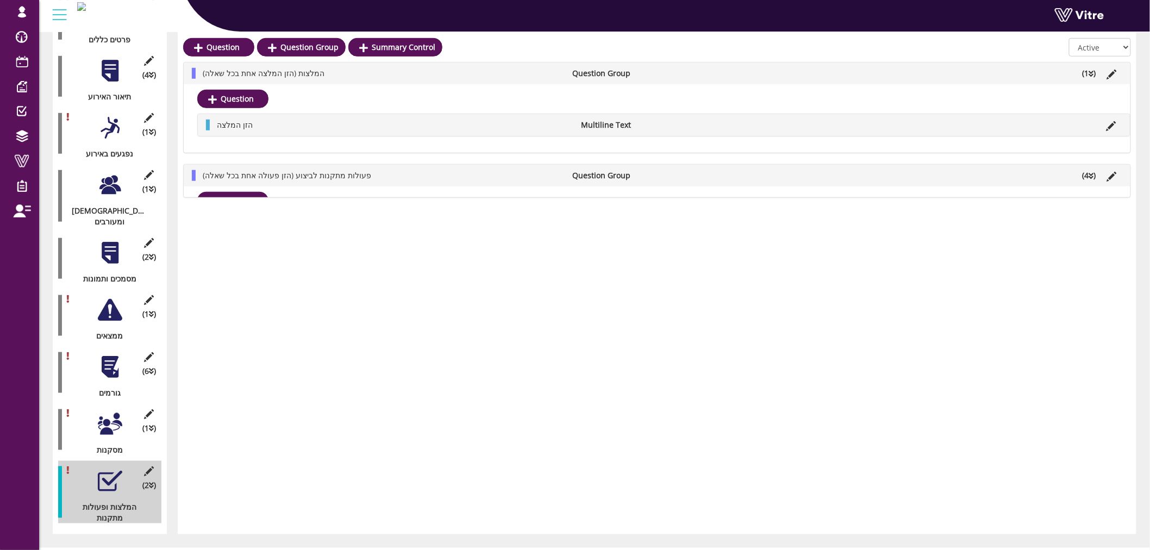
click at [1108, 175] on icon at bounding box center [1112, 177] width 10 height 10
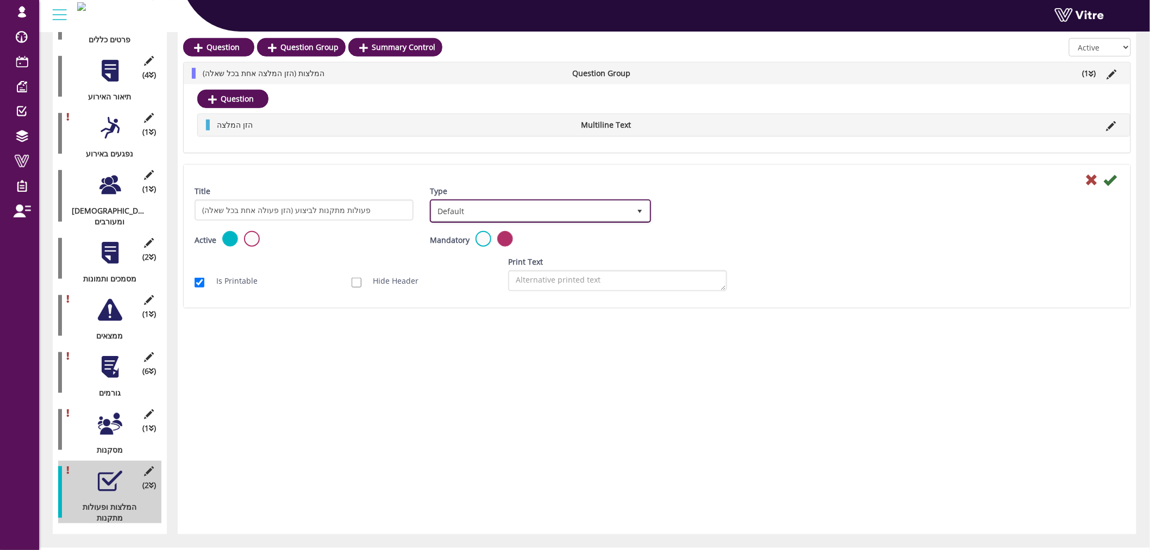
click at [511, 220] on span "Default" at bounding box center [540, 210] width 219 height 21
click at [492, 264] on li "Sub Action" at bounding box center [528, 262] width 218 height 18
click at [1107, 178] on icon at bounding box center [1109, 179] width 13 height 13
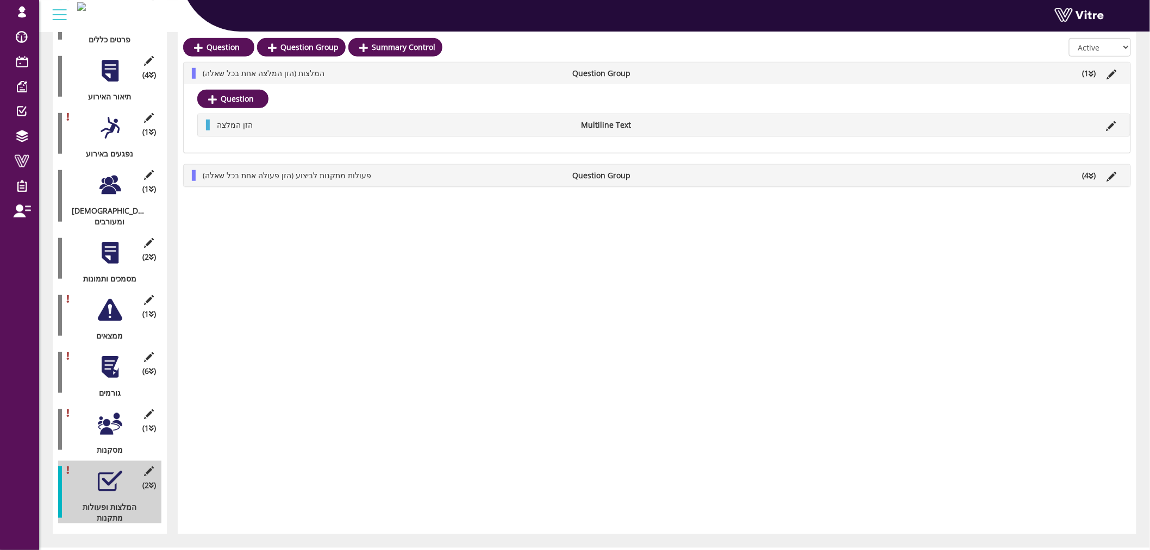
click at [1086, 178] on li "(4 )" at bounding box center [1089, 175] width 24 height 11
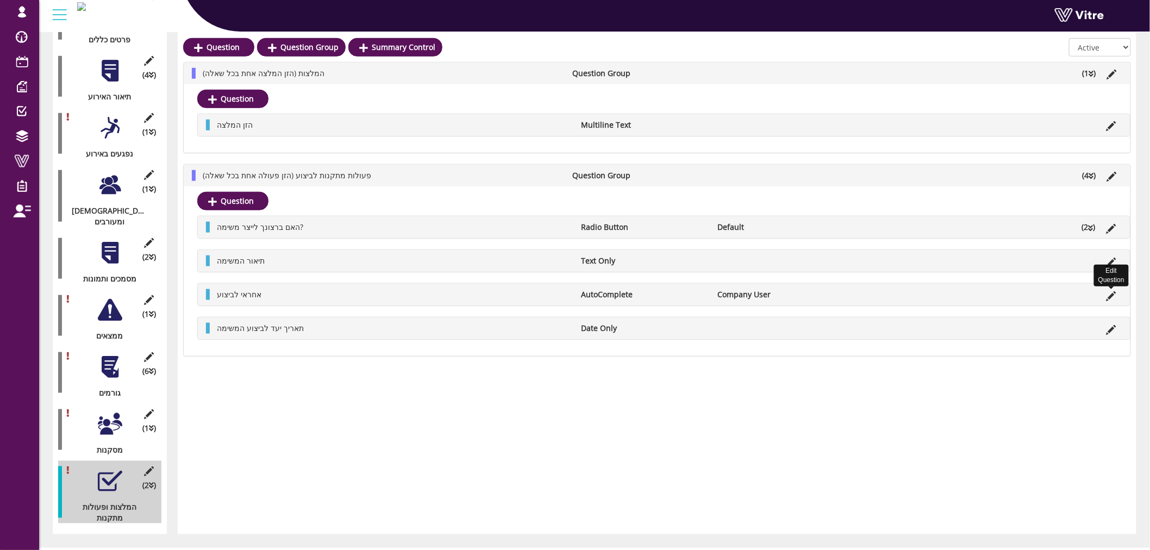
click at [1110, 296] on icon at bounding box center [1111, 296] width 10 height 10
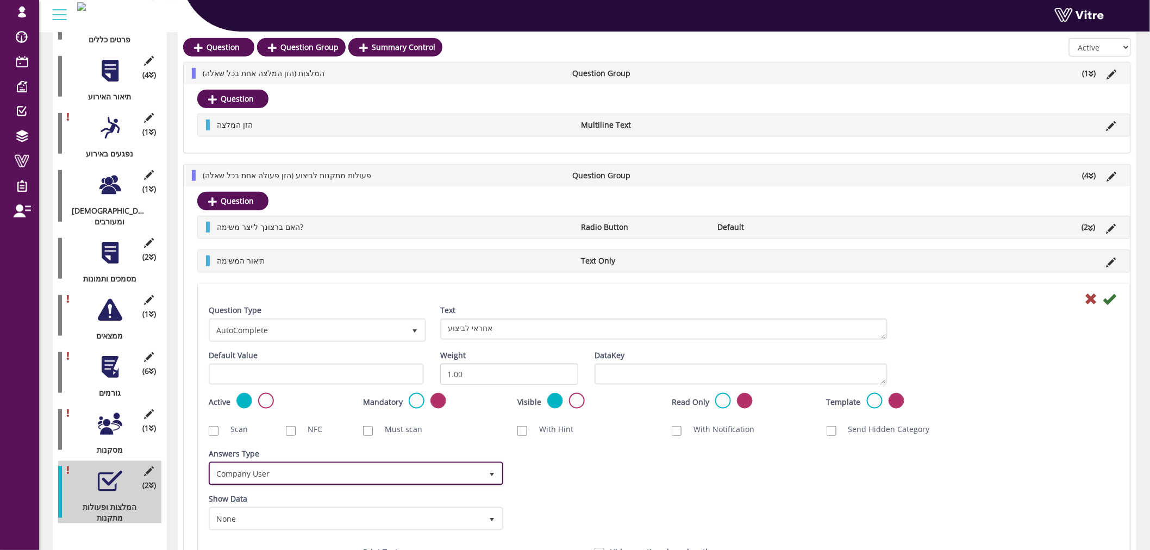
click at [279, 468] on span "Company User" at bounding box center [346, 473] width 272 height 20
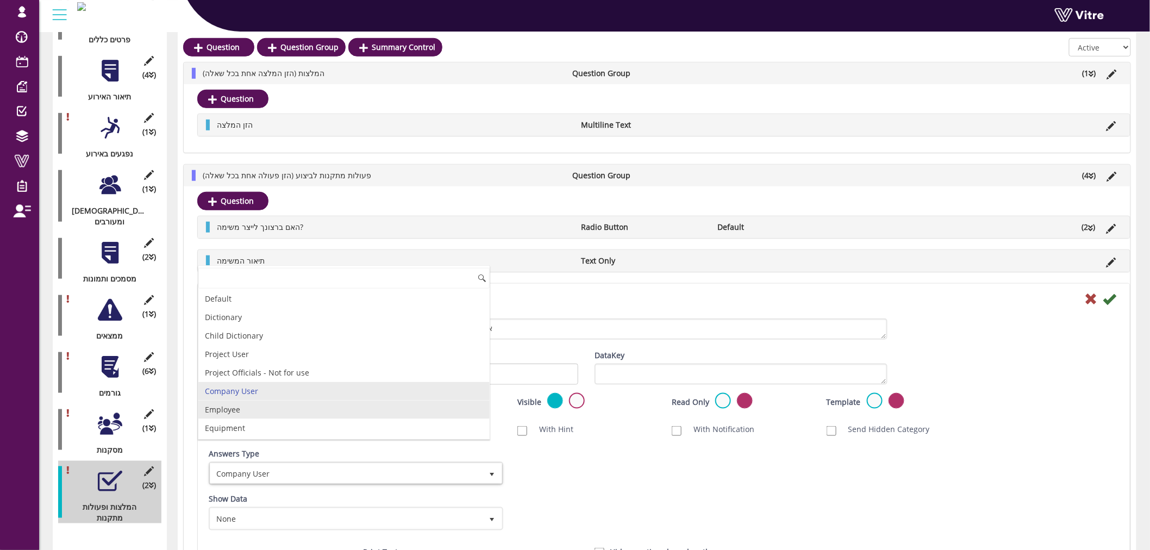
click at [288, 409] on li "Employee" at bounding box center [343, 409] width 291 height 18
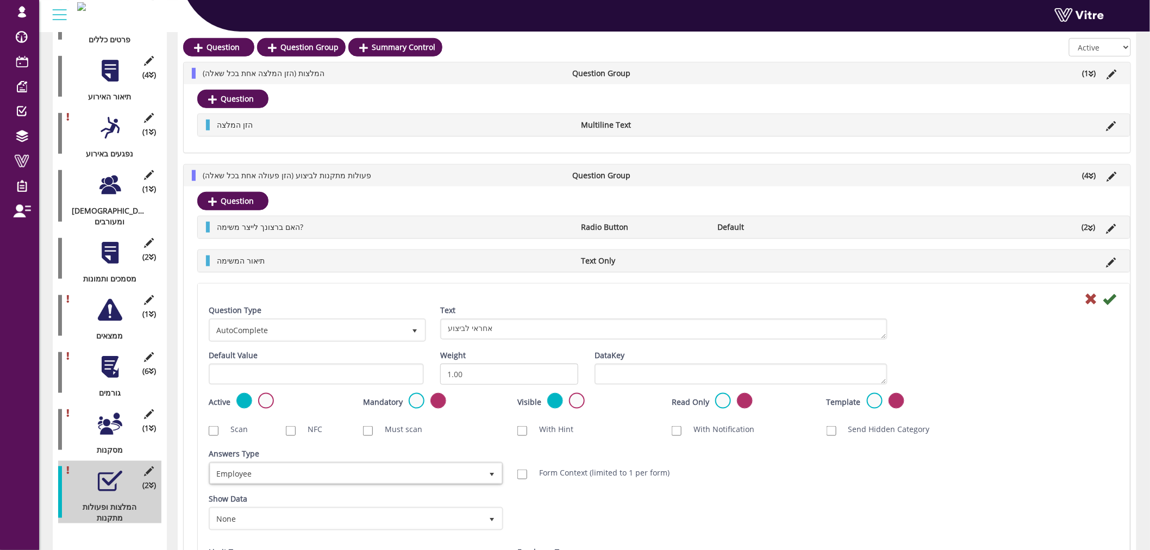
click at [749, 453] on div "Answers Type Company User 5 Answers Type Employee 6 Module Select Form Context …" at bounding box center [663, 470] width 926 height 45
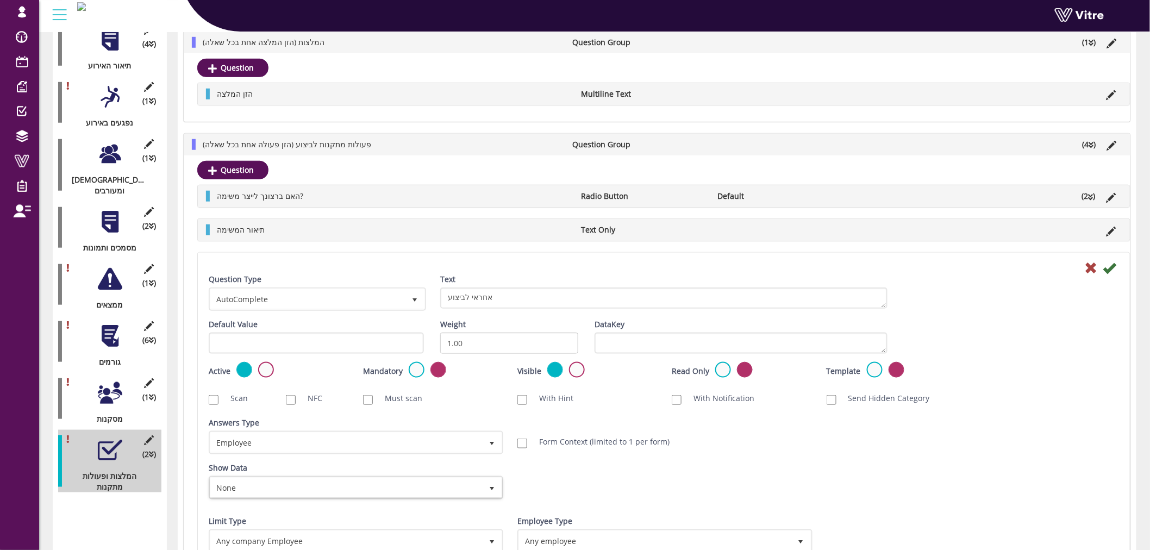
scroll to position [345, 0]
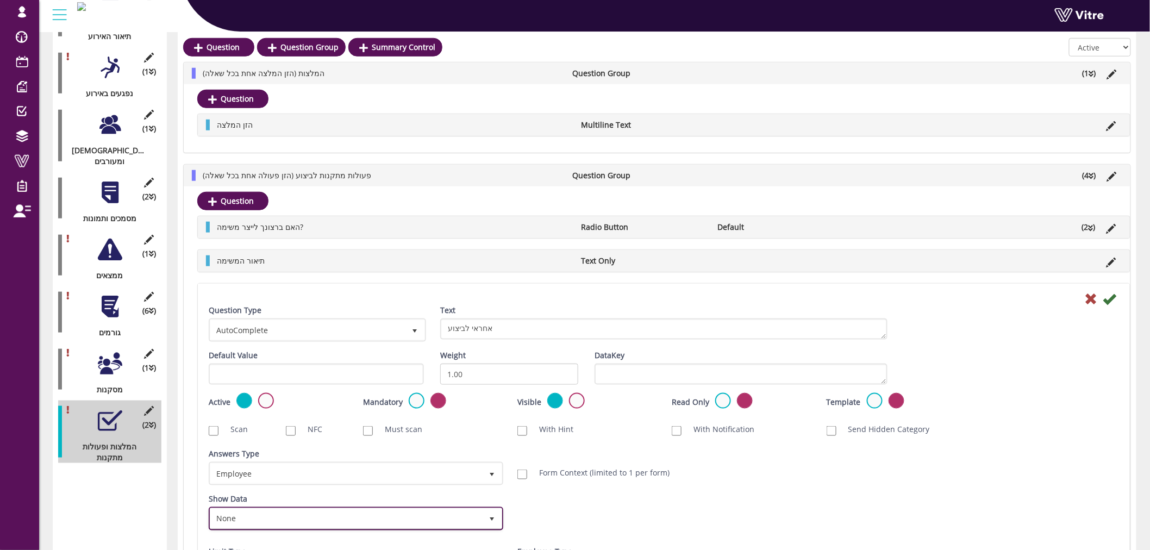
click at [410, 513] on span "None" at bounding box center [346, 519] width 272 height 20
click at [672, 481] on div "Form Context (limited to 1 per form)" at bounding box center [663, 473] width 309 height 22
click at [1114, 299] on icon at bounding box center [1109, 298] width 13 height 13
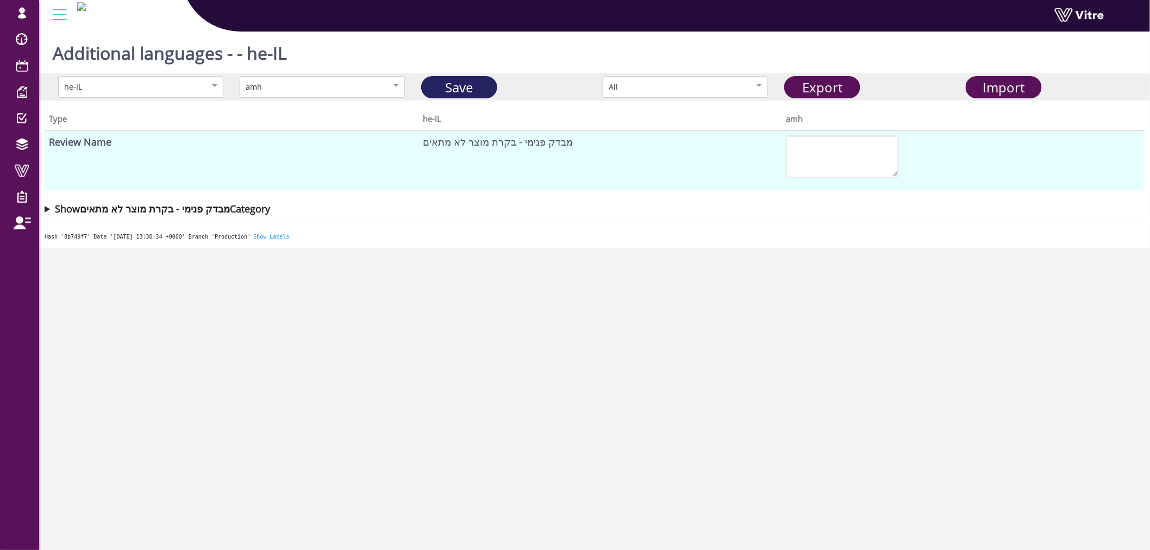
click at [486, 93] on link "Save" at bounding box center [459, 87] width 76 height 22
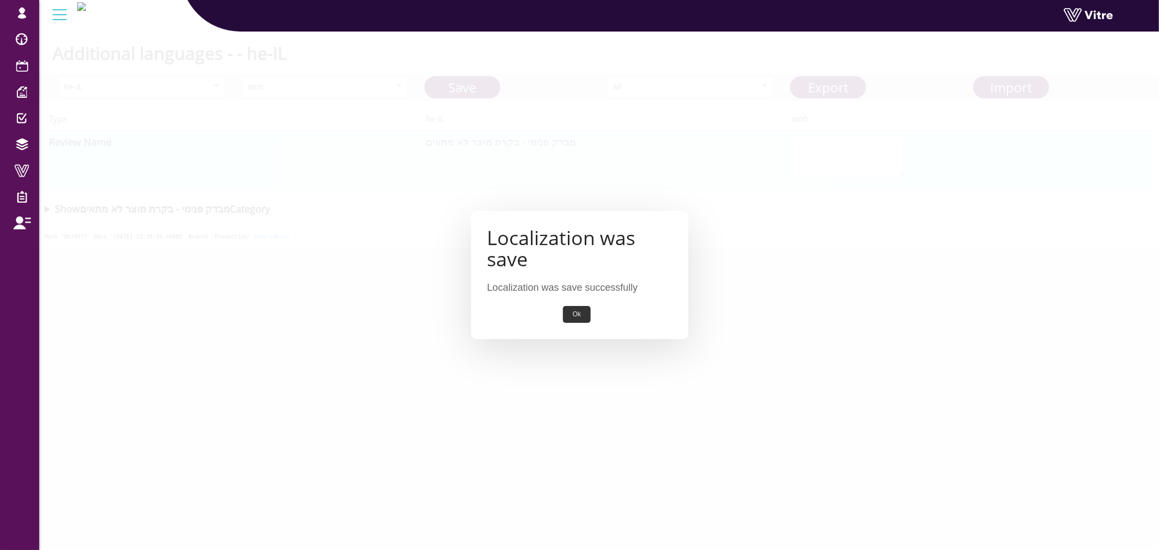
click at [570, 311] on button "Ok" at bounding box center [577, 314] width 28 height 17
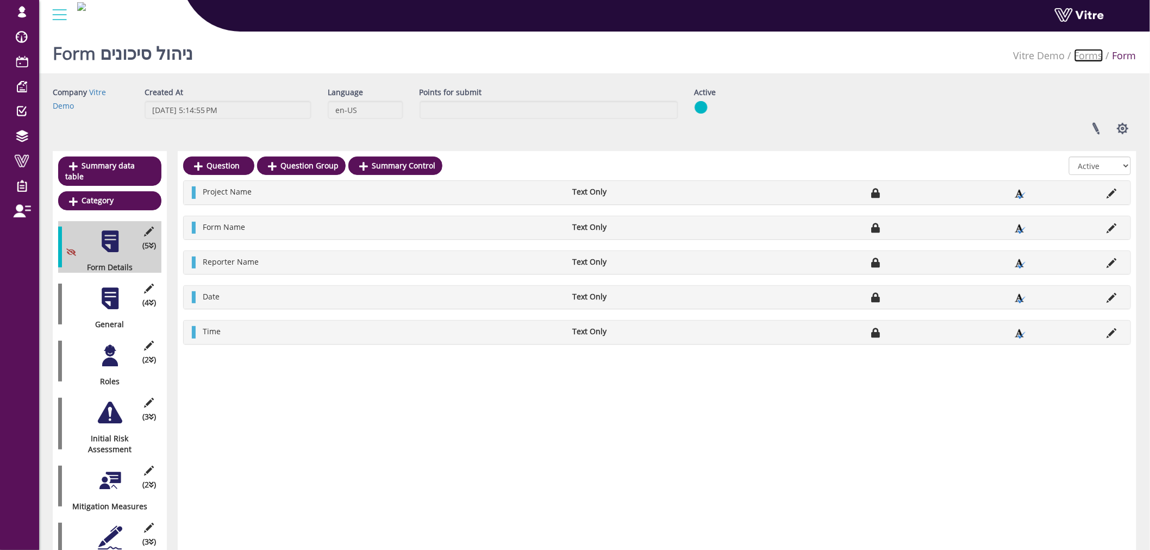
click at [1088, 53] on link "Forms" at bounding box center [1088, 55] width 29 height 13
drag, startPoint x: 1120, startPoint y: 136, endPoint x: 993, endPoint y: 122, distance: 127.9
click at [993, 122] on div "Linked Projects Set Users Manage Templates Clone Form Clone Form Category Addit…" at bounding box center [915, 128] width 458 height 29
click at [1130, 133] on button "button" at bounding box center [1122, 128] width 27 height 29
click at [1103, 225] on link "Additional languages" at bounding box center [1086, 225] width 99 height 14
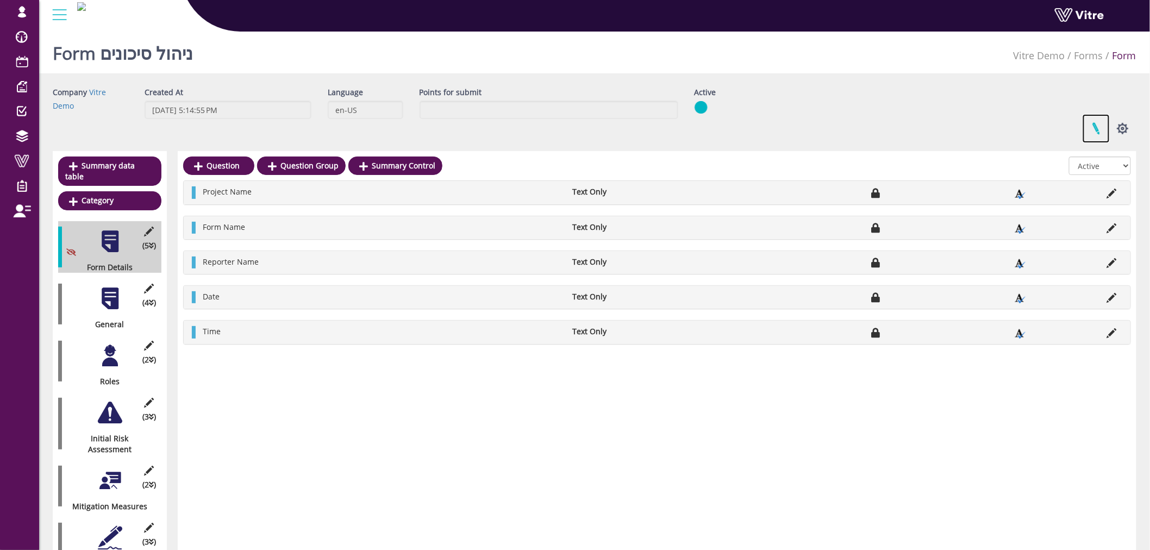
click at [1093, 134] on link at bounding box center [1095, 128] width 27 height 29
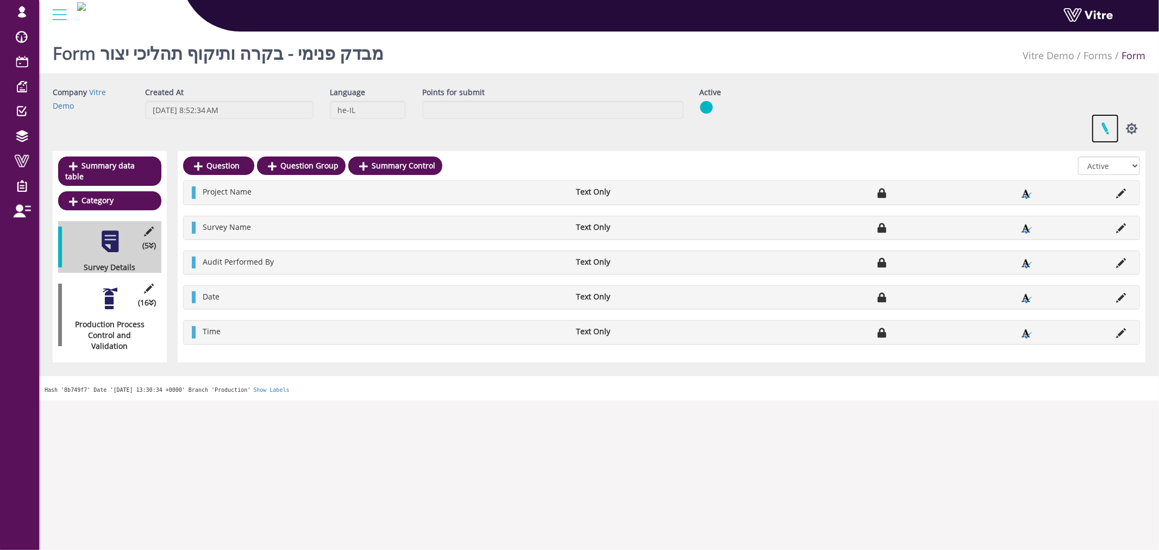
click at [1108, 130] on link at bounding box center [1104, 128] width 27 height 29
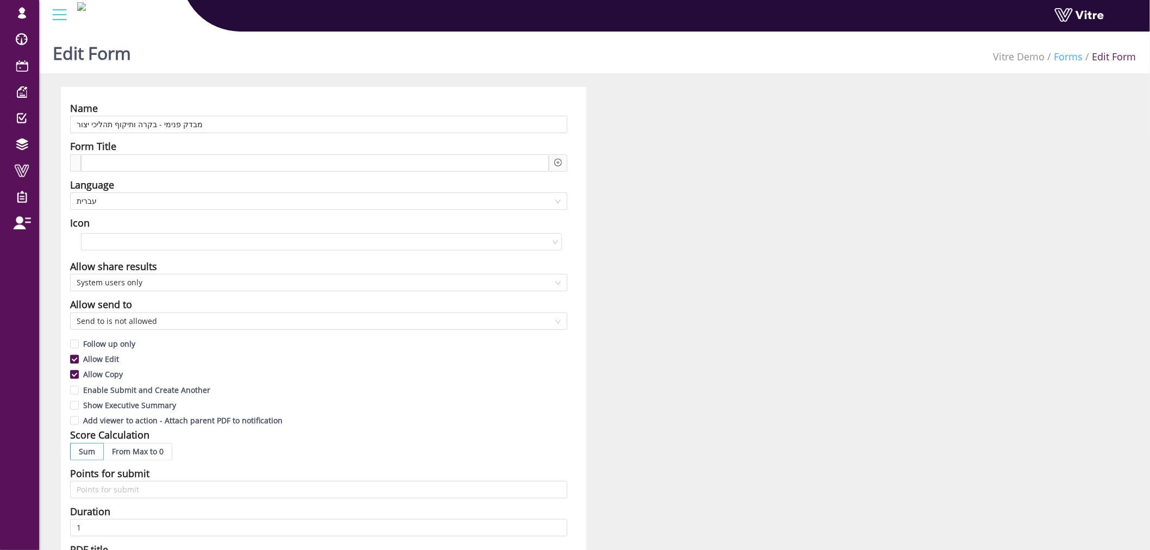
click at [1067, 55] on link "Forms" at bounding box center [1068, 56] width 29 height 13
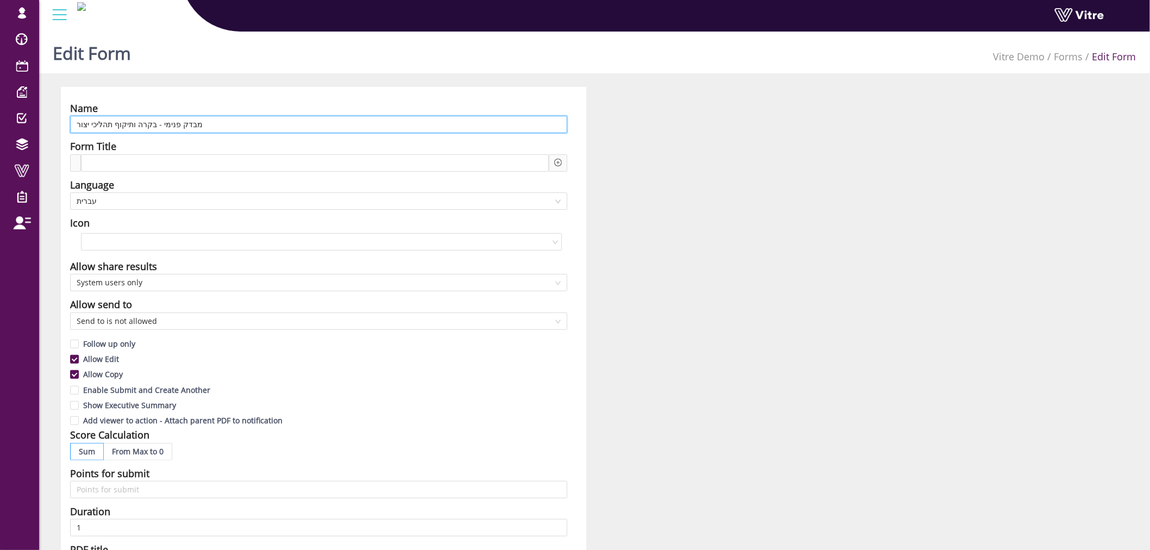
click at [215, 118] on input "מבדק פנימי - בקרה ותיקוף תהליכי יצור" at bounding box center [318, 124] width 497 height 17
paste input "Internal Audit – Nonconforming Product Control"
type input "Internal Audit – Nonconforming Product Control"
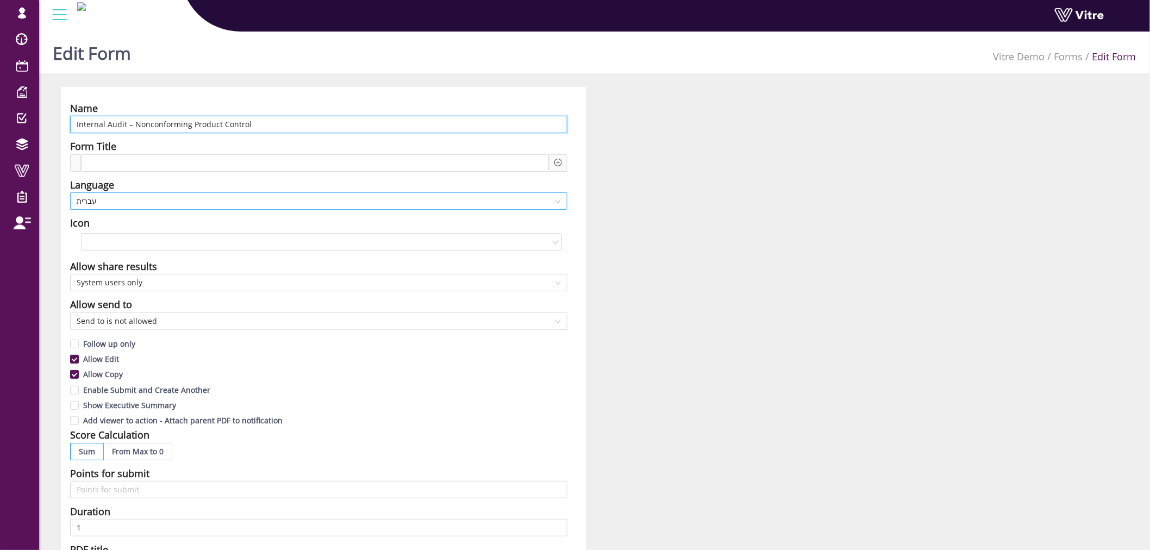
click at [189, 203] on span "עברית" at bounding box center [319, 201] width 484 height 16
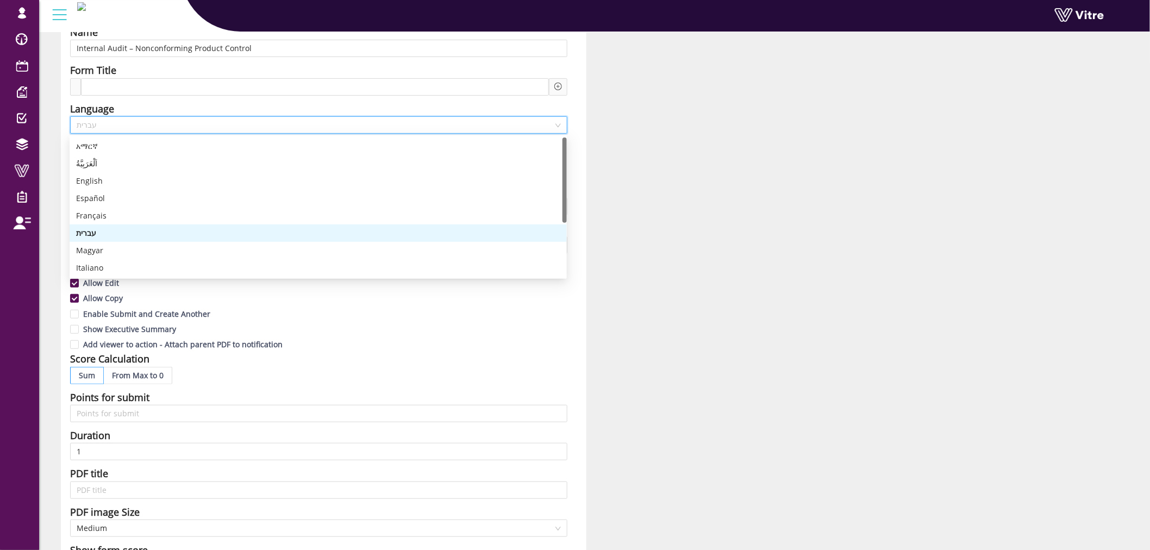
scroll to position [60, 0]
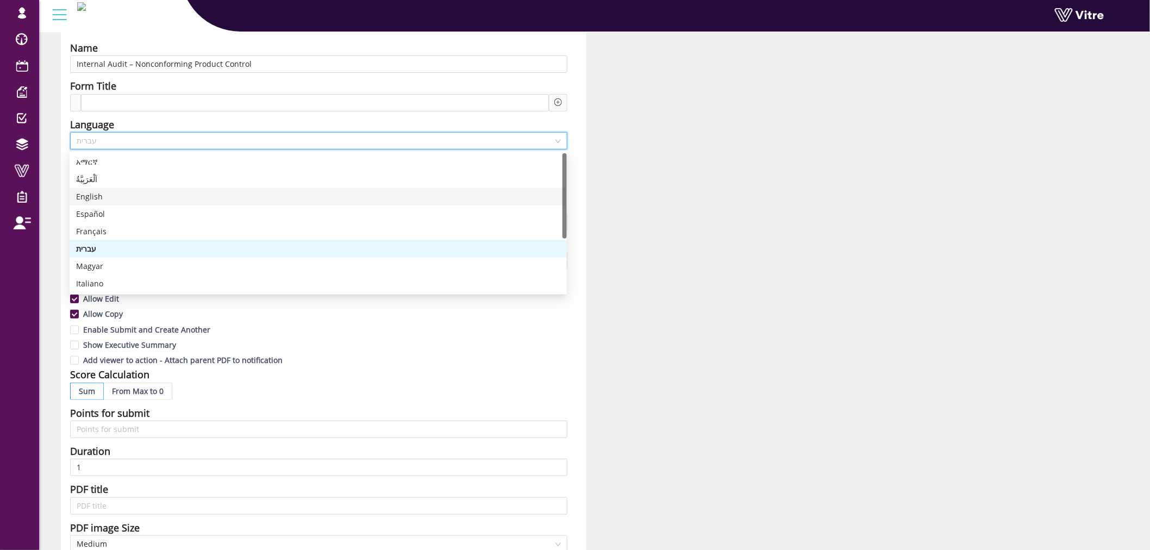
click at [115, 193] on div "English" at bounding box center [318, 197] width 484 height 12
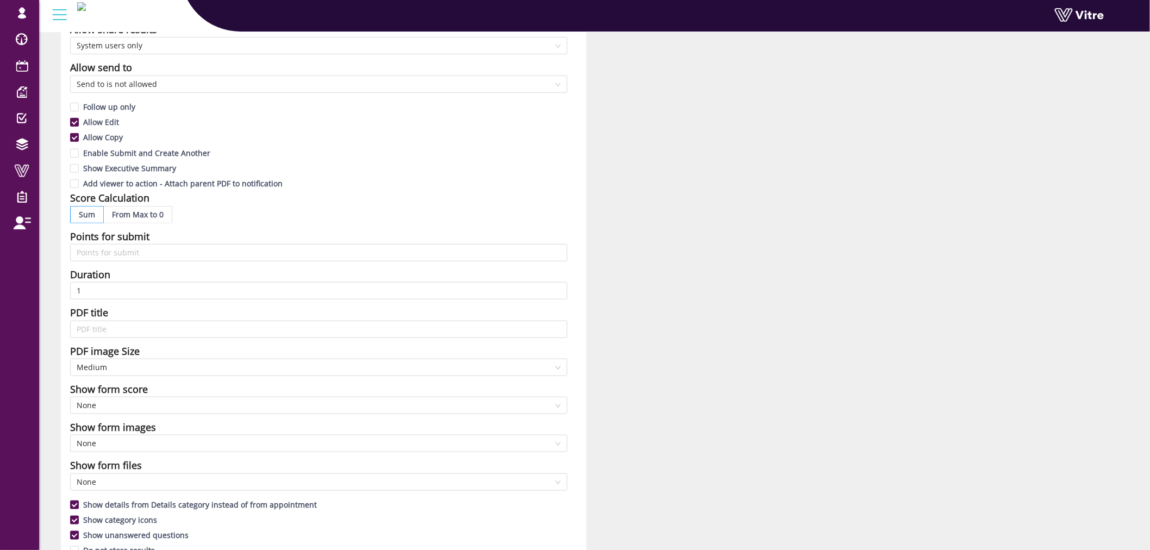
scroll to position [362, 0]
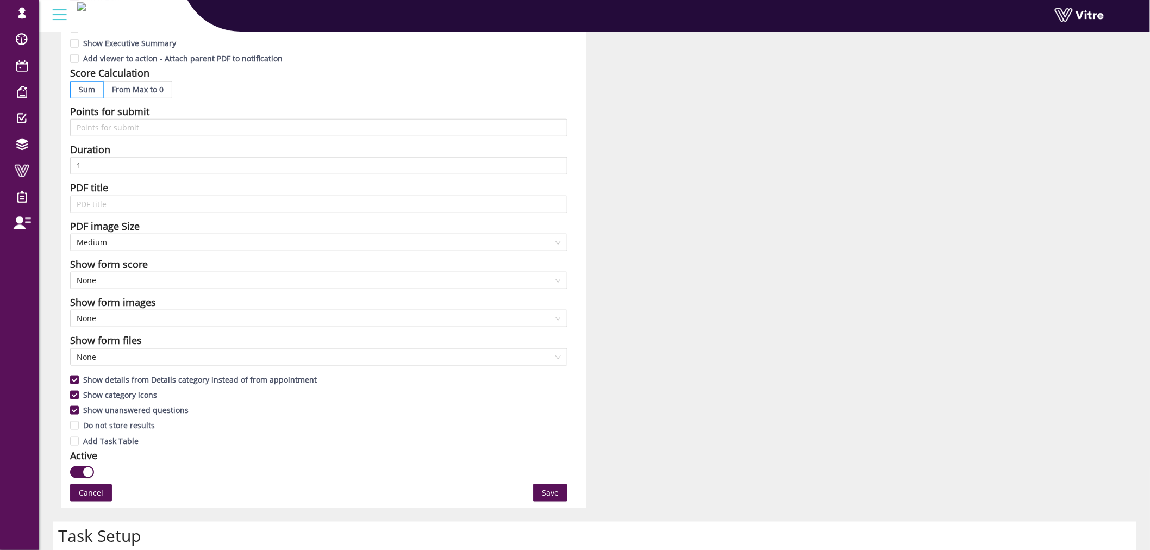
click at [545, 487] on span "Save" at bounding box center [550, 493] width 17 height 12
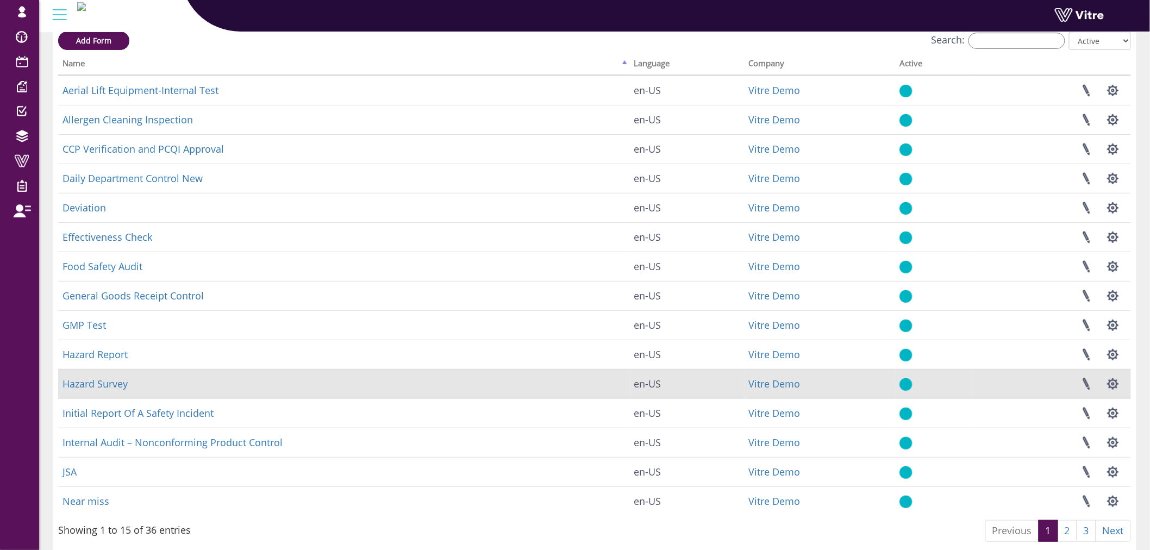
scroll to position [101, 0]
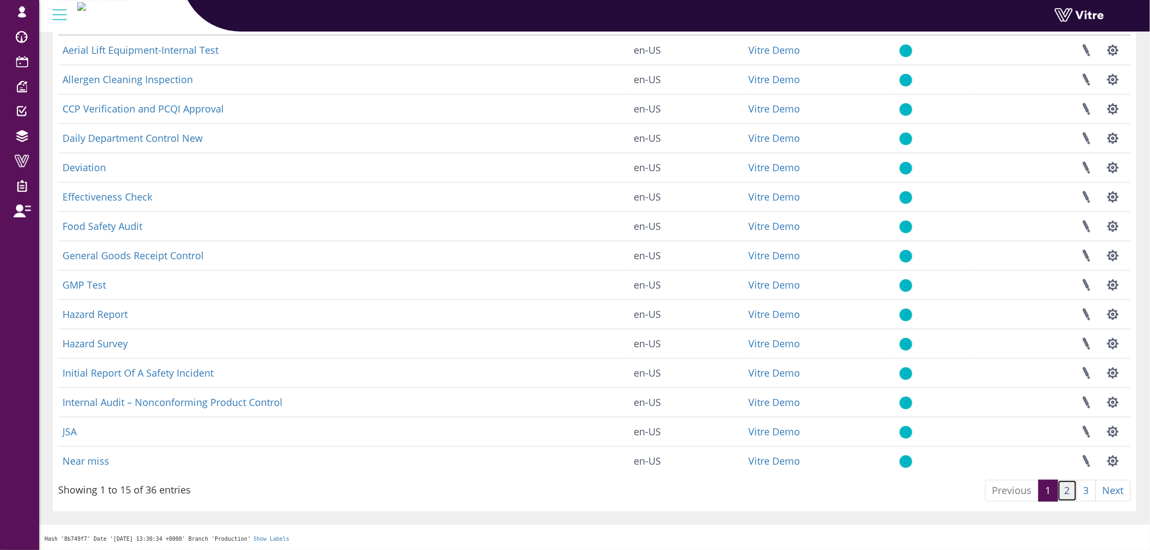
click at [1074, 490] on link "2" at bounding box center [1067, 491] width 20 height 22
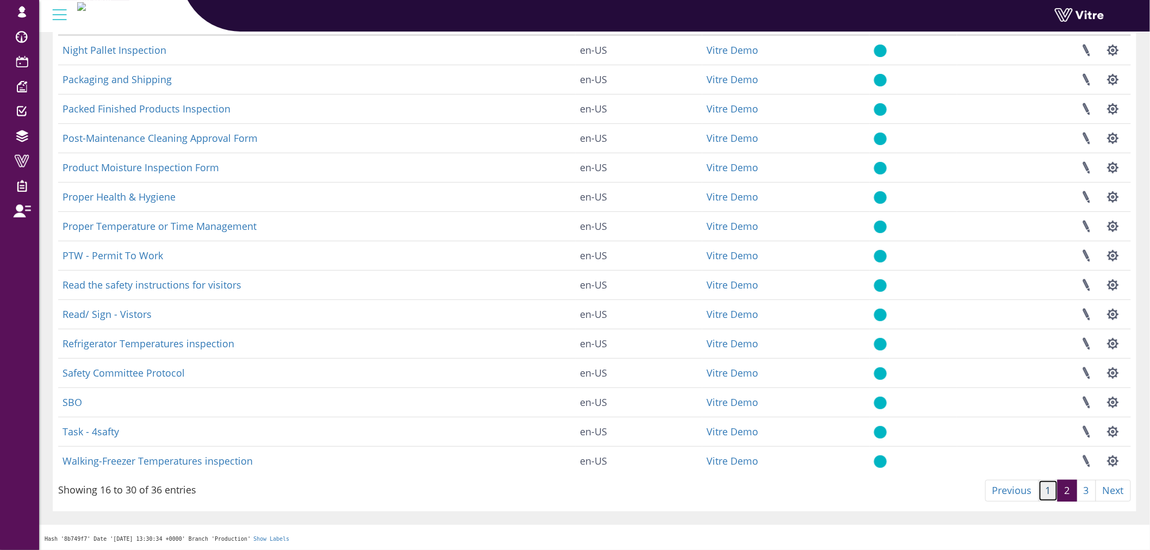
click at [1046, 493] on link "1" at bounding box center [1048, 491] width 20 height 22
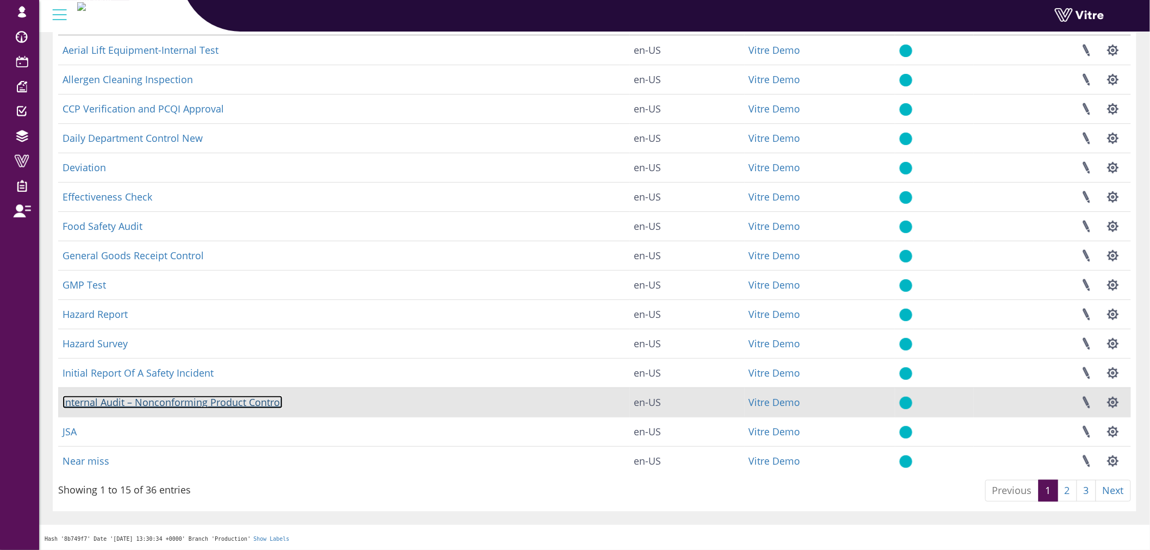
click at [156, 400] on link "Internal Audit – Nonconforming Product Control" at bounding box center [172, 402] width 220 height 13
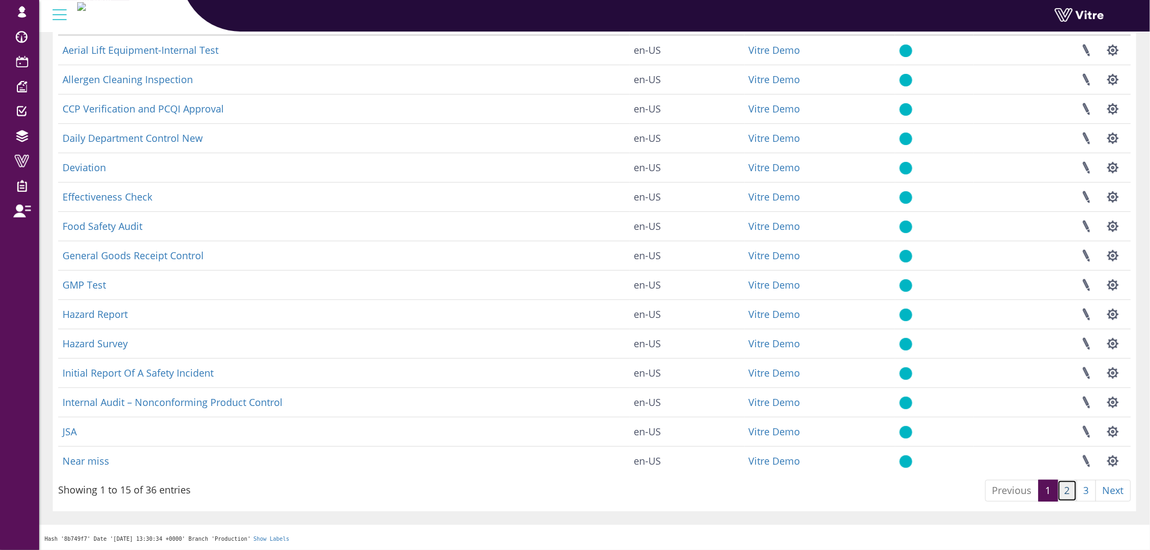
click at [1070, 487] on link "2" at bounding box center [1067, 491] width 20 height 22
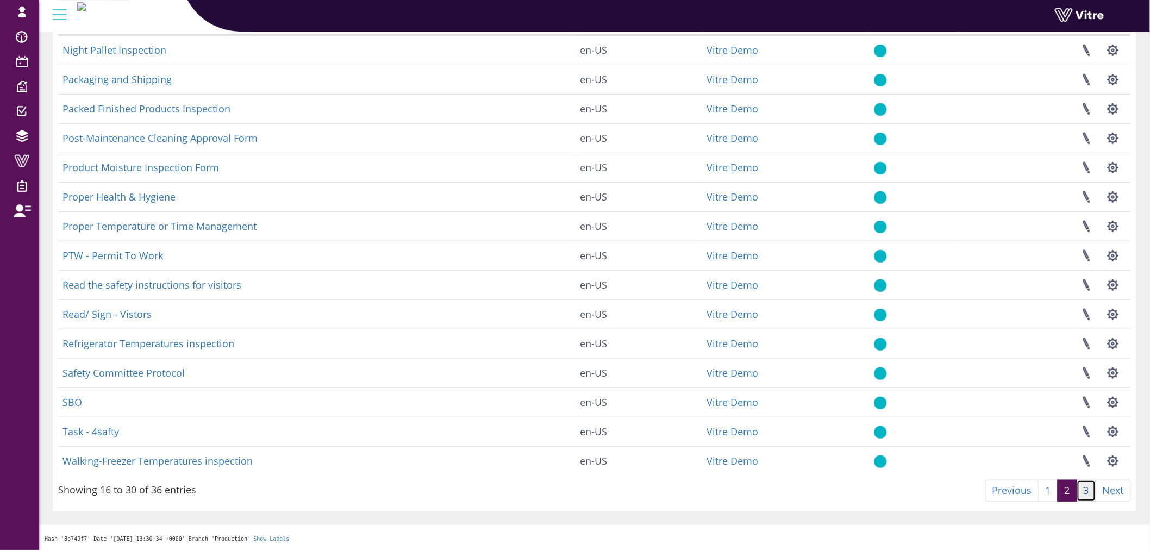
click at [1088, 492] on link "3" at bounding box center [1086, 491] width 20 height 22
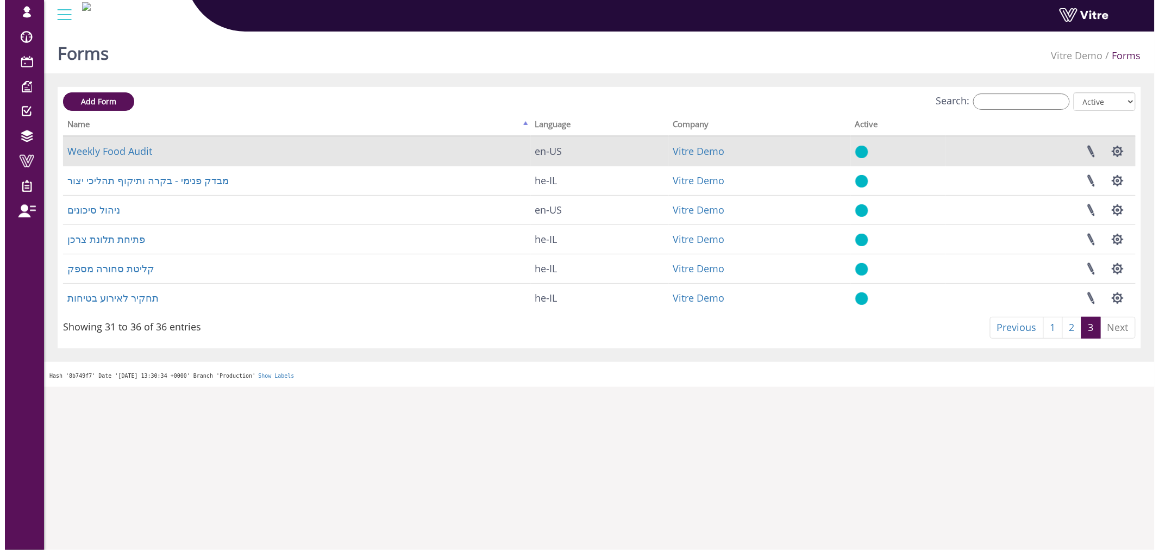
scroll to position [0, 0]
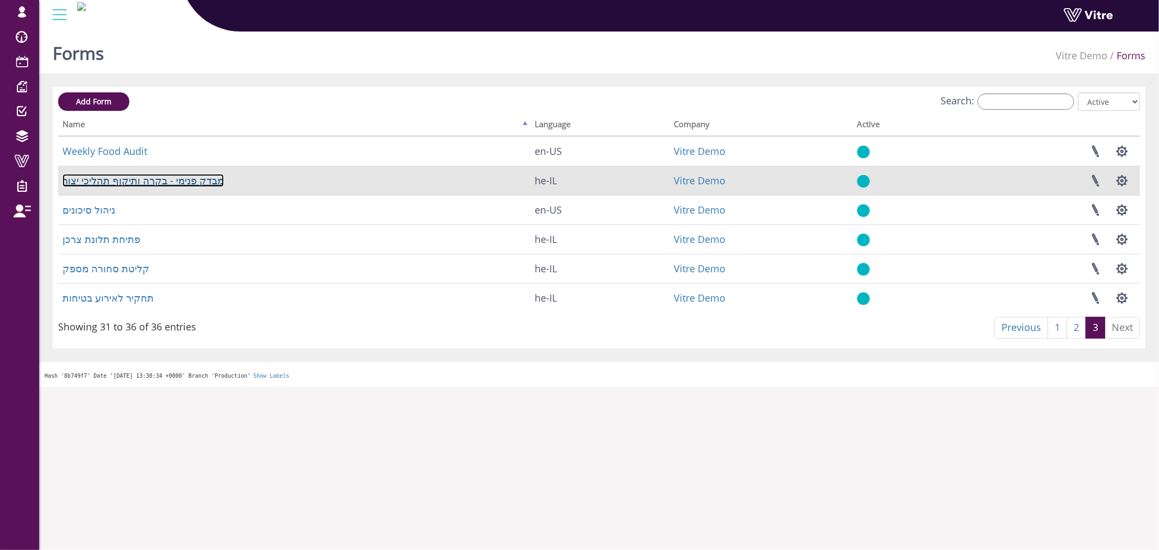
click at [197, 183] on link "מבדק פנימי - בקרה ותיקוף תהליכי יצור" at bounding box center [142, 180] width 161 height 13
click at [1123, 180] on button "button" at bounding box center [1121, 180] width 27 height 29
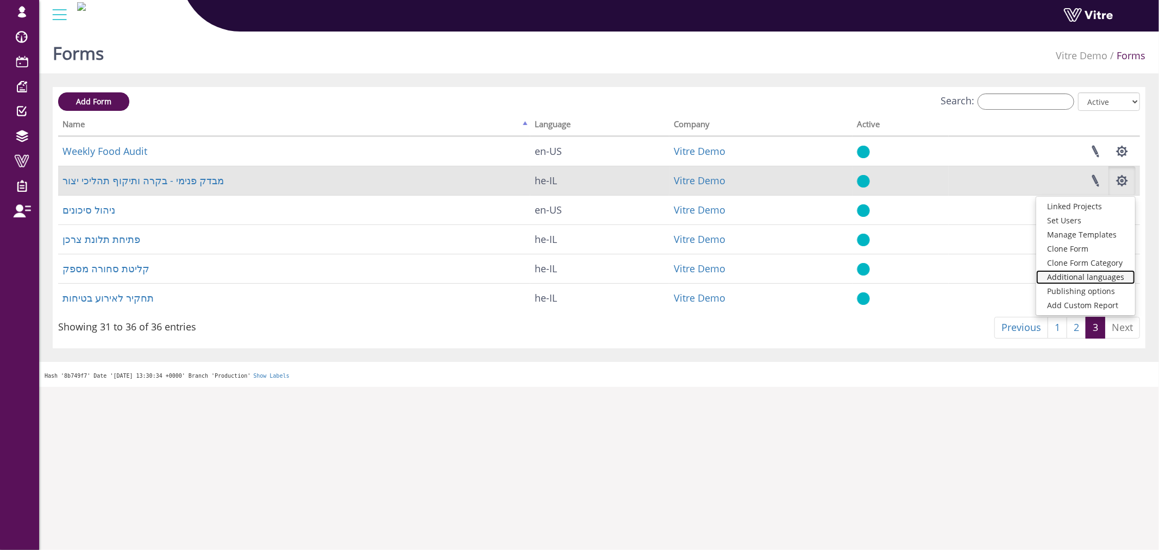
click at [1087, 272] on link "Additional languages" at bounding box center [1085, 277] width 99 height 14
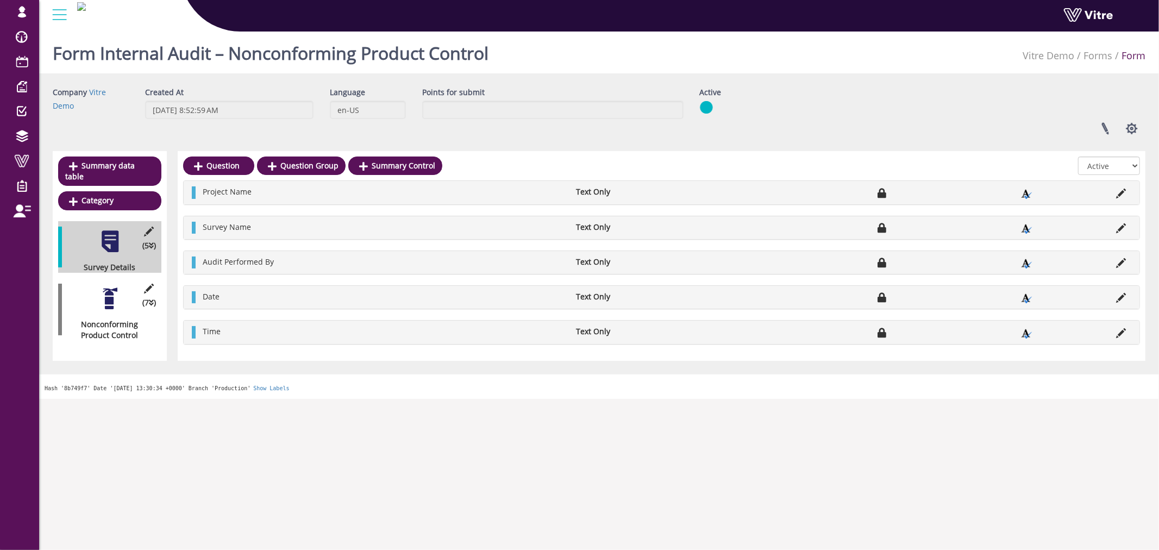
click at [110, 288] on div at bounding box center [110, 298] width 24 height 24
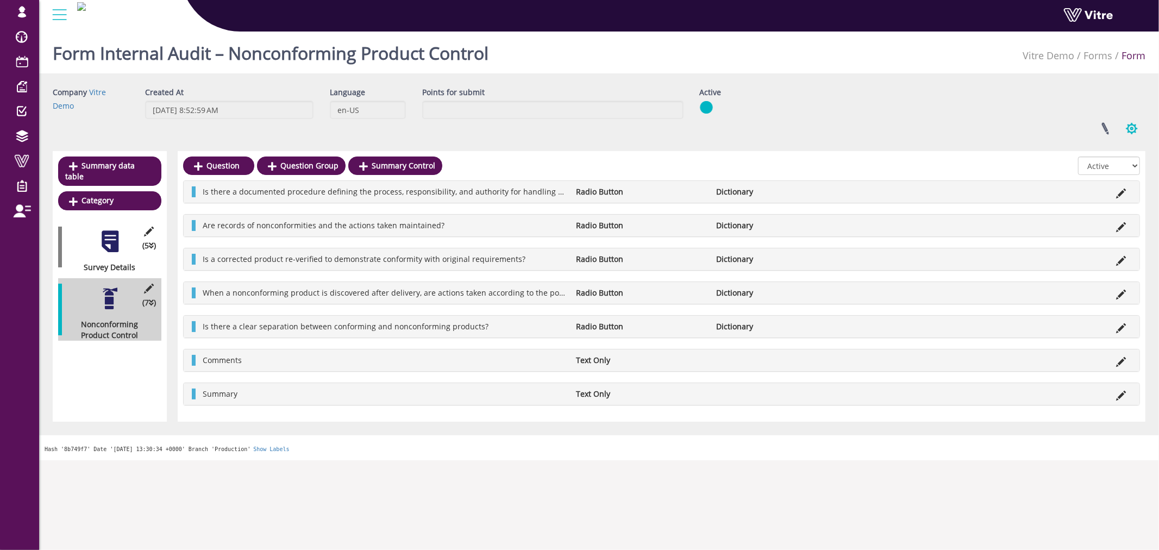
click at [1131, 134] on button "button" at bounding box center [1131, 128] width 27 height 29
click at [1104, 224] on link "Additional languages" at bounding box center [1095, 225] width 99 height 14
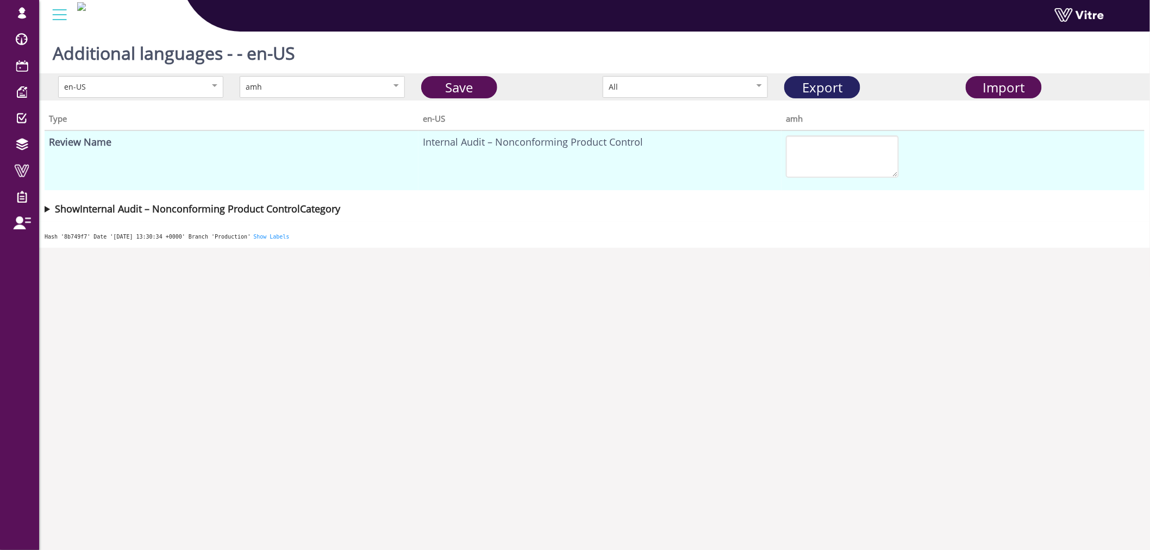
click at [812, 92] on link "Export" at bounding box center [822, 87] width 76 height 22
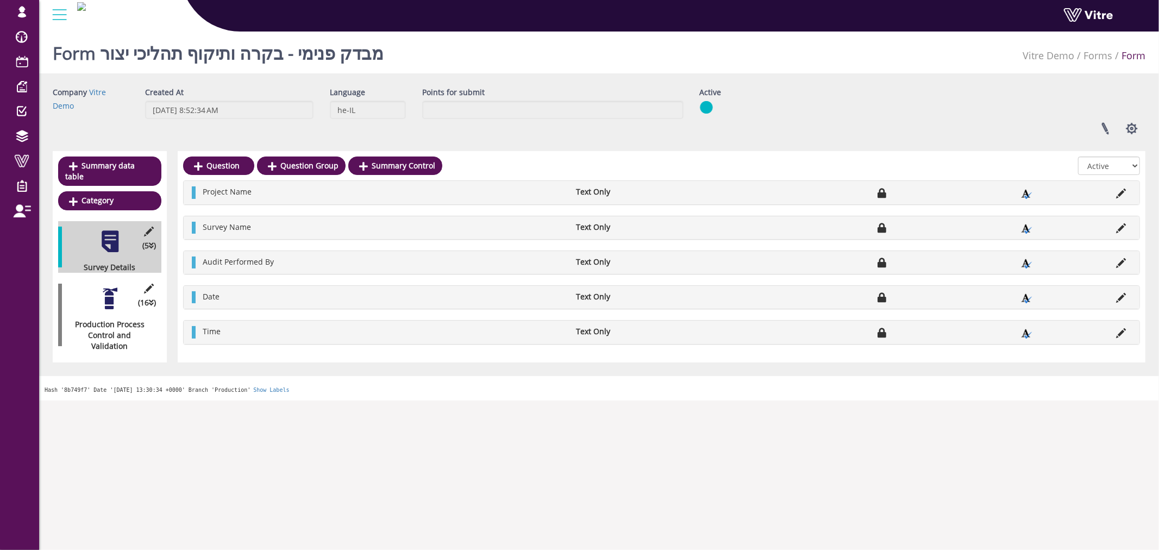
click at [104, 299] on div at bounding box center [110, 298] width 24 height 24
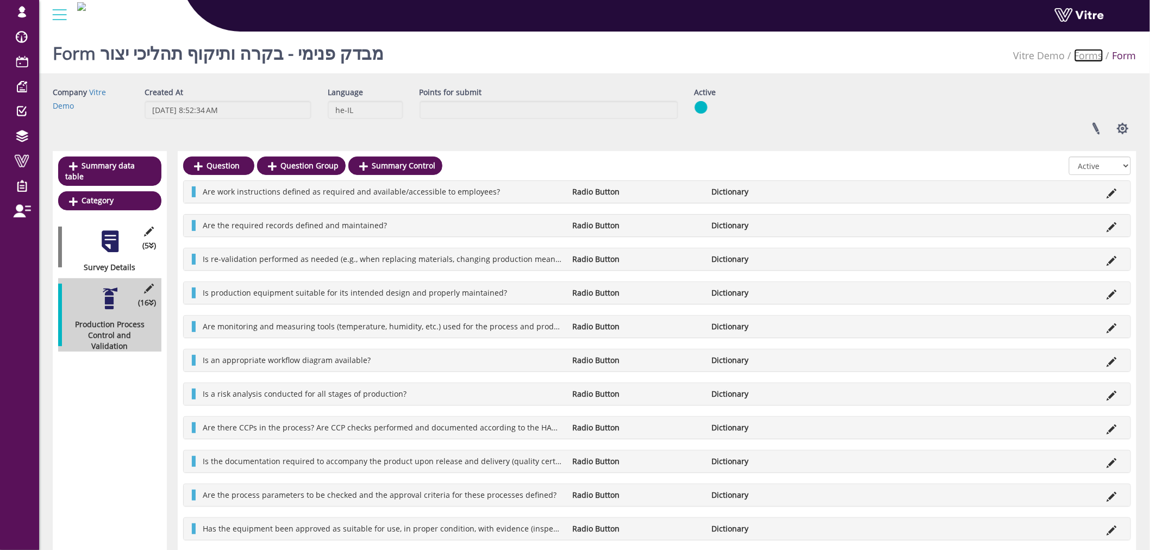
click at [1088, 56] on link "Forms" at bounding box center [1088, 55] width 29 height 13
click at [1090, 57] on link "Forms" at bounding box center [1088, 55] width 29 height 13
click at [1099, 129] on link at bounding box center [1095, 128] width 27 height 29
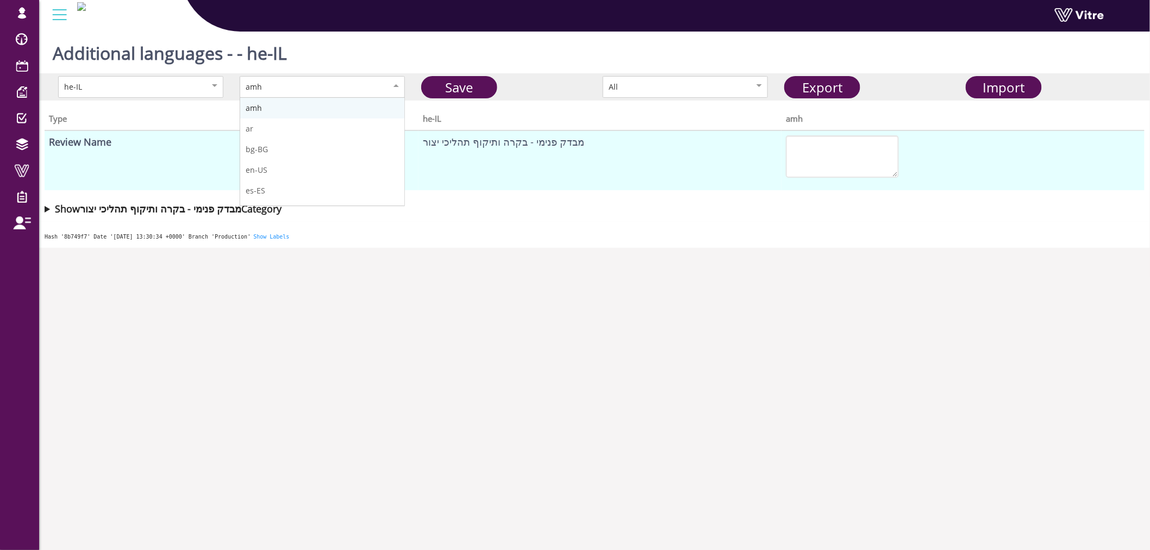
click at [267, 85] on div "amh" at bounding box center [311, 87] width 130 height 12
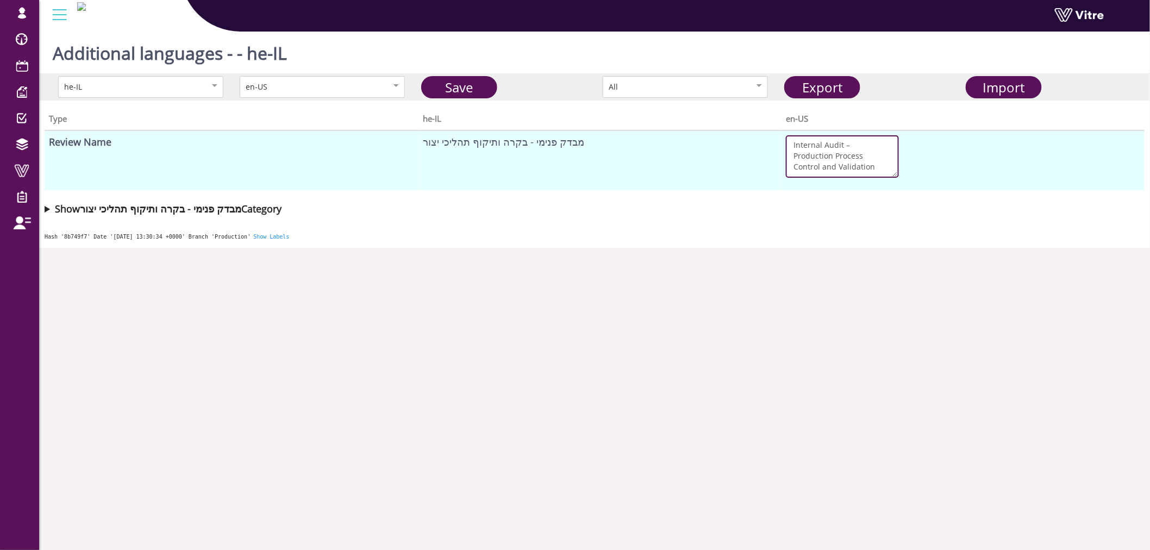
click at [832, 153] on textarea "Internal Audit – Production Process Control and Validation" at bounding box center [842, 156] width 113 height 42
click at [858, 222] on div "Hash '8b749f7' Date '[DATE] 13:30:34 +0000' Branch 'Production' Show Labels" at bounding box center [594, 235] width 1111 height 26
click at [830, 163] on textarea "Internal Audit – Production Process Control and Validation" at bounding box center [842, 156] width 113 height 42
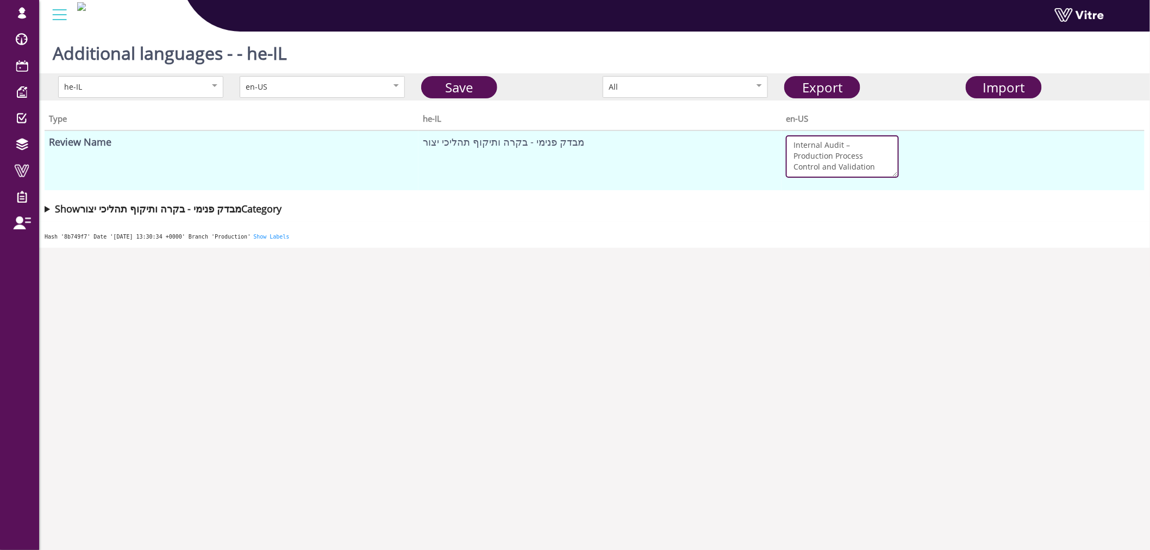
click at [830, 163] on textarea "Internal Audit – Production Process Control and Validation" at bounding box center [842, 156] width 113 height 42
type textarea "Internal Audit – Production Process Control and Validation"
click at [837, 82] on link "Export" at bounding box center [822, 87] width 76 height 22
click at [836, 158] on textarea "Internal Audit – Production Process Control and Validation" at bounding box center [842, 156] width 113 height 42
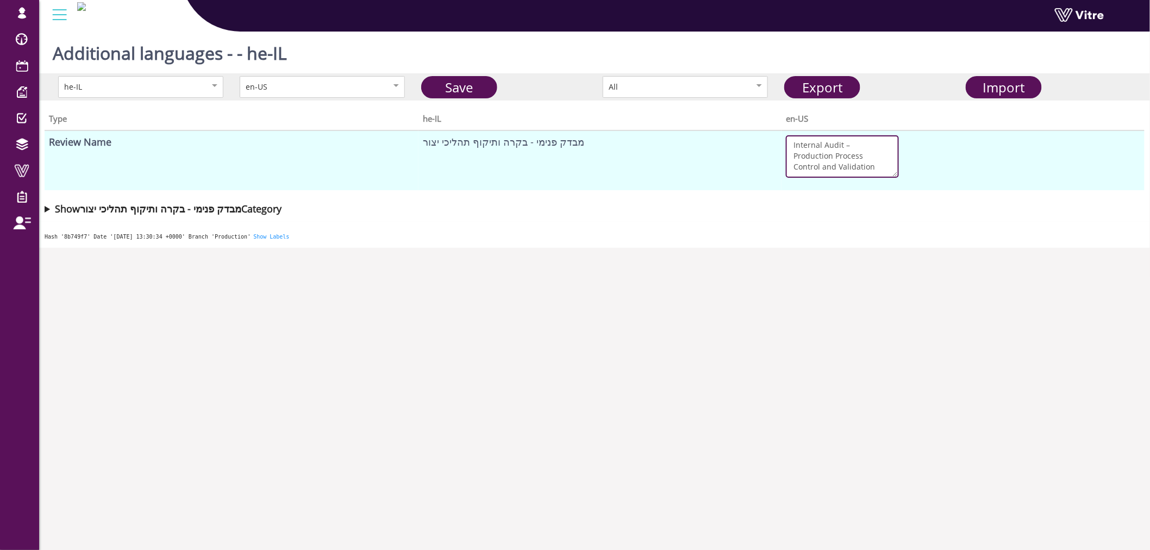
click at [836, 158] on textarea "Internal Audit – Production Process Control and Validation" at bounding box center [842, 156] width 113 height 42
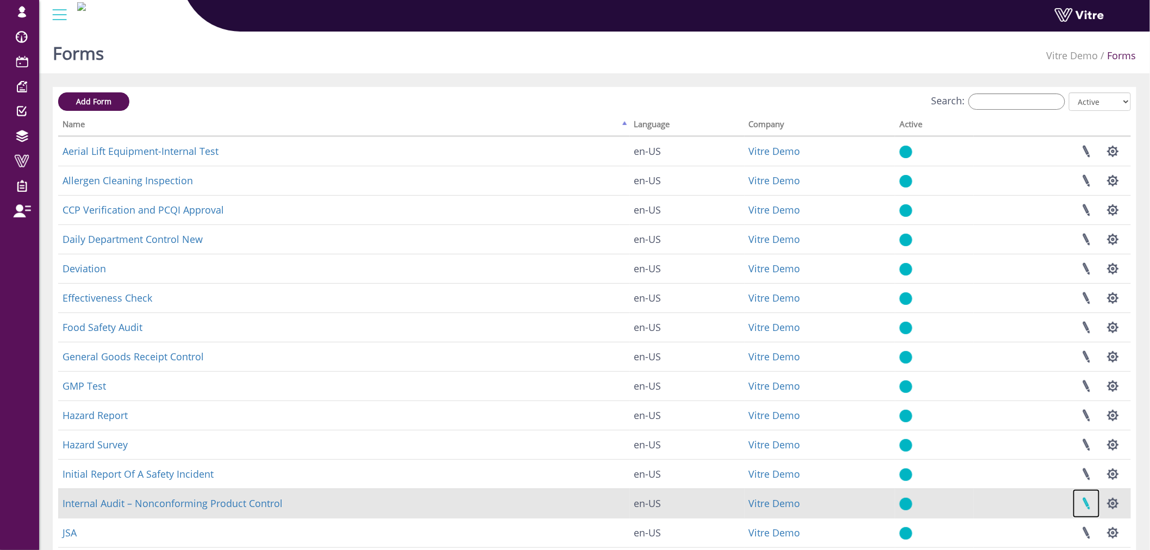
click at [1089, 507] on link at bounding box center [1085, 503] width 27 height 29
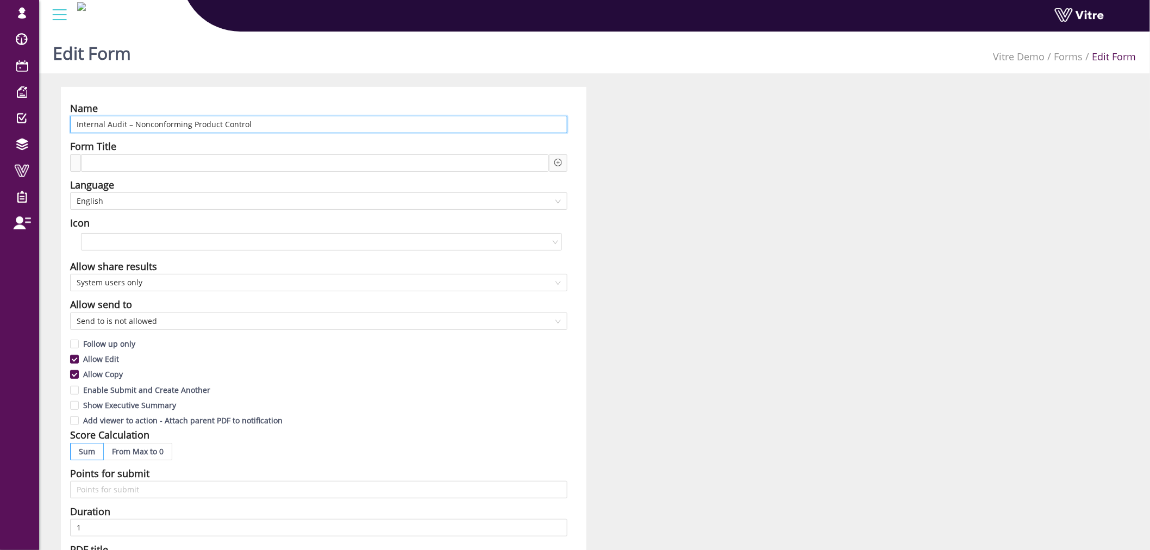
click at [252, 129] on input "Internal Audit – Nonconforming Product Control" at bounding box center [318, 124] width 497 height 17
paste input "Production Process Control and Validation"
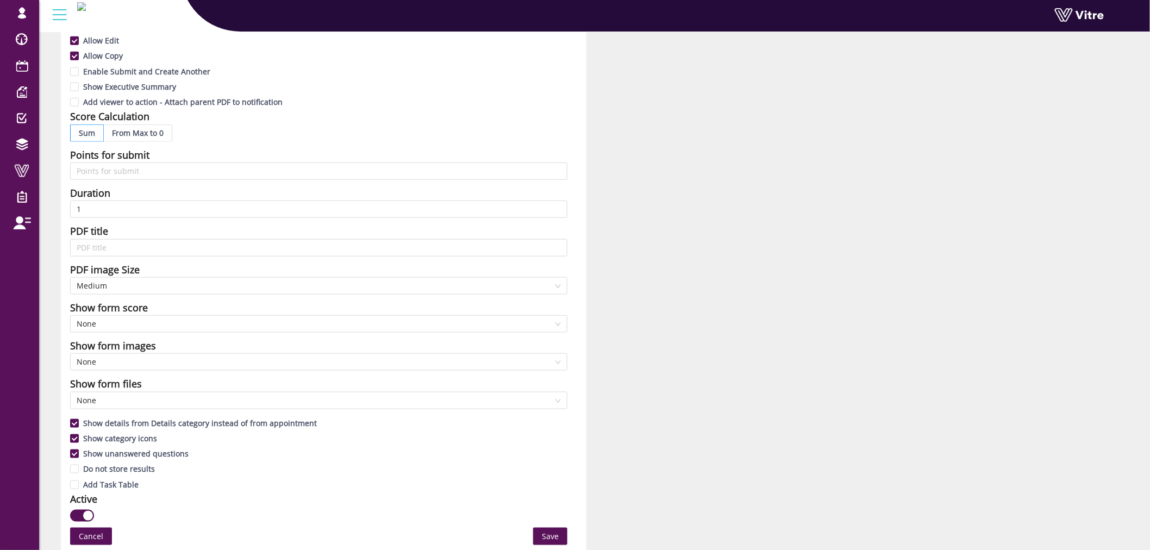
scroll to position [482, 0]
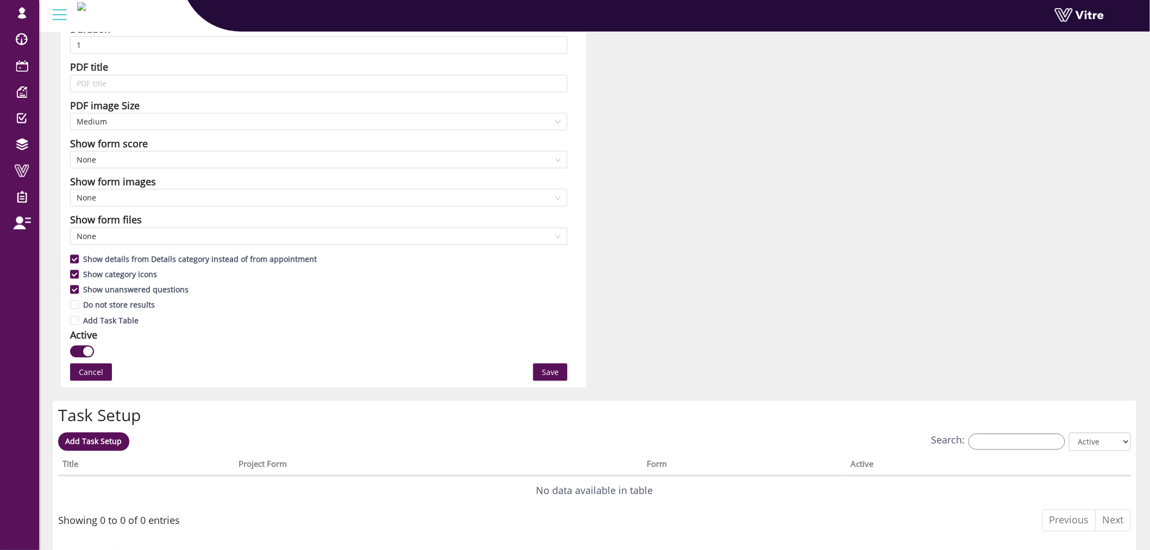
type input "Internal Audit – Production Process Control and Validation"
click at [556, 376] on span "Save" at bounding box center [550, 372] width 17 height 12
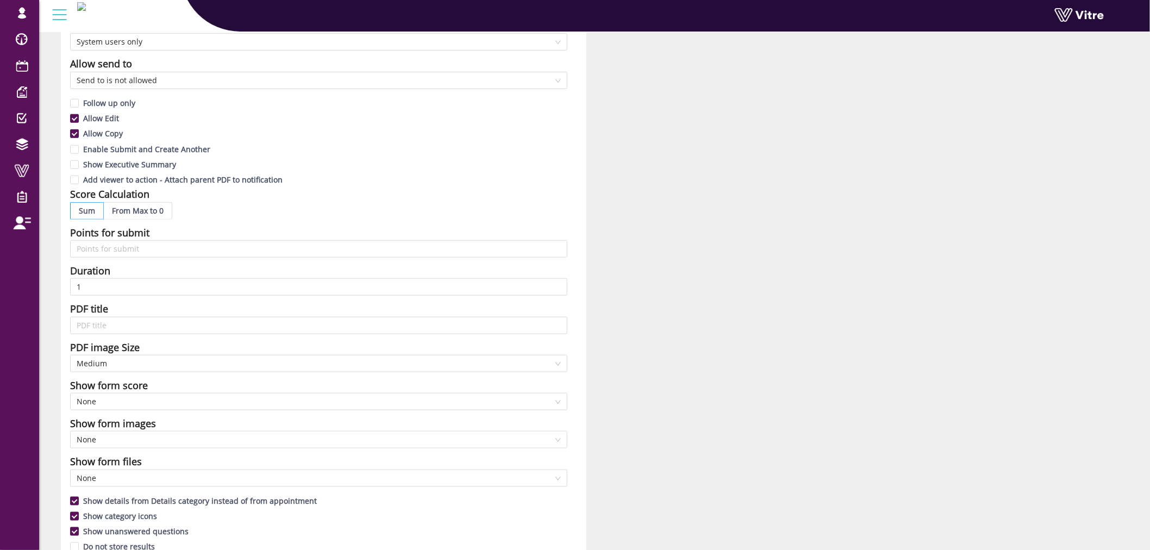
scroll to position [664, 0]
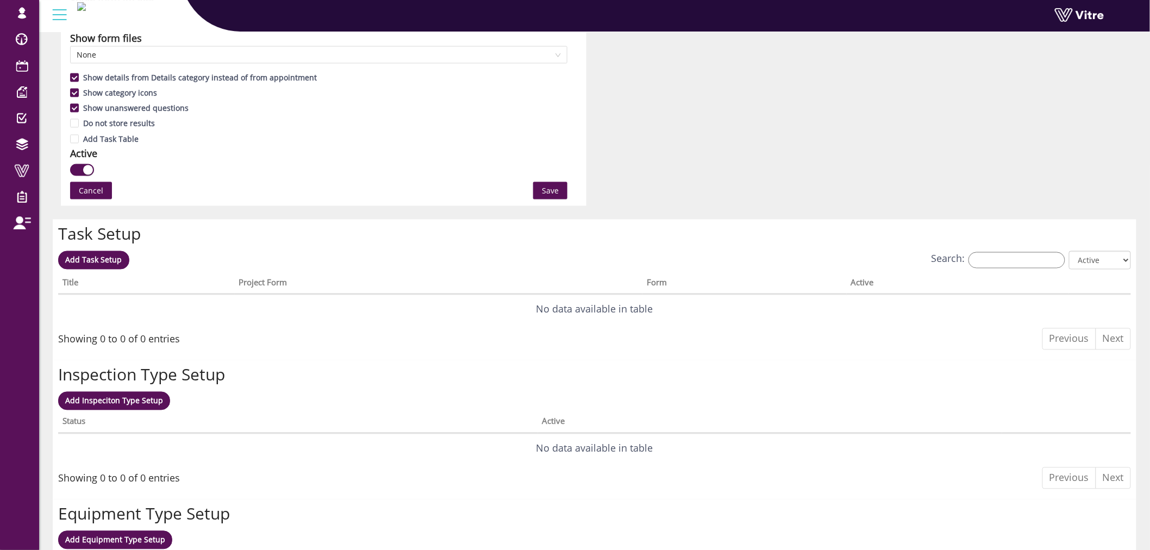
click at [558, 192] on span "Save" at bounding box center [550, 191] width 17 height 12
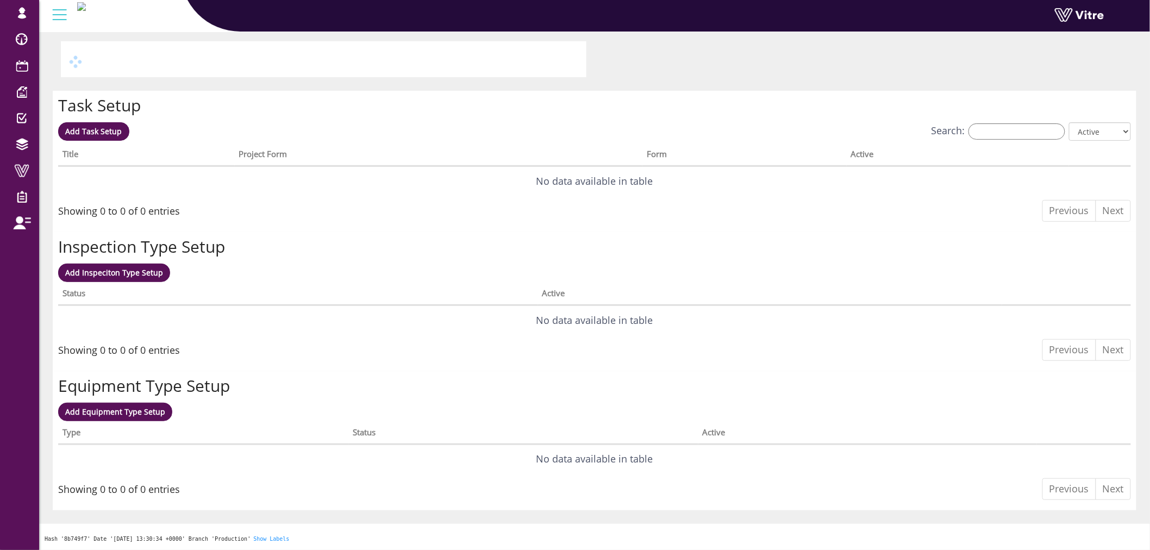
scroll to position [0, 0]
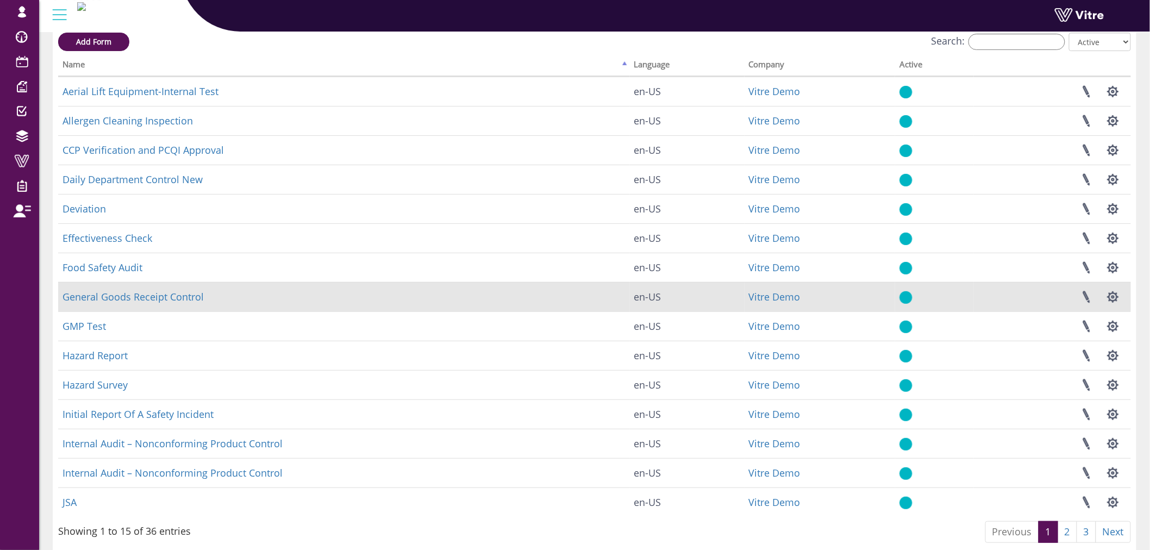
scroll to position [101, 0]
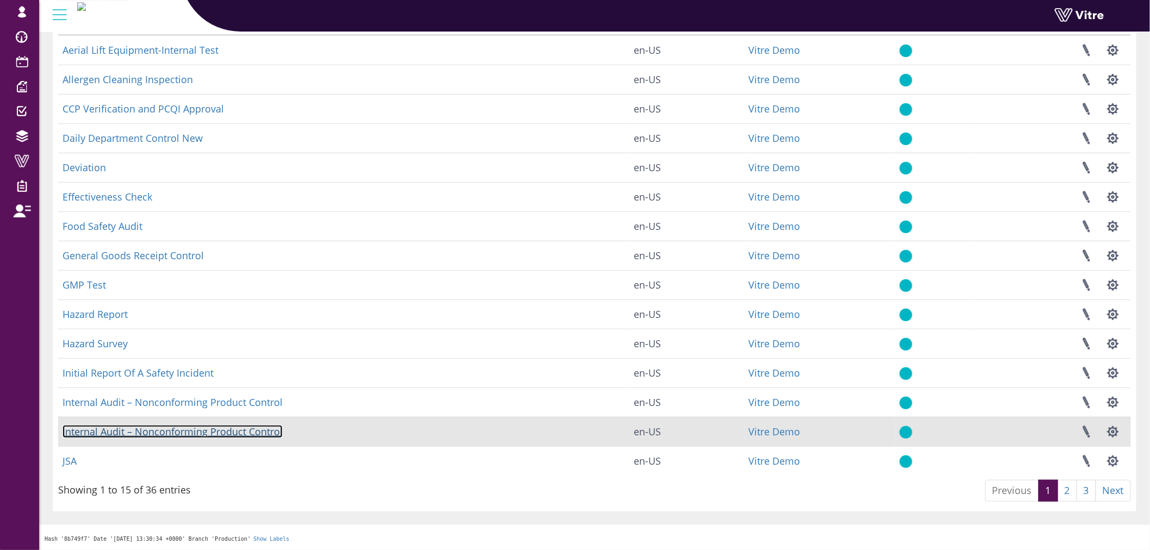
click at [259, 426] on link "Internal Audit – Nonconforming Product Control" at bounding box center [172, 431] width 220 height 13
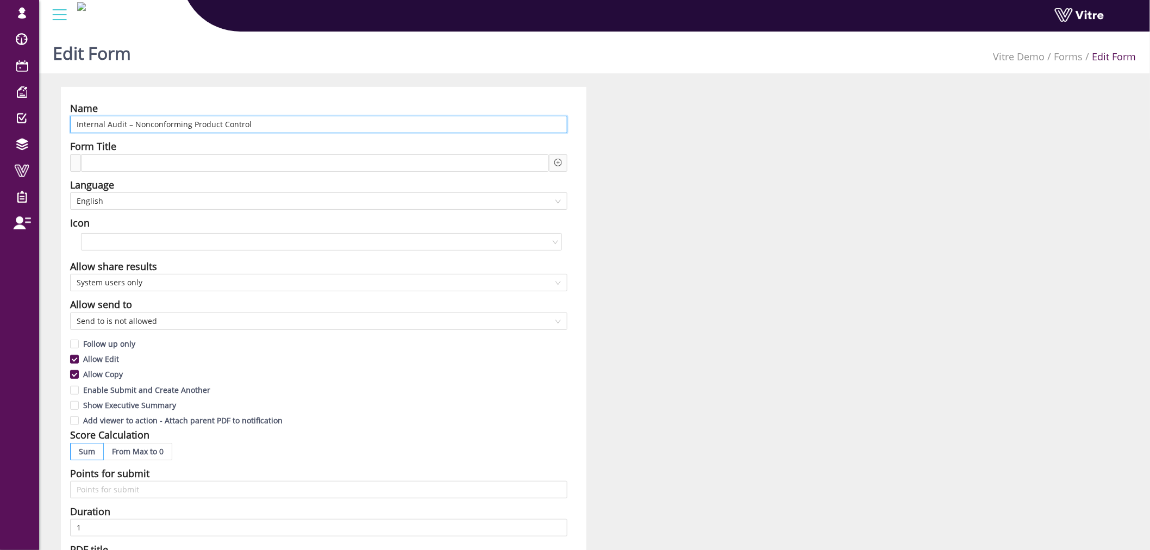
click at [247, 123] on input "Internal Audit – Nonconforming Product Control" at bounding box center [318, 124] width 497 height 17
paste input "Production Process Control and Validation"
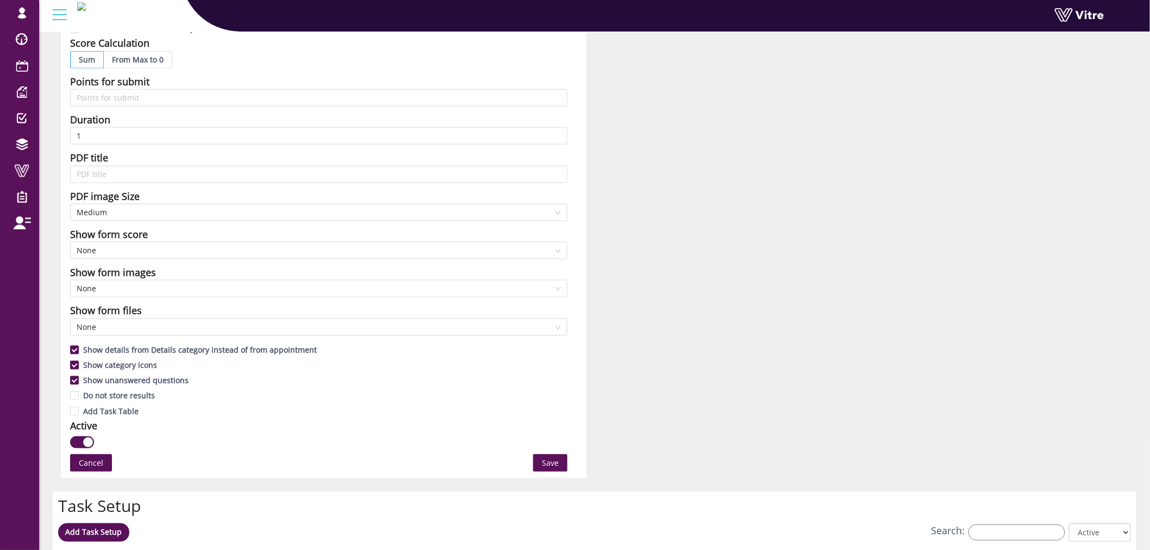
scroll to position [482, 0]
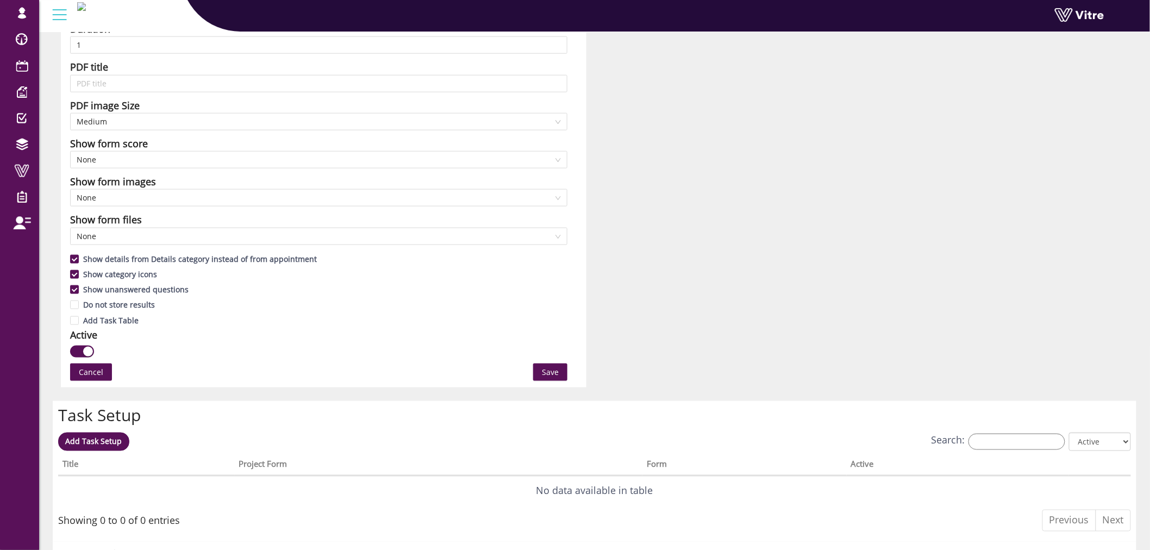
type input "Internal Audit – Production Process Control and Validation"
click at [549, 379] on button "Save" at bounding box center [550, 371] width 34 height 17
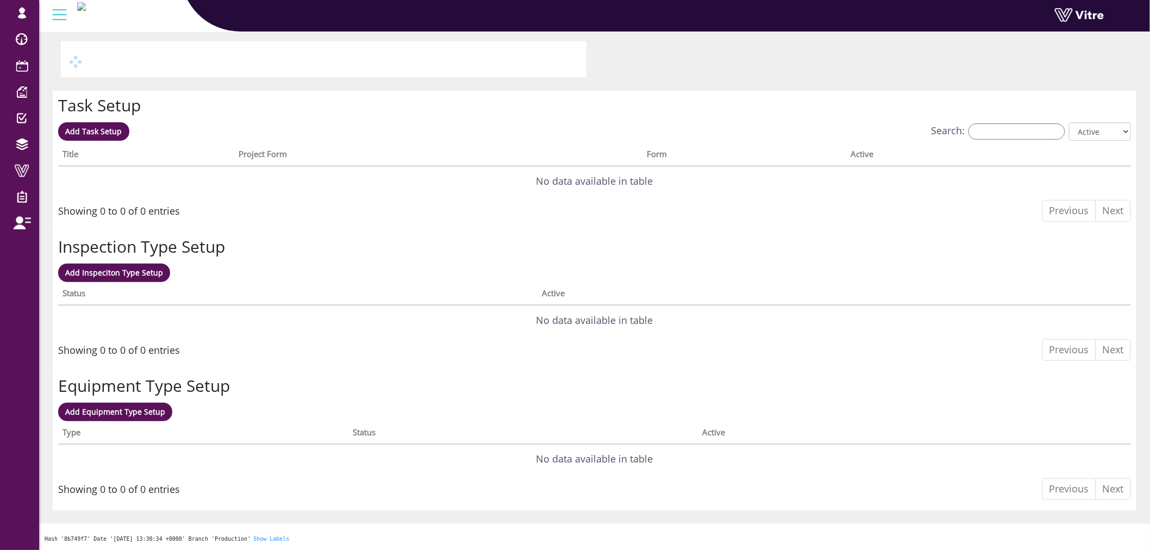
scroll to position [0, 0]
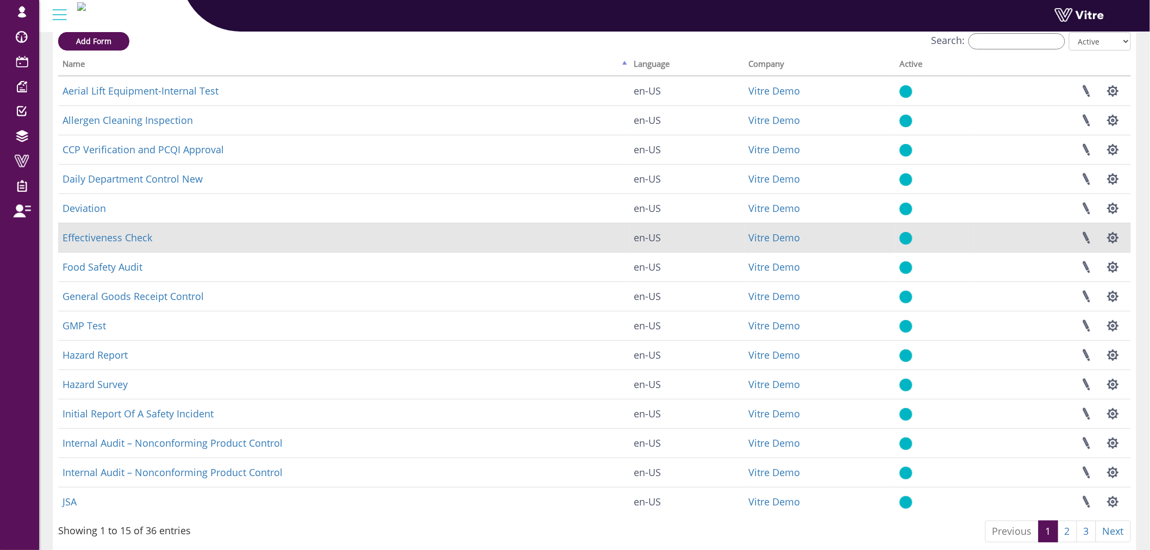
scroll to position [101, 0]
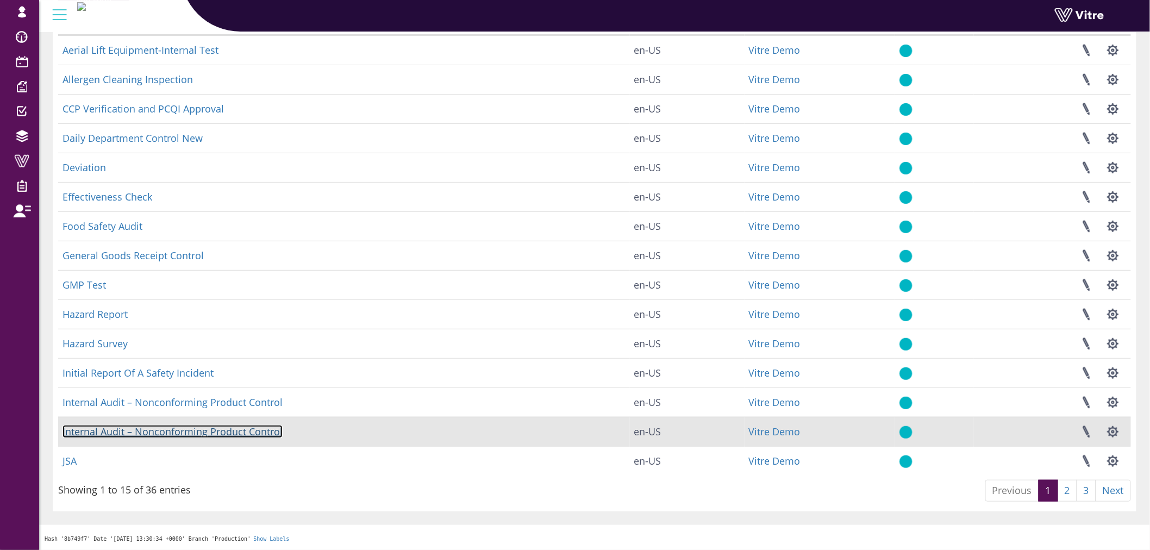
click at [192, 431] on link "Internal Audit – Nonconforming Product Control" at bounding box center [172, 431] width 220 height 13
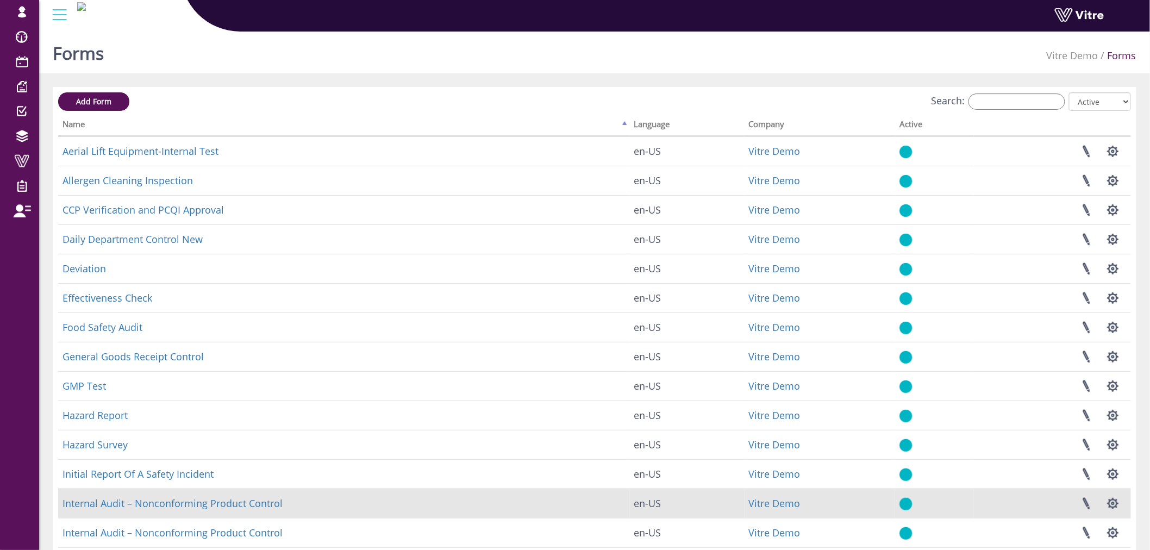
click at [208, 495] on td "Internal Audit – Nonconforming Product Control" at bounding box center [344, 502] width 572 height 29
click at [208, 504] on link "Internal Audit – Nonconforming Product Control" at bounding box center [172, 503] width 220 height 13
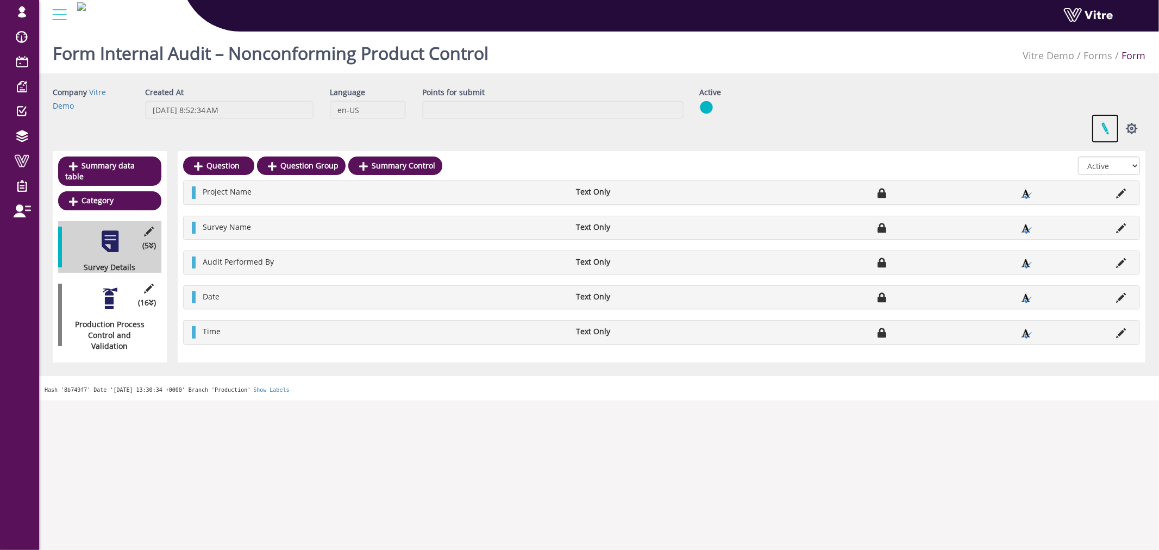
click at [1105, 121] on link at bounding box center [1104, 128] width 27 height 29
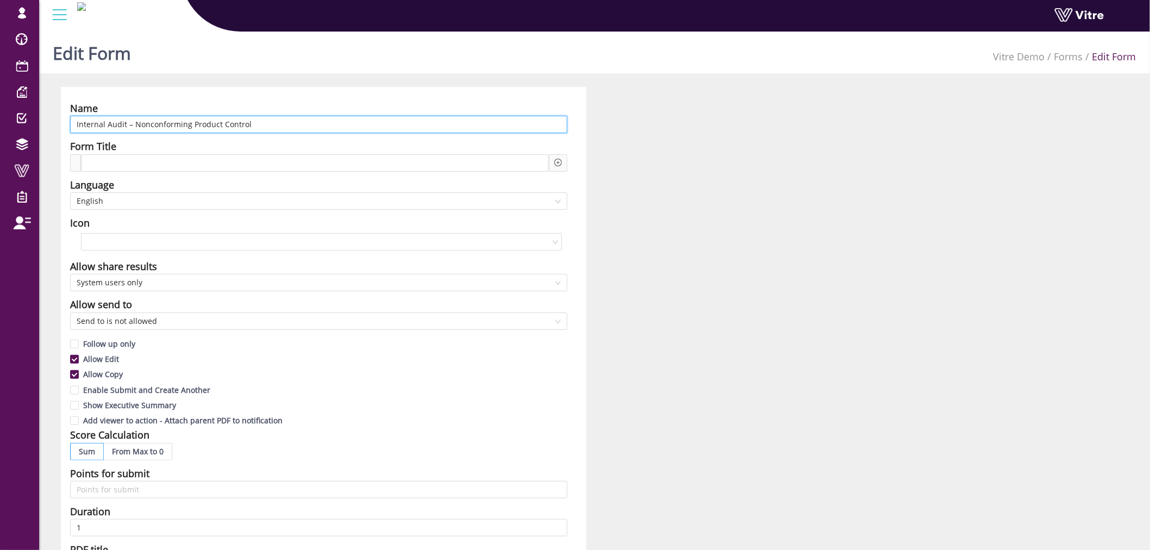
click at [185, 124] on input "Internal Audit – Nonconforming Product Control" at bounding box center [318, 124] width 497 height 17
click at [186, 123] on input "Internal Audit – Nonconforming Product Control" at bounding box center [318, 124] width 497 height 17
paste input "Production Process Control and Validation"
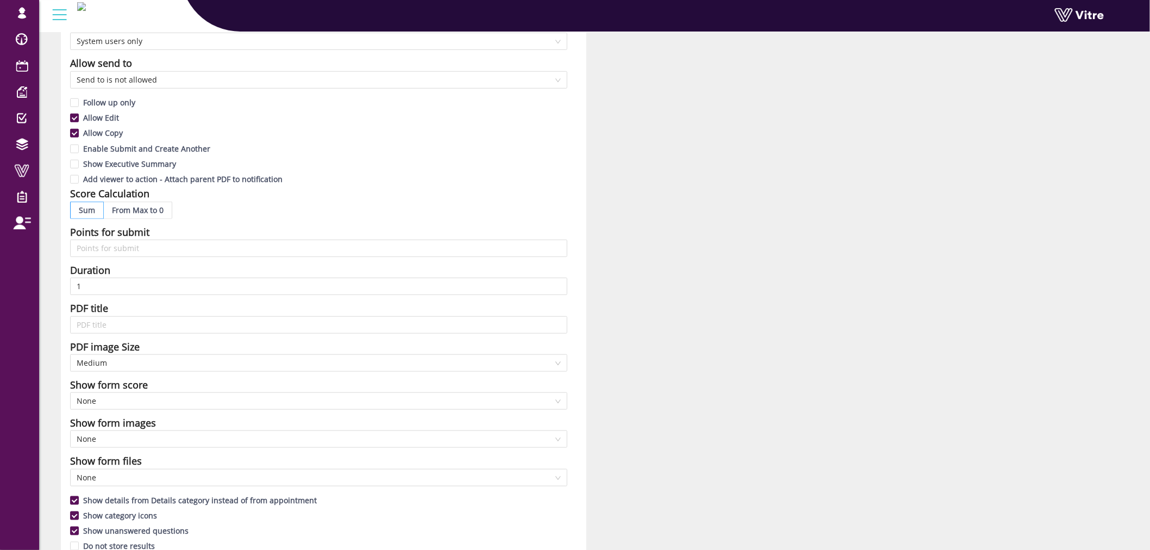
scroll to position [604, 0]
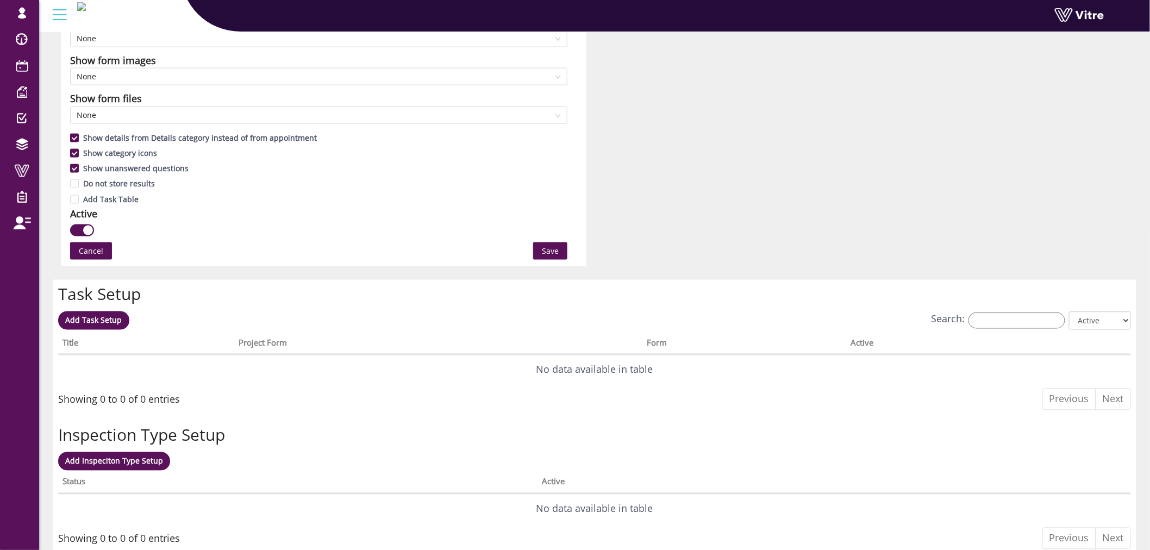
type input "Internal Audit – Production Process Control and Validation"
click at [547, 255] on span "Save" at bounding box center [550, 251] width 17 height 12
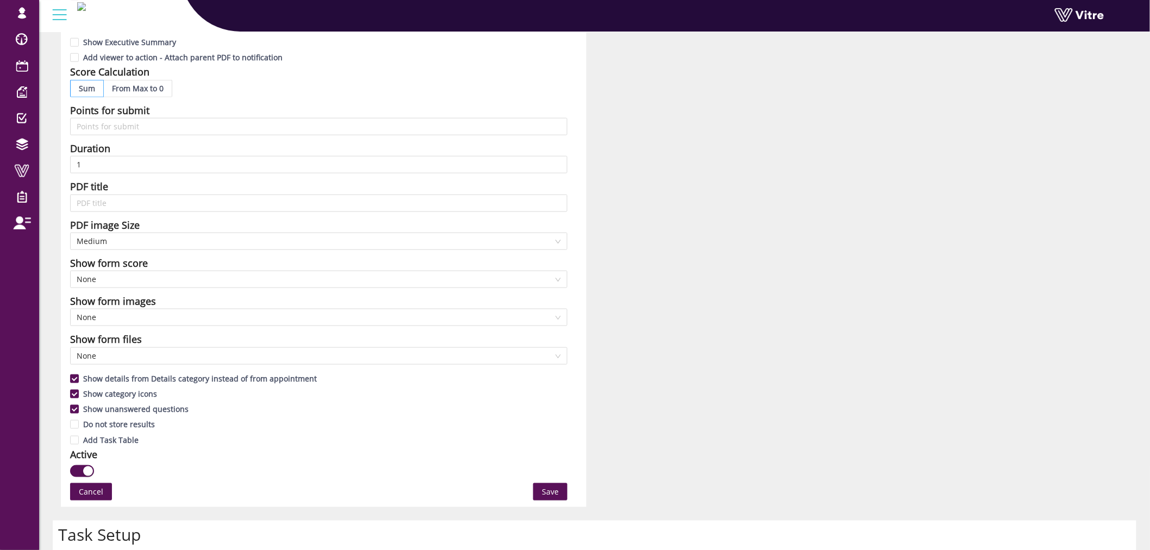
scroll to position [482, 0]
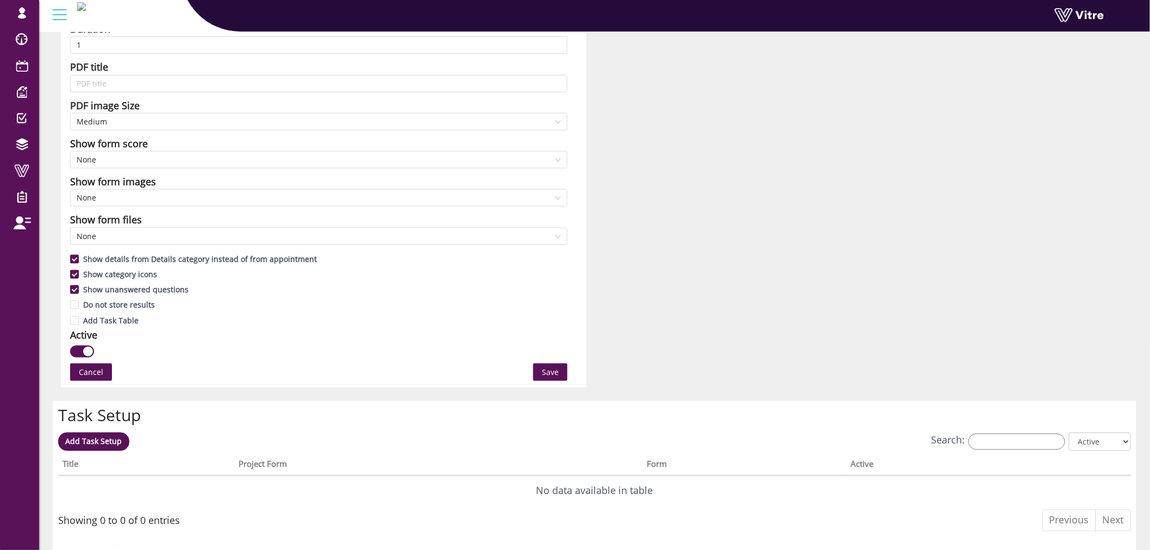
click at [556, 375] on span "Save" at bounding box center [550, 372] width 17 height 12
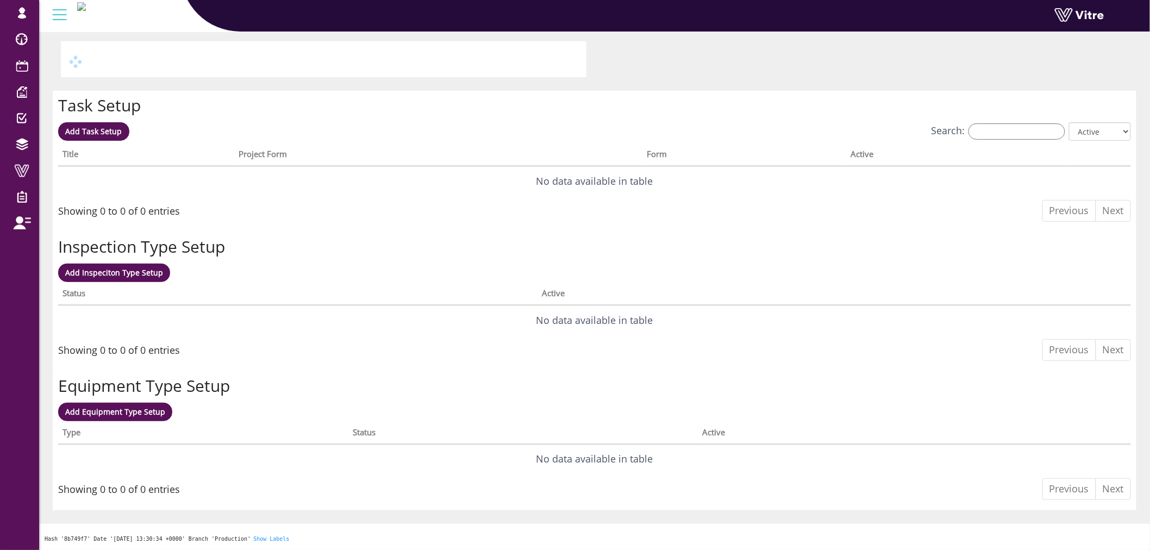
scroll to position [0, 0]
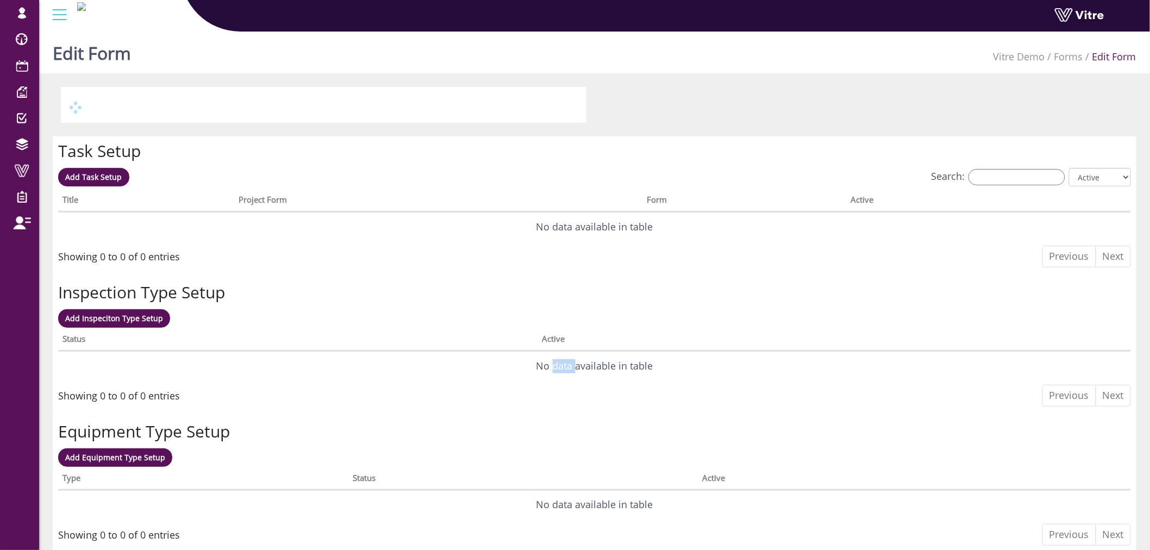
click at [556, 375] on div "Edit Form Vitre Demo Forms Edit Form Task Setup Add Task Setup Search: All Acti…" at bounding box center [594, 311] width 1111 height 568
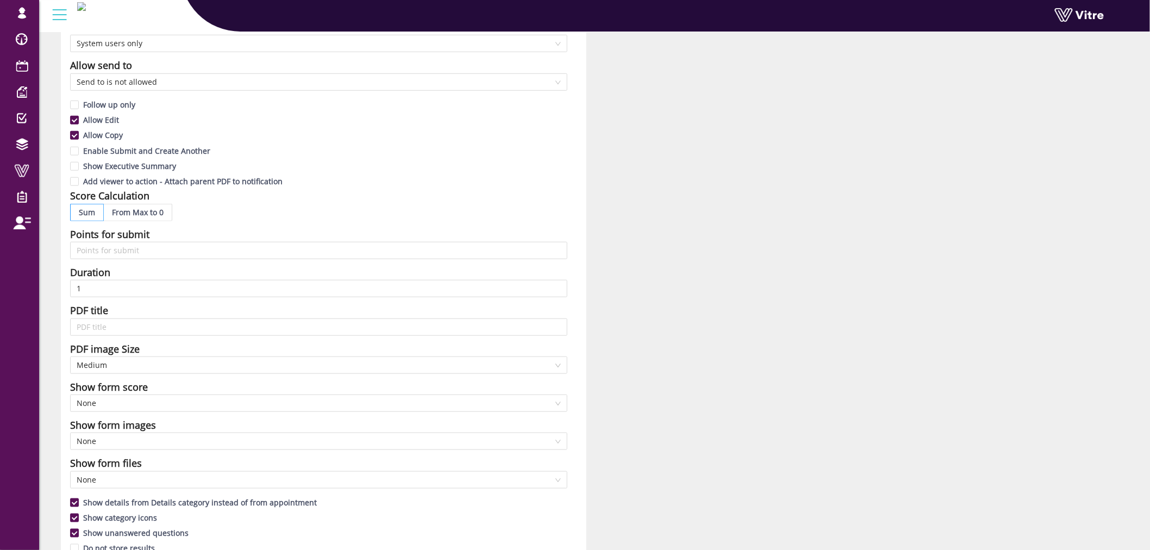
scroll to position [543, 0]
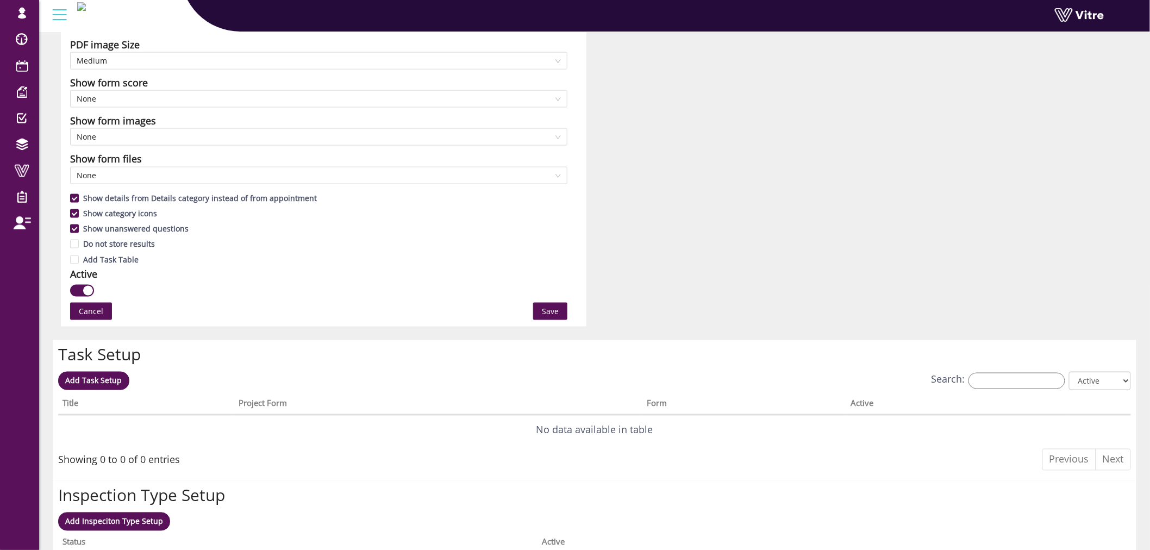
click at [555, 310] on span "Save" at bounding box center [550, 311] width 17 height 12
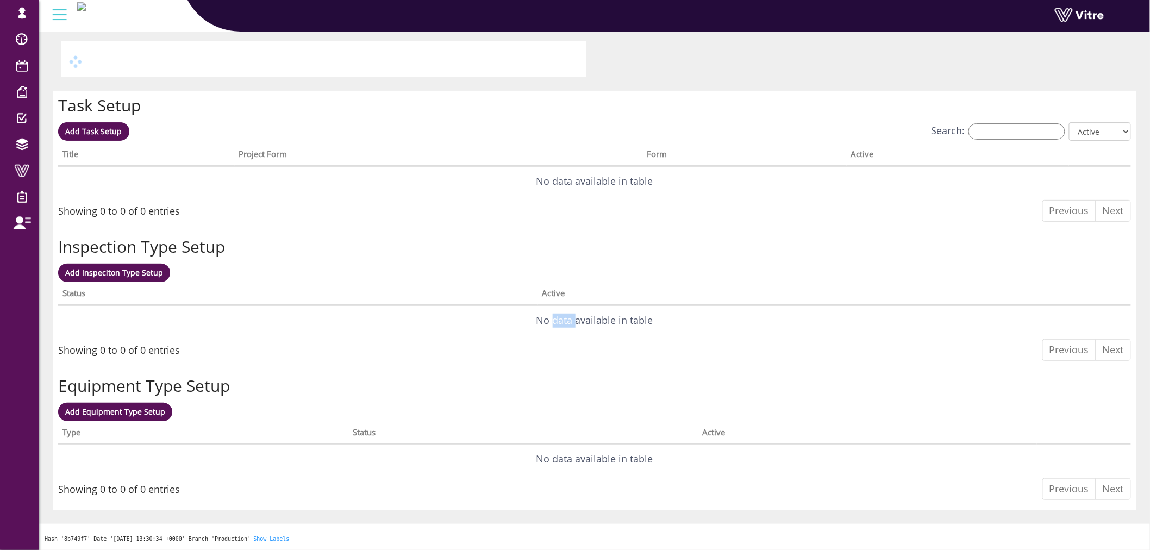
scroll to position [0, 0]
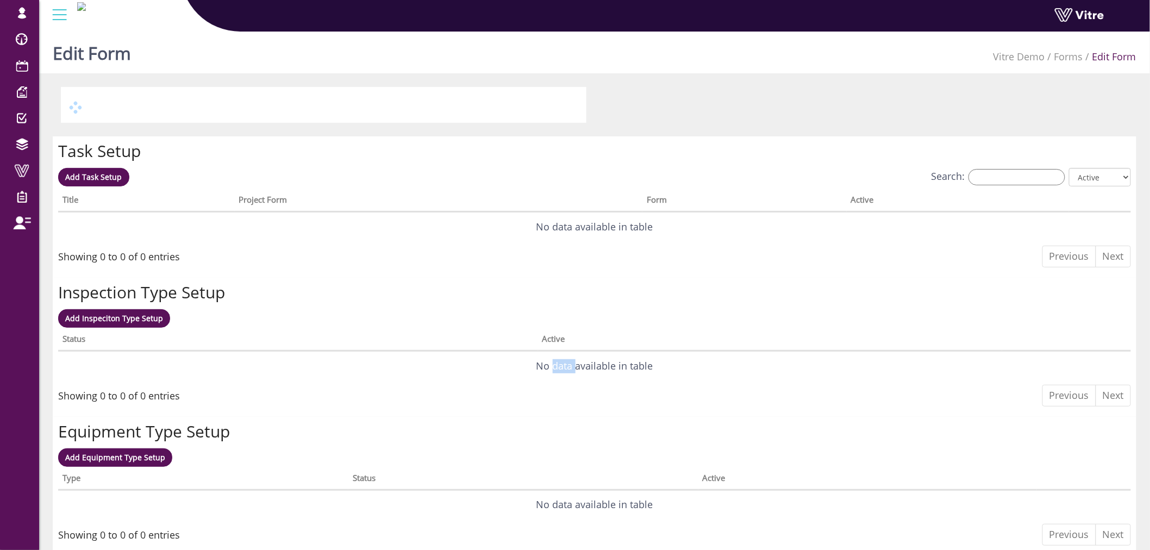
click at [555, 310] on div "Edit Form Vitre Demo Forms Edit Form Task Setup Add Task Setup Search: All Acti…" at bounding box center [594, 311] width 1111 height 568
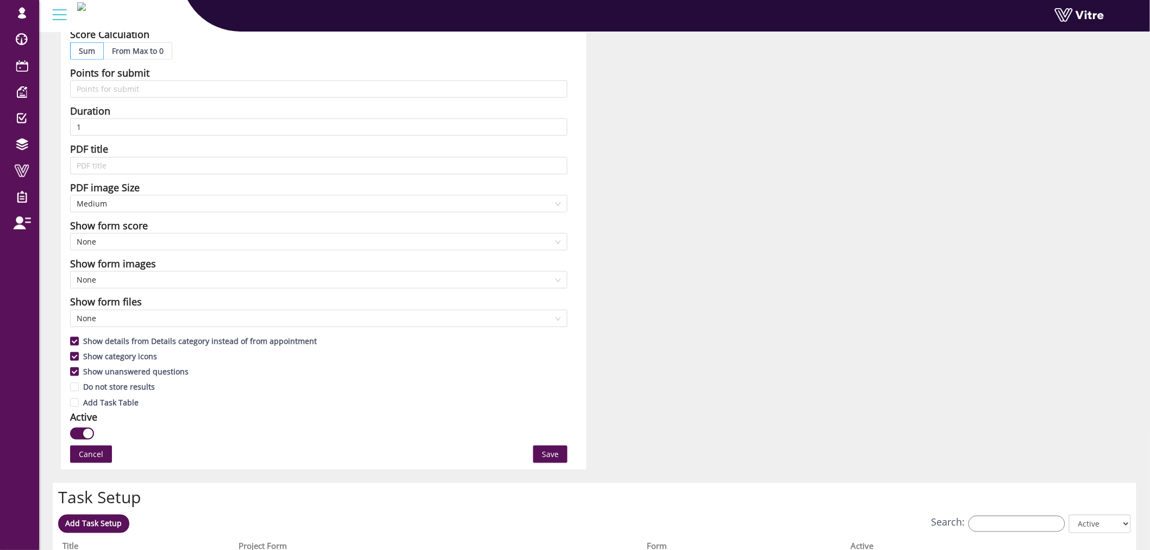
scroll to position [422, 0]
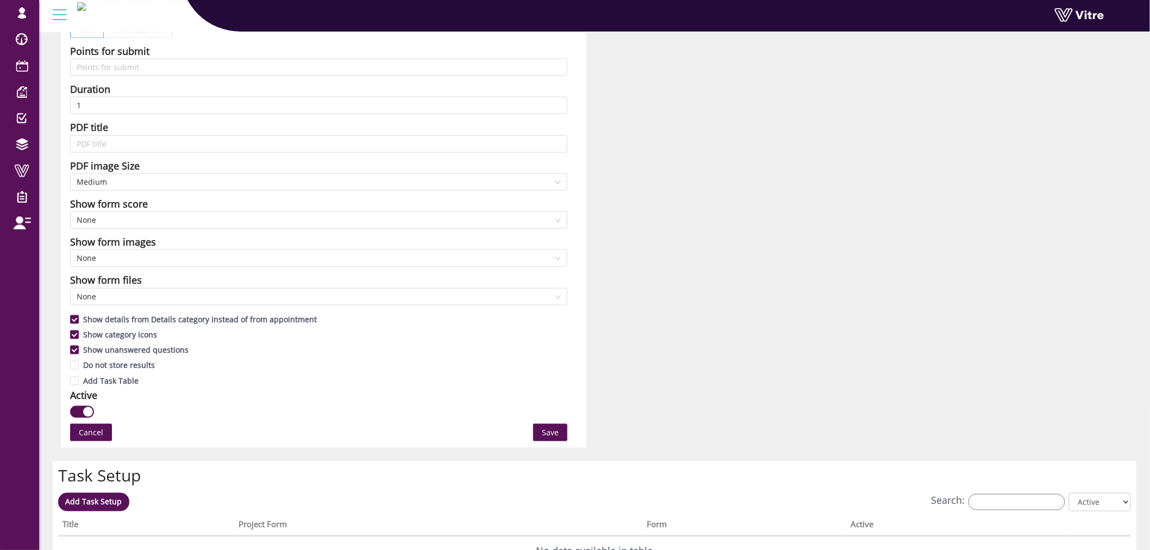
click at [545, 432] on span "Save" at bounding box center [550, 432] width 17 height 12
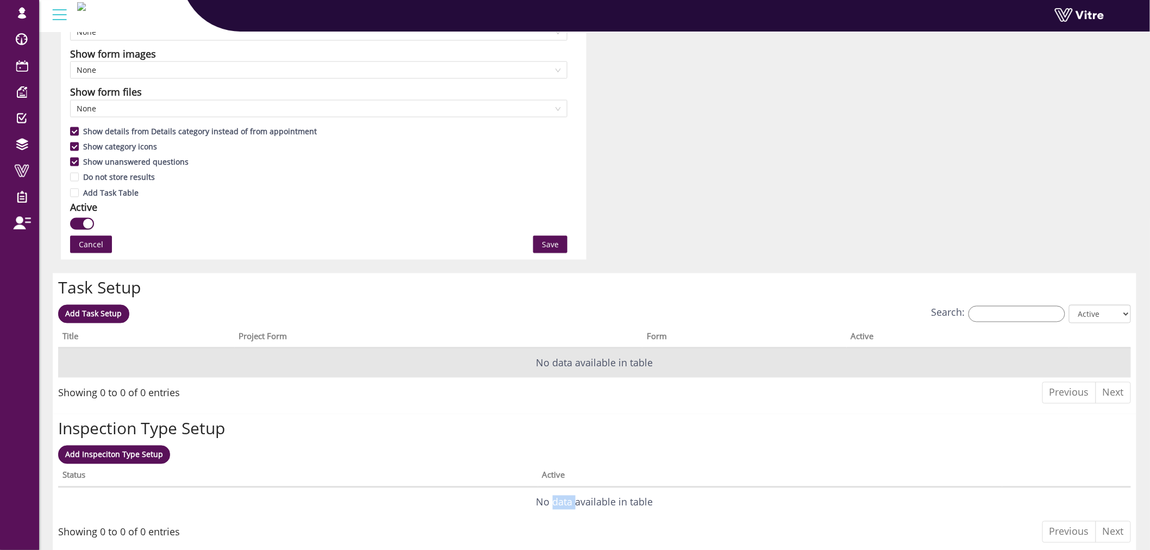
scroll to position [793, 0]
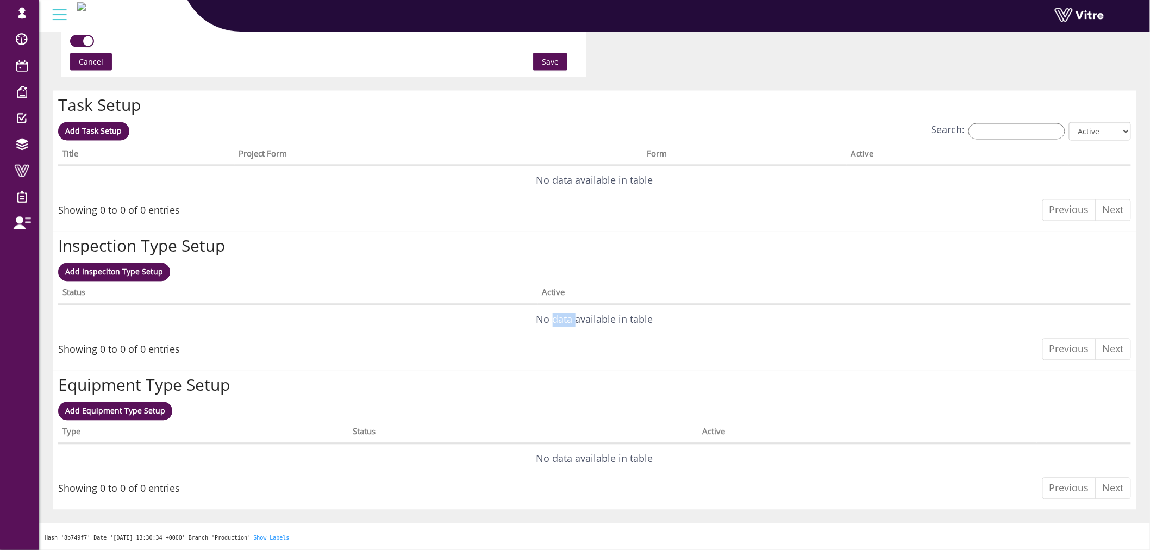
click at [551, 56] on span "Save" at bounding box center [550, 62] width 17 height 12
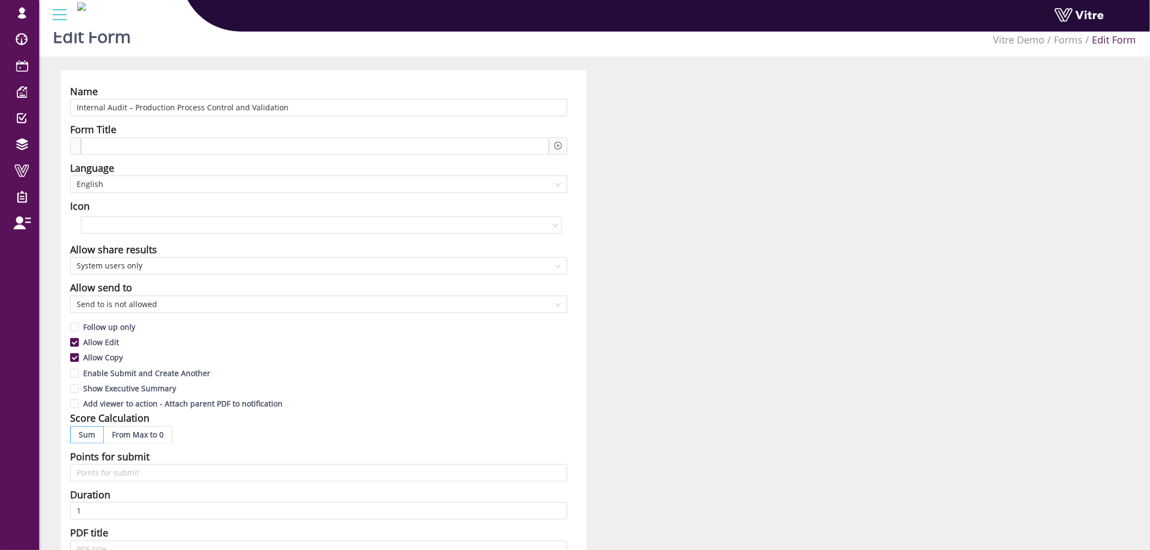
scroll to position [0, 0]
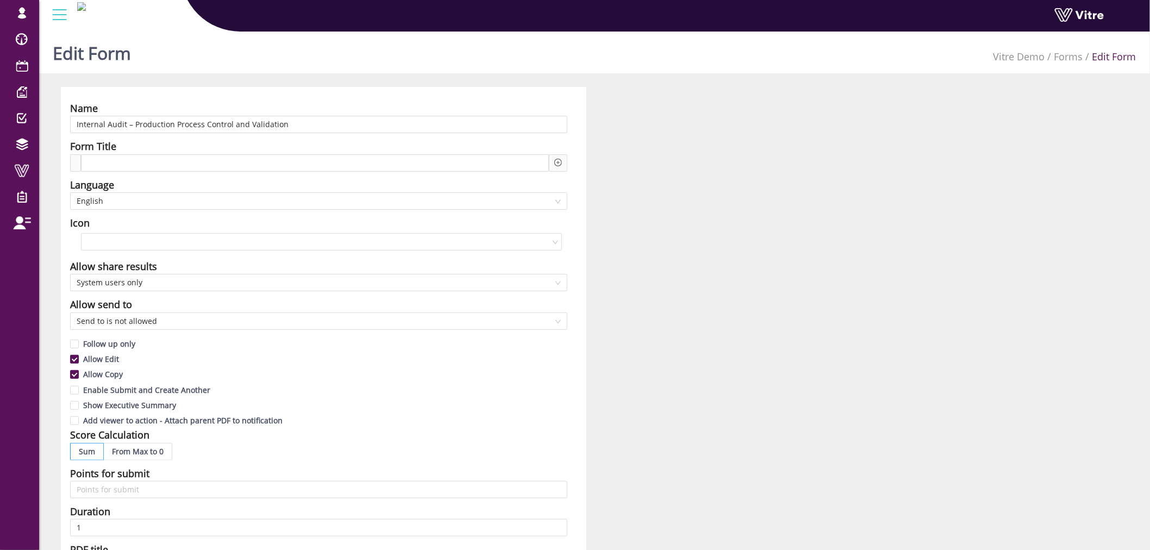
click at [303, 111] on div "Name" at bounding box center [318, 108] width 497 height 15
click at [294, 126] on input "Internal Audit – Production Process Control and Validation" at bounding box center [318, 124] width 497 height 17
click at [1072, 60] on link "Forms" at bounding box center [1068, 56] width 29 height 13
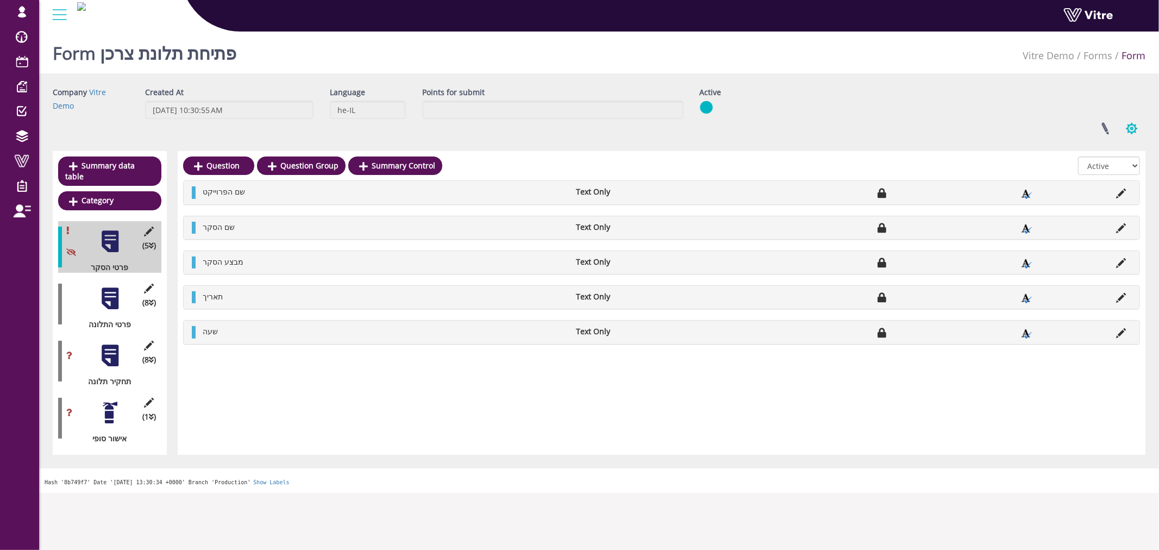
click at [1134, 126] on button "button" at bounding box center [1131, 128] width 27 height 29
click at [1099, 222] on link "Additional languages" at bounding box center [1095, 225] width 99 height 14
click at [1109, 129] on link at bounding box center [1104, 128] width 27 height 29
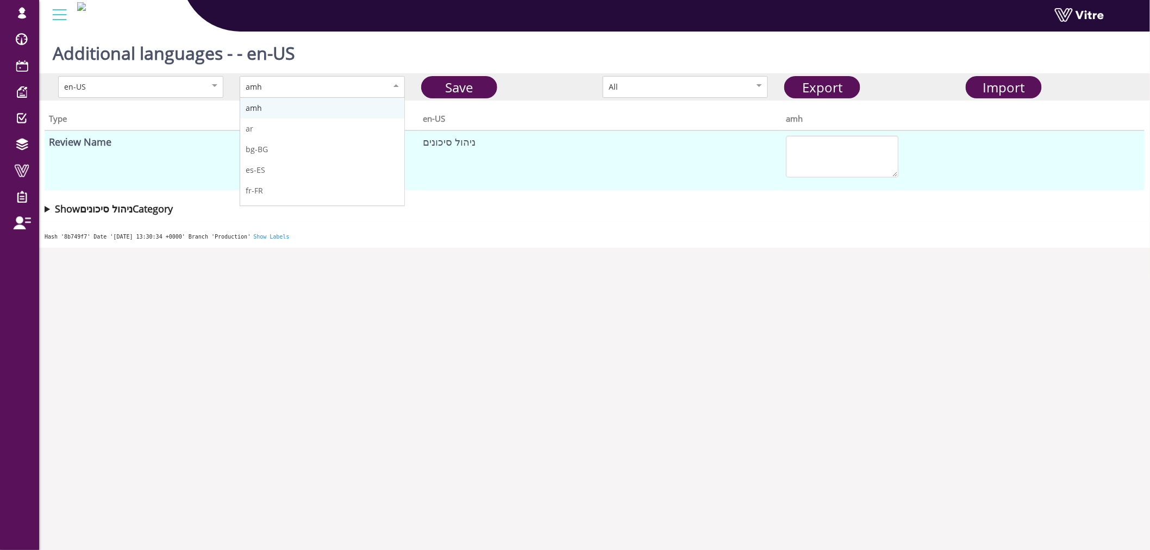
click at [348, 94] on div "amh" at bounding box center [322, 87] width 165 height 22
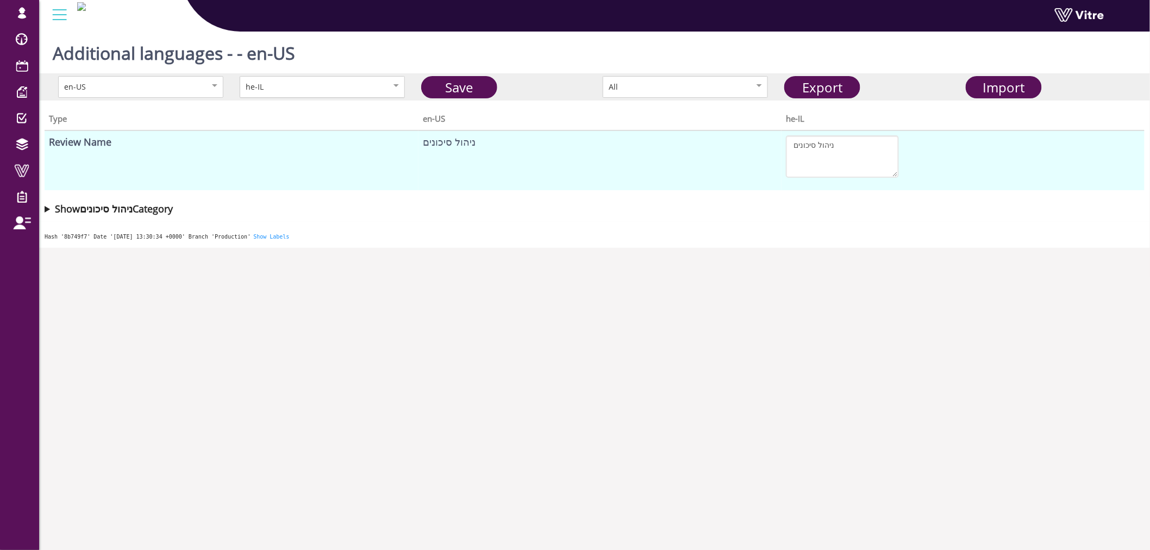
click at [328, 91] on div "he-IL" at bounding box center [311, 87] width 130 height 12
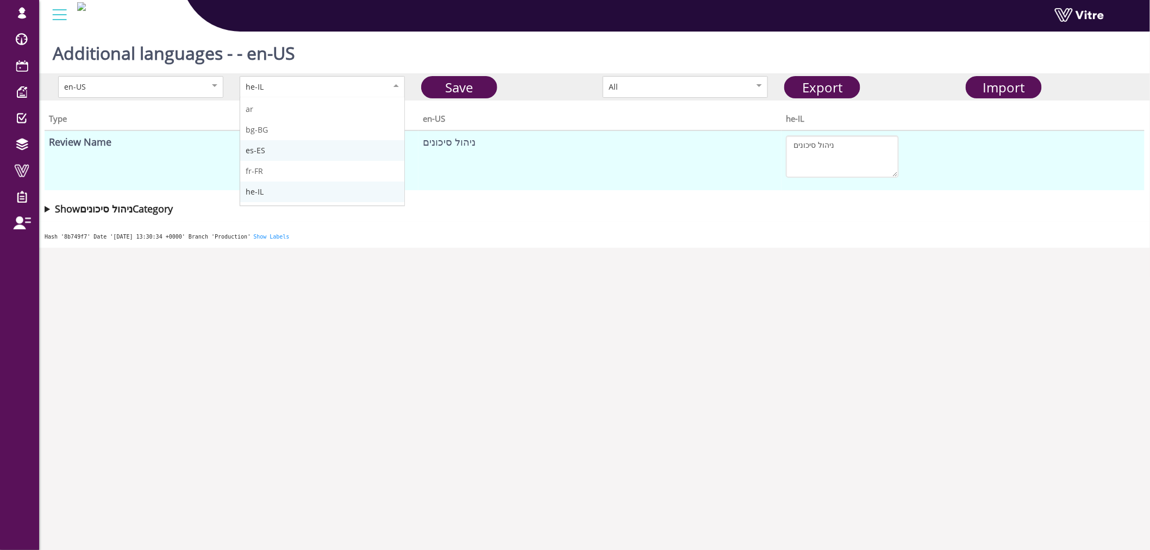
scroll to position [0, 0]
click at [556, 184] on td "ניהול סיכונים" at bounding box center [599, 160] width 363 height 60
click at [319, 93] on div "he-IL" at bounding box center [322, 87] width 165 height 22
click at [553, 159] on td "ניהול סיכונים" at bounding box center [599, 160] width 363 height 60
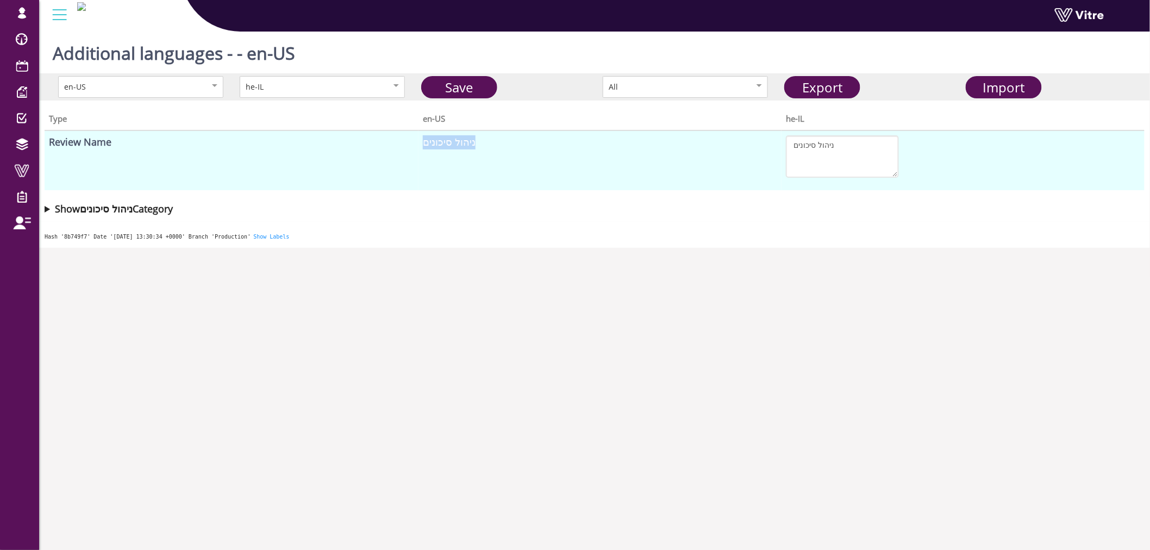
drag, startPoint x: 471, startPoint y: 140, endPoint x: 415, endPoint y: 139, distance: 56.0
click at [415, 139] on tr "Review Name ניהול סיכונים ניהול סיכונים" at bounding box center [595, 160] width 1100 height 60
click at [512, 219] on div "Type en-US he-IL Review Name ניהול סיכונים ניהול סיכונים Show ניהול סיכונים Cat…" at bounding box center [594, 161] width 1111 height 121
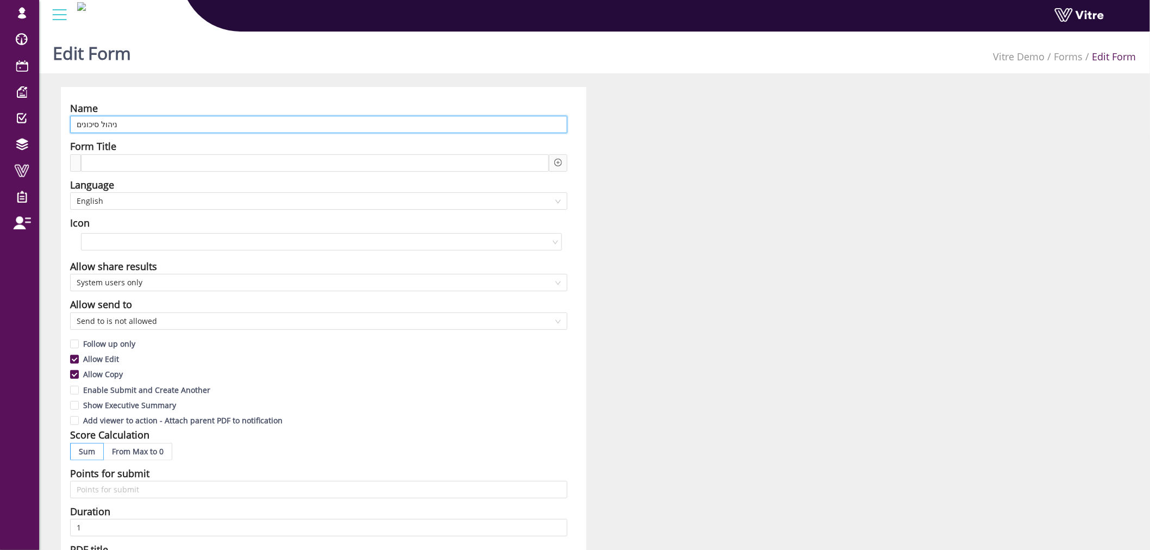
click at [202, 124] on input "ניהול סיכונים" at bounding box center [318, 124] width 497 height 17
type input "r"
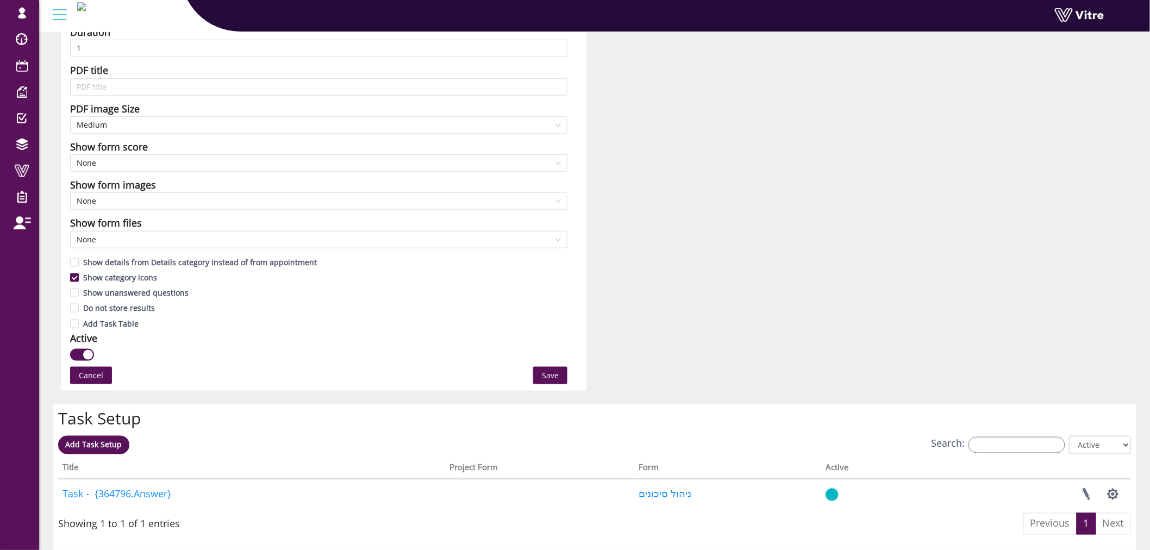
scroll to position [482, 0]
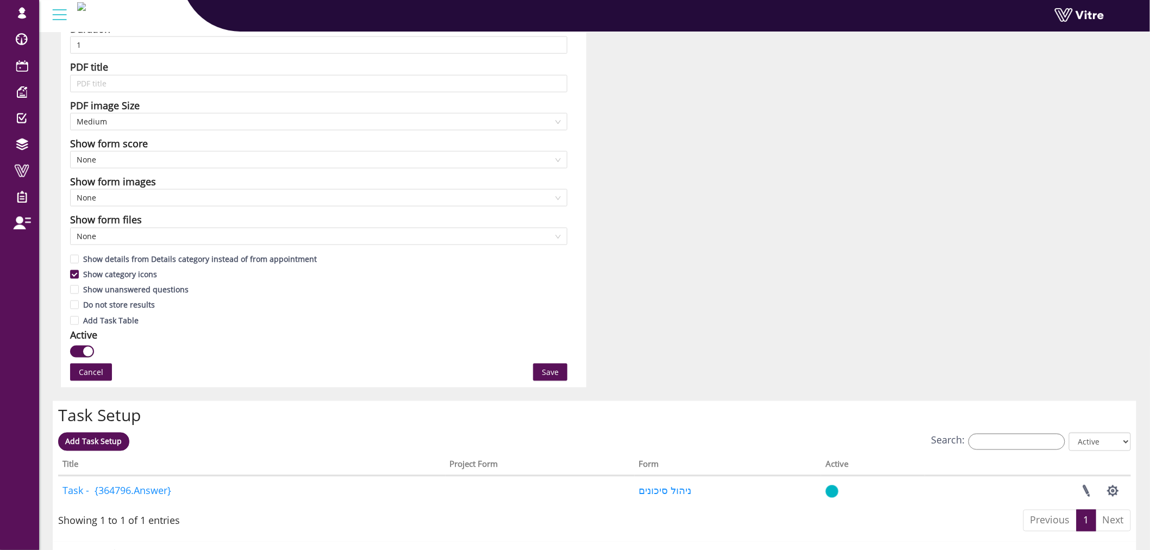
type input "Risk Managment"
click at [555, 371] on span "Save" at bounding box center [550, 372] width 17 height 12
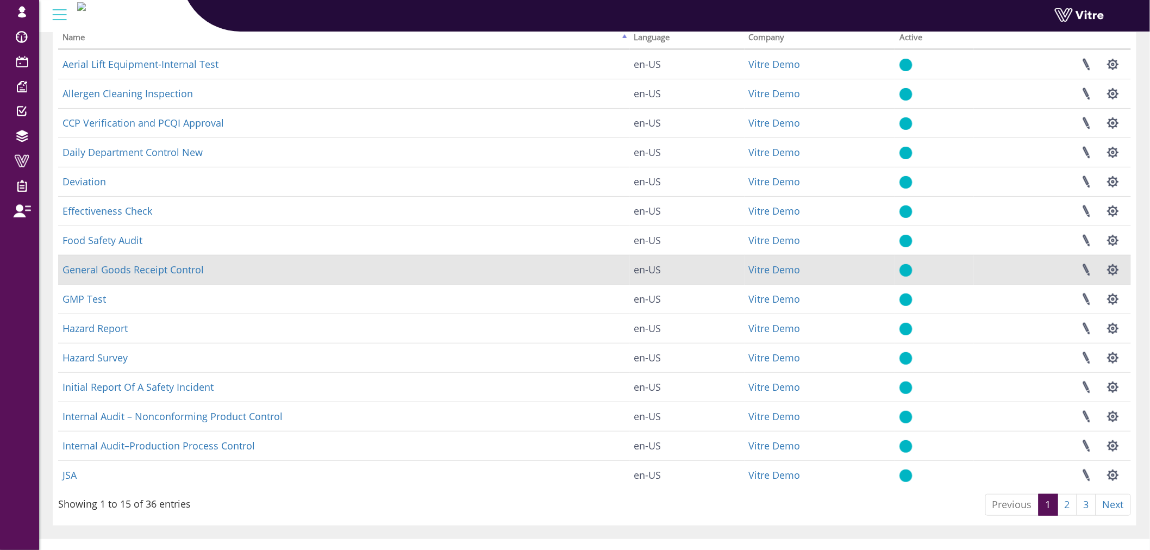
scroll to position [101, 0]
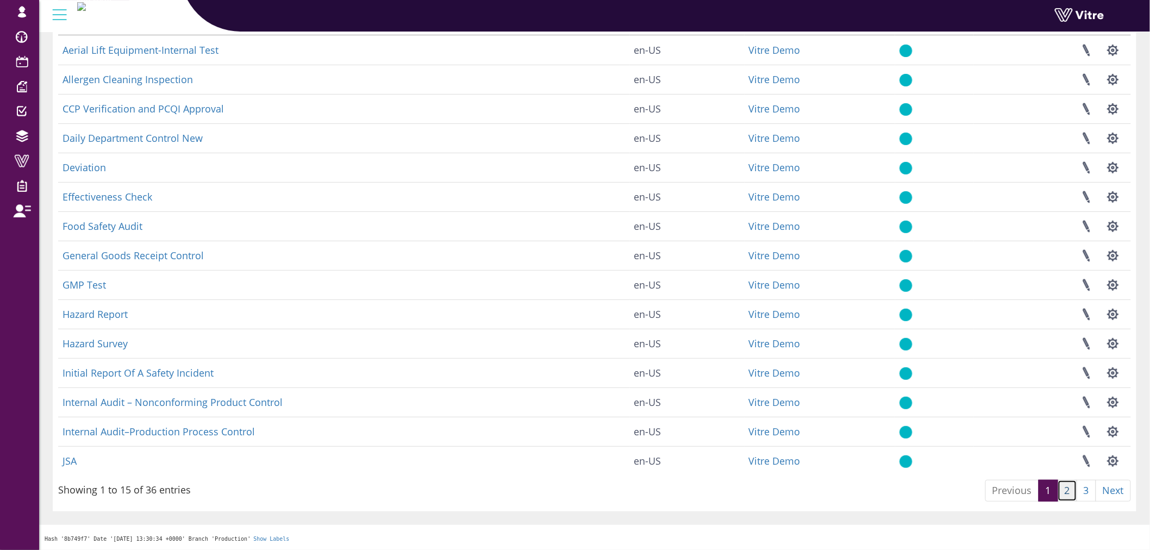
click at [1065, 491] on link "2" at bounding box center [1067, 491] width 20 height 22
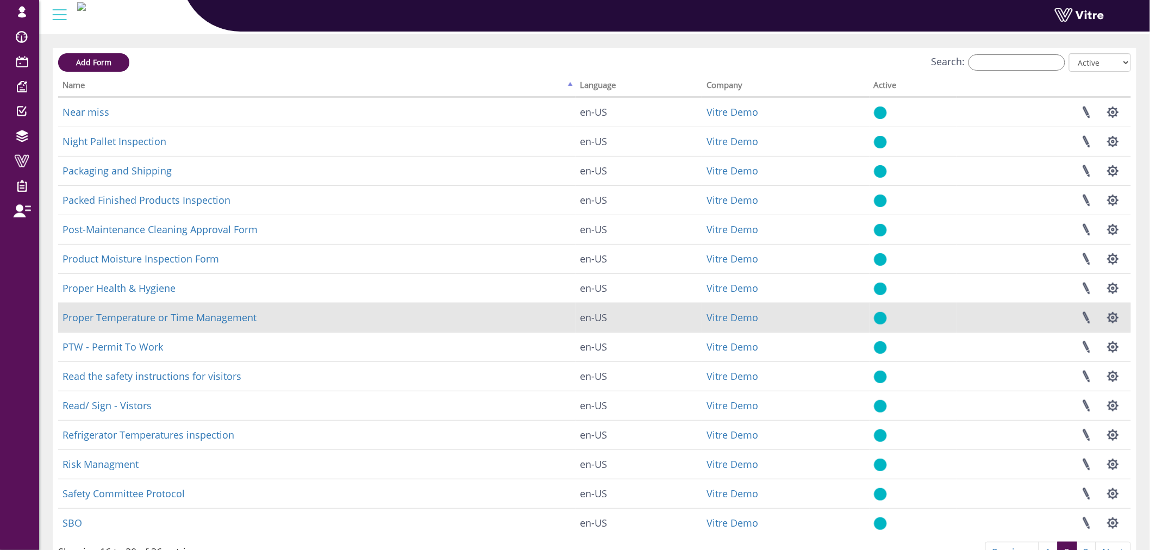
scroll to position [60, 0]
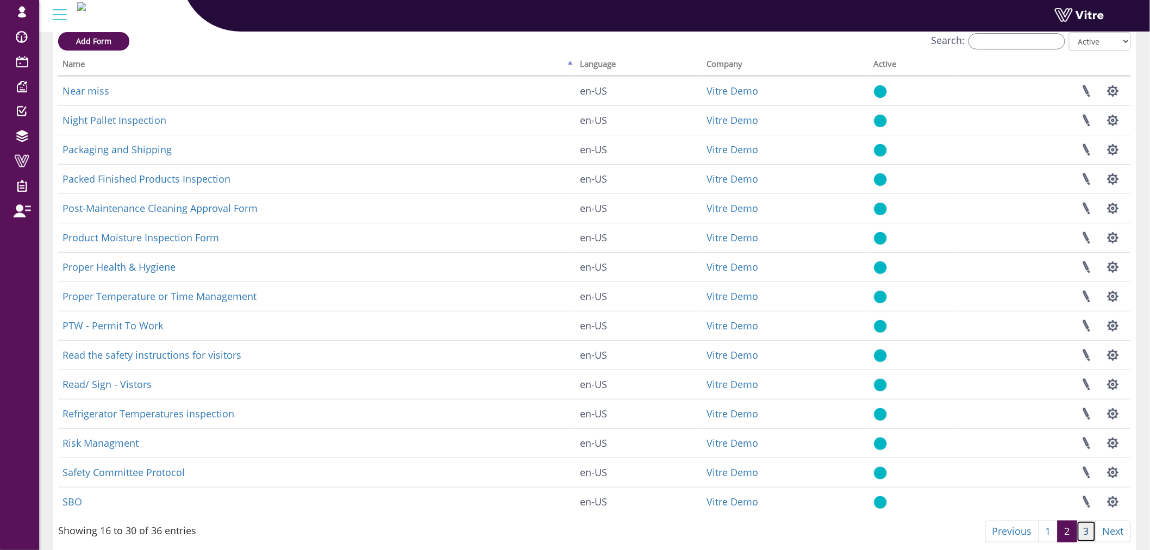
click at [1092, 534] on link "3" at bounding box center [1086, 531] width 20 height 22
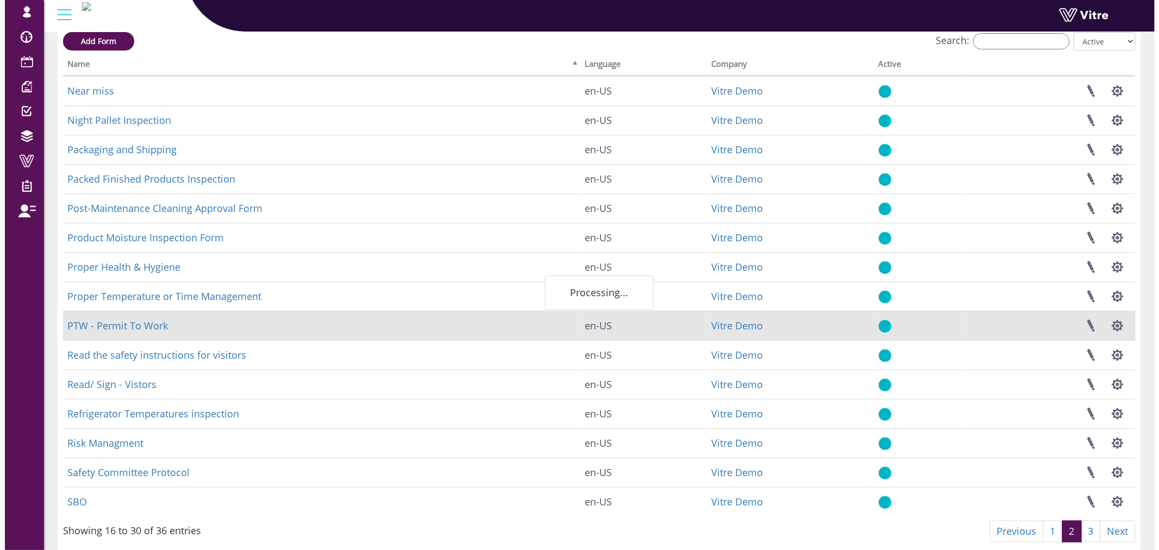
scroll to position [0, 0]
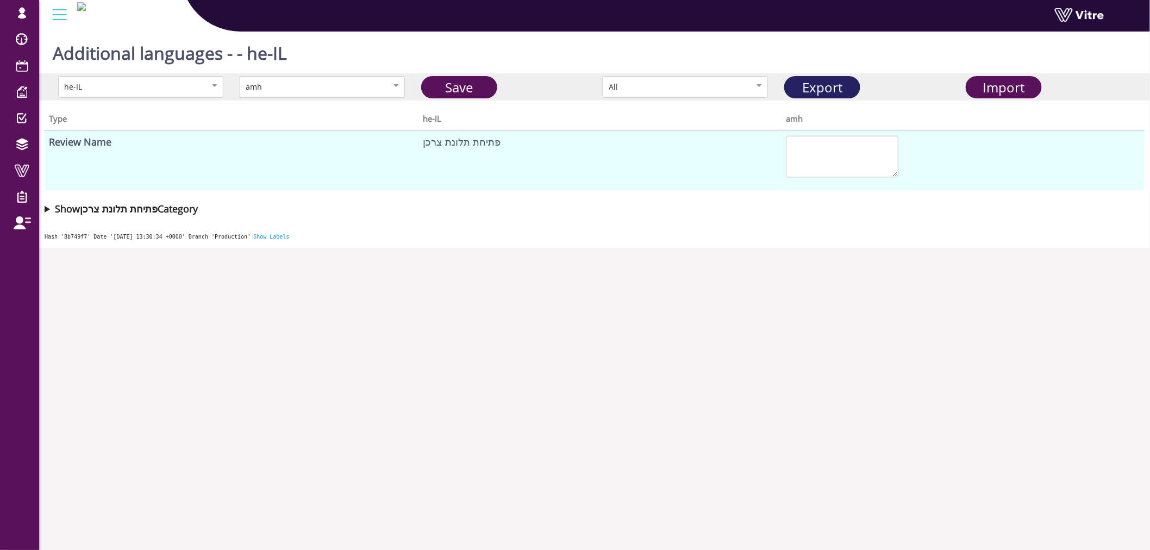
click at [826, 91] on link "Export" at bounding box center [822, 87] width 76 height 22
click at [1009, 99] on div "he-IL amh Save All Export Import" at bounding box center [594, 86] width 1111 height 27
click at [1014, 85] on span "Import" at bounding box center [1004, 87] width 42 height 18
click at [822, 89] on link "Export" at bounding box center [822, 87] width 76 height 22
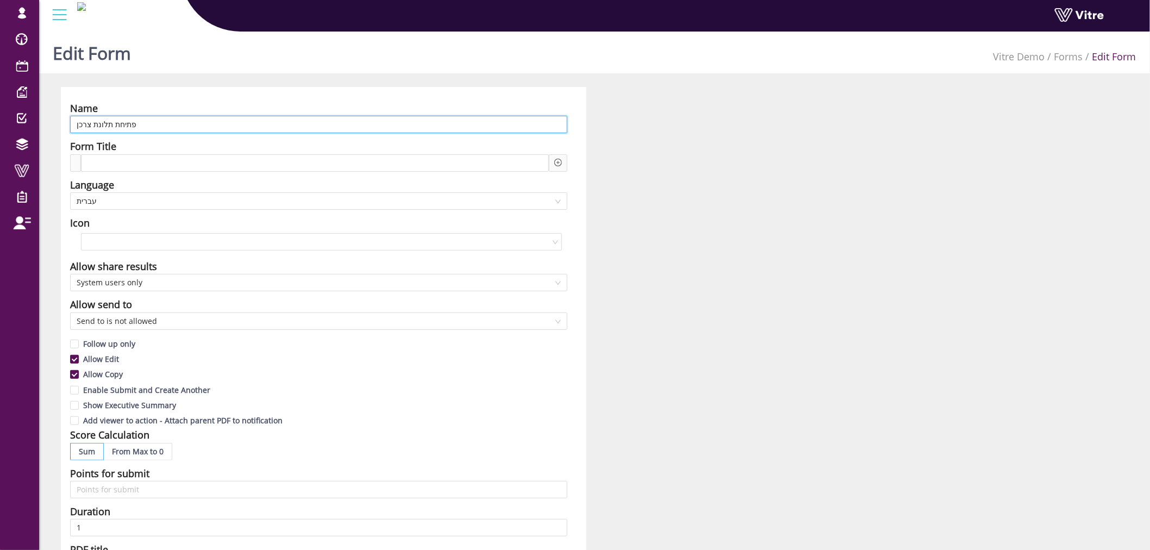
click at [184, 126] on input "פתיחת תלונת צרכן" at bounding box center [318, 124] width 497 height 17
paste input "Consumer Complaint Opening"
click at [171, 198] on span "עברית" at bounding box center [319, 201] width 484 height 16
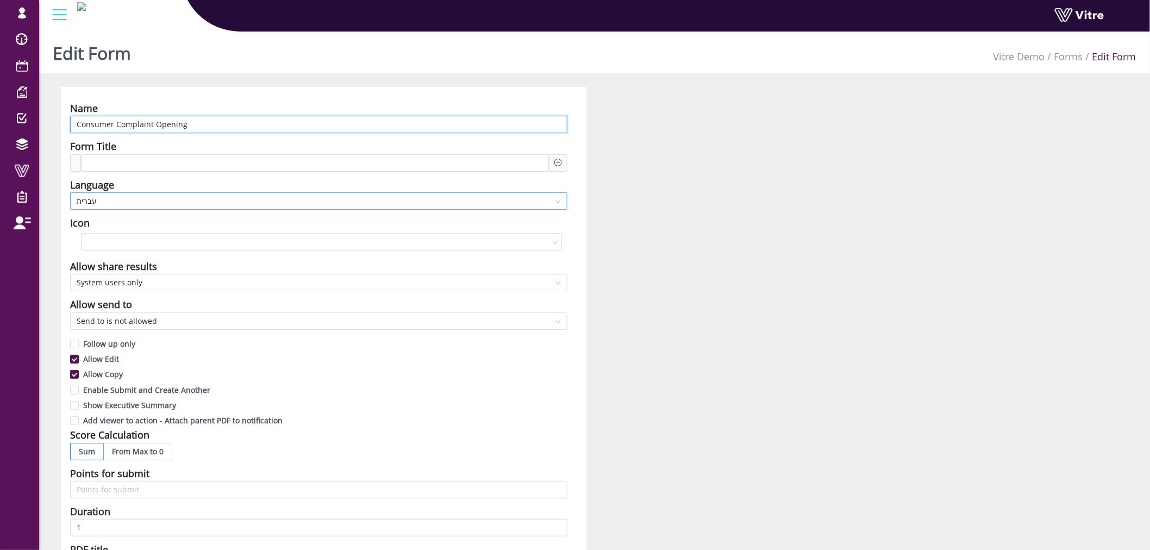
type input "Consumer Complaint Opening"
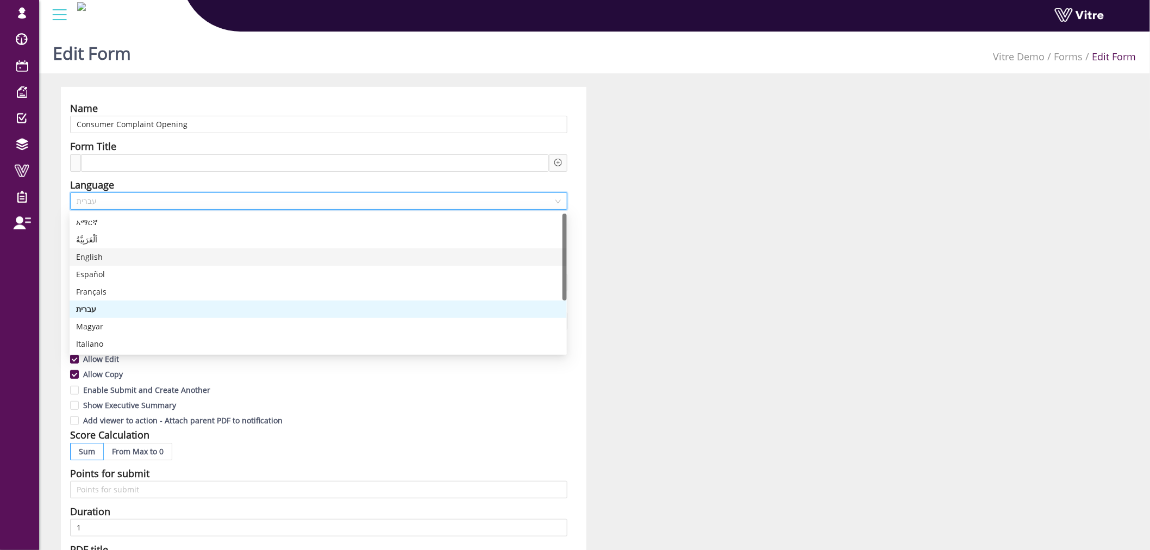
click at [121, 260] on div "English" at bounding box center [318, 257] width 484 height 12
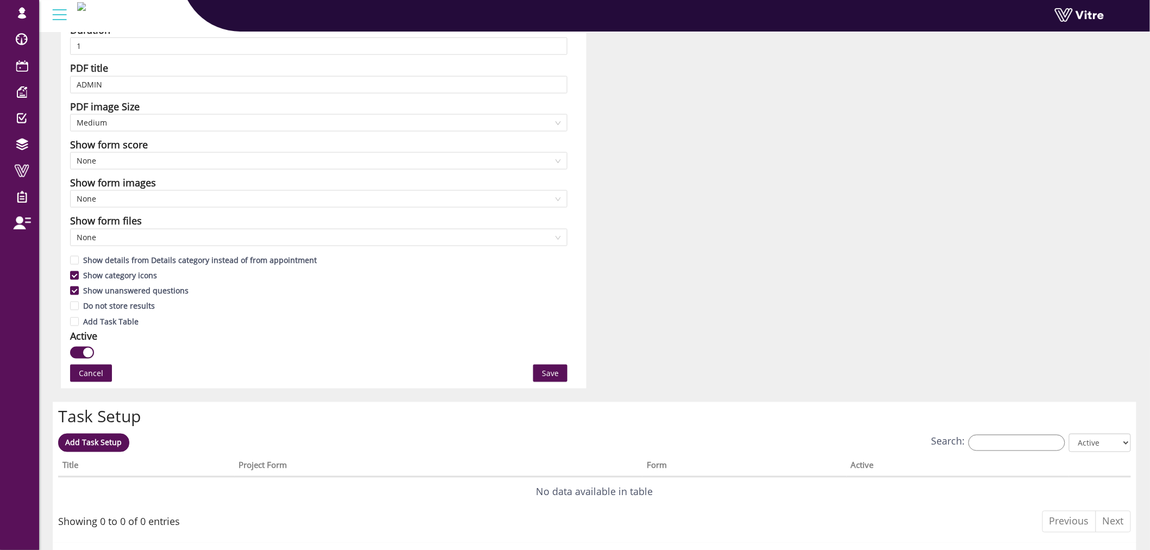
scroll to position [482, 0]
click at [540, 368] on button "Save" at bounding box center [550, 371] width 34 height 17
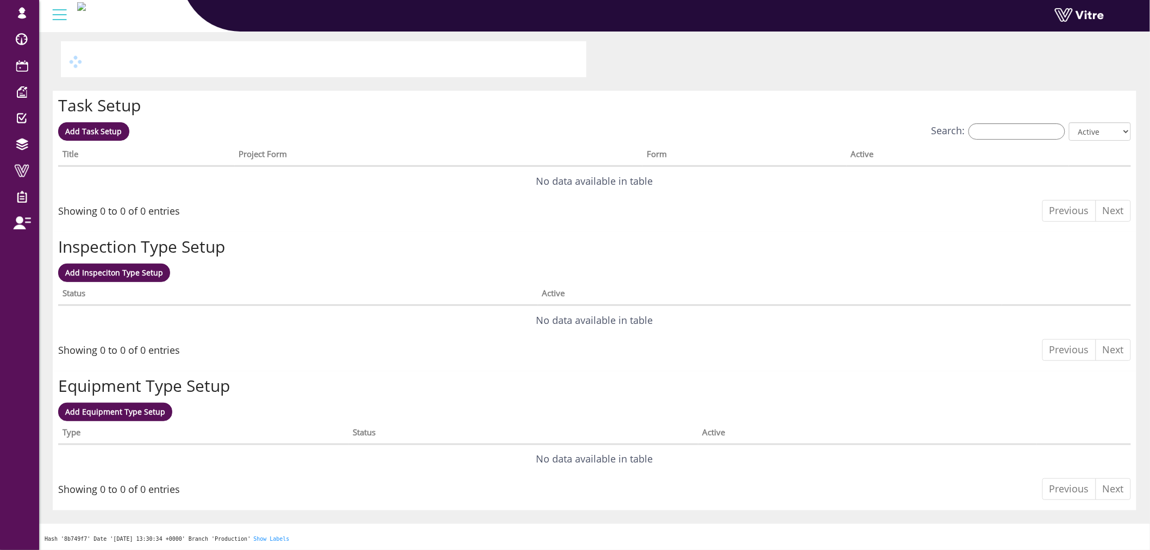
scroll to position [0, 0]
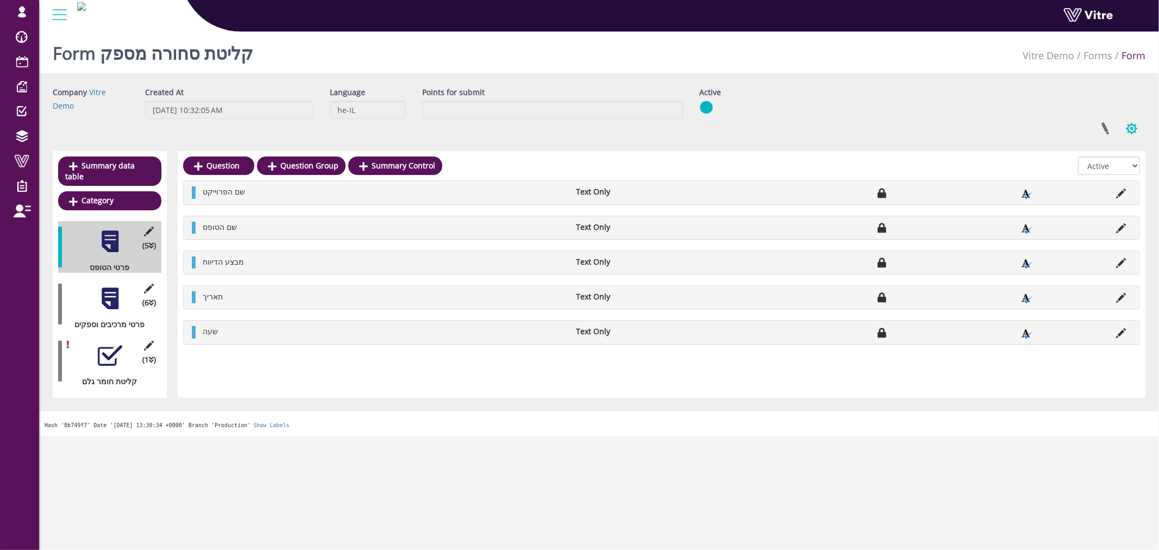
click at [1124, 121] on button "button" at bounding box center [1131, 128] width 27 height 29
click at [1093, 220] on link "Additional languages" at bounding box center [1095, 225] width 99 height 14
click at [1106, 128] on link at bounding box center [1104, 128] width 27 height 29
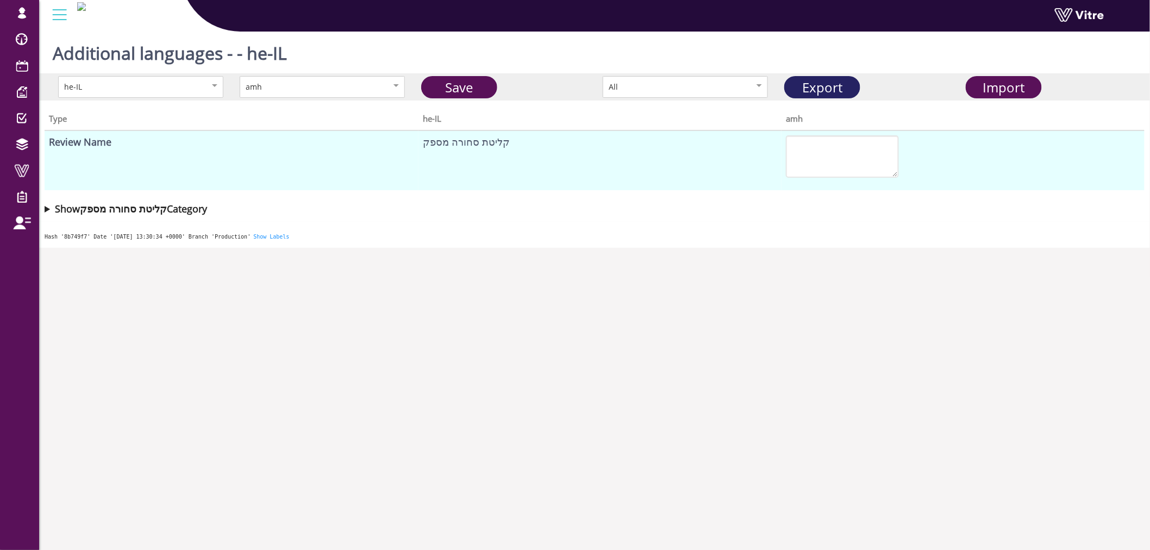
click at [836, 87] on link "Export" at bounding box center [822, 87] width 76 height 22
click at [1000, 86] on span "Import" at bounding box center [1004, 87] width 42 height 18
click at [841, 87] on link "Export" at bounding box center [822, 87] width 76 height 22
click at [1025, 87] on div "Import" at bounding box center [1003, 87] width 68 height 20
click at [995, 87] on span "Import" at bounding box center [1004, 87] width 42 height 18
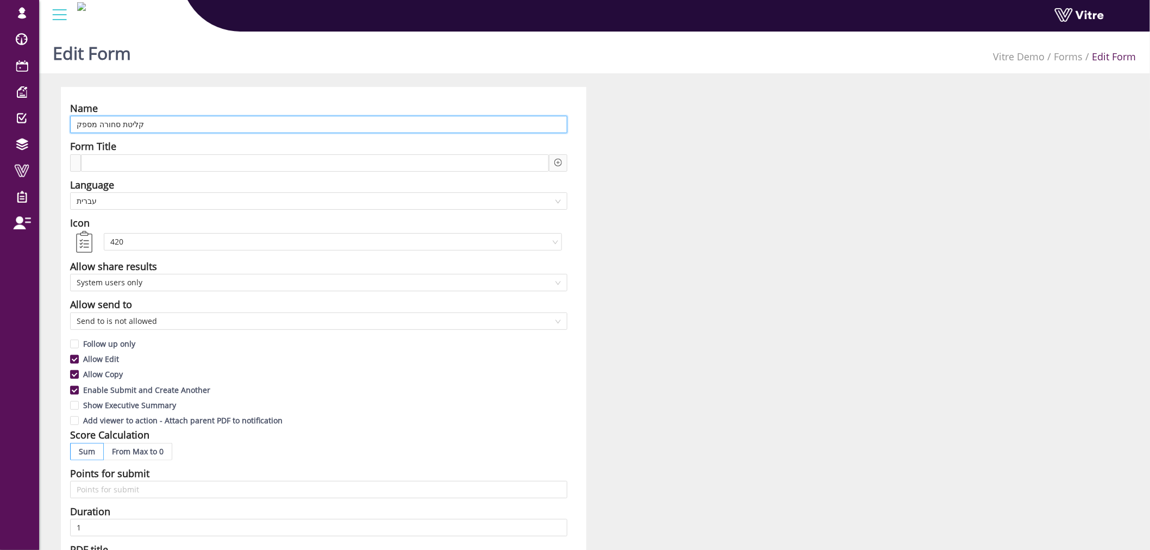
click at [287, 130] on input "קליטת סחורה מספק" at bounding box center [318, 124] width 497 height 17
paste input "Goods Receipt from Supplier Form Details Project Name Form Name Reported By Dat…"
paste input "Goods Receipt from Supplier"
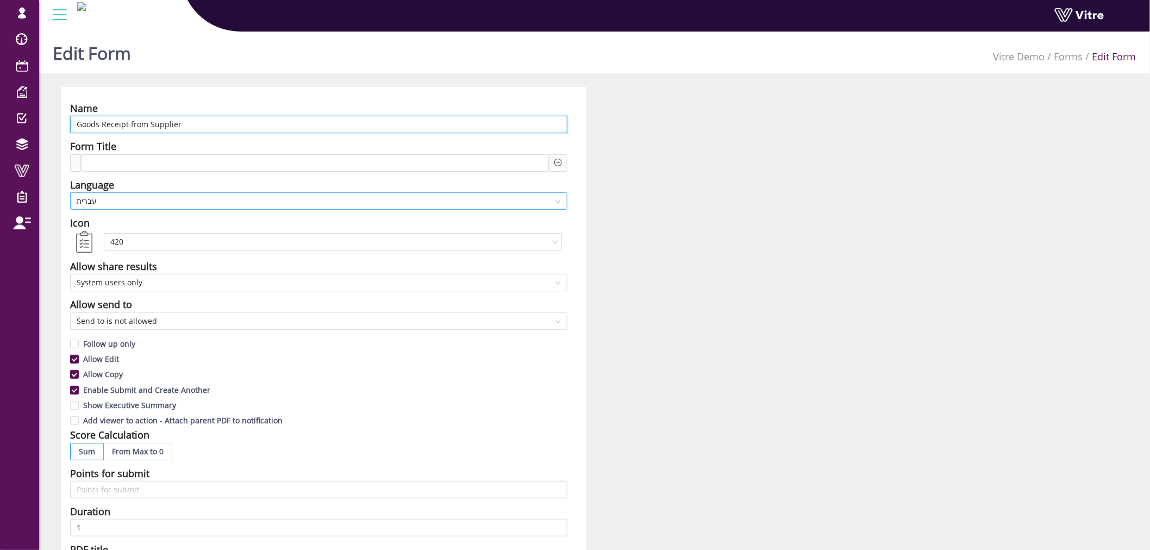
click at [254, 208] on span "עברית" at bounding box center [319, 201] width 484 height 16
type input "Goods Receipt from Supplier"
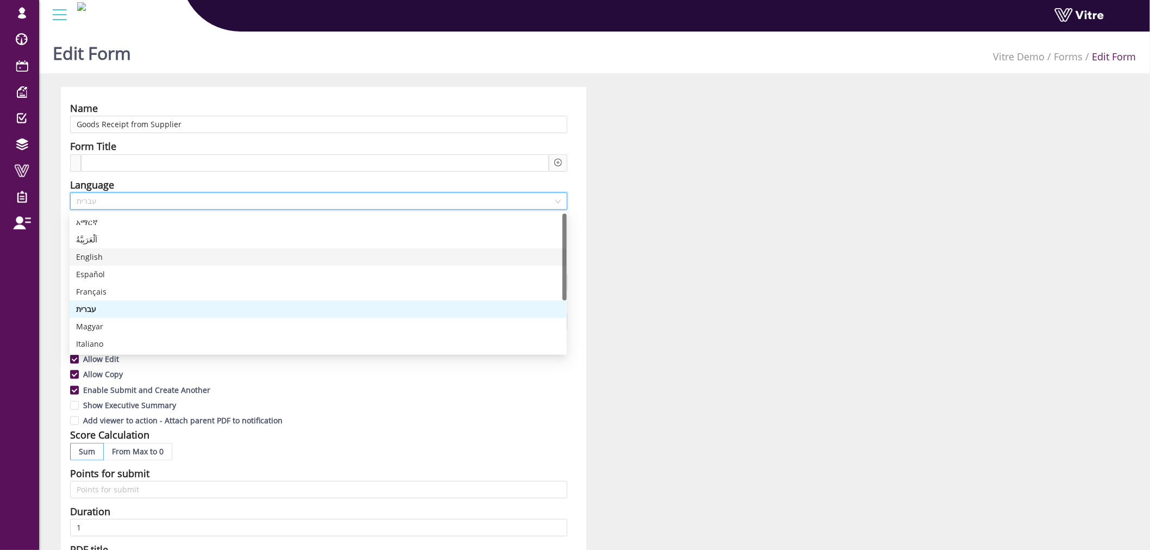
click at [135, 259] on div "English" at bounding box center [318, 257] width 484 height 12
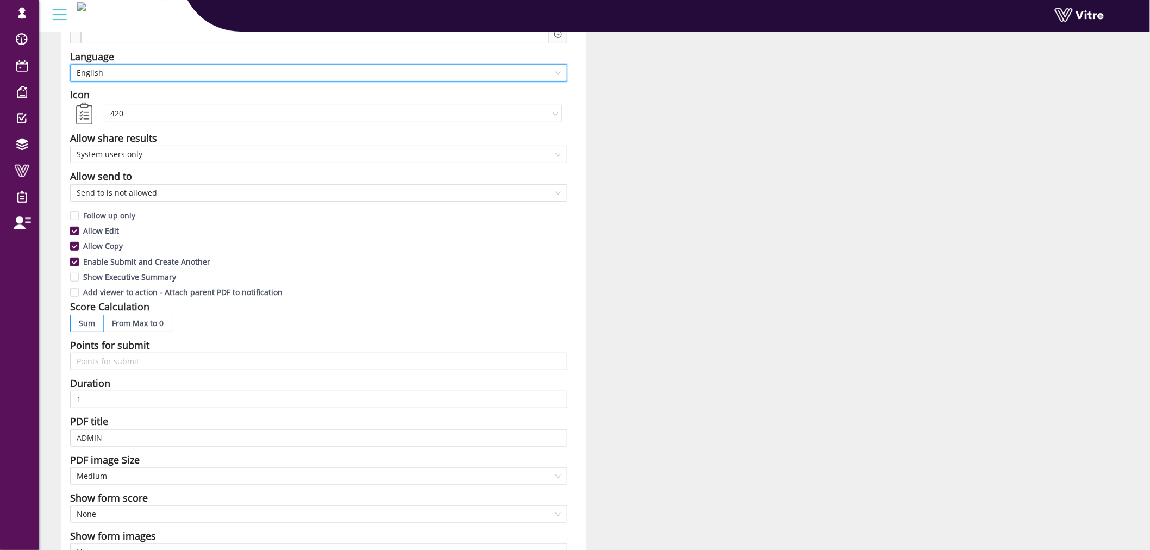
scroll to position [362, 0]
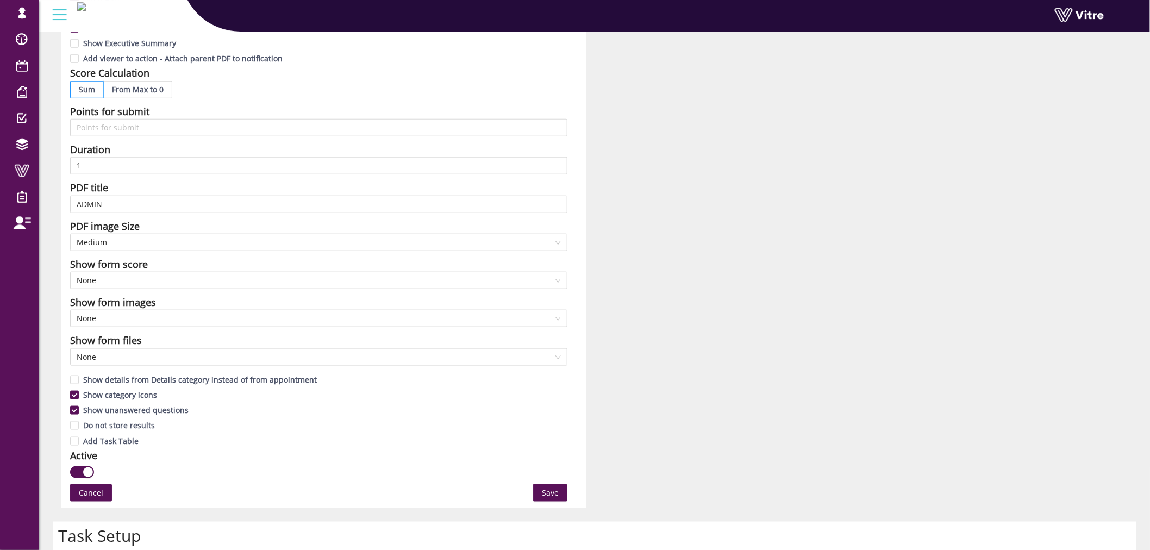
click at [556, 491] on span "Save" at bounding box center [550, 493] width 17 height 12
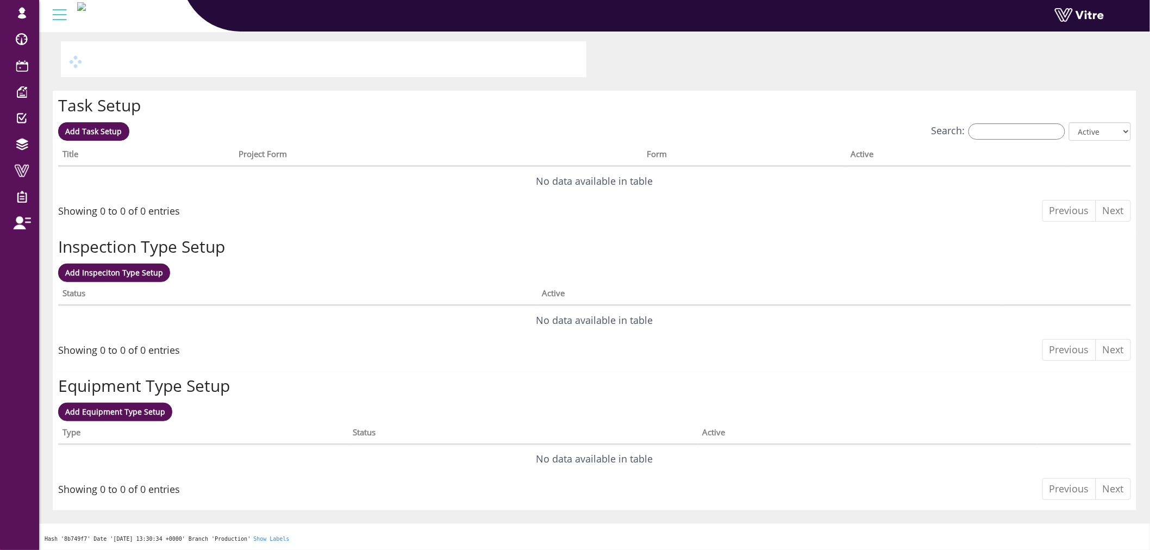
scroll to position [0, 0]
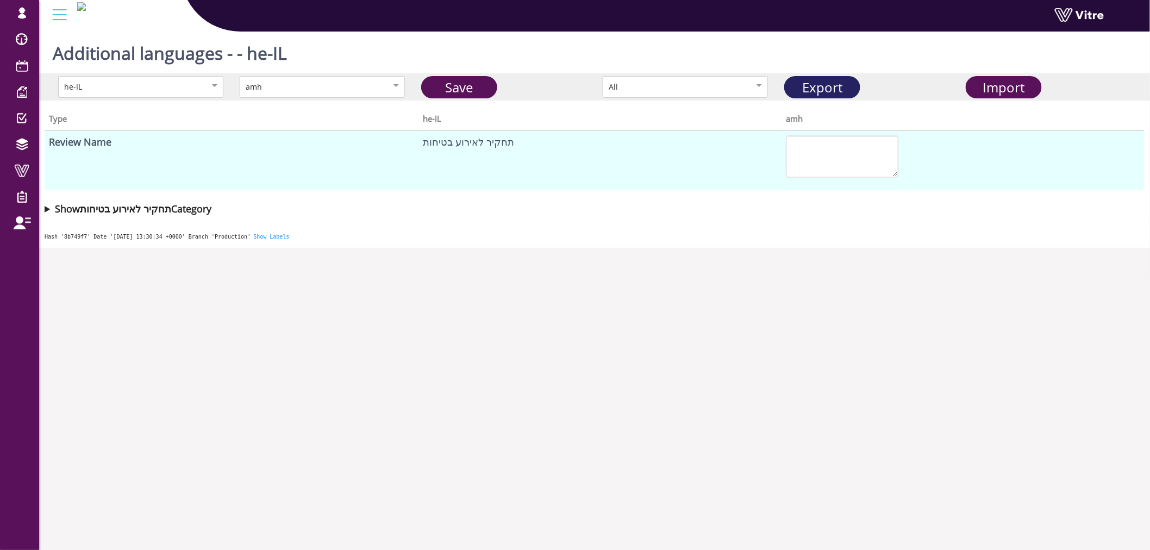
click at [835, 89] on link "Export" at bounding box center [822, 87] width 76 height 22
click at [845, 84] on link "Export" at bounding box center [822, 87] width 76 height 22
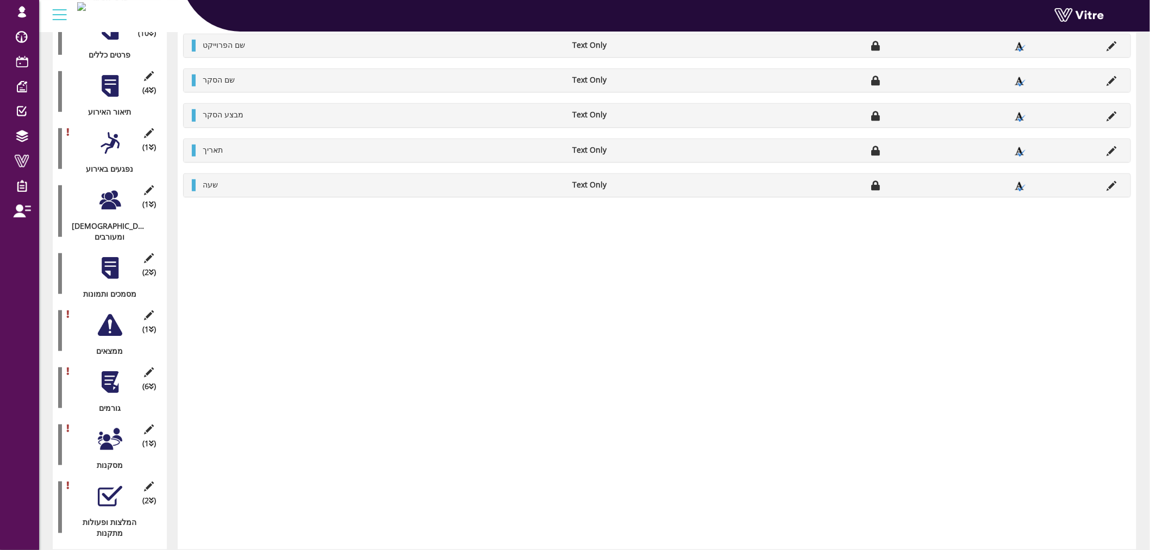
scroll to position [285, 0]
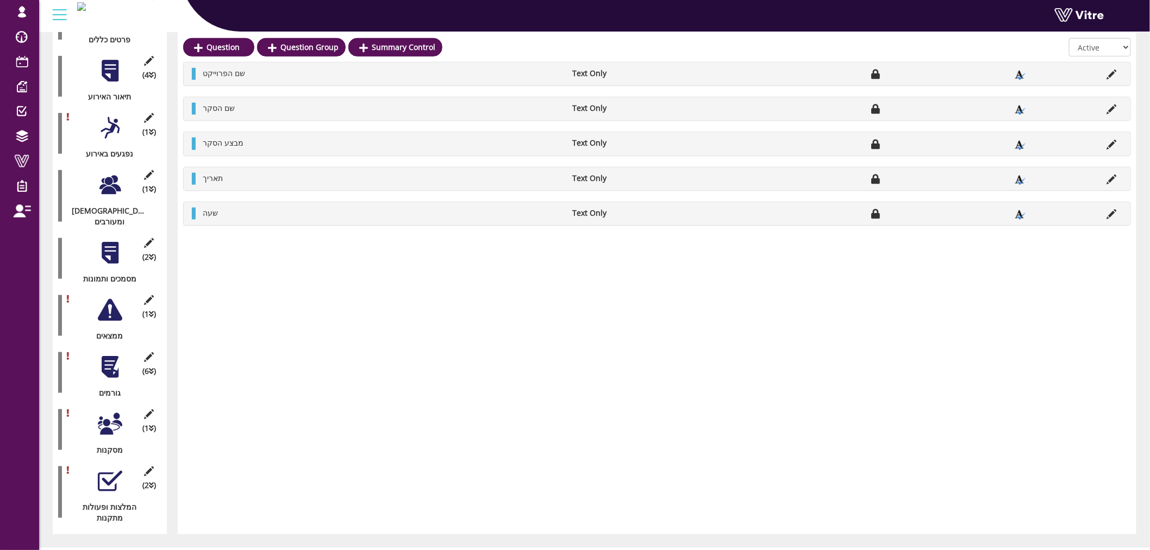
click at [108, 476] on div "(2 ) המלצות ופעולות מתקנות" at bounding box center [109, 492] width 103 height 62
click at [106, 469] on div at bounding box center [110, 481] width 24 height 24
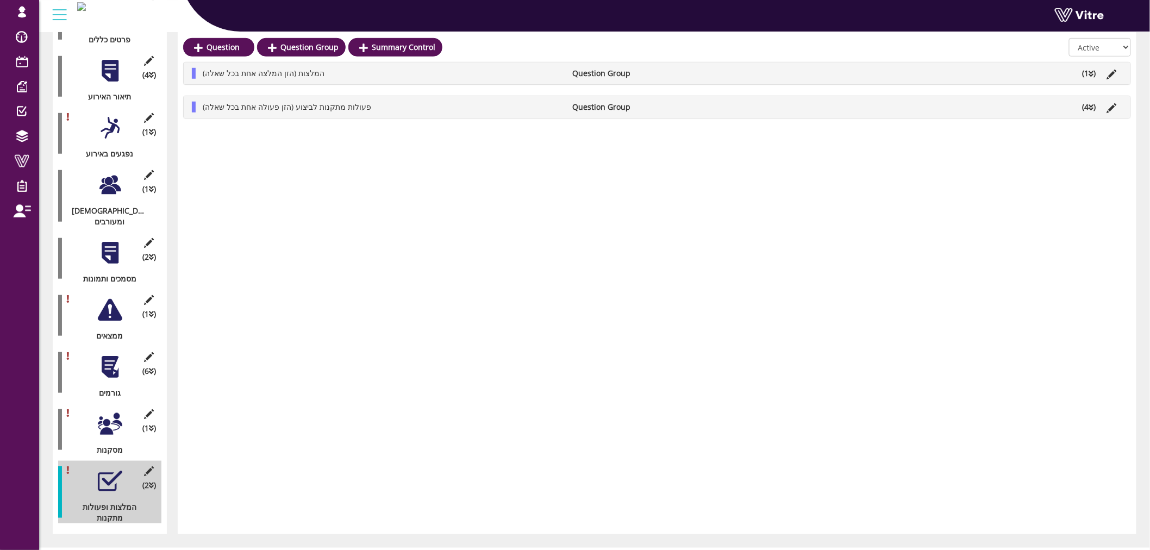
click at [1087, 105] on li "(4 )" at bounding box center [1089, 107] width 24 height 11
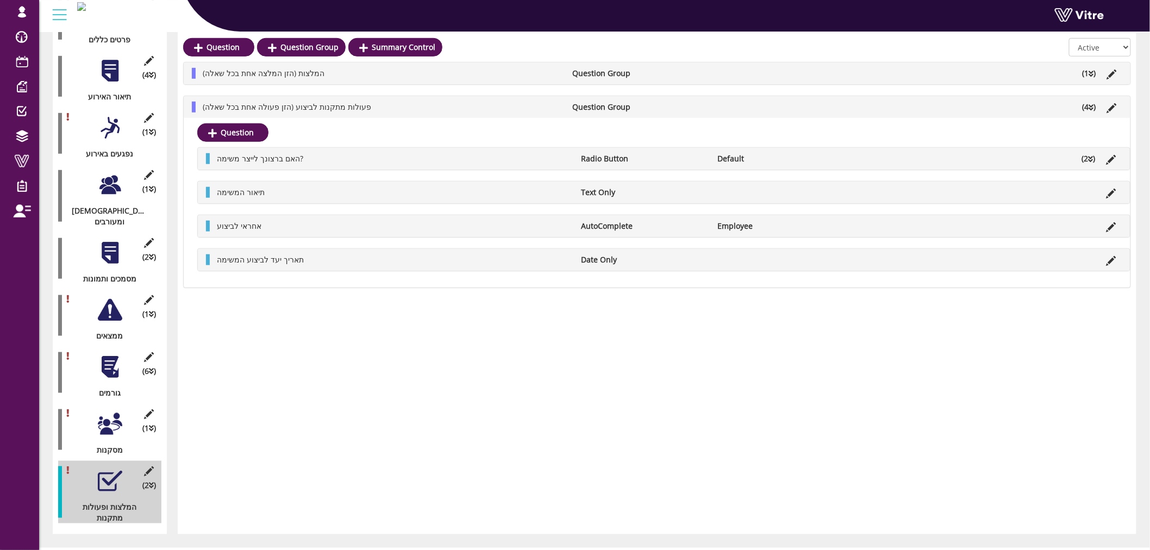
click at [1093, 76] on icon at bounding box center [1091, 74] width 5 height 8
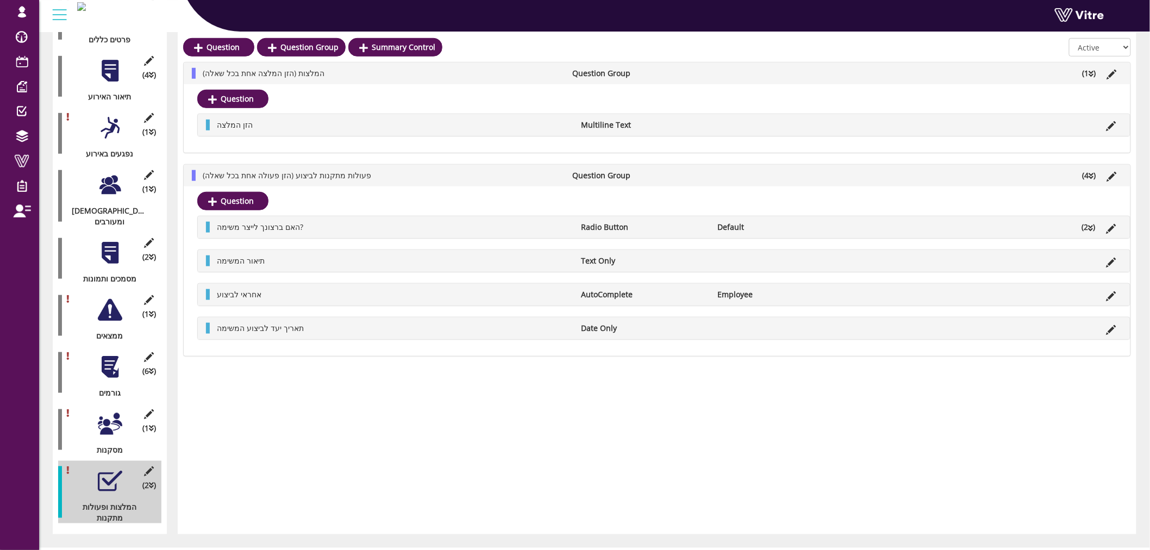
click at [107, 412] on div at bounding box center [110, 424] width 24 height 24
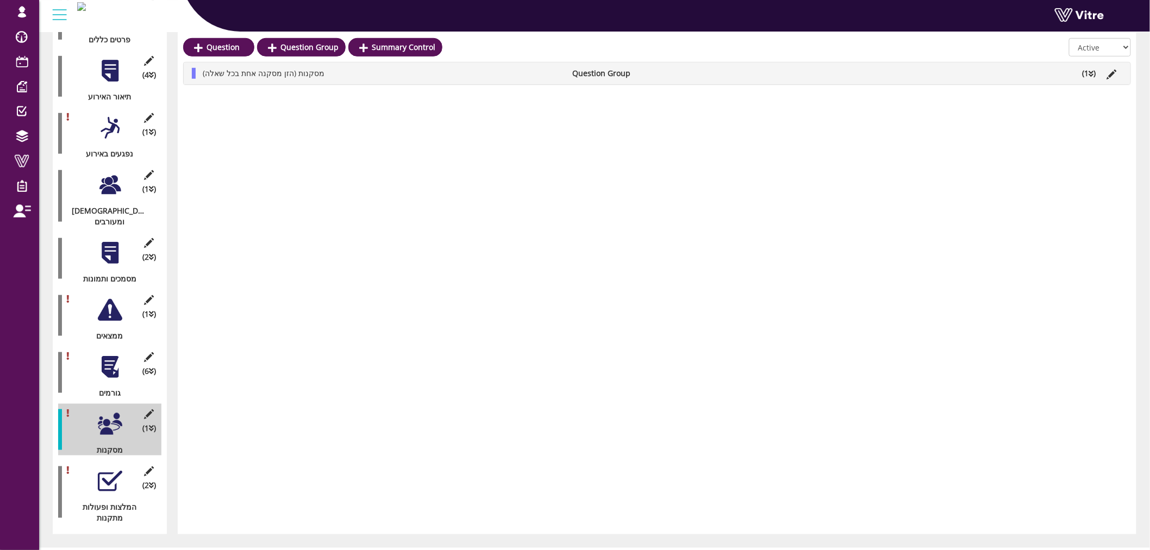
click at [1093, 72] on icon at bounding box center [1091, 74] width 5 height 8
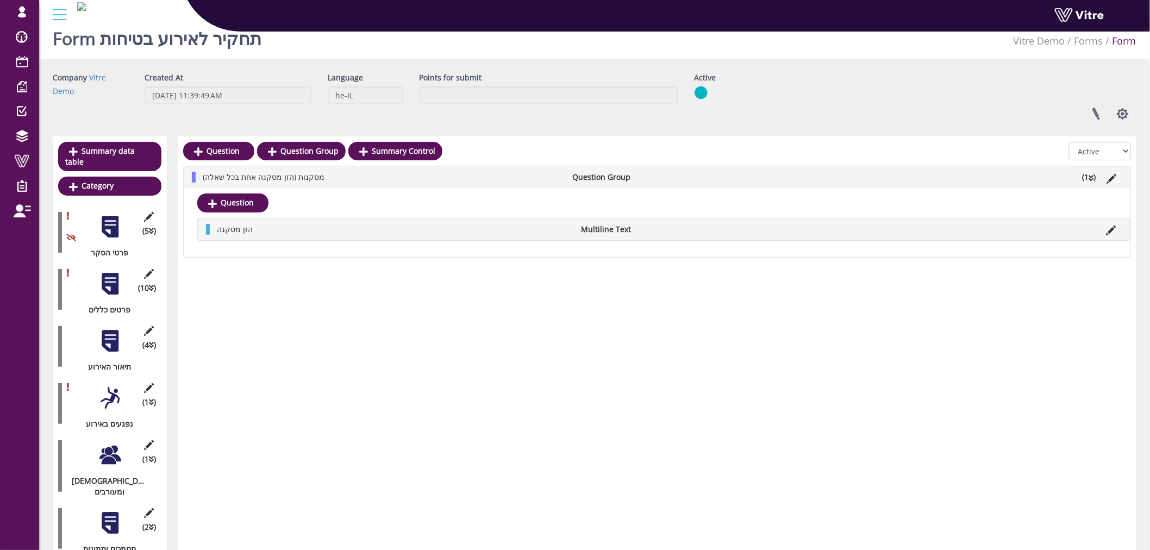
scroll to position [0, 0]
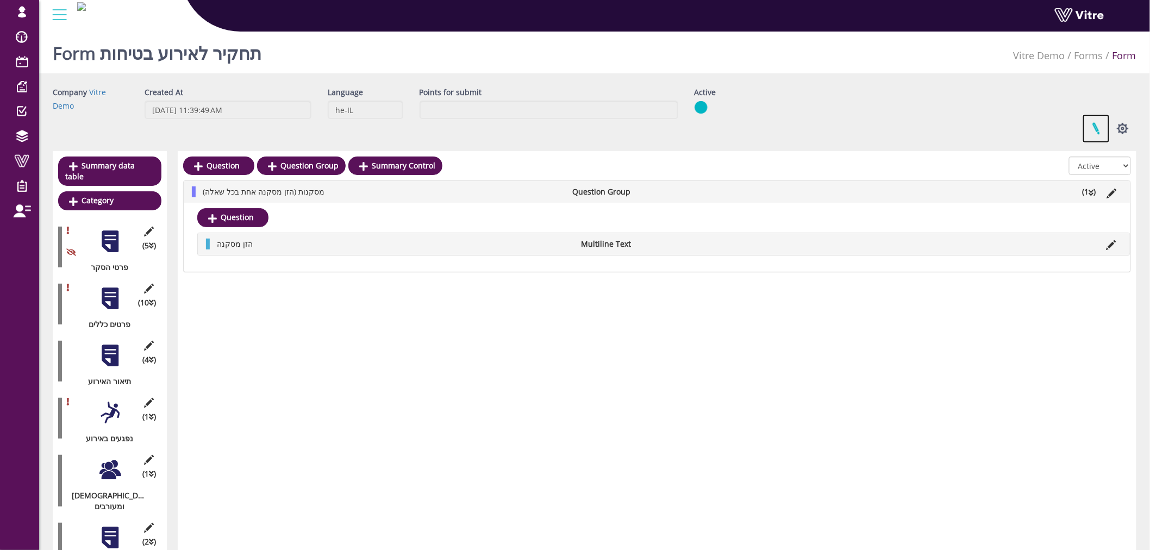
click at [1096, 130] on link at bounding box center [1095, 128] width 27 height 29
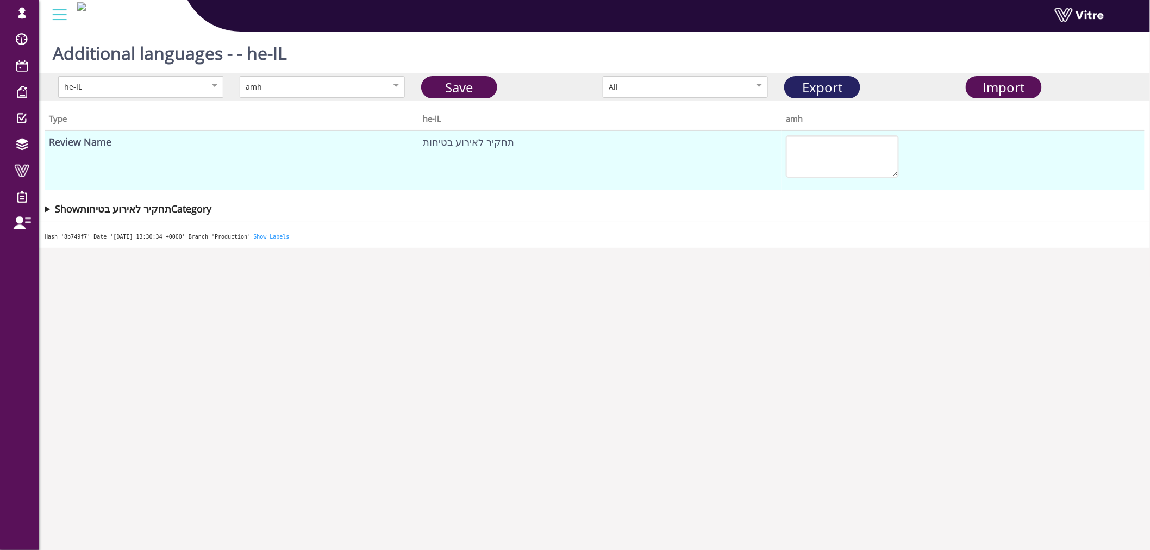
click at [824, 88] on link "Export" at bounding box center [822, 87] width 76 height 22
click at [1047, 91] on div "Import" at bounding box center [1047, 87] width 181 height 22
click at [1024, 86] on span "Import" at bounding box center [1004, 87] width 42 height 18
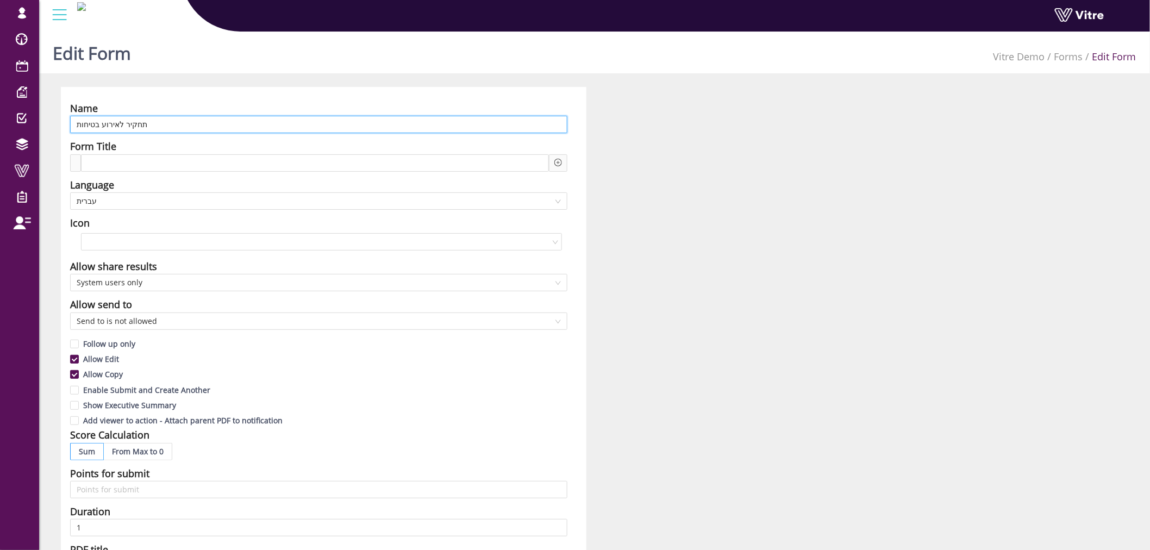
click at [359, 127] on input "תחקיר לאירוע בטיחות" at bounding box center [318, 124] width 497 height 17
paste input "Safety Incident Investigation"
click at [262, 195] on span "עברית" at bounding box center [319, 201] width 484 height 16
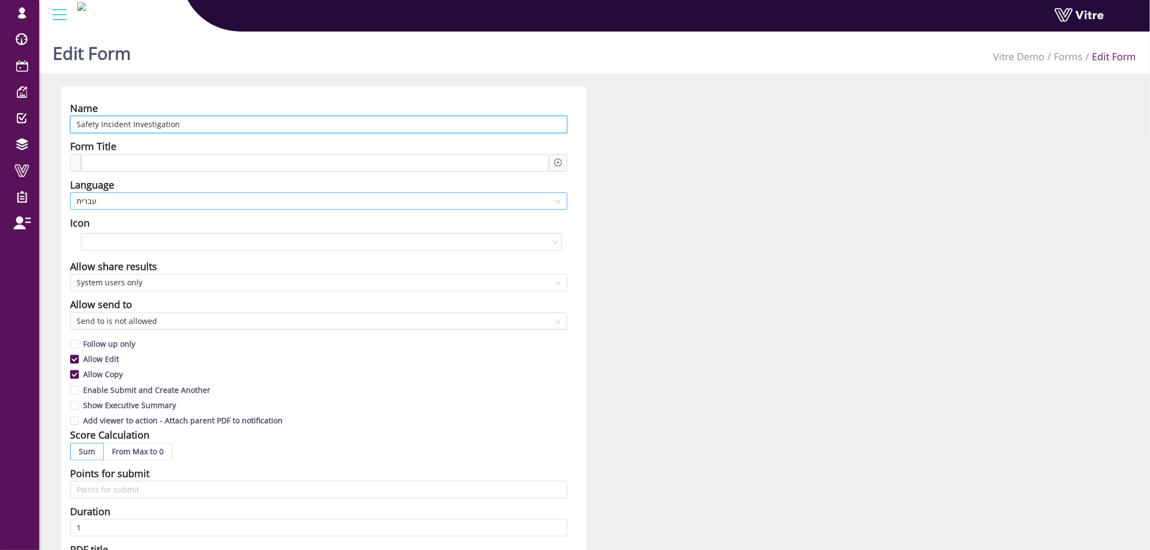
type input "Safety Incident Investigation"
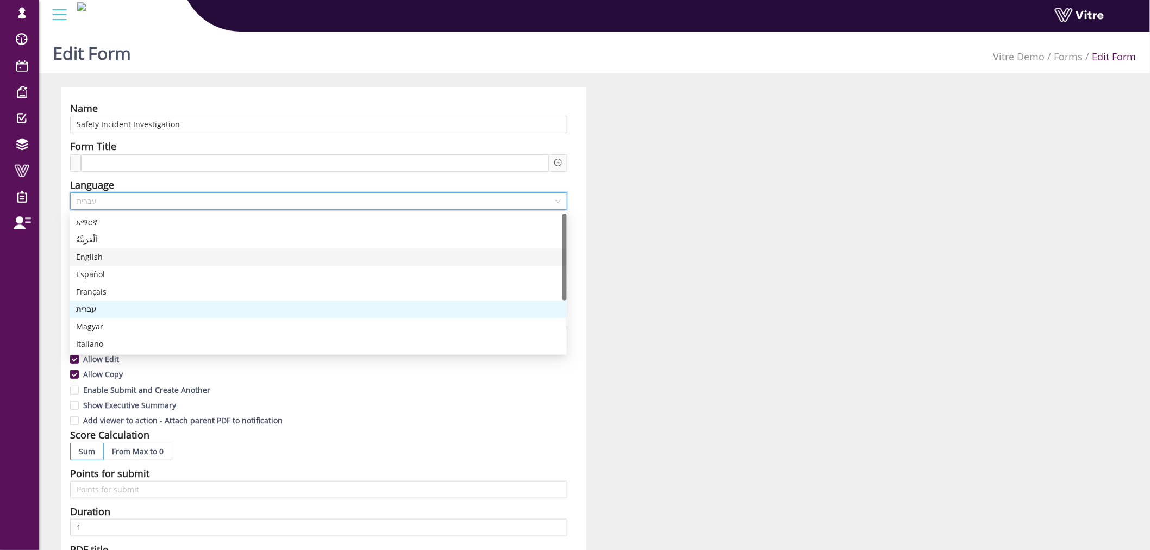
click at [195, 254] on div "English" at bounding box center [318, 257] width 484 height 12
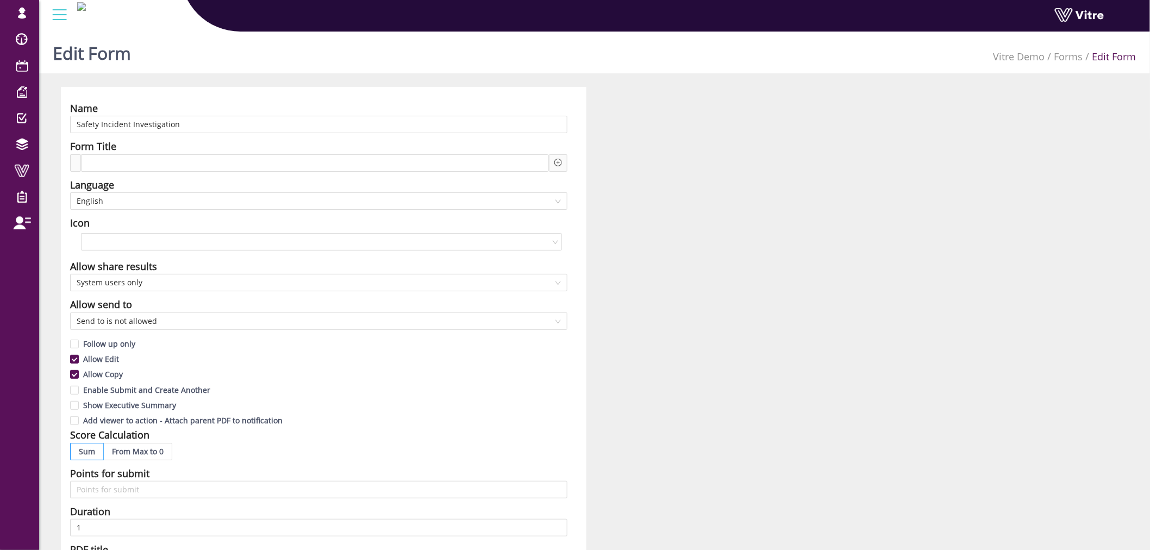
click at [733, 209] on div "Name Safety Incident Investigation Form Title Language English Icon Allow share…" at bounding box center [594, 478] width 1083 height 783
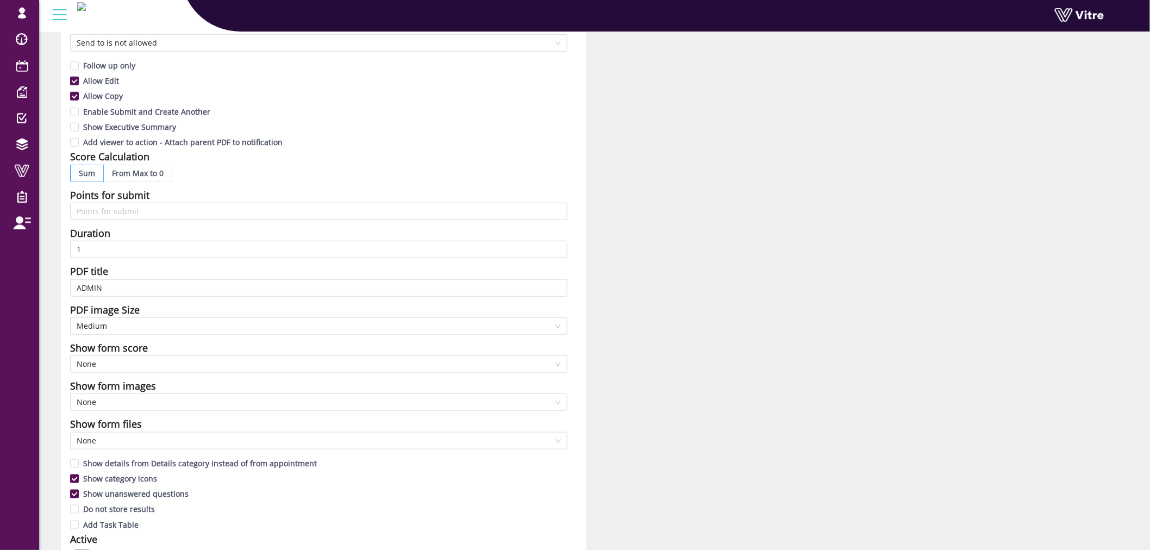
scroll to position [604, 0]
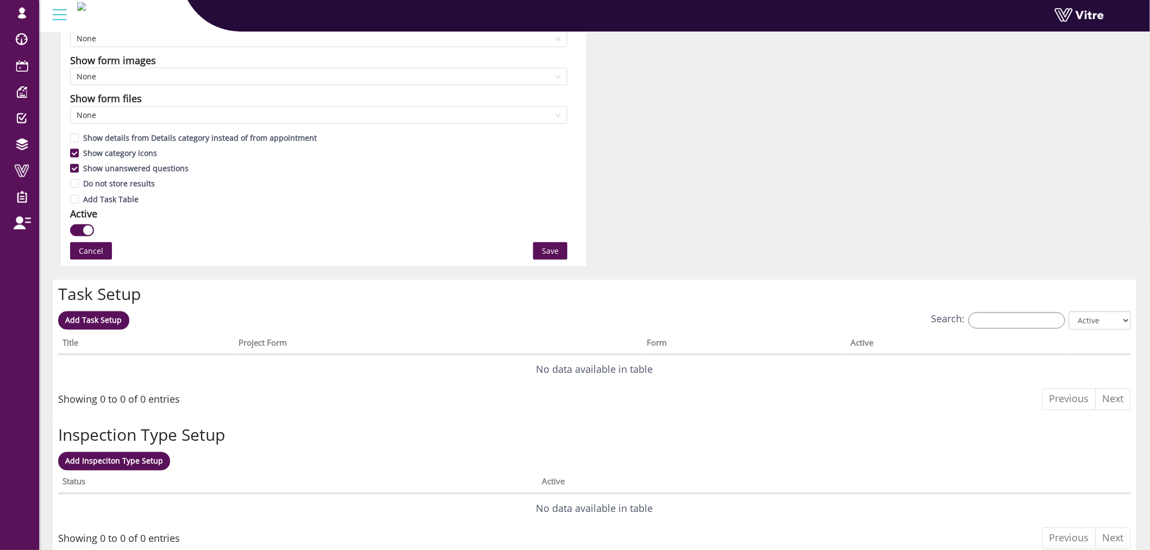
click at [551, 253] on span "Save" at bounding box center [550, 251] width 17 height 12
